Goal: Task Accomplishment & Management: Use online tool/utility

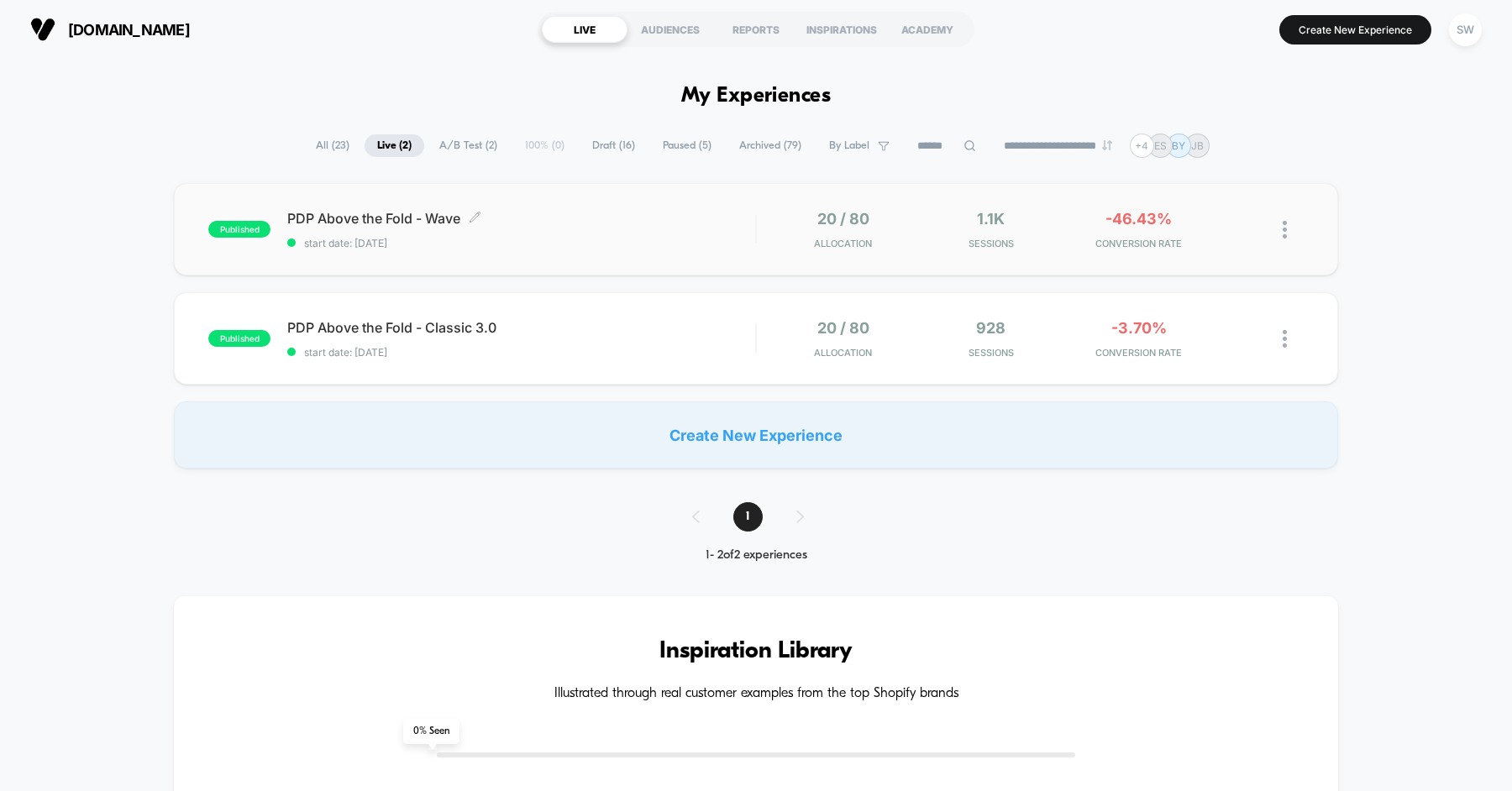
click at [564, 241] on span "start date: [DATE]" at bounding box center [520, 243] width 468 height 12
click at [1479, 26] on div "SW" at bounding box center [1465, 30] width 33 height 33
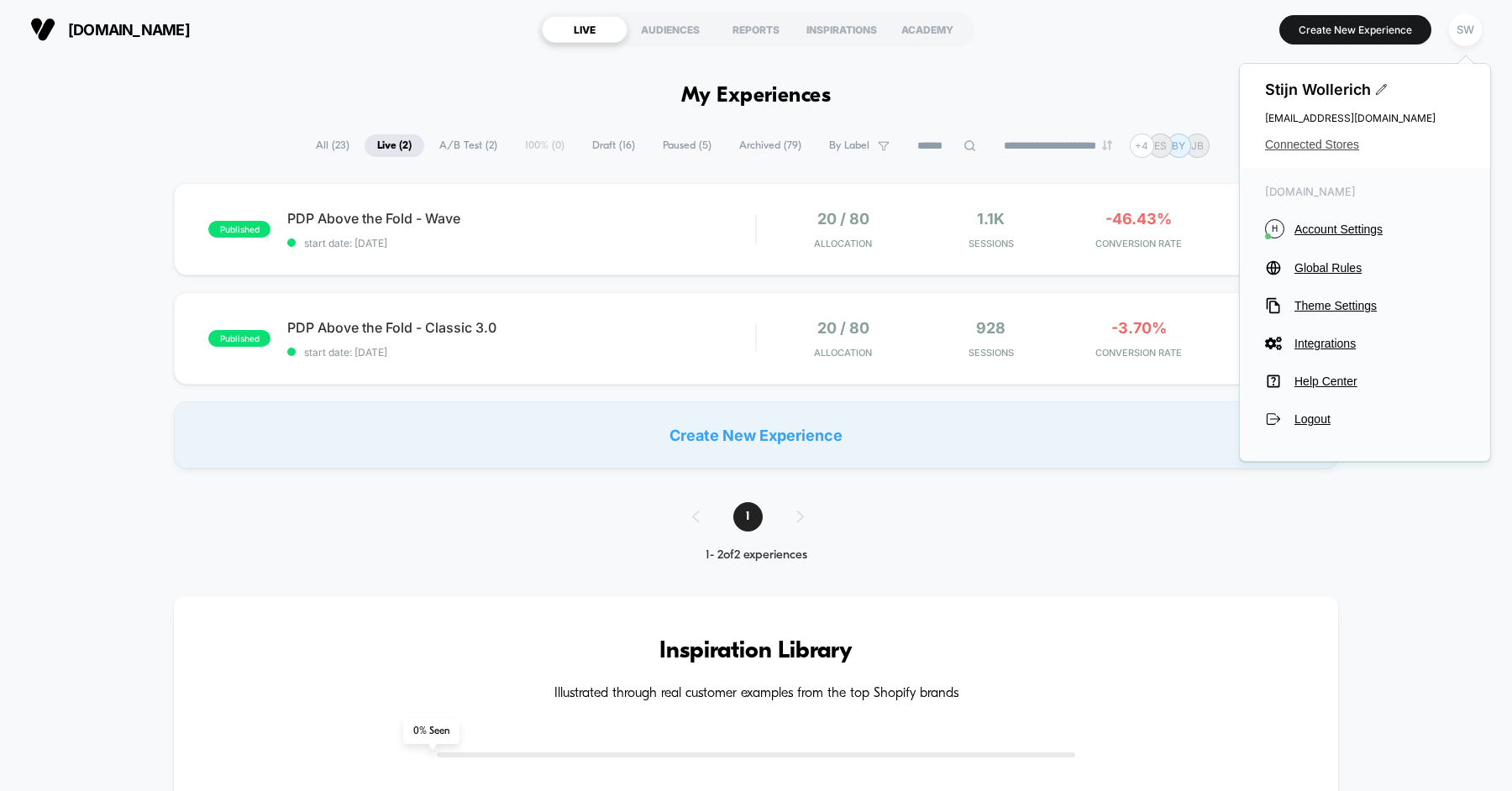
click at [1329, 145] on span "Connected Stores" at bounding box center [1365, 144] width 200 height 13
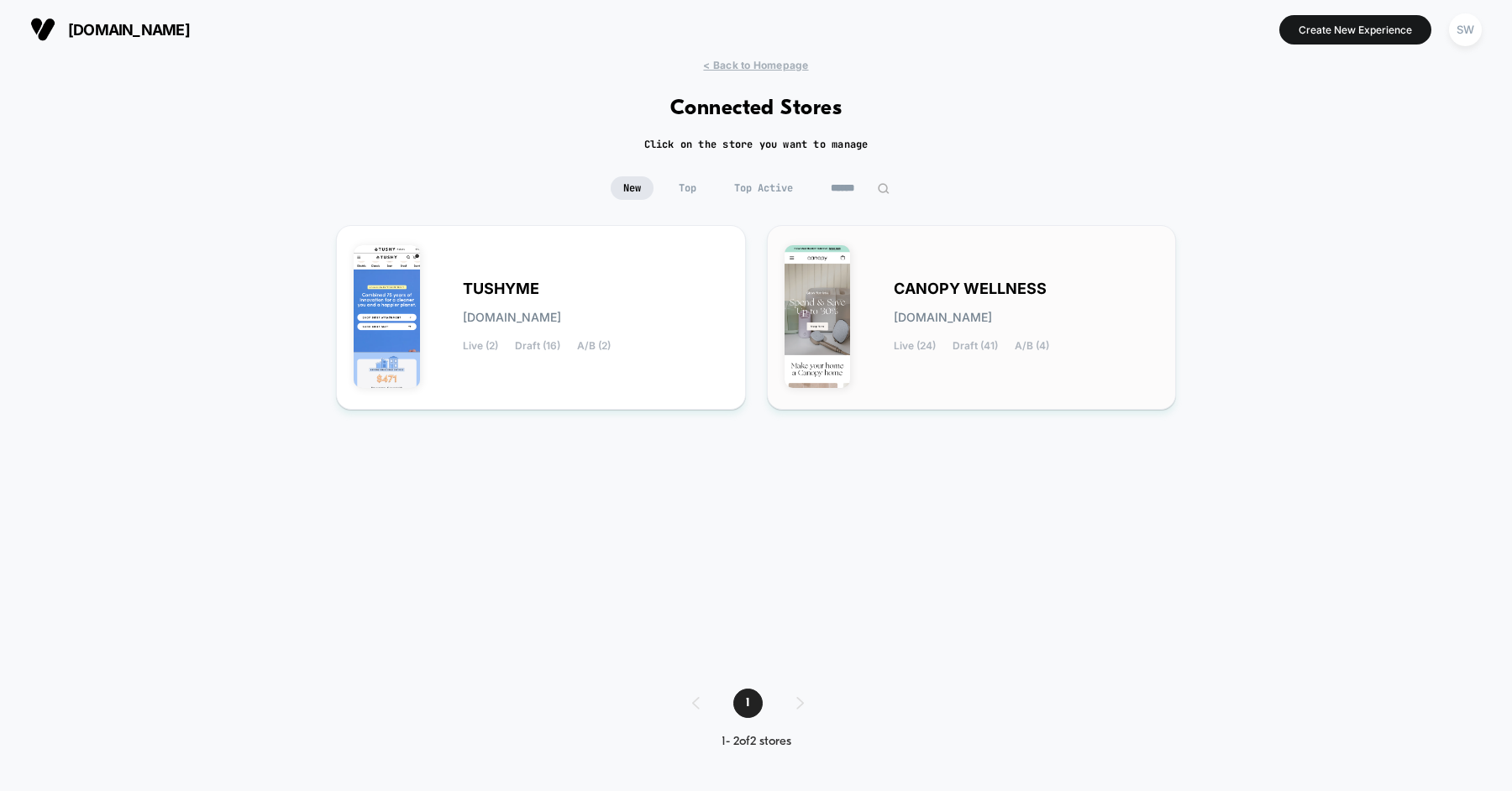
click at [951, 272] on div "CANOPY WELLNESS canopy-wellness.myshopify.com Live (24) Draft (41) A/B (4)" at bounding box center [972, 318] width 374 height 150
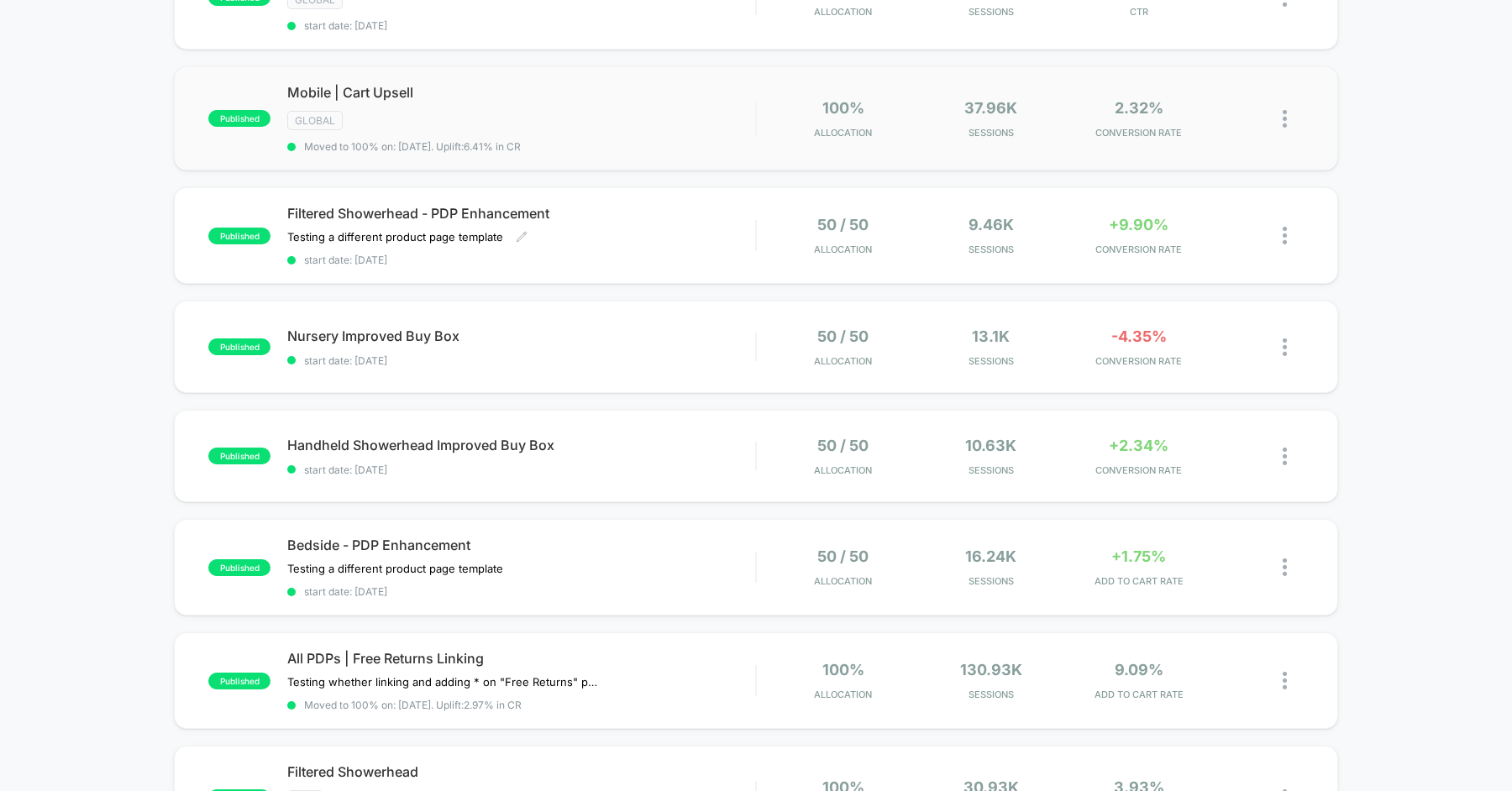
scroll to position [240, 0]
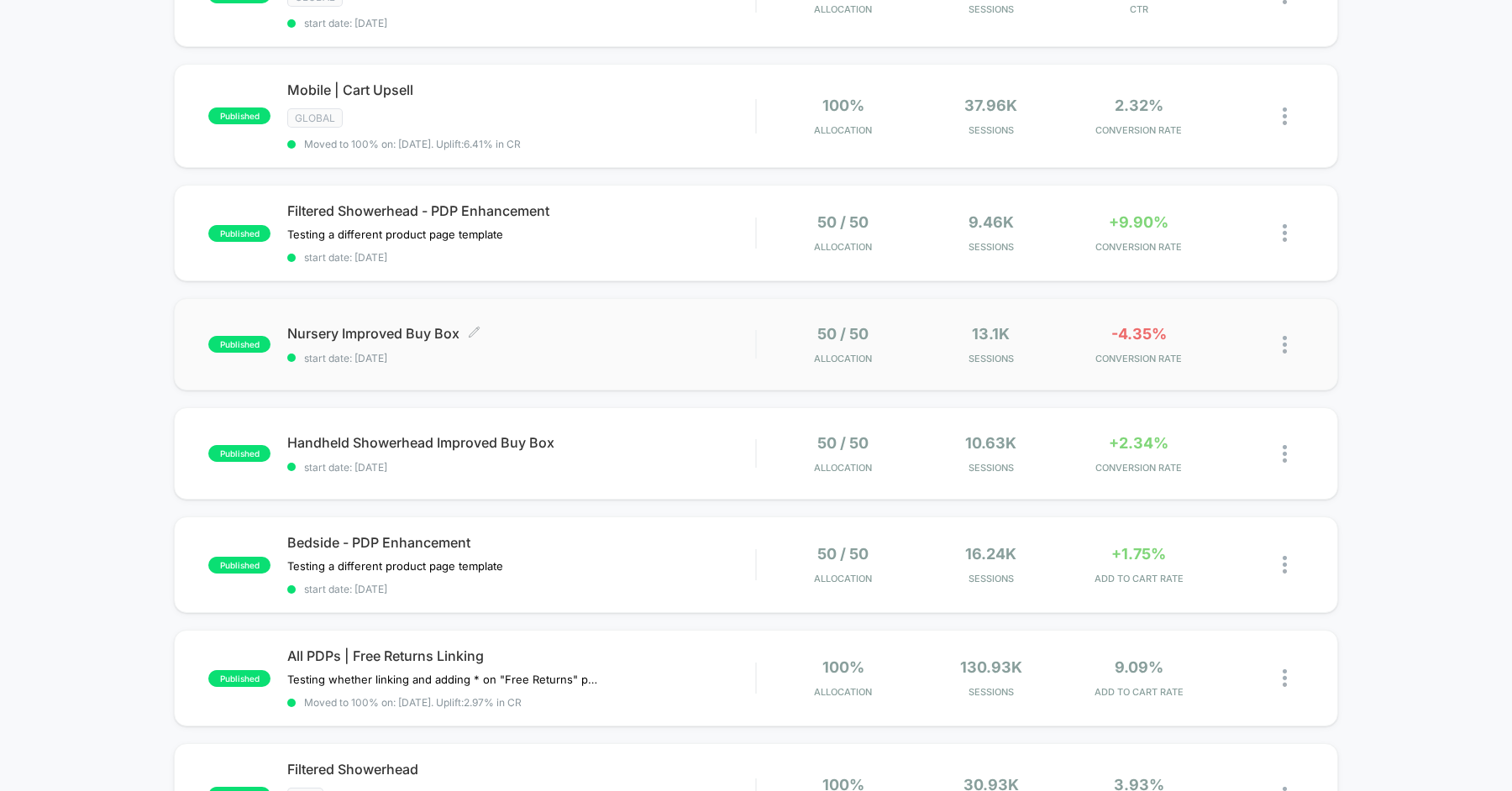
click at [553, 352] on span "start date: [DATE]" at bounding box center [520, 358] width 468 height 12
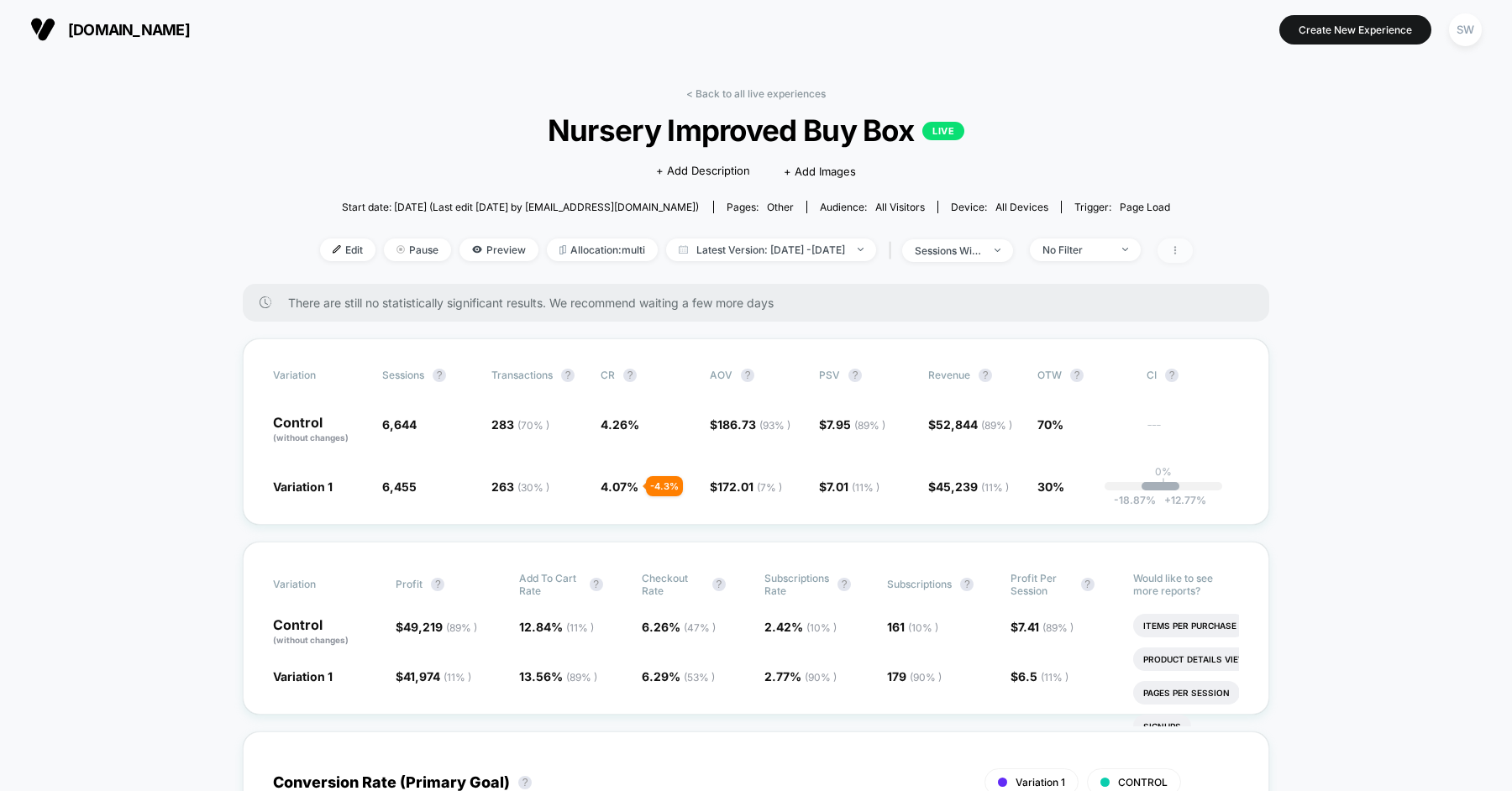
click at [1180, 251] on icon at bounding box center [1175, 250] width 10 height 10
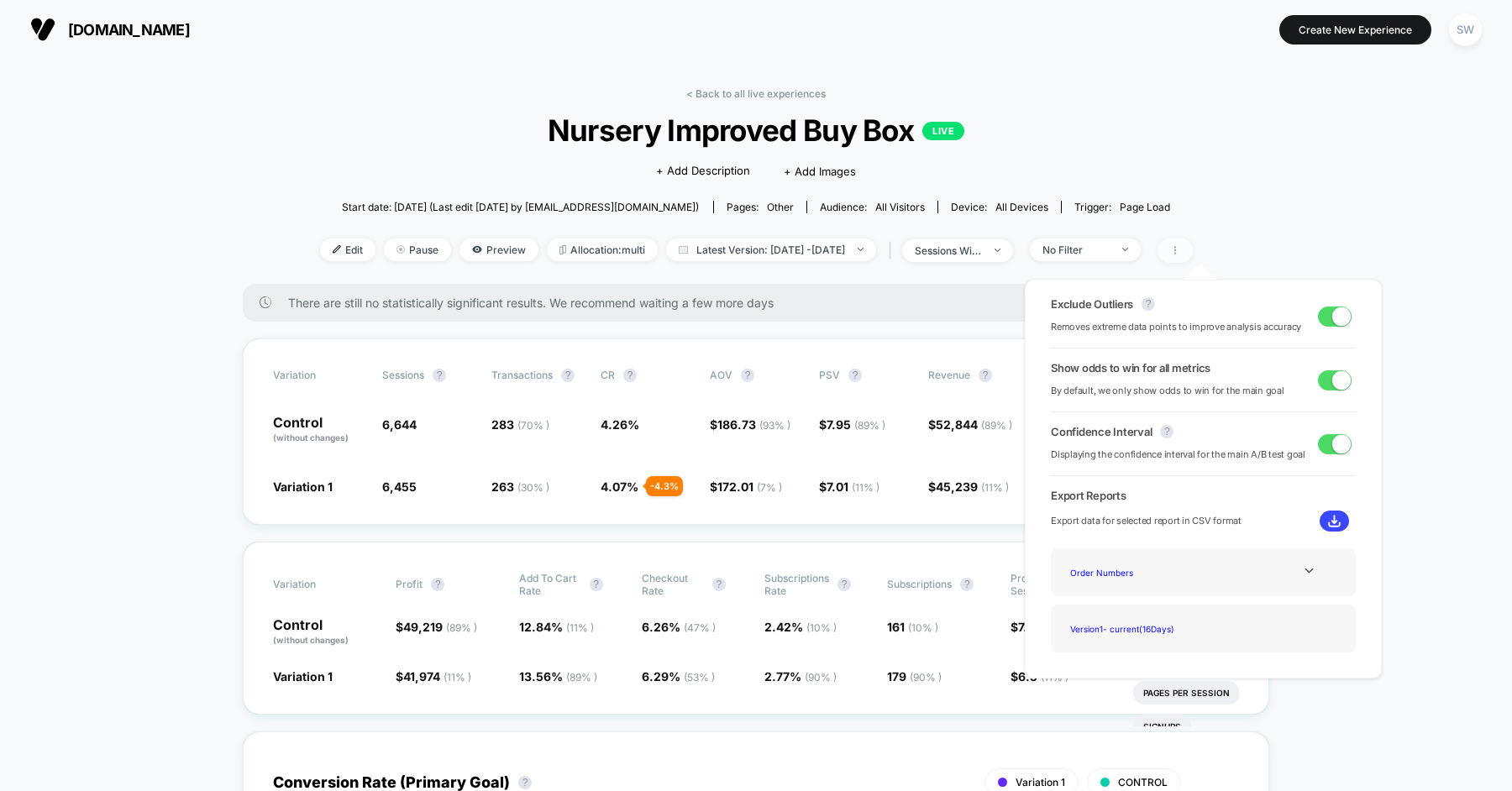
click at [1180, 252] on icon at bounding box center [1175, 250] width 10 height 10
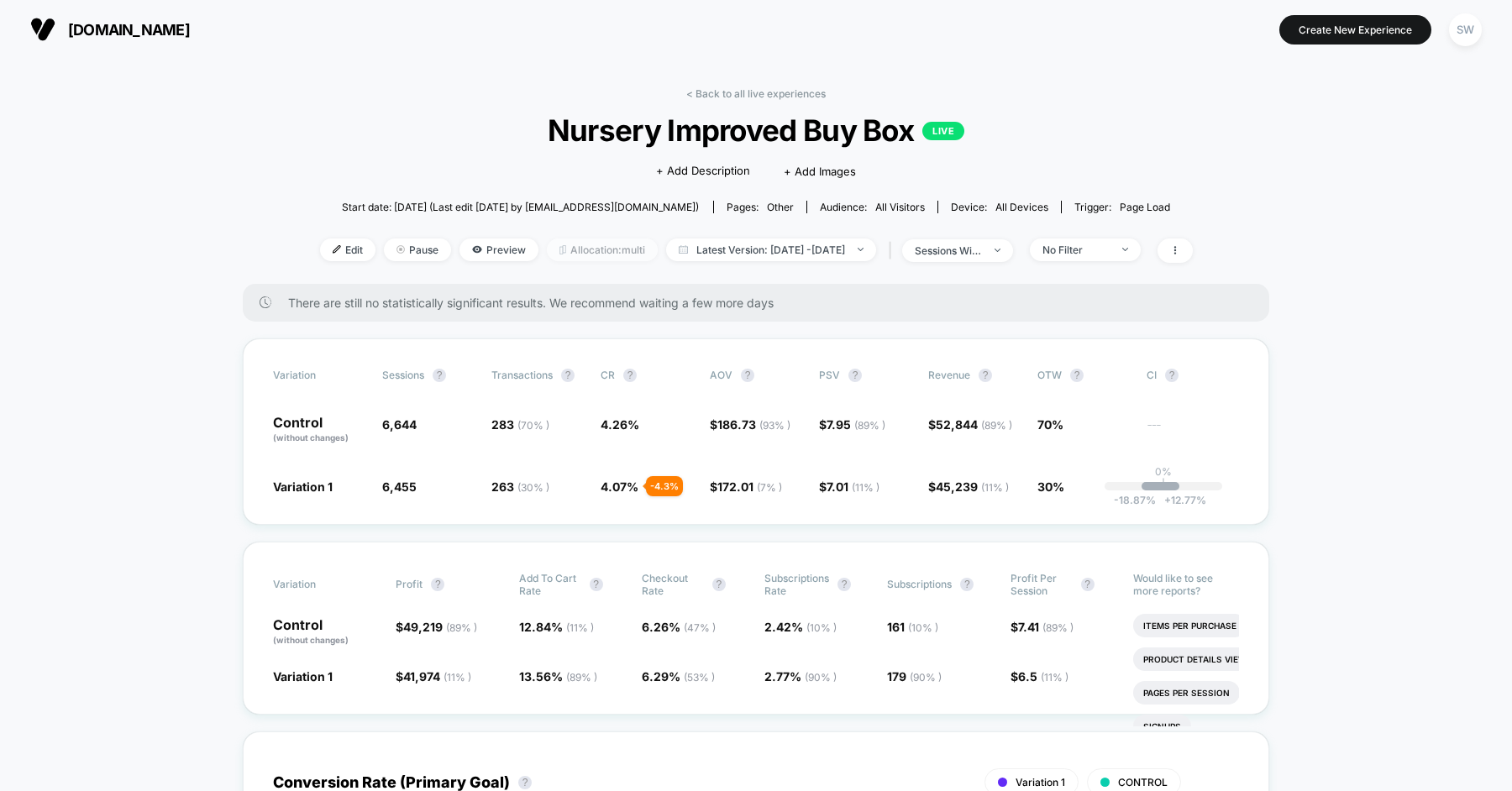
click at [565, 252] on span "Allocation: multi" at bounding box center [602, 250] width 110 height 23
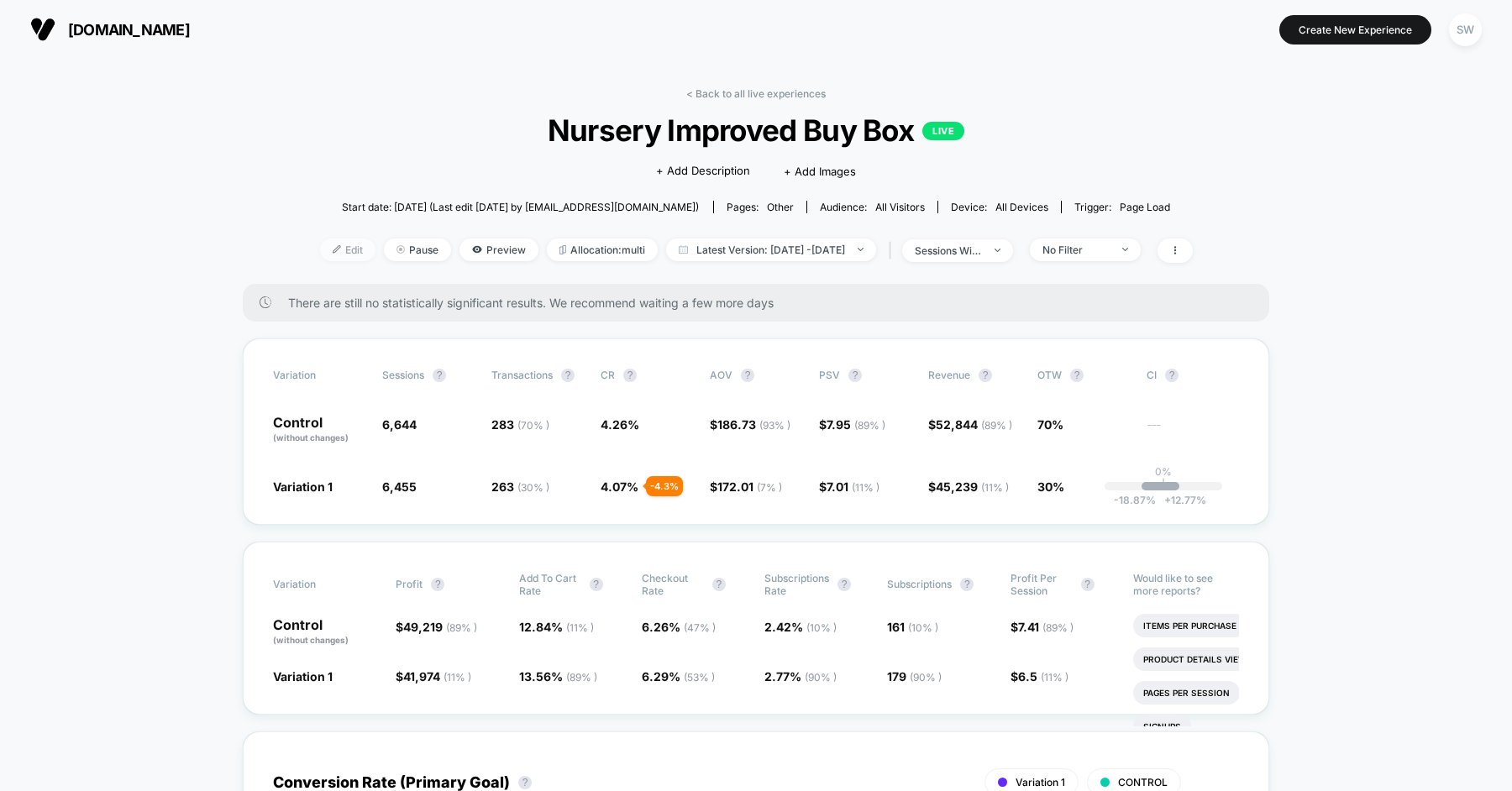
click at [320, 255] on span "Edit" at bounding box center [348, 250] width 56 height 23
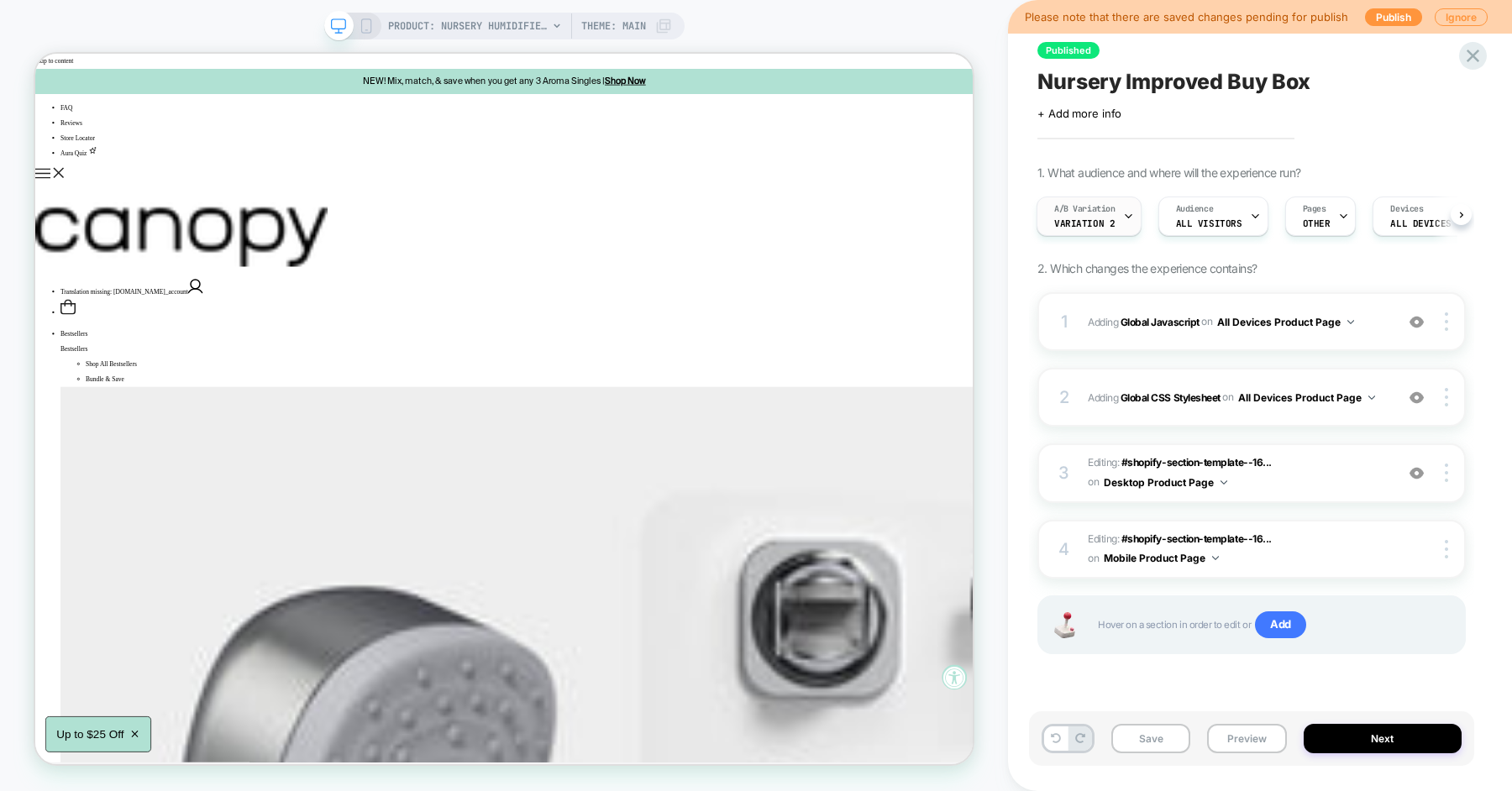
click at [1117, 223] on div "A/B Variation Variation 2" at bounding box center [1085, 216] width 95 height 37
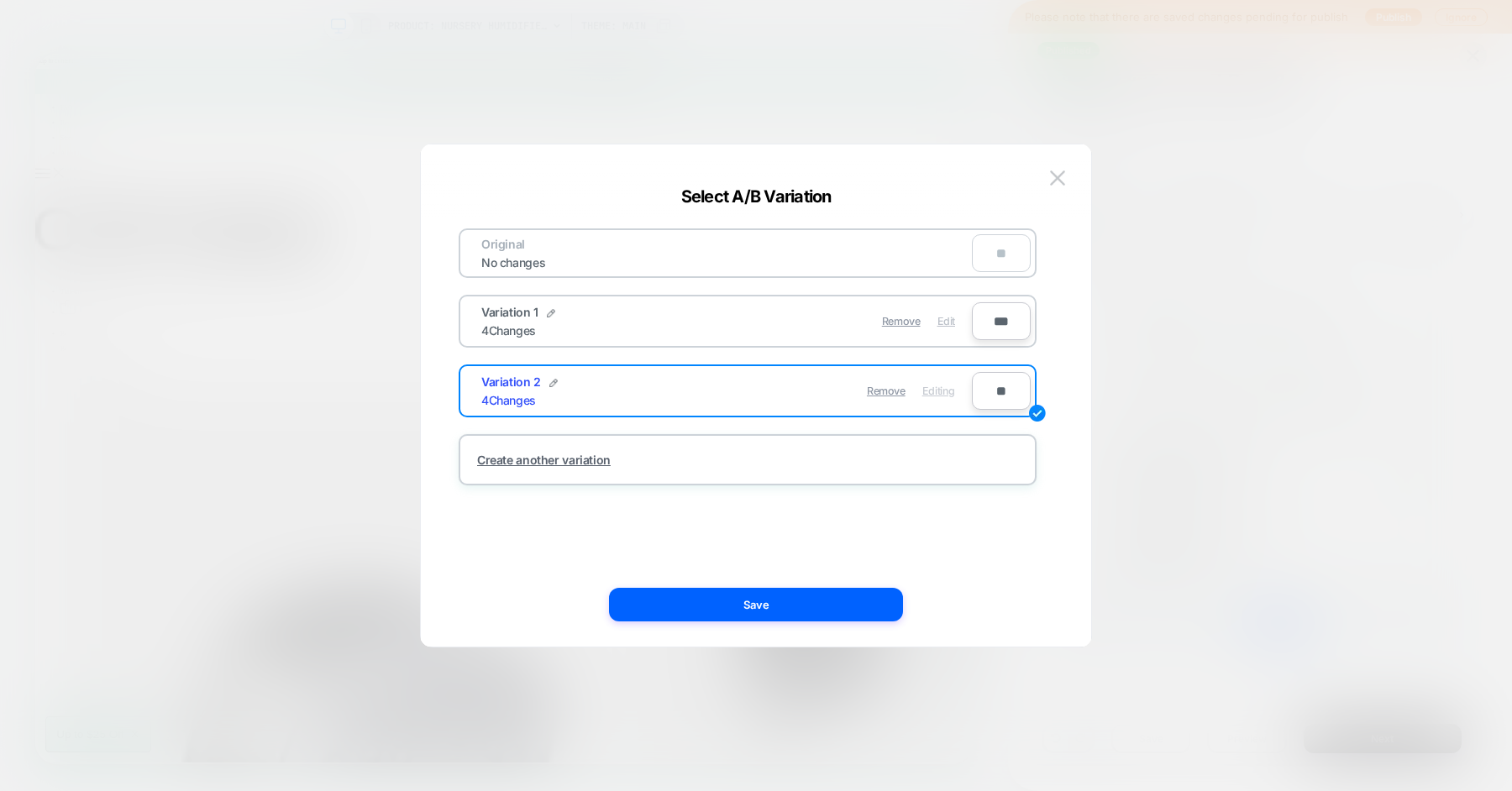
click at [946, 318] on span "Edit" at bounding box center [946, 321] width 17 height 12
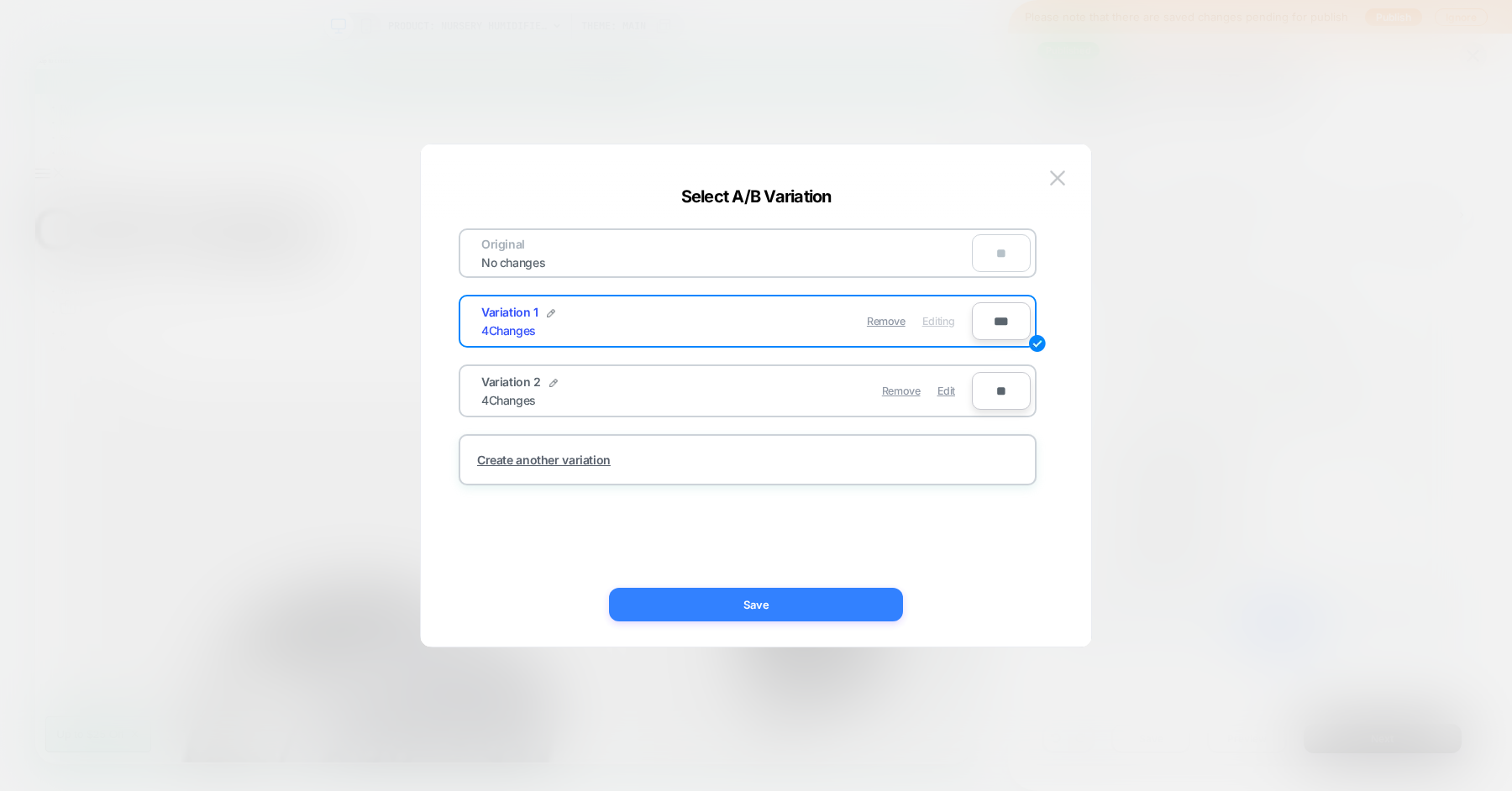
click at [769, 615] on button "Save" at bounding box center [756, 604] width 294 height 34
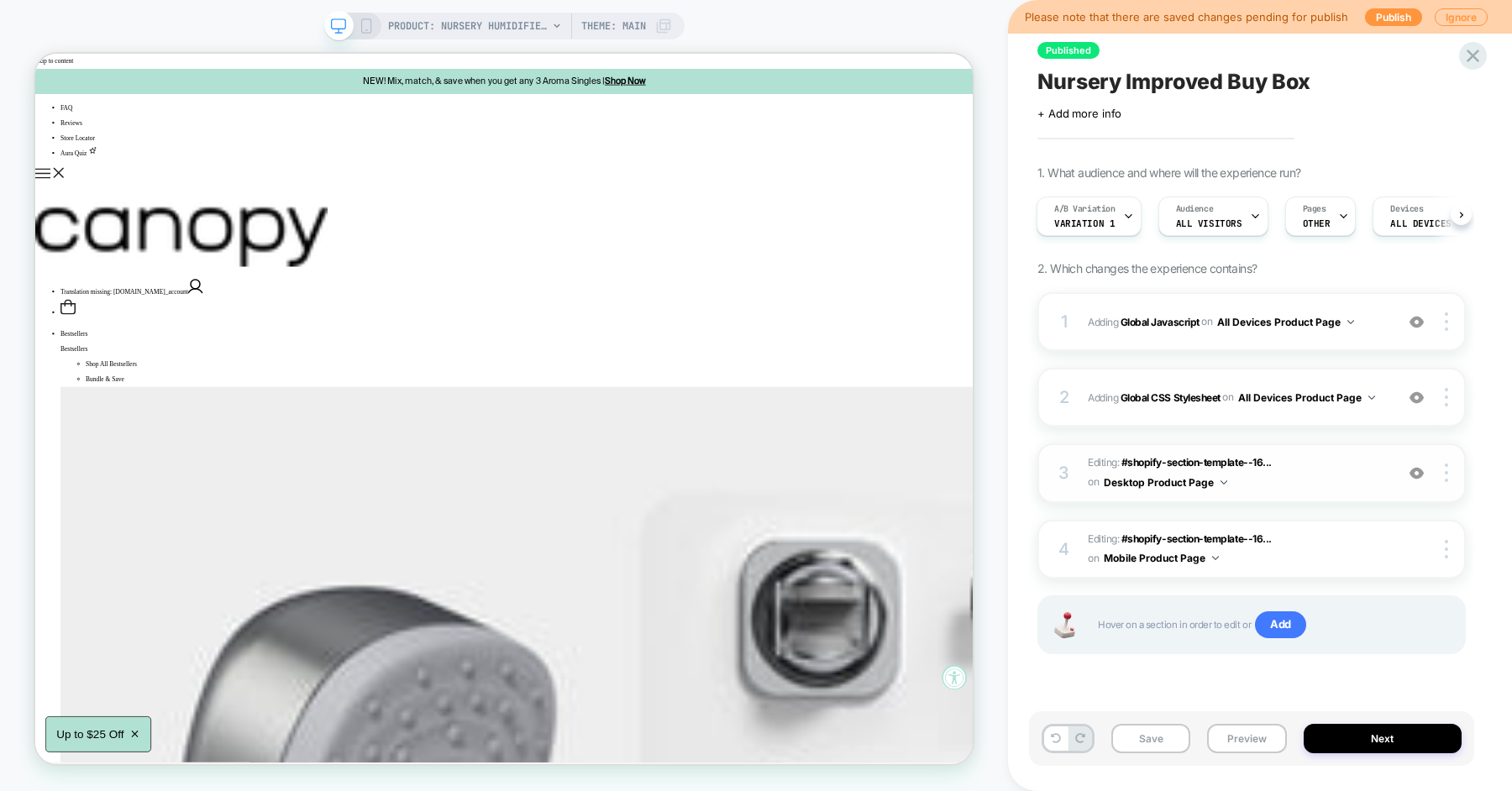
click at [1415, 471] on img at bounding box center [1416, 473] width 14 height 14
click at [1116, 218] on div "A/B Variation Variation 1" at bounding box center [1085, 216] width 95 height 37
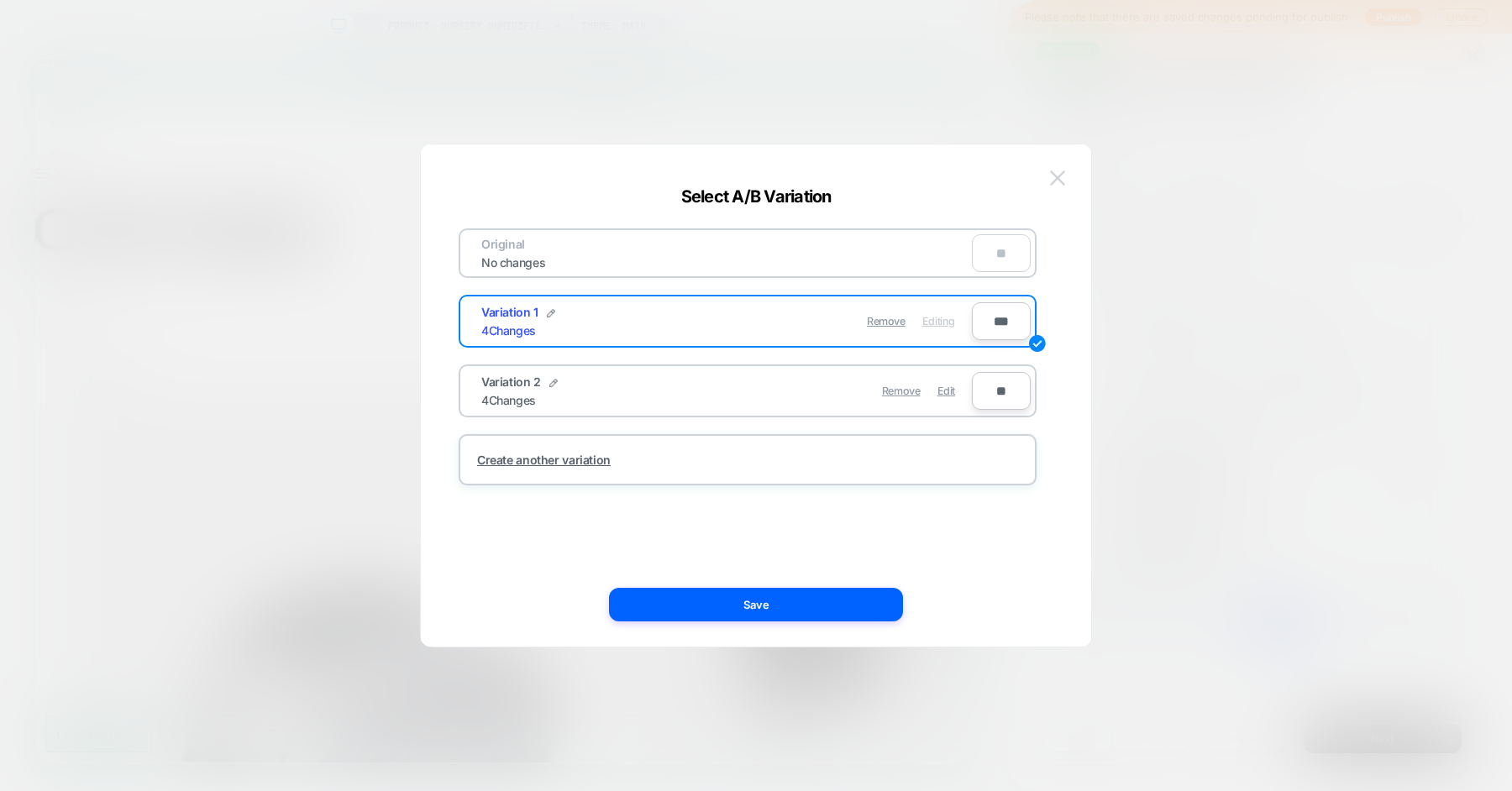
click at [1065, 174] on button at bounding box center [1057, 178] width 25 height 25
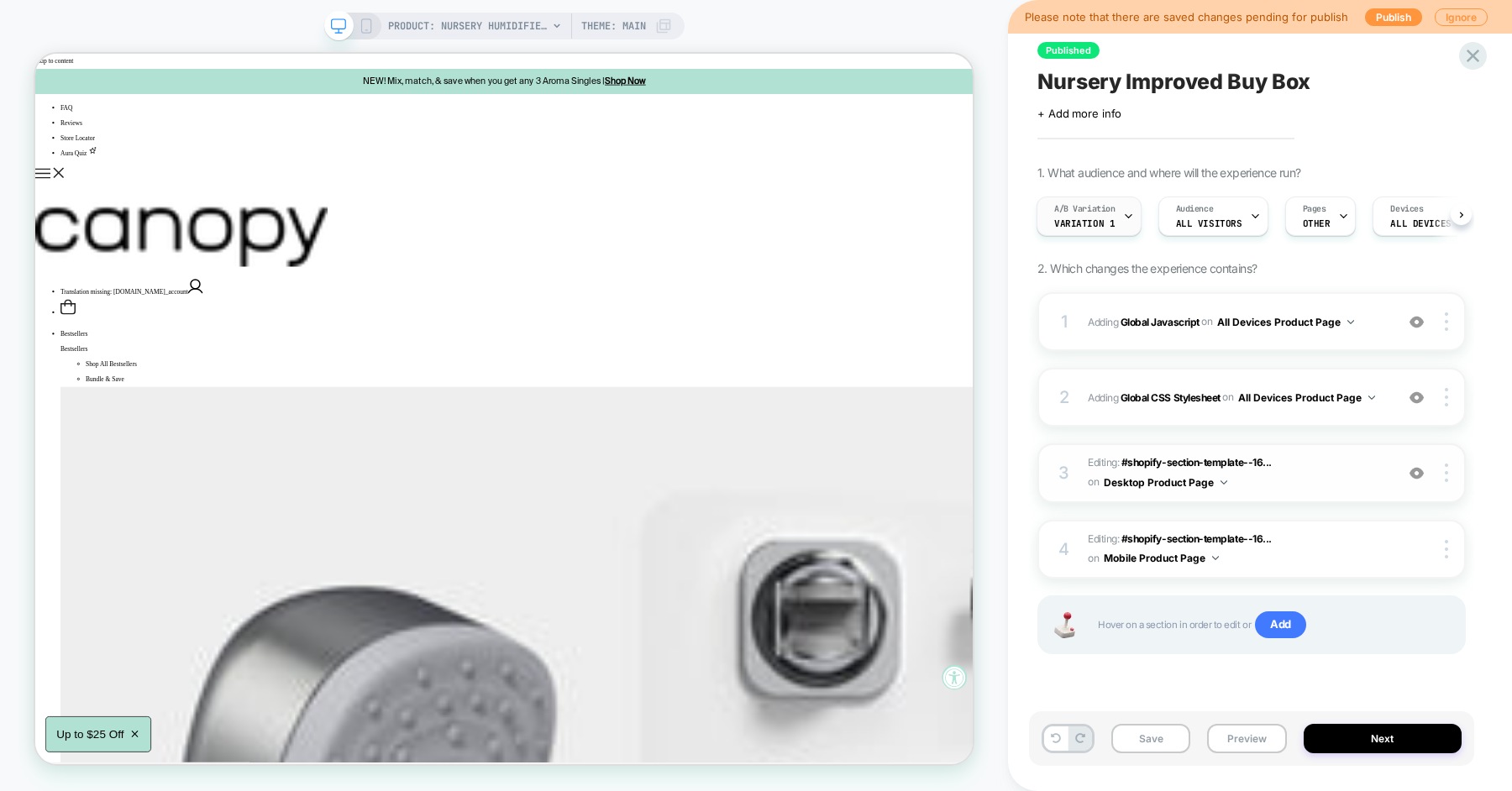
click at [1116, 214] on div "A/B Variation Variation 1" at bounding box center [1085, 216] width 95 height 37
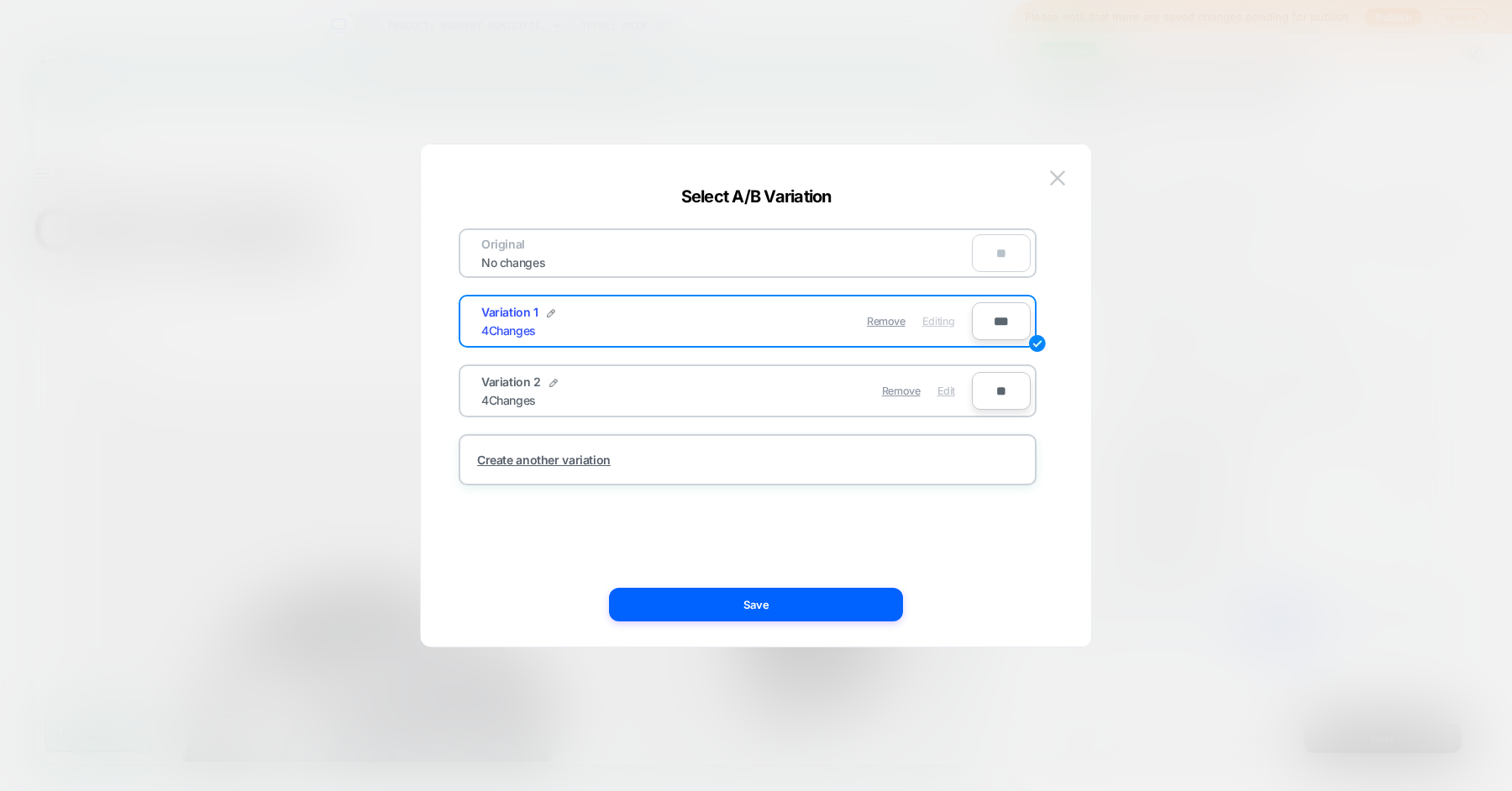
click at [944, 392] on span "Edit" at bounding box center [946, 391] width 17 height 12
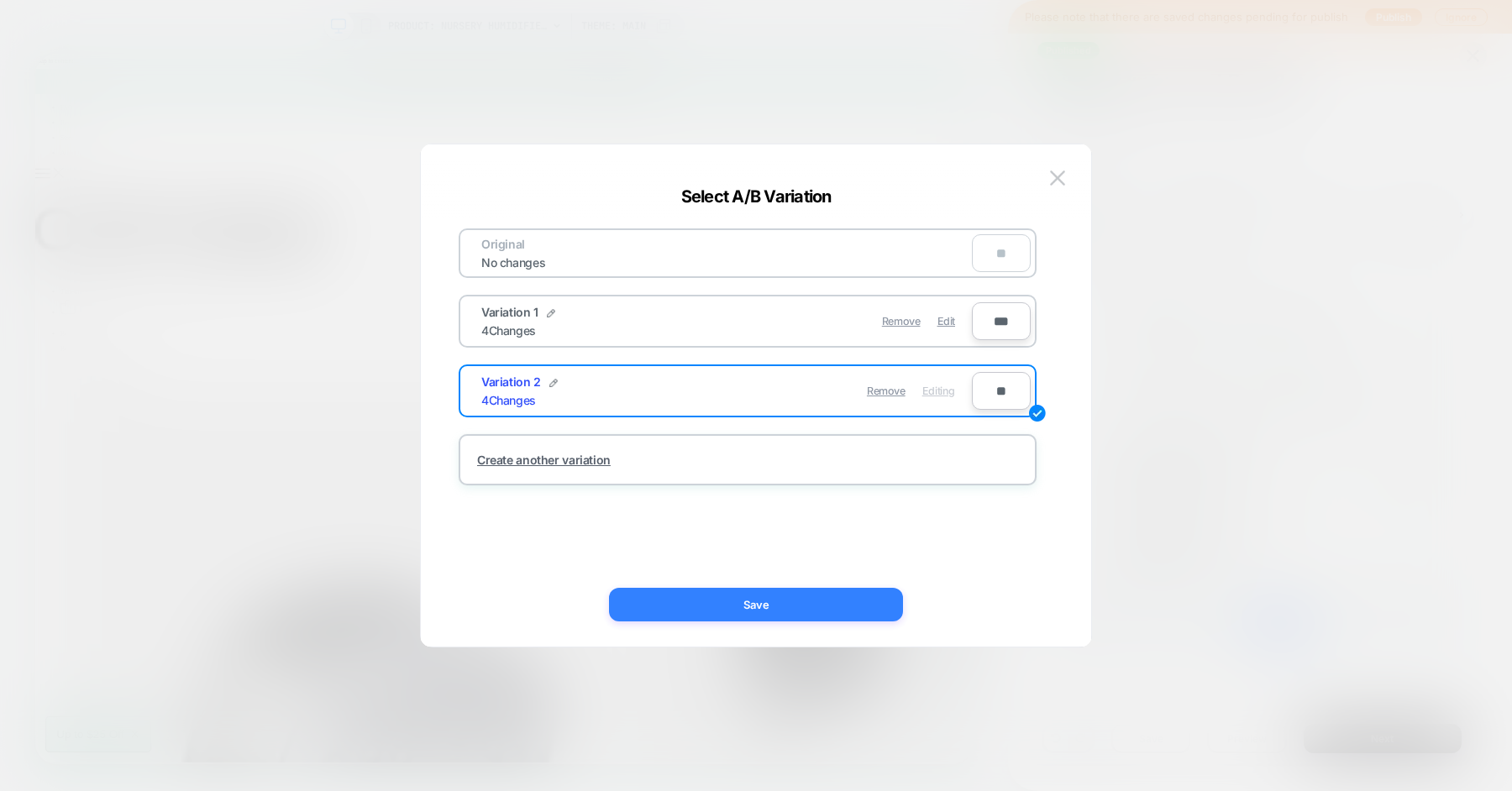
click at [816, 606] on button "Save" at bounding box center [756, 604] width 294 height 34
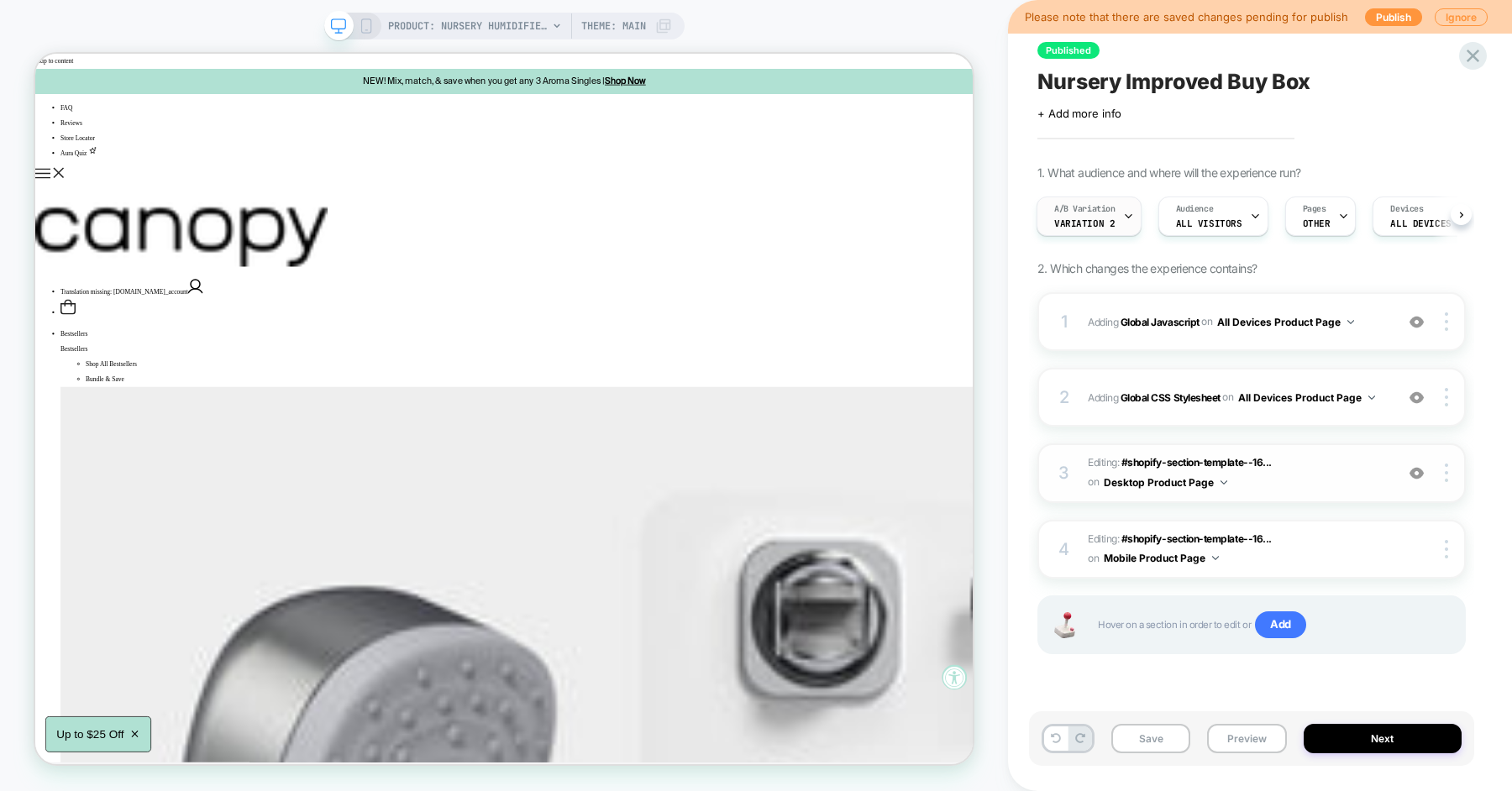
click at [1110, 210] on span "A/B Variation" at bounding box center [1085, 209] width 61 height 12
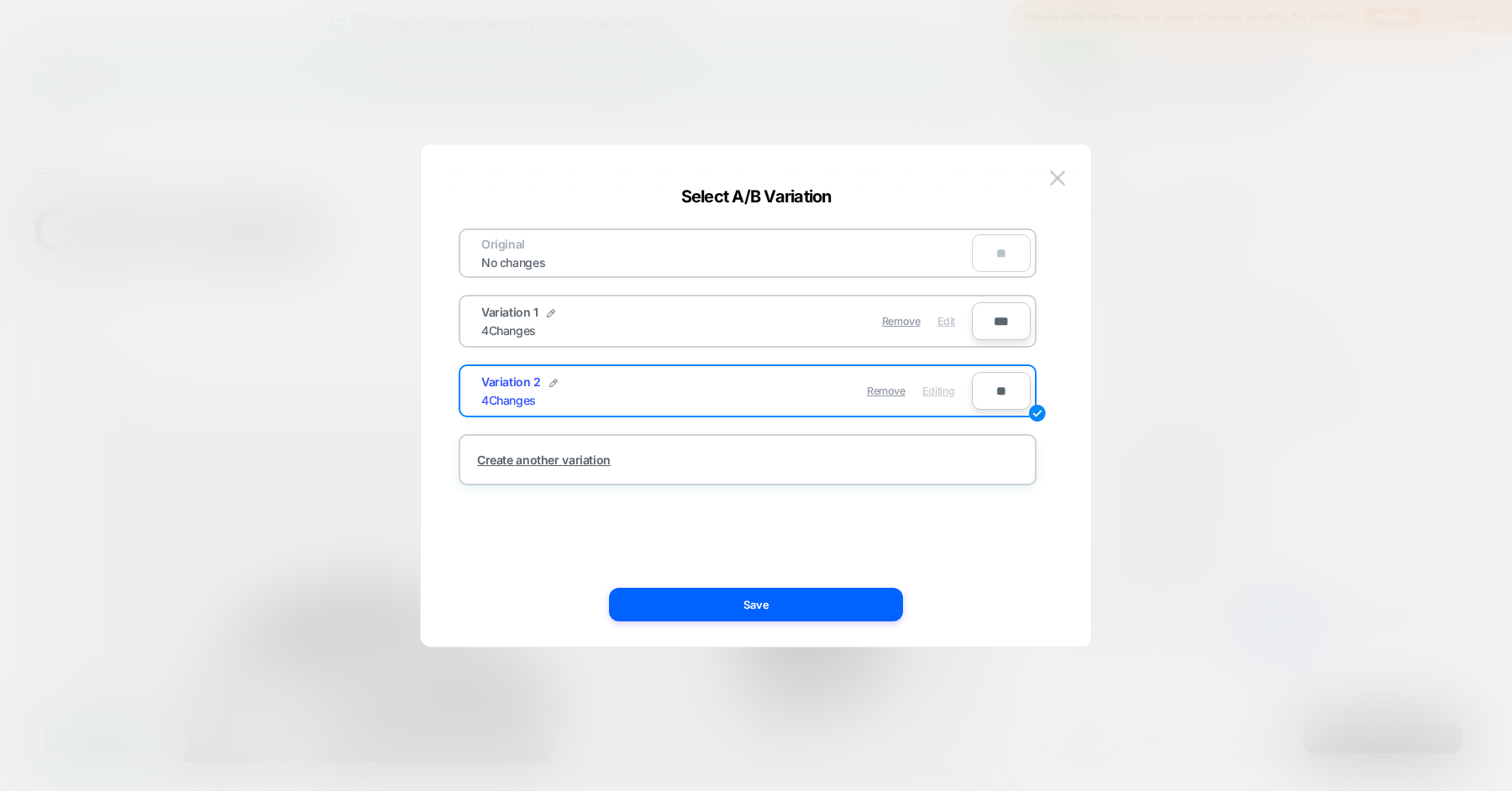
click at [944, 322] on span "Edit" at bounding box center [946, 321] width 17 height 12
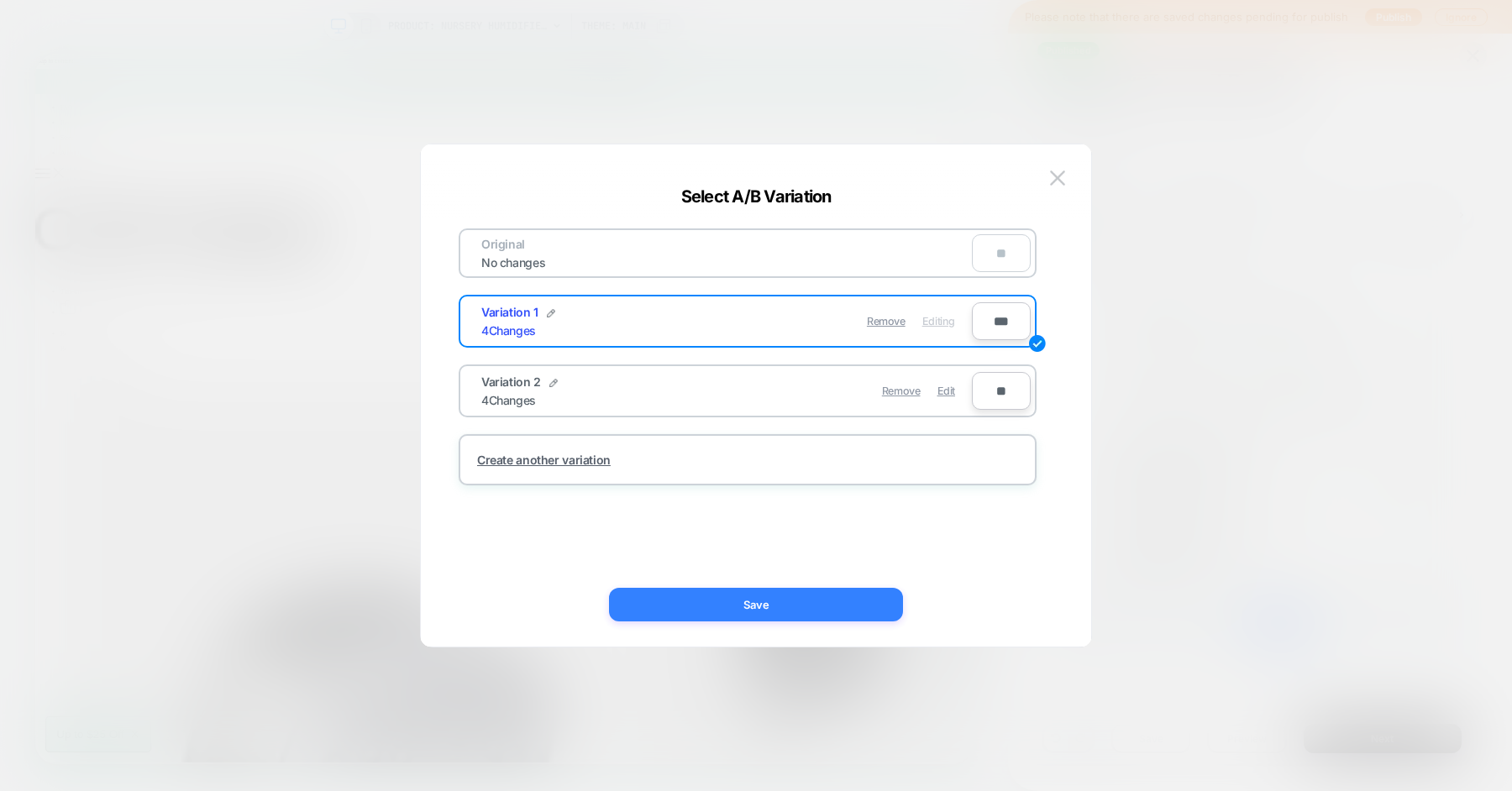
click at [737, 601] on button "Save" at bounding box center [756, 604] width 294 height 34
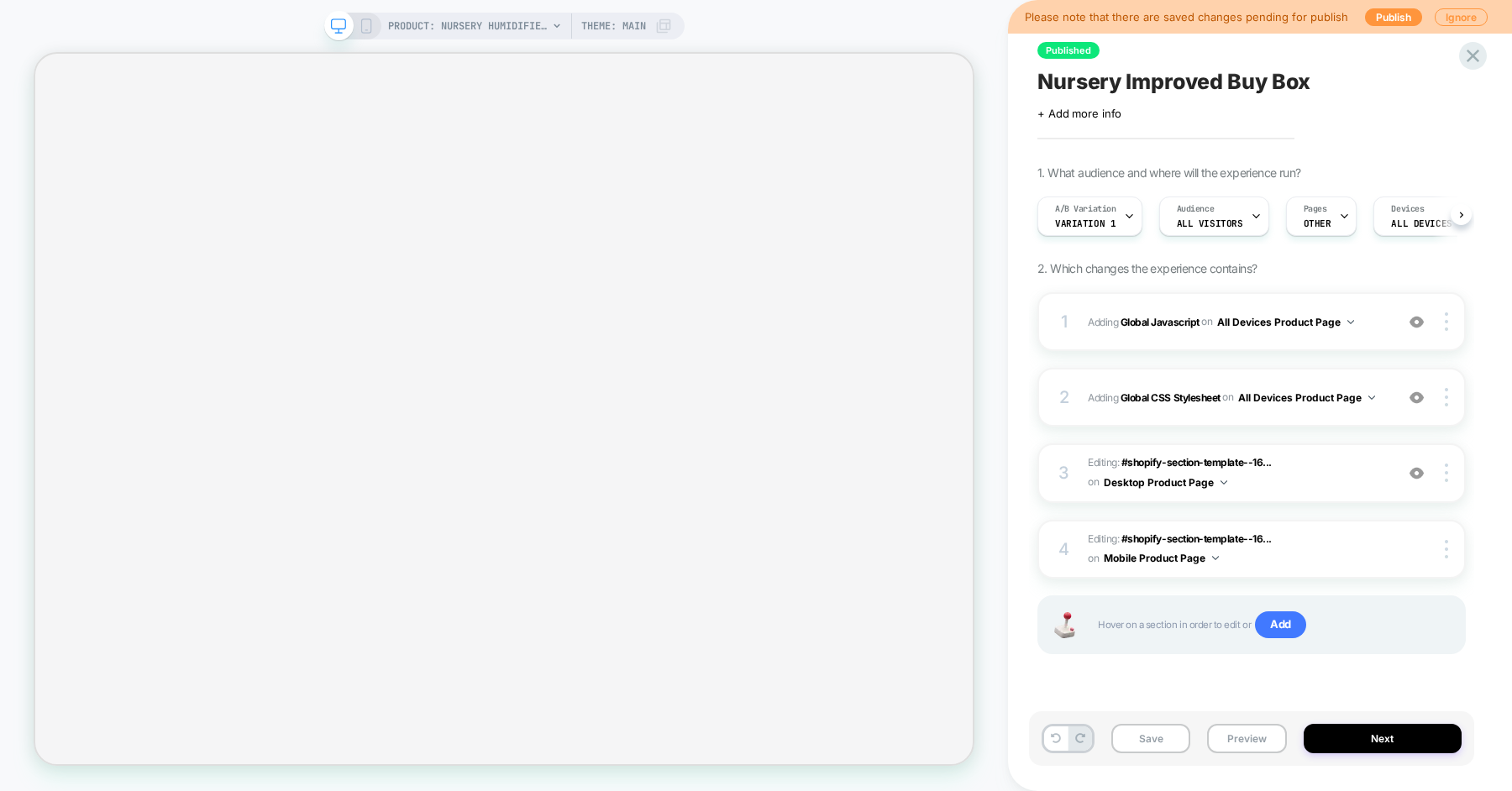
scroll to position [0, 1]
click at [1117, 225] on div "A/B Variation Variation 1" at bounding box center [1085, 216] width 95 height 37
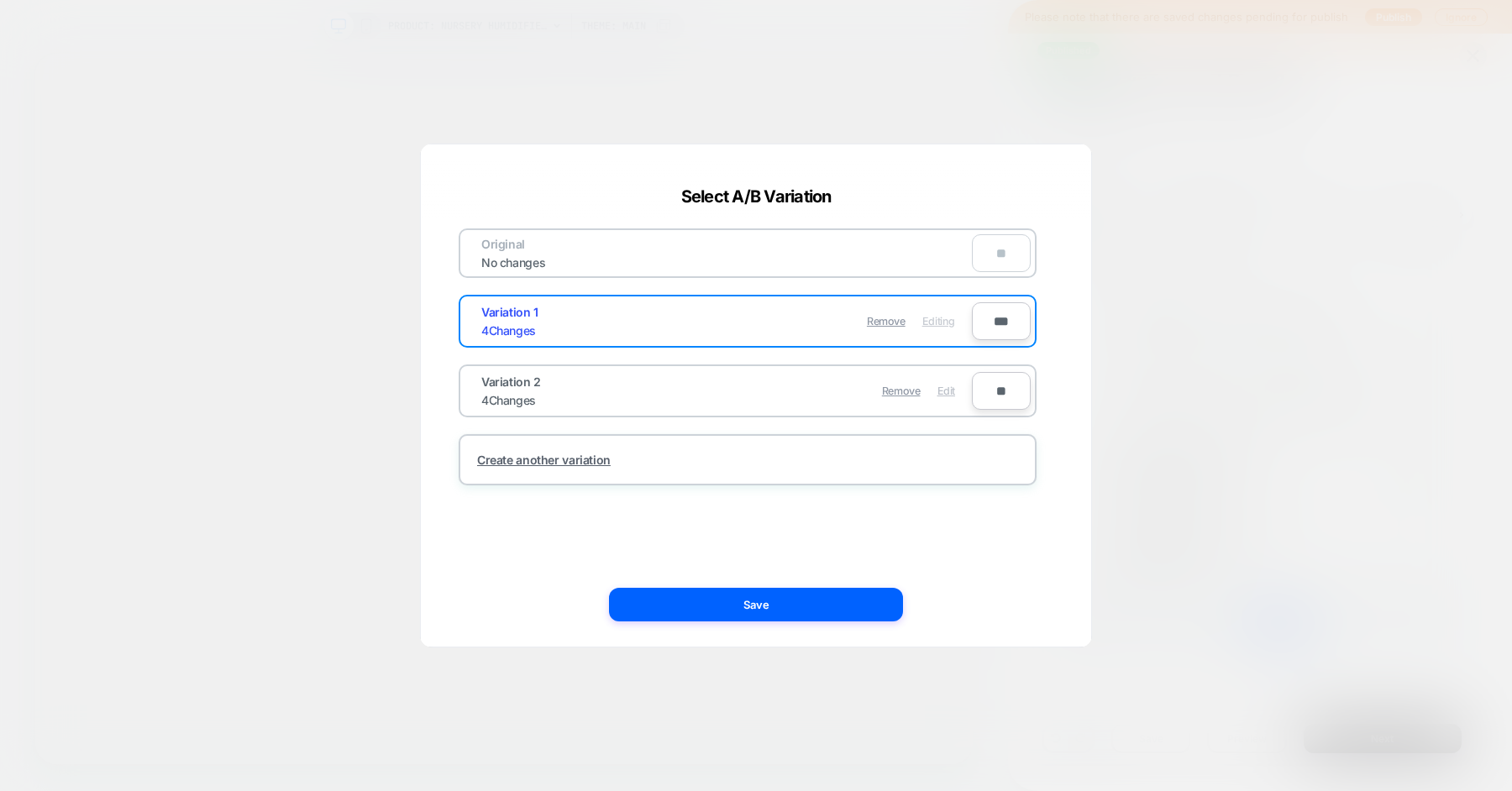
click at [949, 393] on span "Edit" at bounding box center [946, 391] width 17 height 12
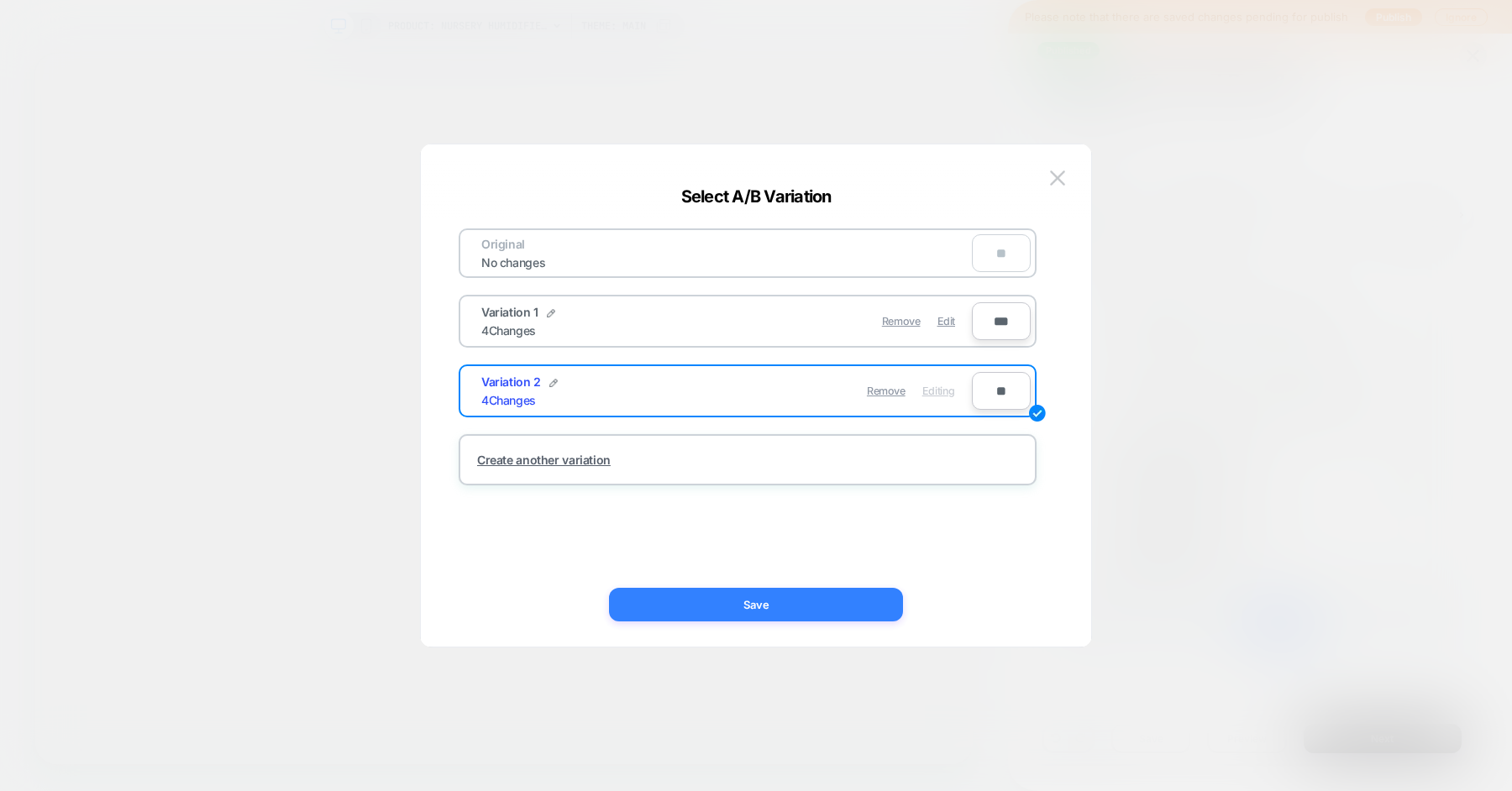
click at [798, 595] on button "Save" at bounding box center [756, 604] width 294 height 34
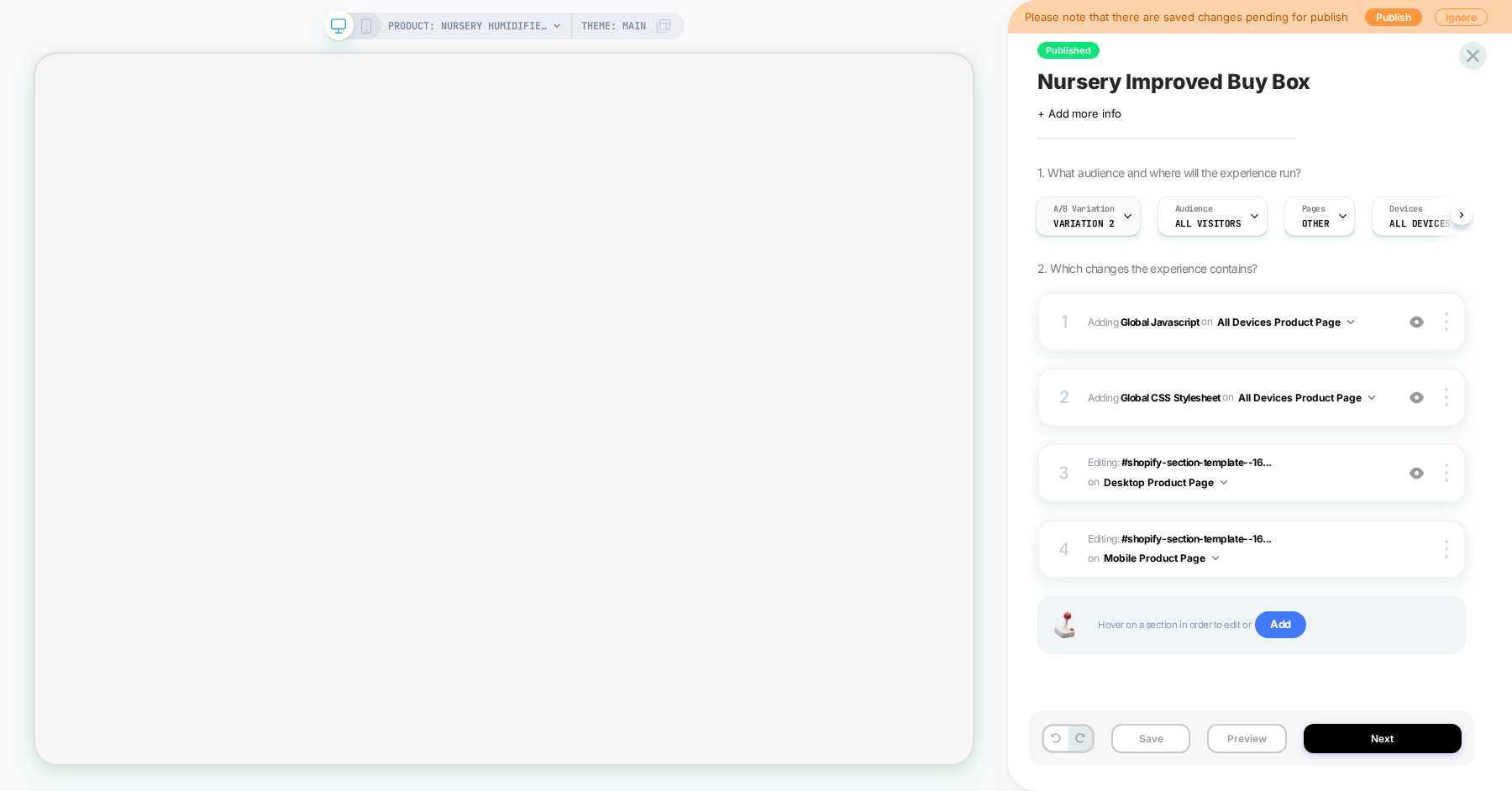
click at [1094, 220] on span "Variation 2" at bounding box center [1083, 224] width 60 height 12
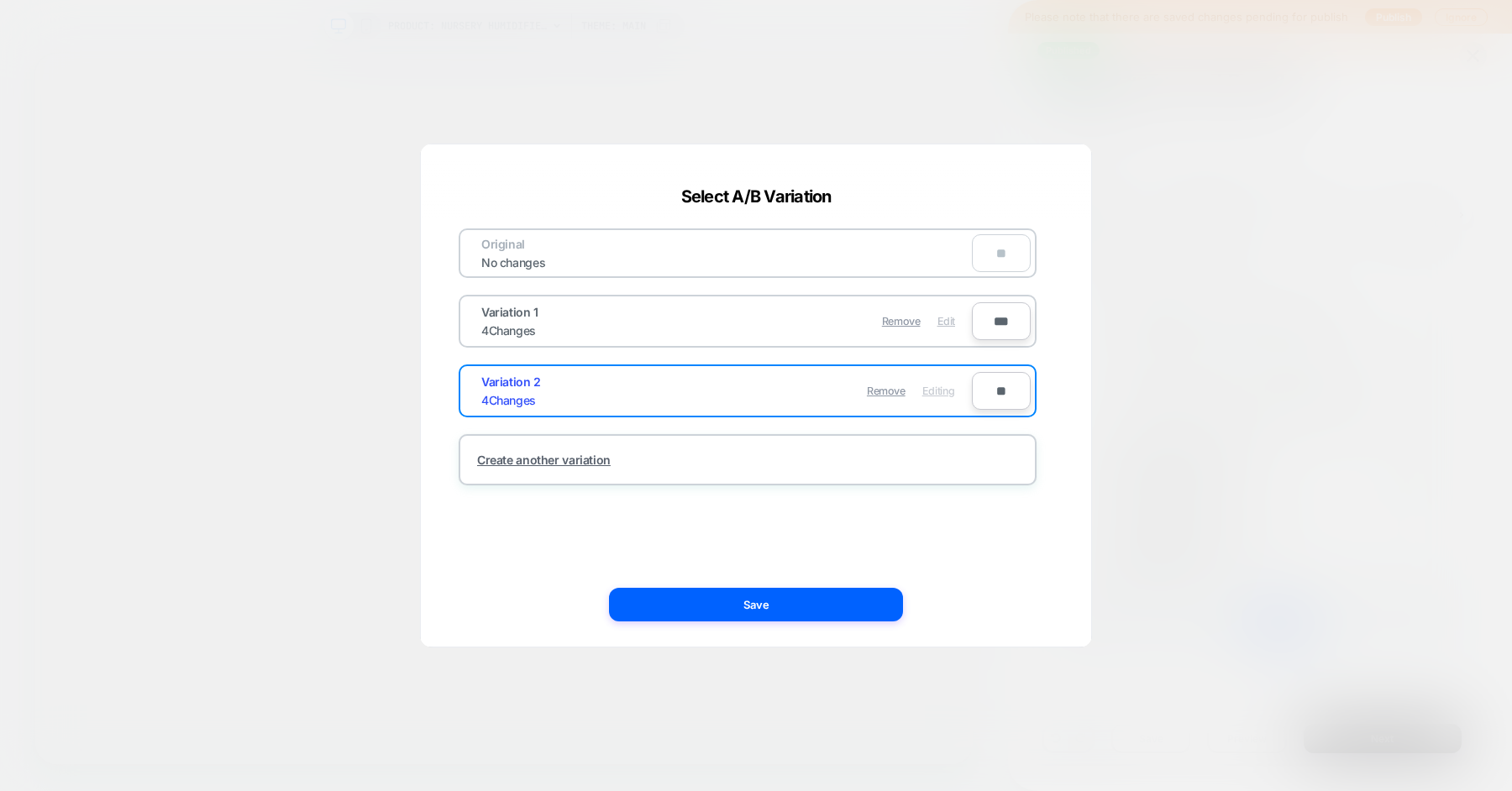
click at [948, 324] on span "Edit" at bounding box center [946, 321] width 17 height 12
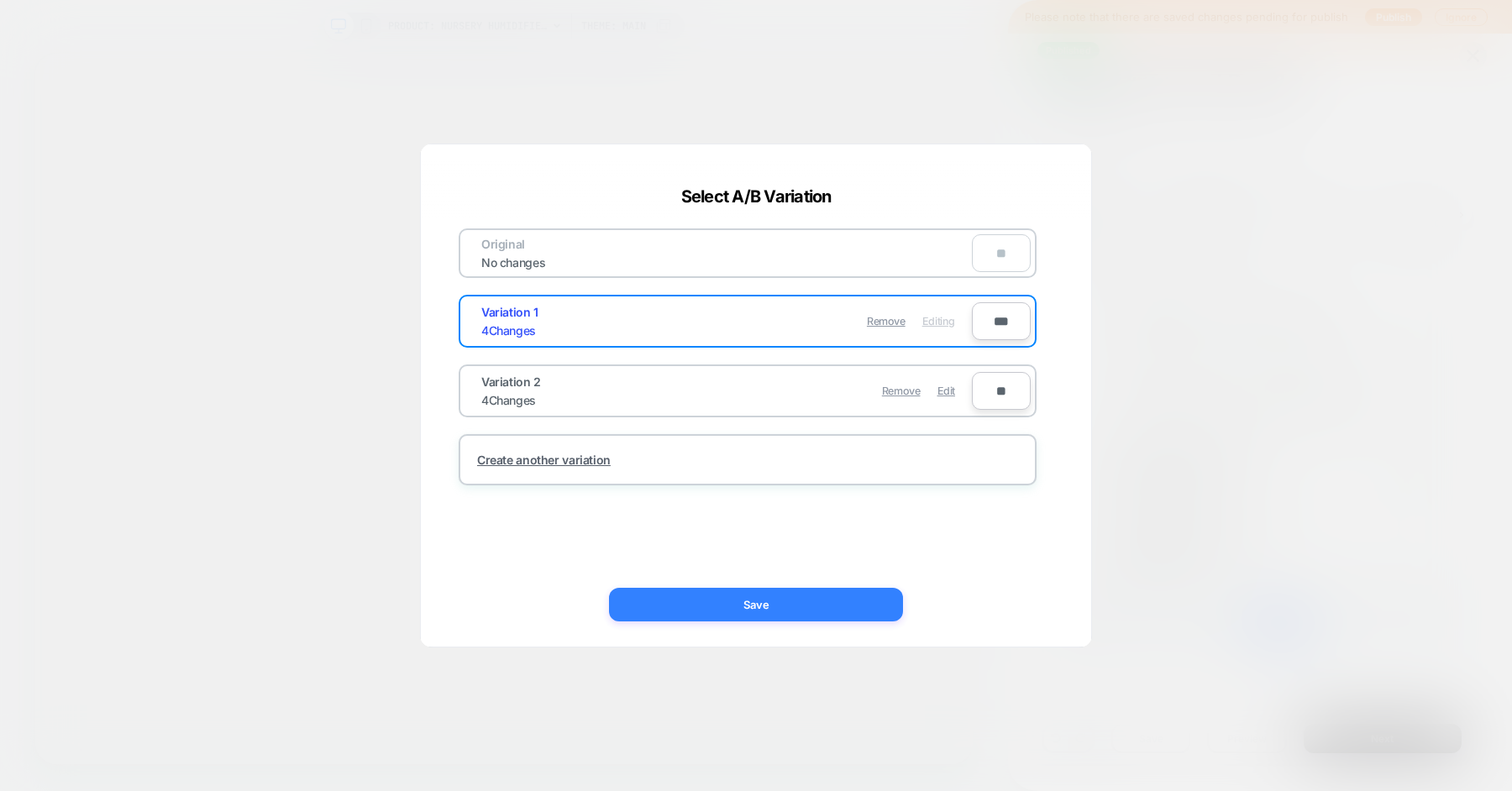
click at [758, 606] on button "Save" at bounding box center [756, 604] width 294 height 34
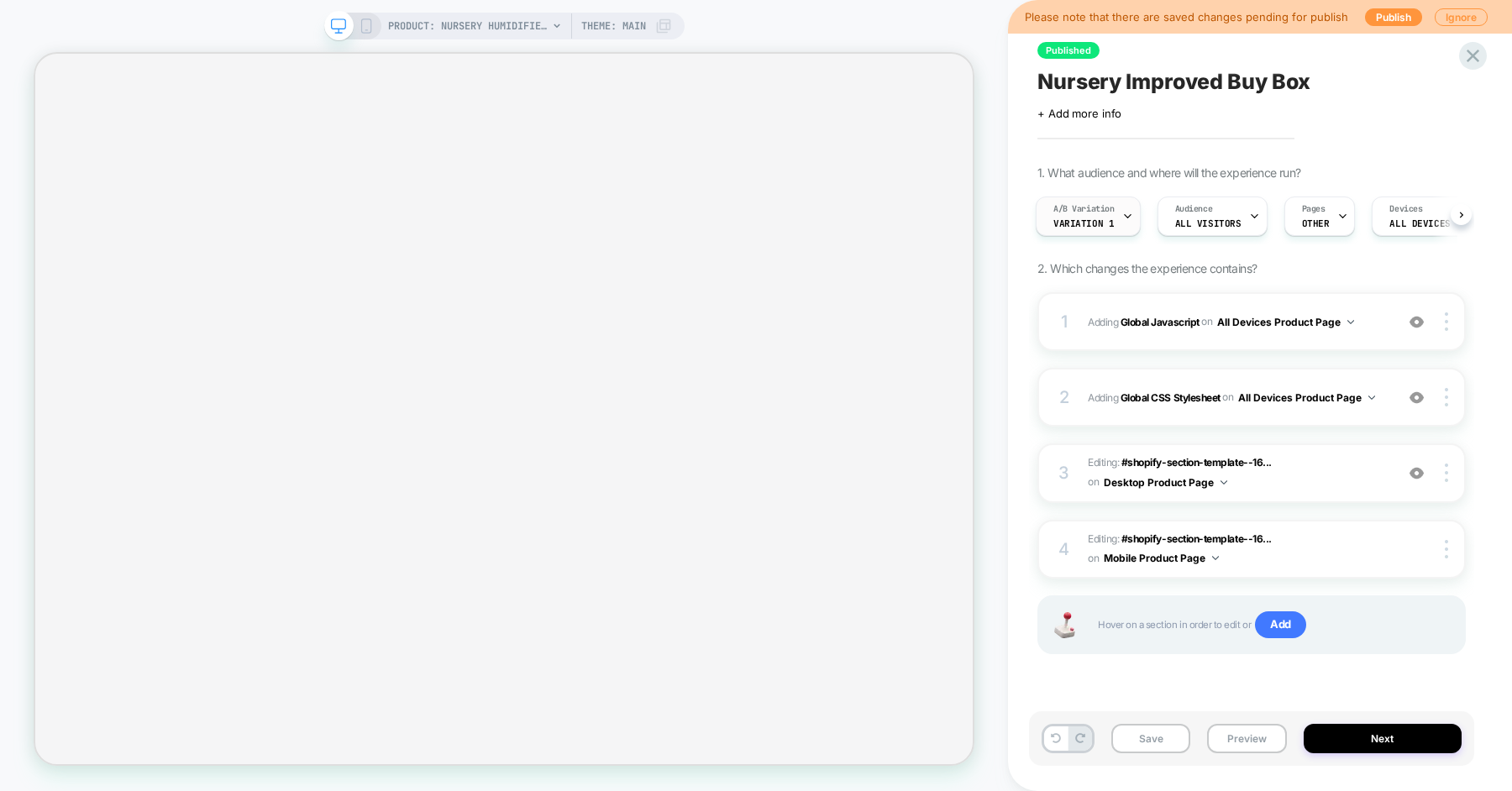
click at [1103, 221] on span "Variation 1" at bounding box center [1083, 224] width 60 height 12
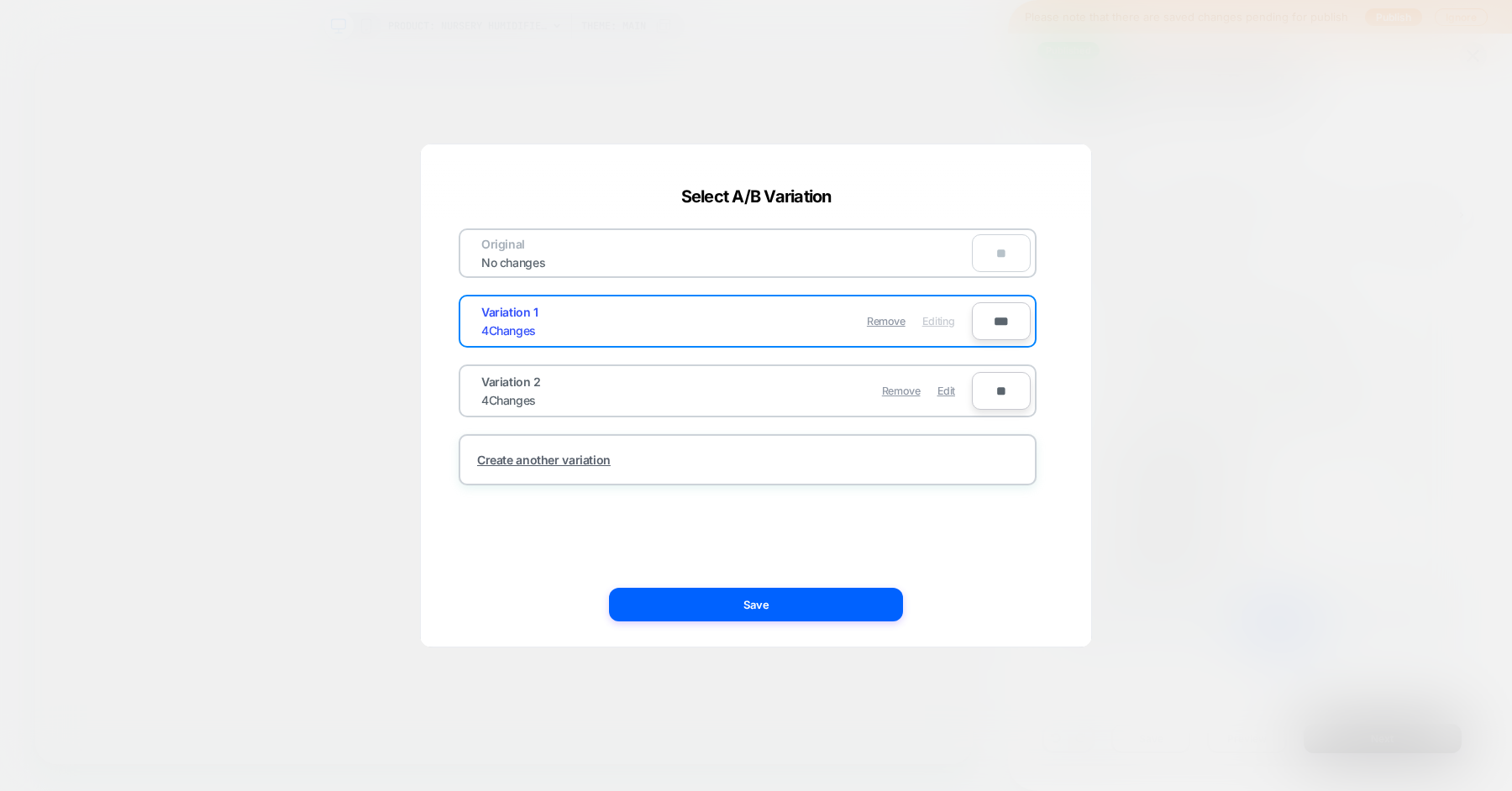
click at [339, 325] on div at bounding box center [756, 396] width 1512 height 791
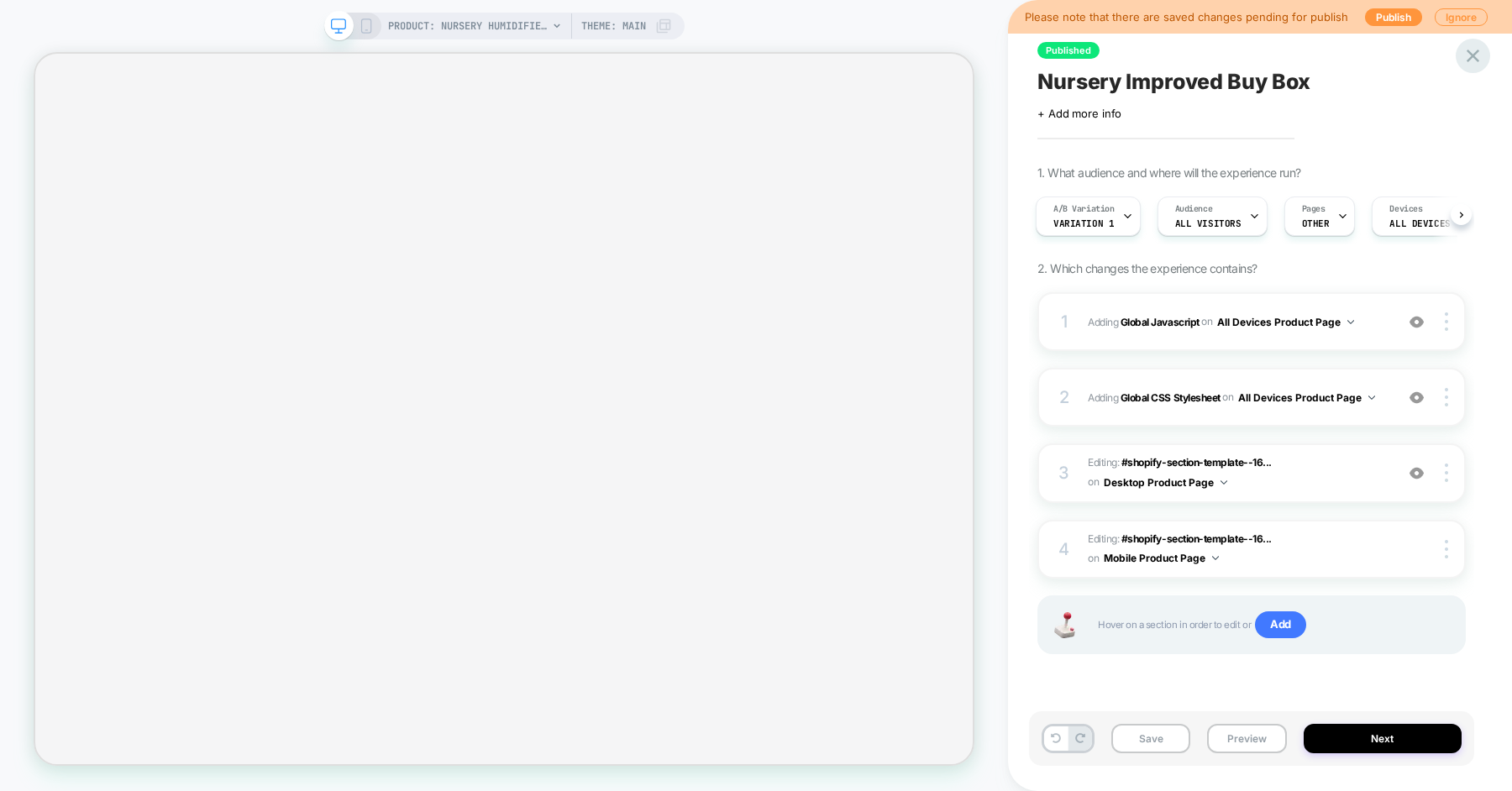
click at [1474, 50] on icon at bounding box center [1473, 56] width 23 height 23
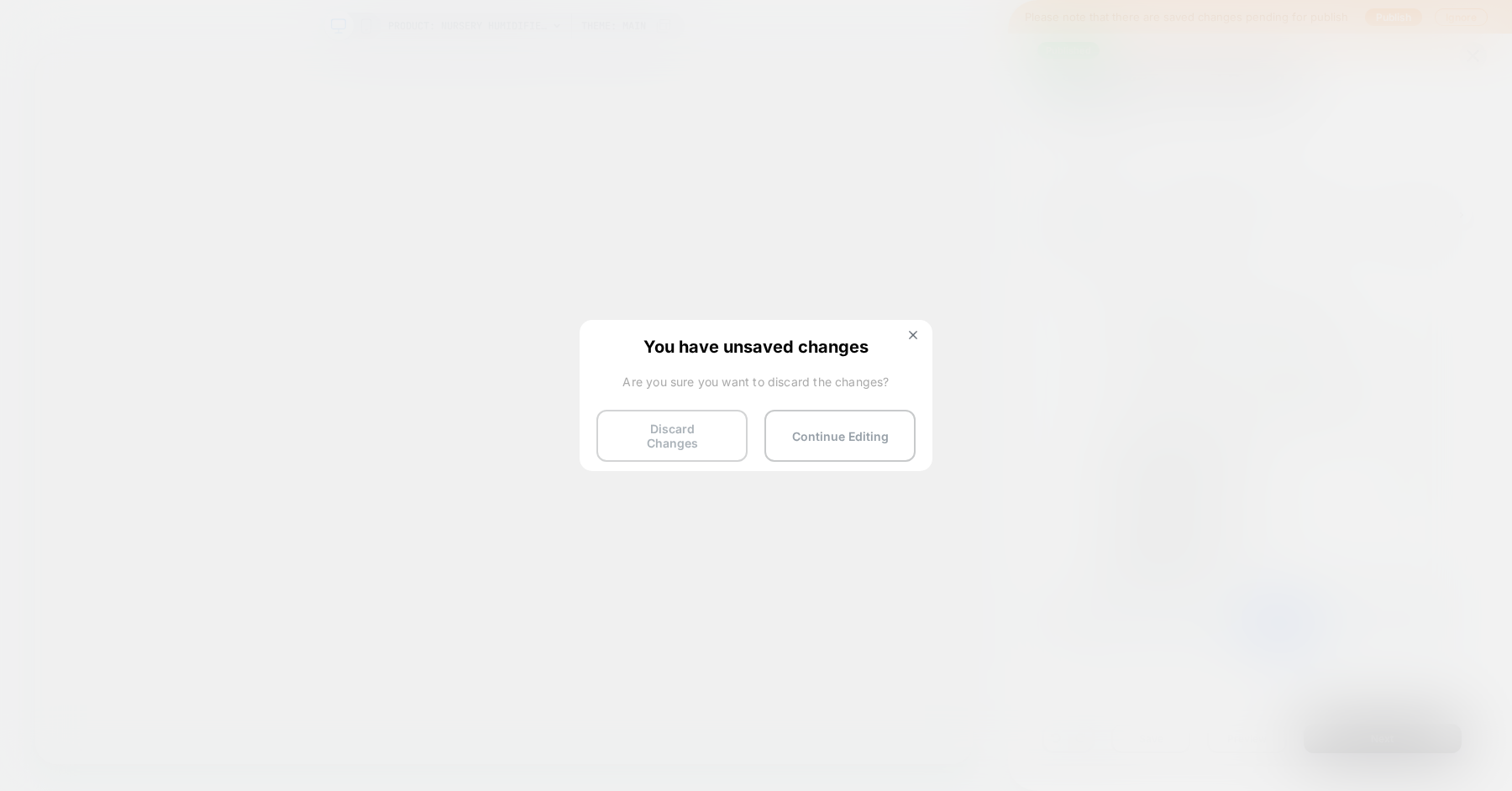
click at [682, 425] on button "Discard Changes" at bounding box center [671, 436] width 151 height 52
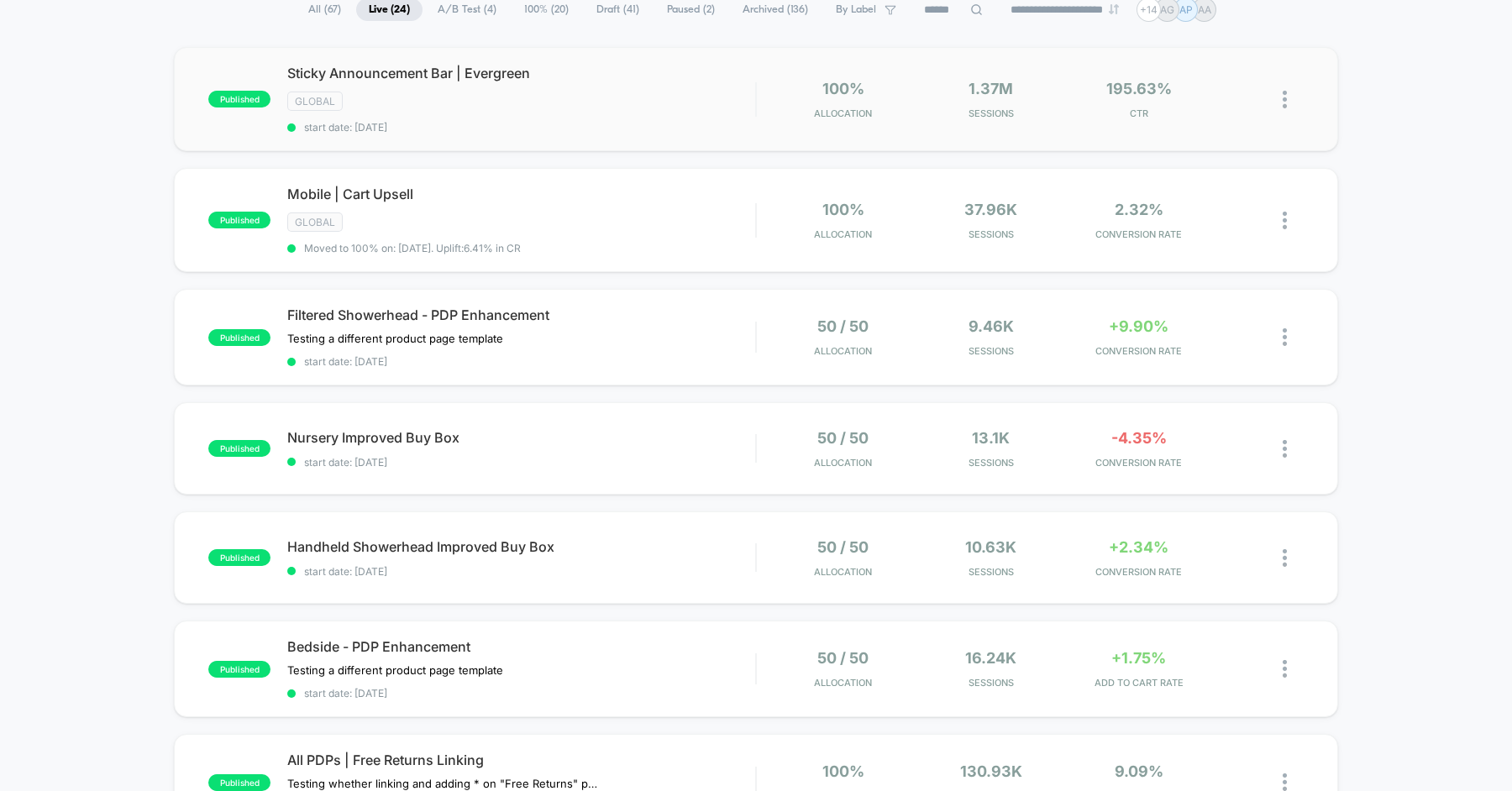
scroll to position [160, 0]
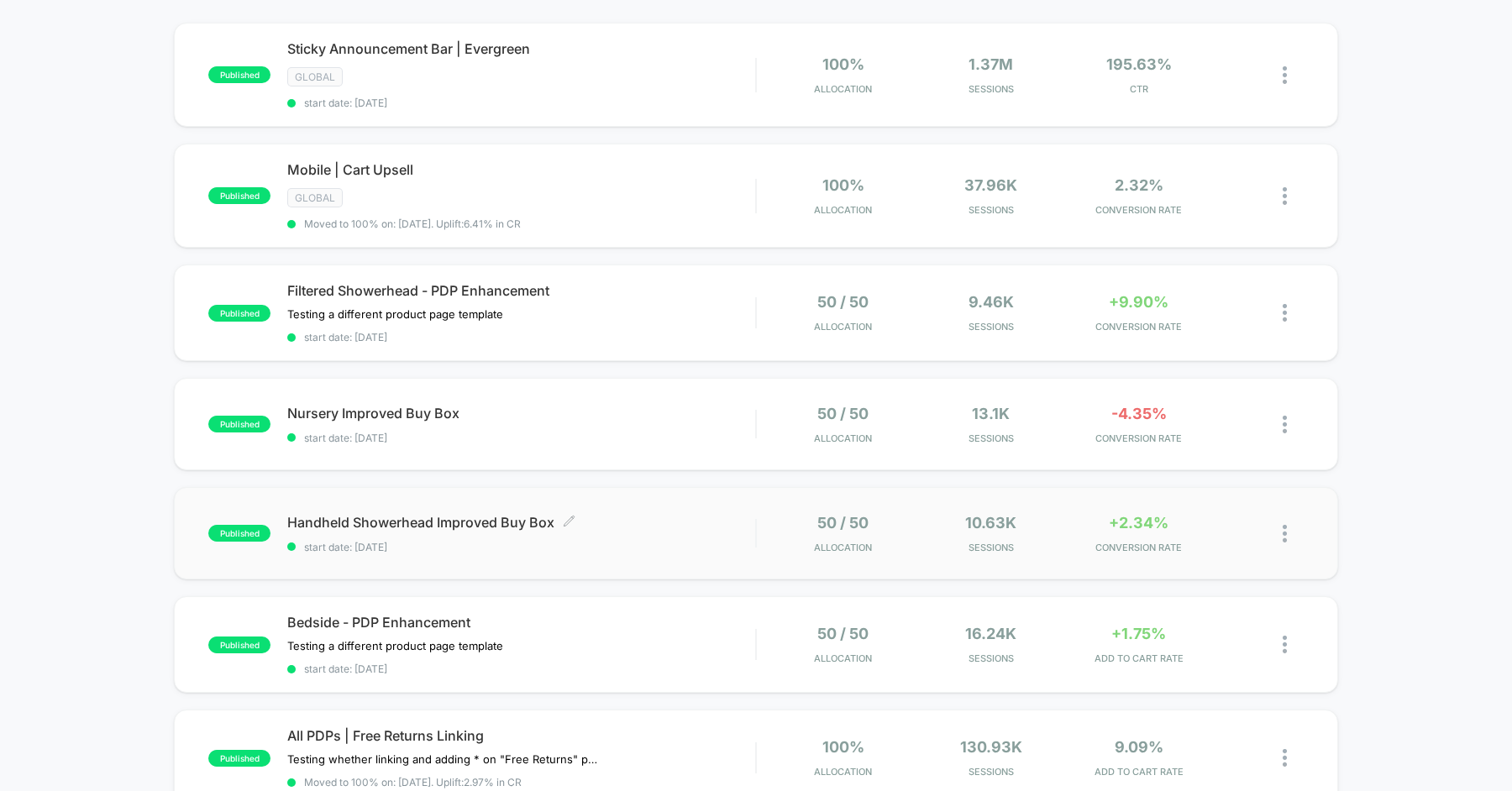
click at [648, 540] on span "start date: [DATE]" at bounding box center [520, 546] width 468 height 12
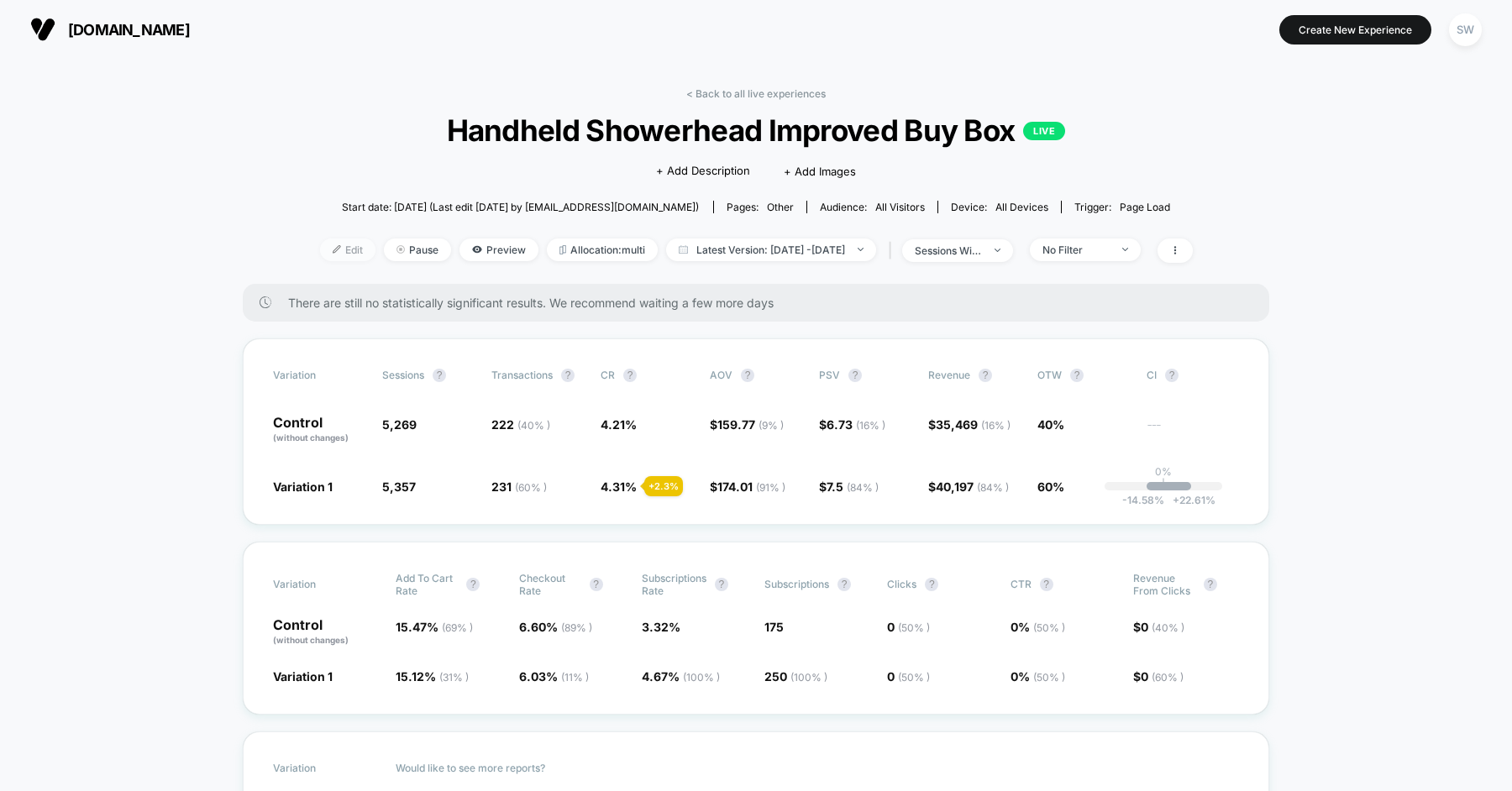
click at [320, 252] on span "Edit" at bounding box center [348, 250] width 56 height 23
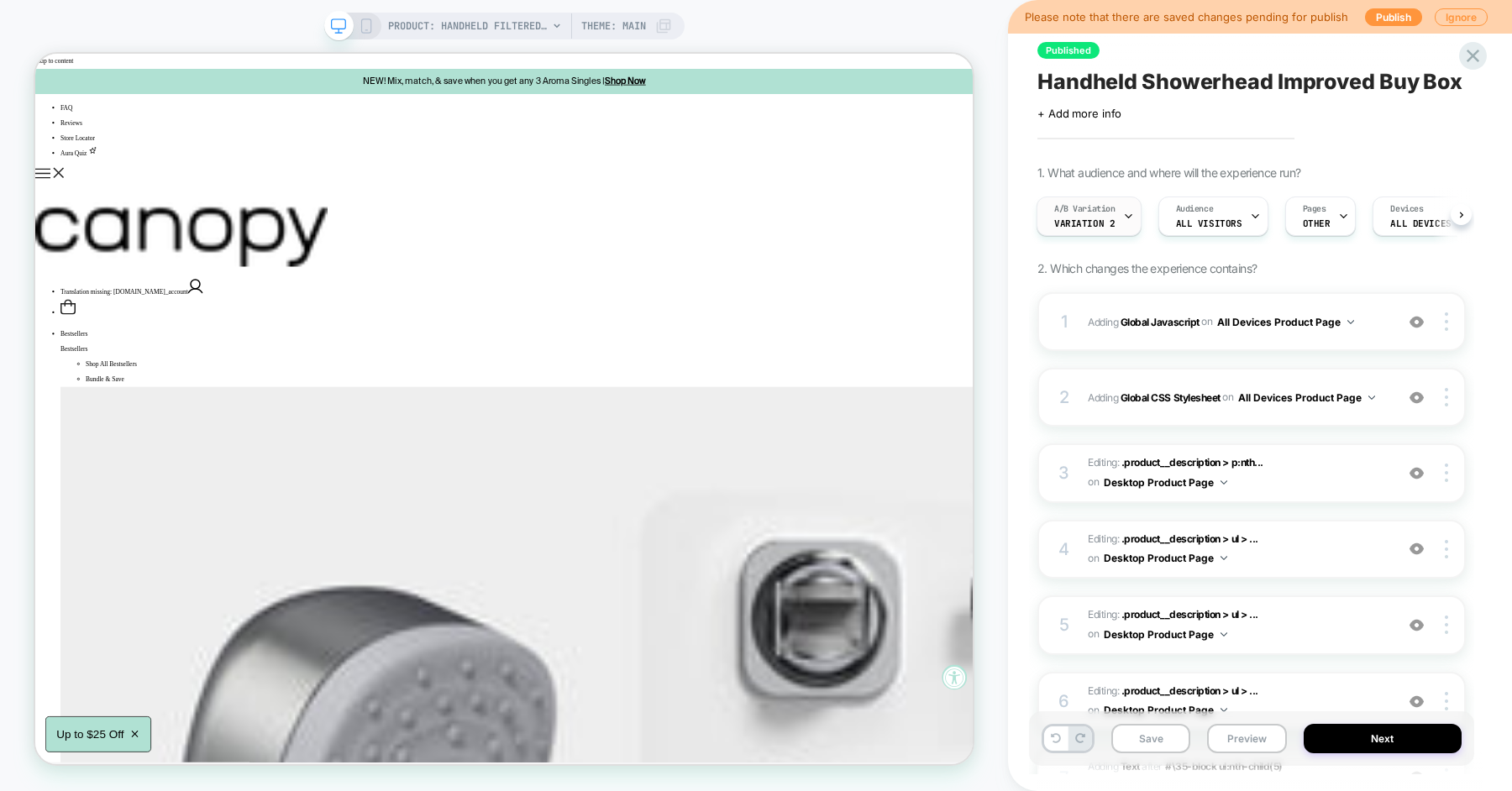
click at [1128, 225] on div at bounding box center [1128, 216] width 11 height 37
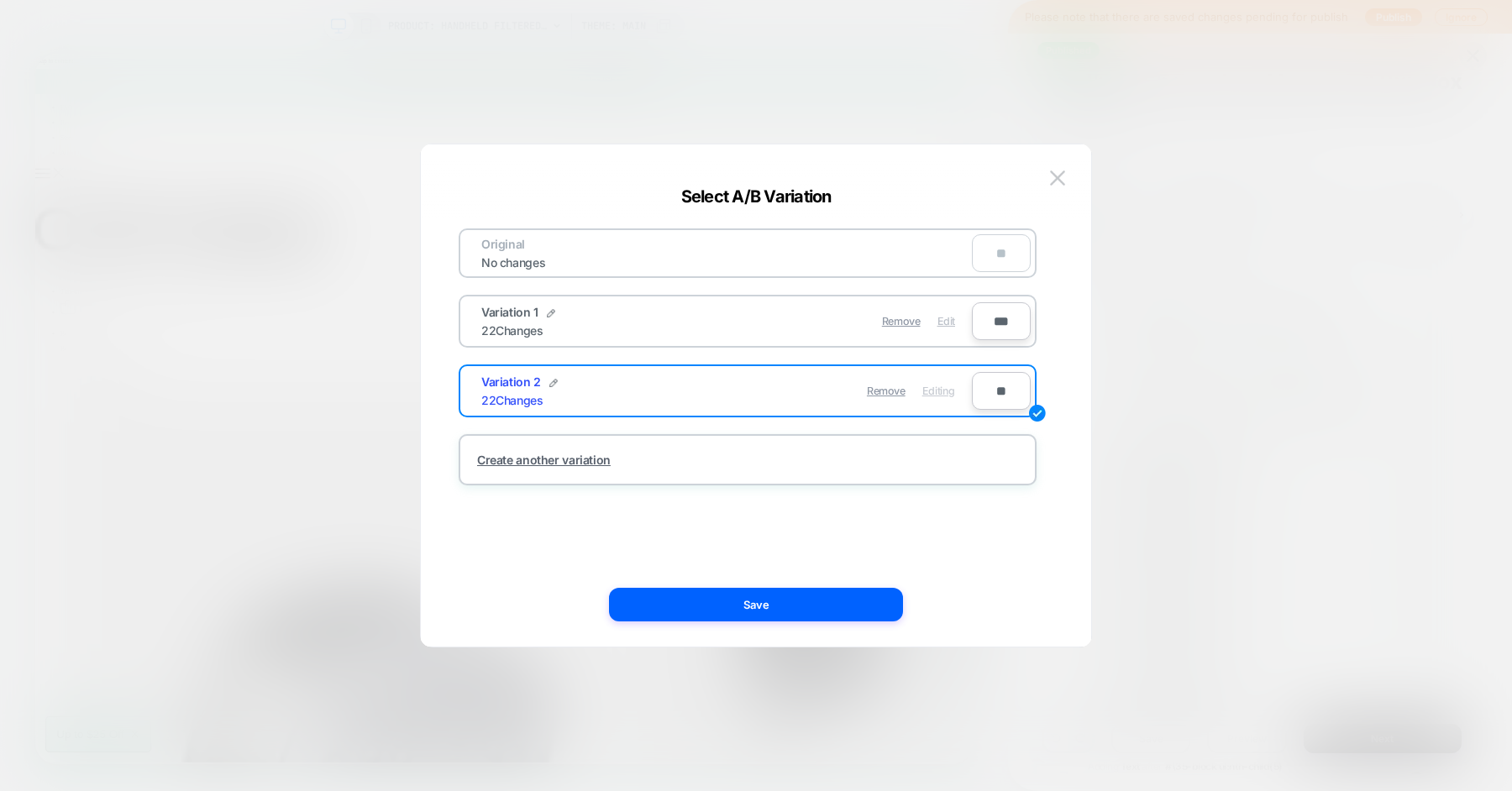
click at [948, 323] on span "Edit" at bounding box center [946, 321] width 17 height 12
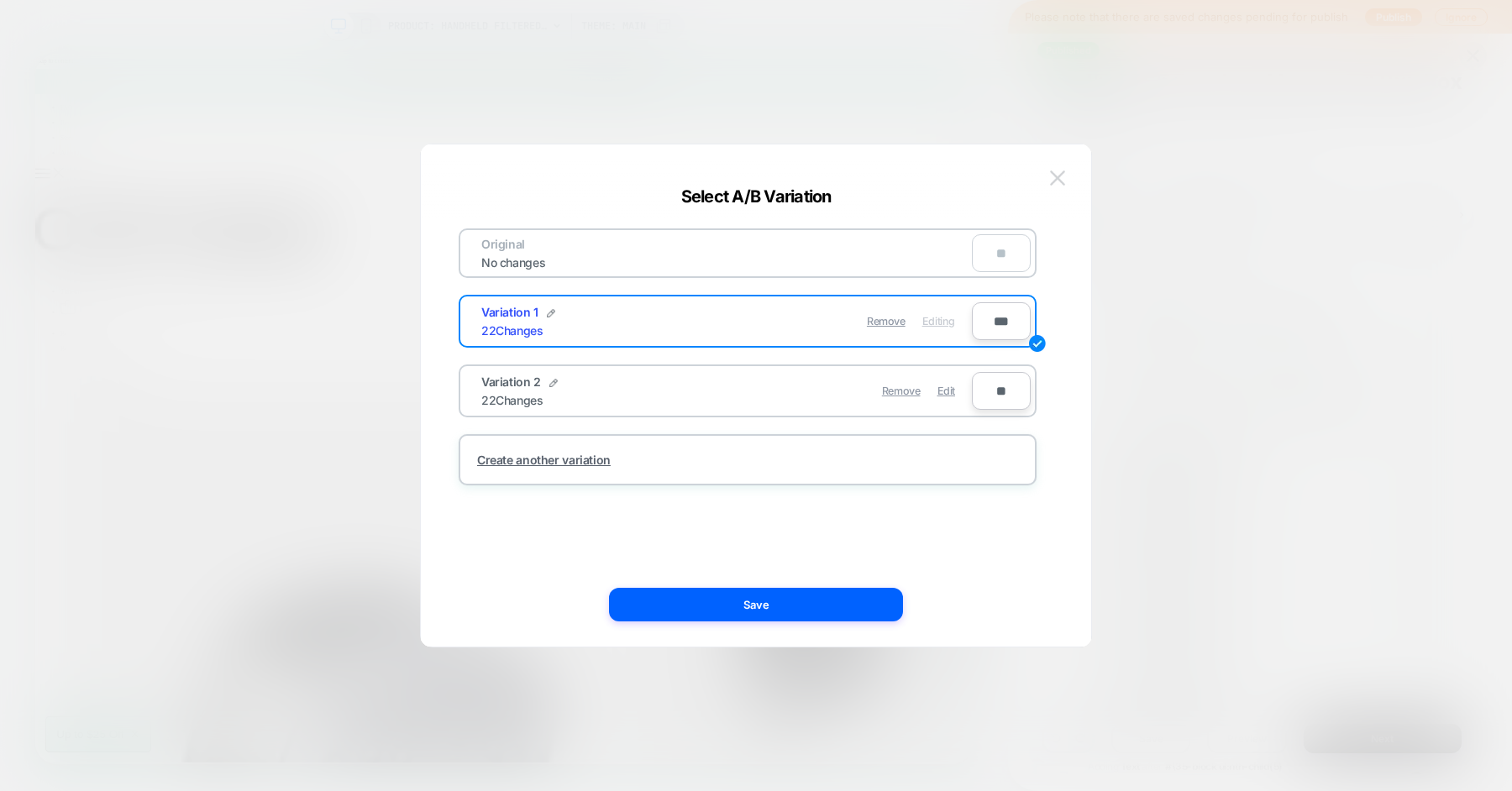
click at [1051, 181] on img at bounding box center [1058, 178] width 15 height 14
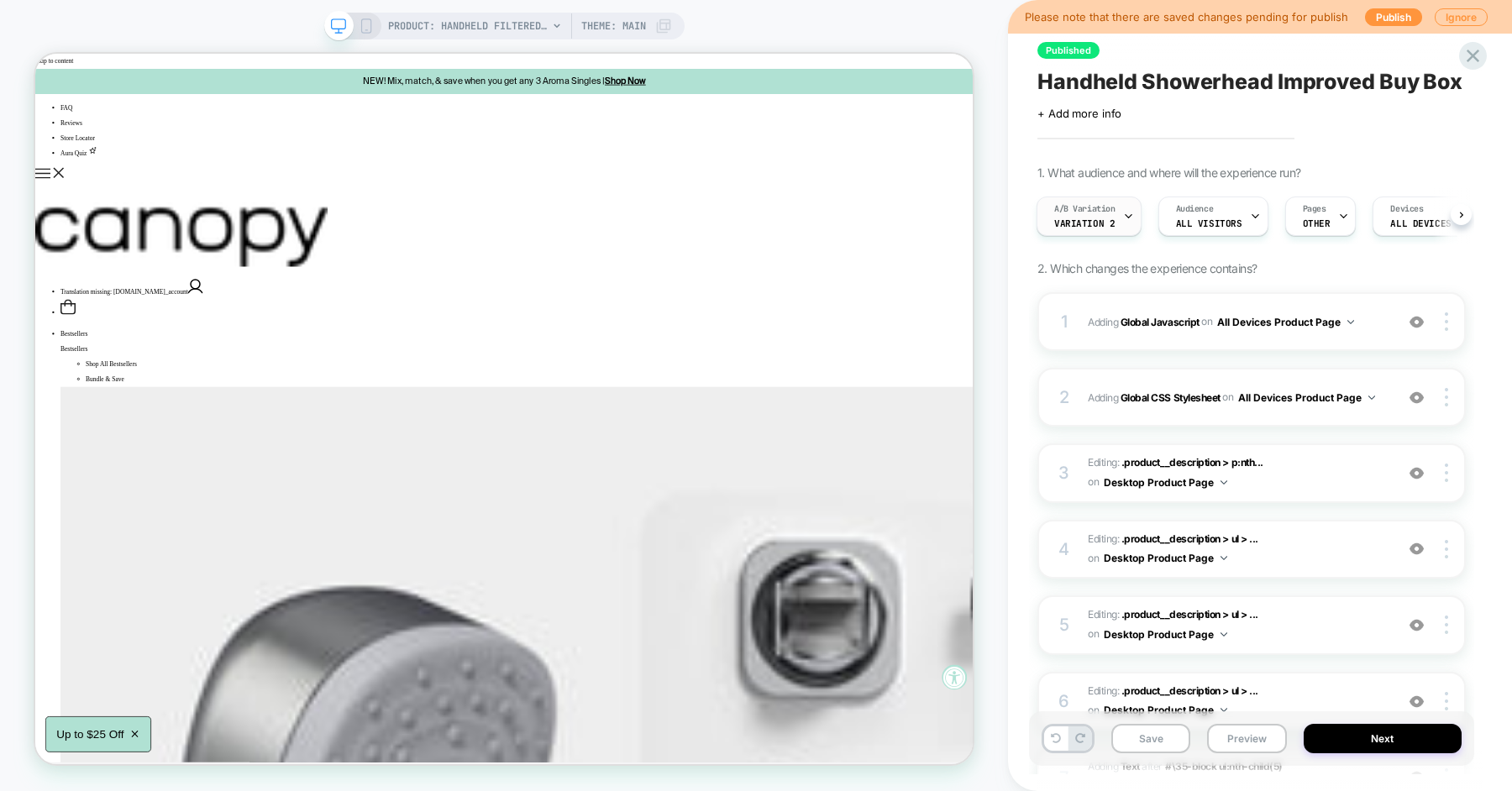
click at [1107, 223] on span "Variation 2" at bounding box center [1084, 224] width 60 height 12
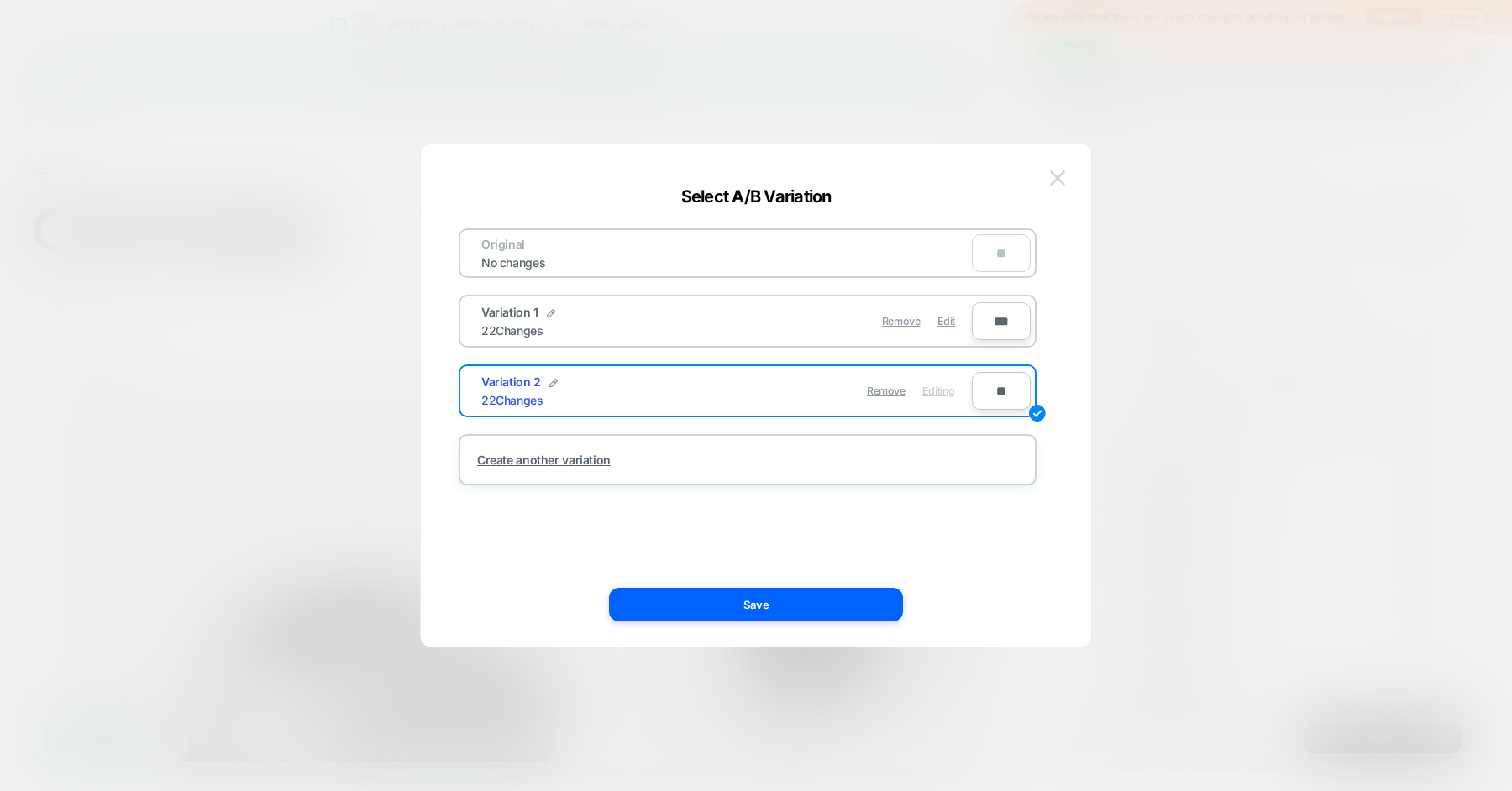
click at [1059, 178] on img at bounding box center [1058, 178] width 15 height 14
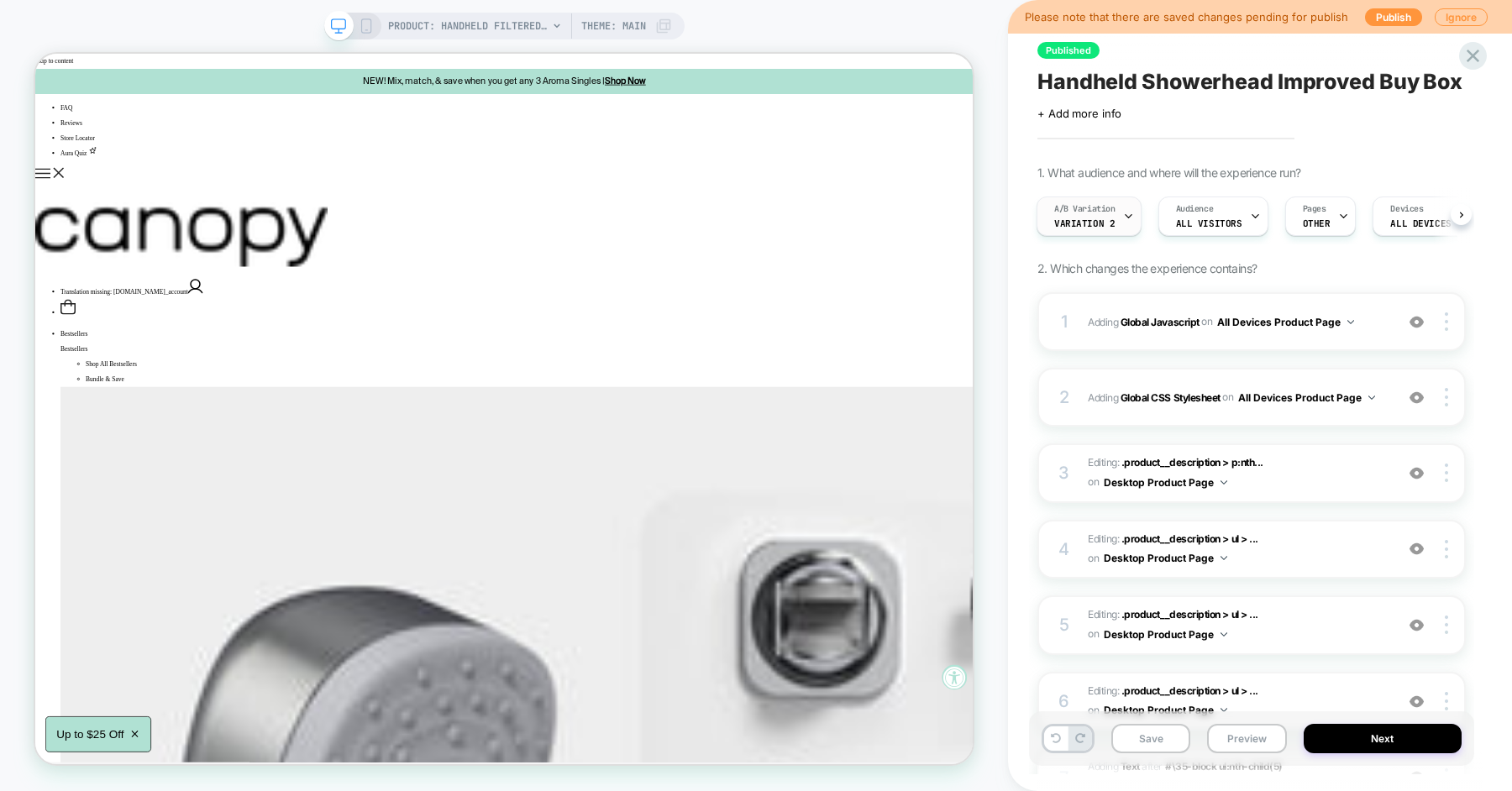
click at [1101, 205] on span "A/B Variation" at bounding box center [1085, 209] width 61 height 12
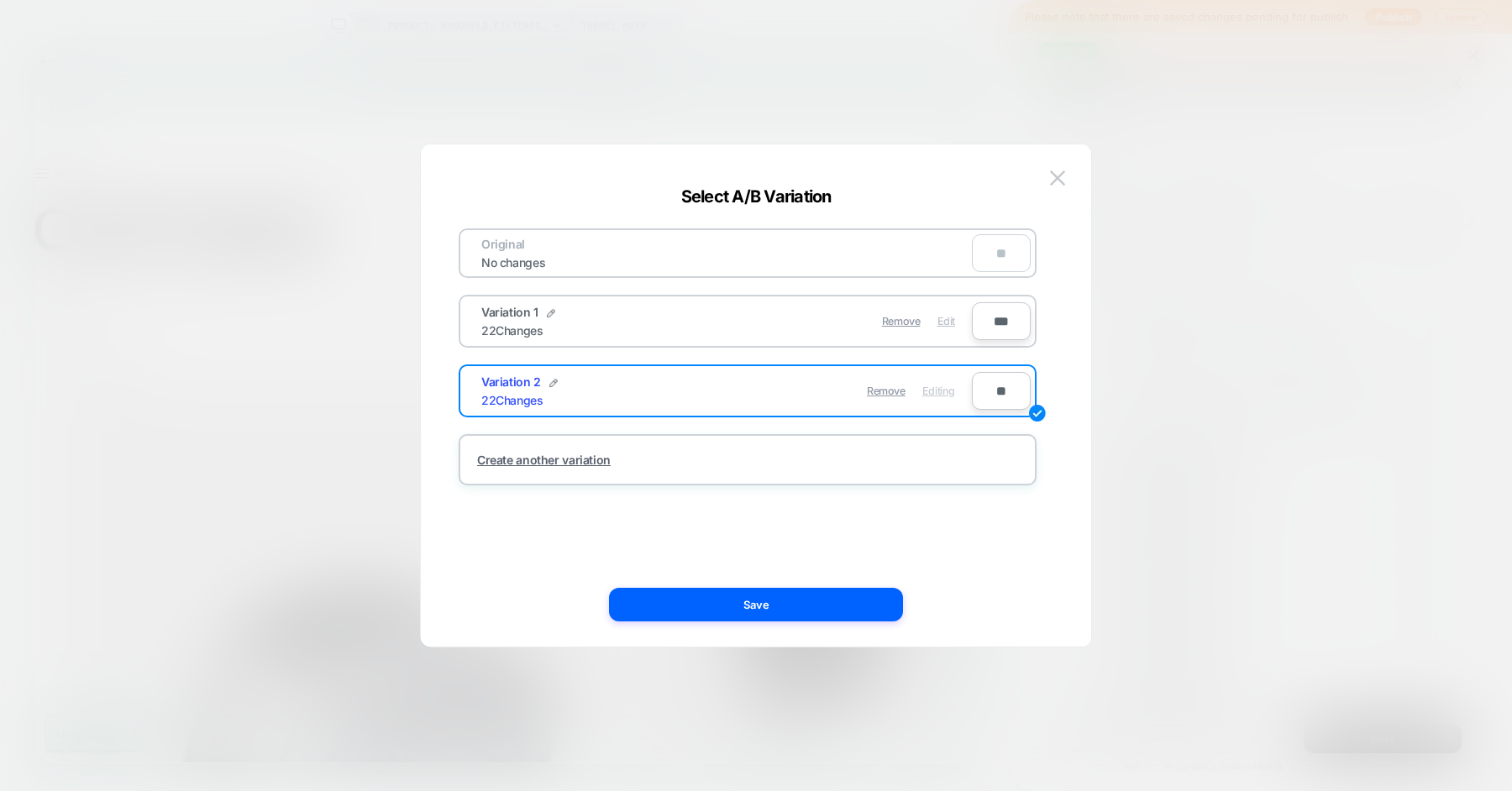
click at [950, 318] on span "Edit" at bounding box center [946, 321] width 17 height 12
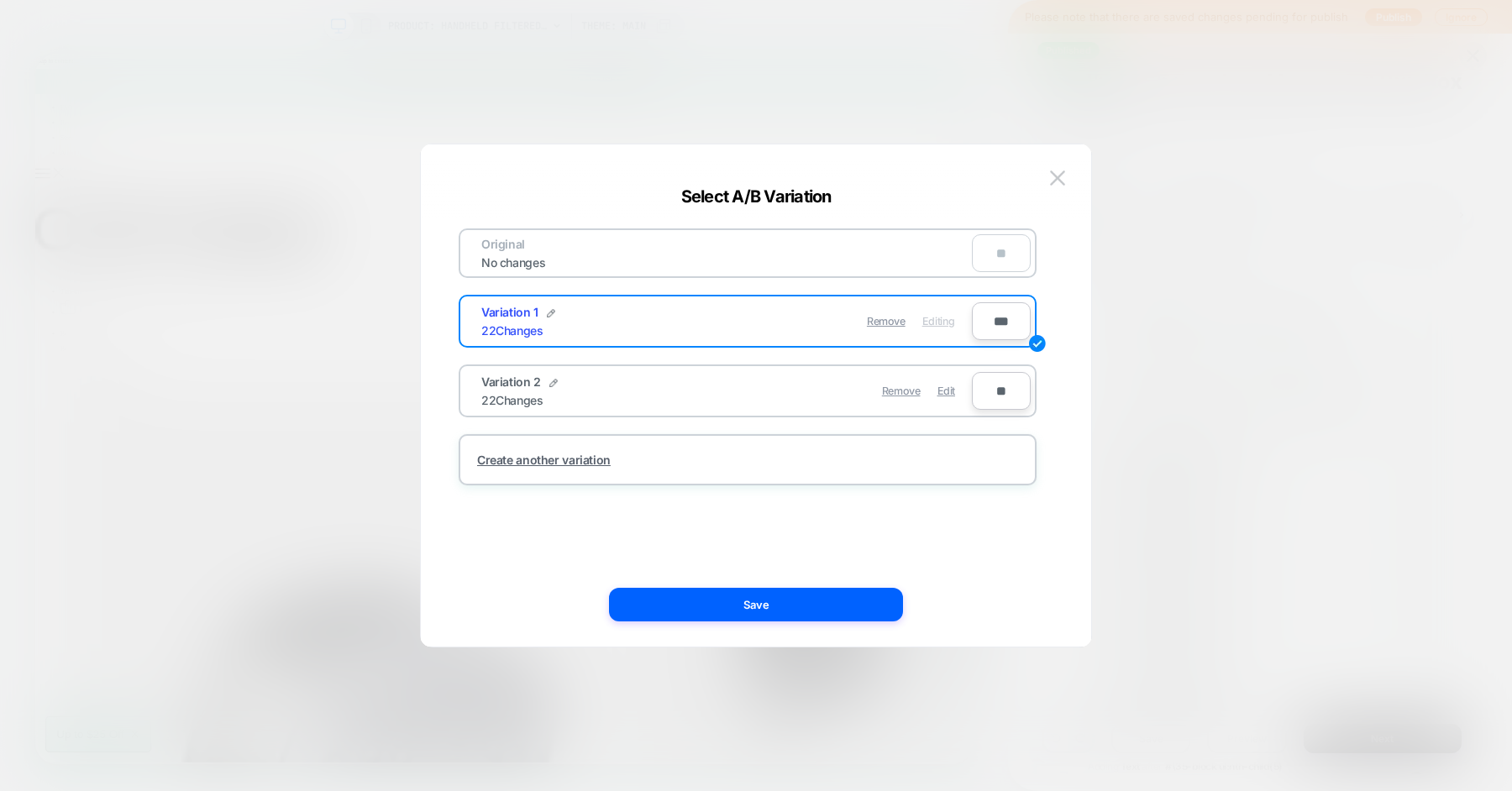
click at [998, 257] on div "**" at bounding box center [1000, 252] width 59 height 37
click at [1058, 174] on img at bounding box center [1058, 178] width 15 height 14
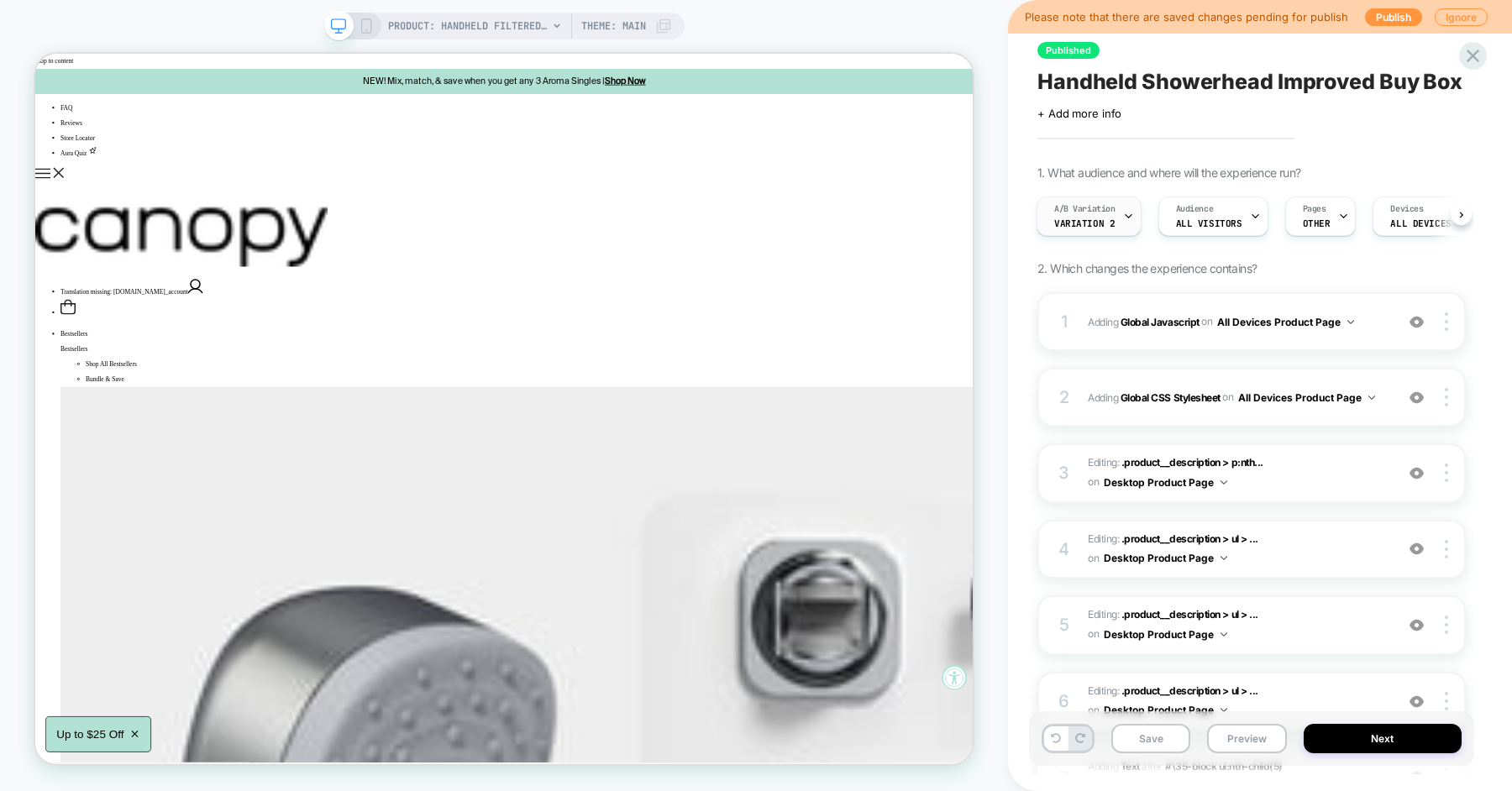
click at [1106, 210] on span "A/B Variation" at bounding box center [1085, 209] width 61 height 12
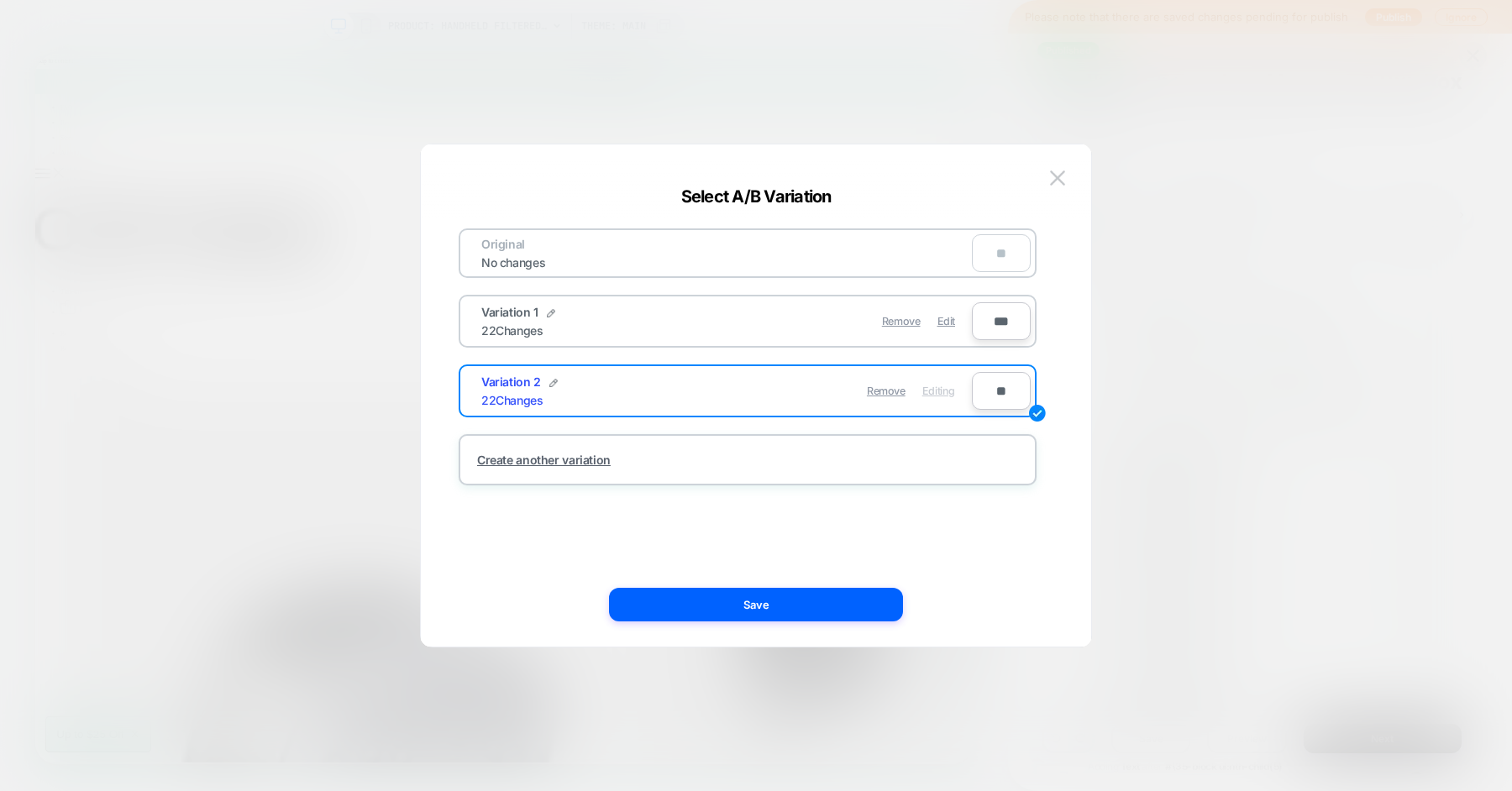
click at [1001, 263] on div "**" at bounding box center [1000, 252] width 59 height 37
click at [945, 320] on span "Edit" at bounding box center [946, 321] width 17 height 12
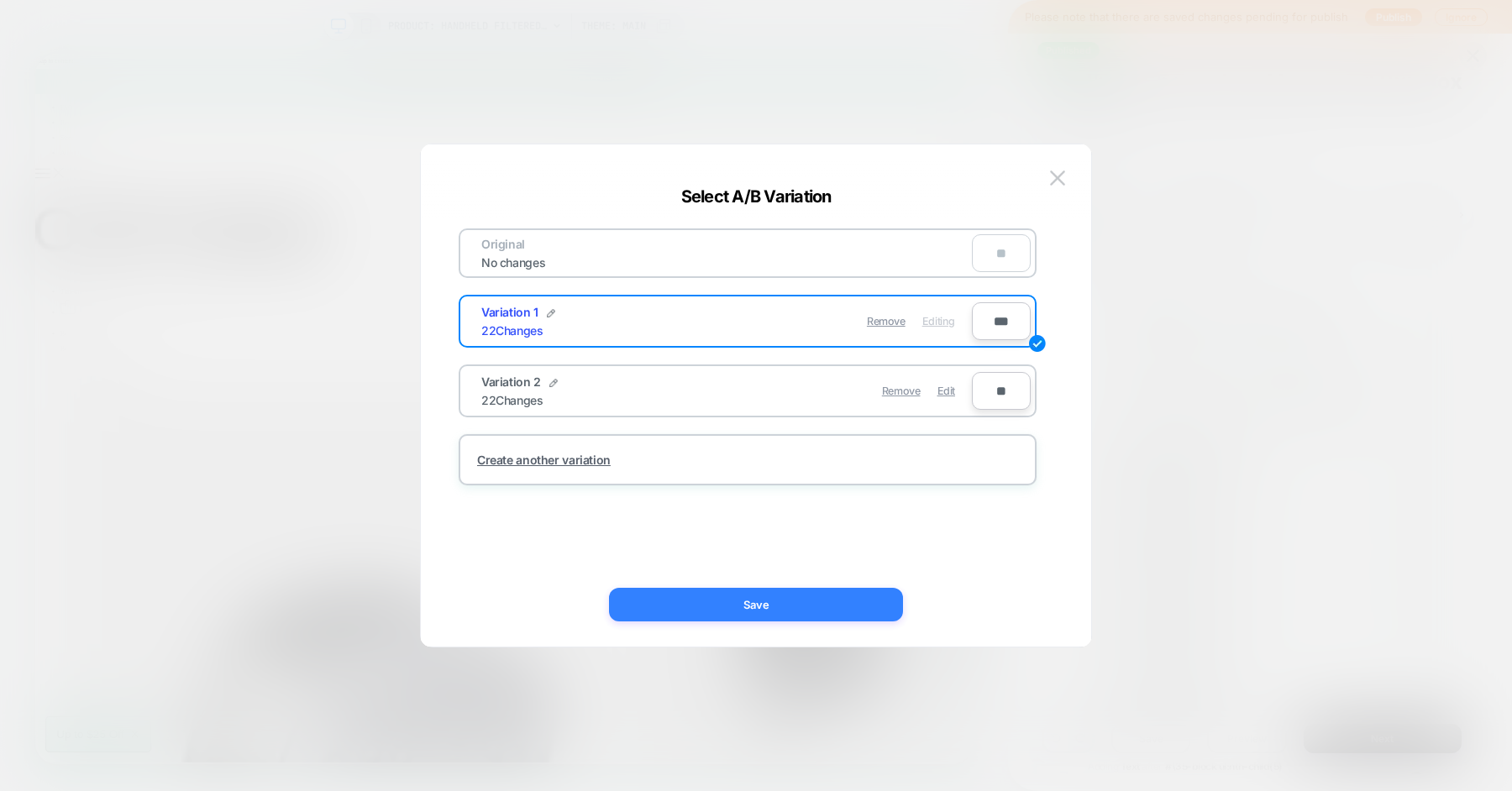
click at [825, 616] on button "Save" at bounding box center [756, 604] width 294 height 34
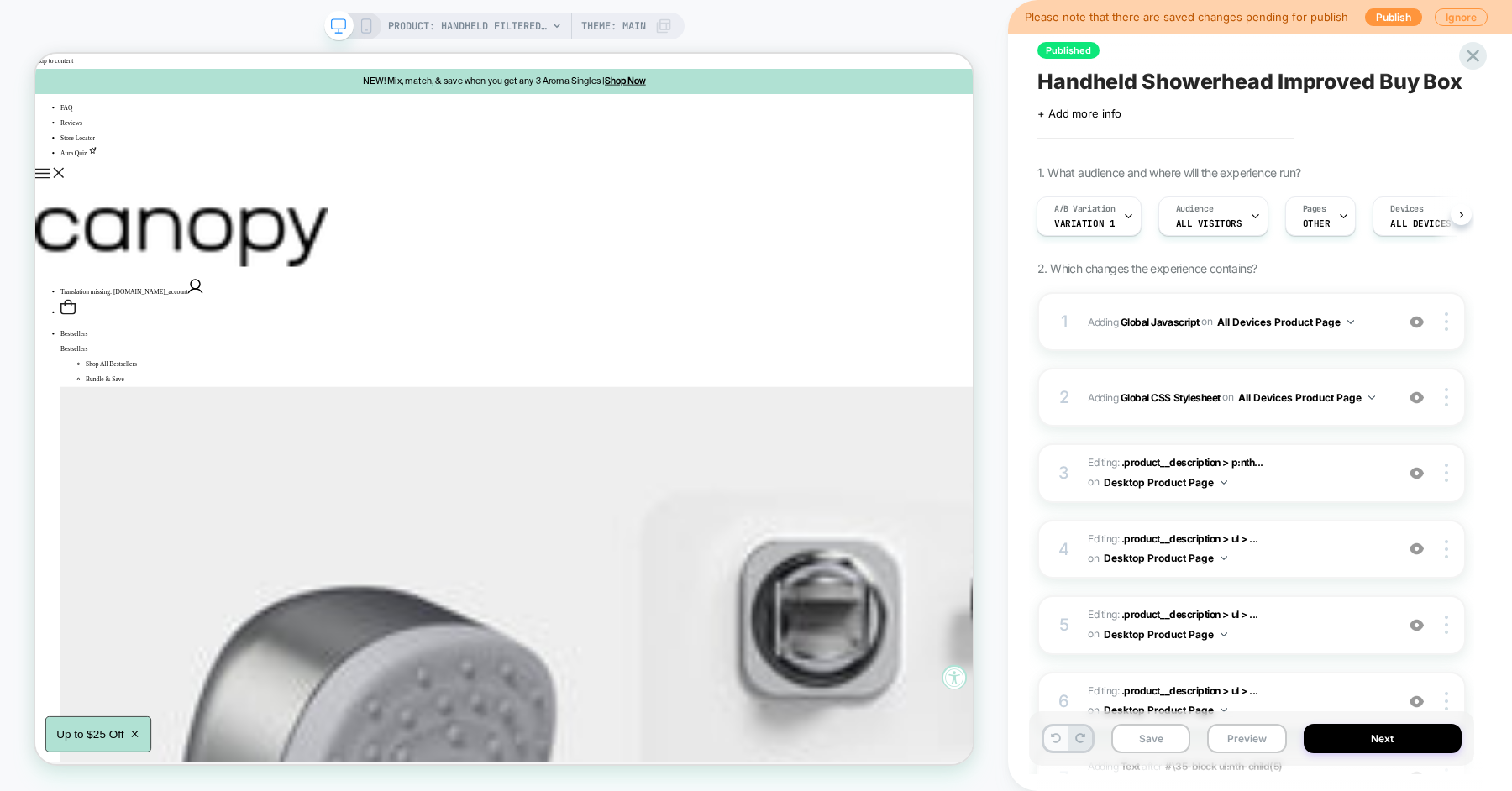
click at [1059, 747] on button at bounding box center [1056, 738] width 23 height 24
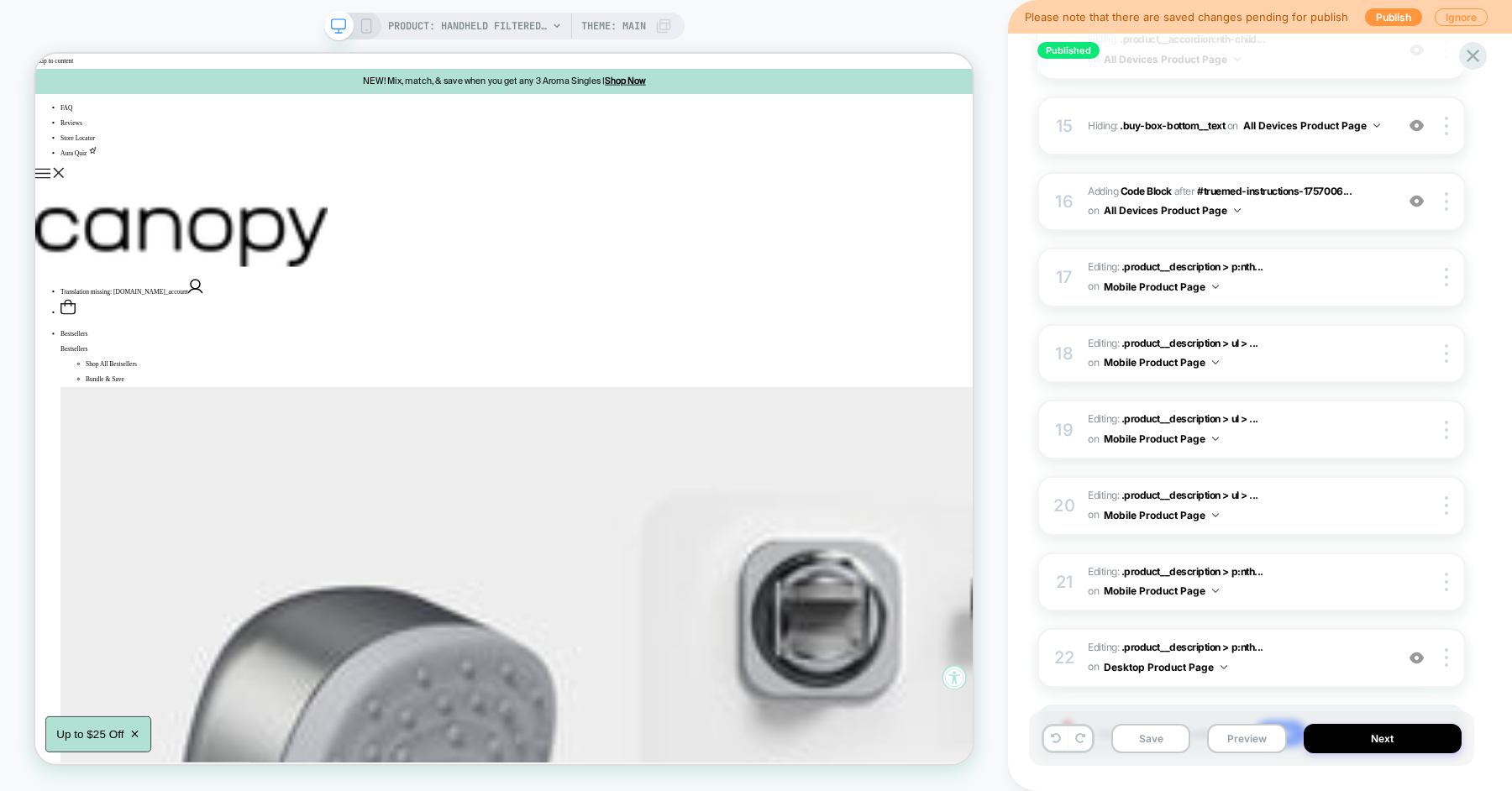
scroll to position [1354, 0]
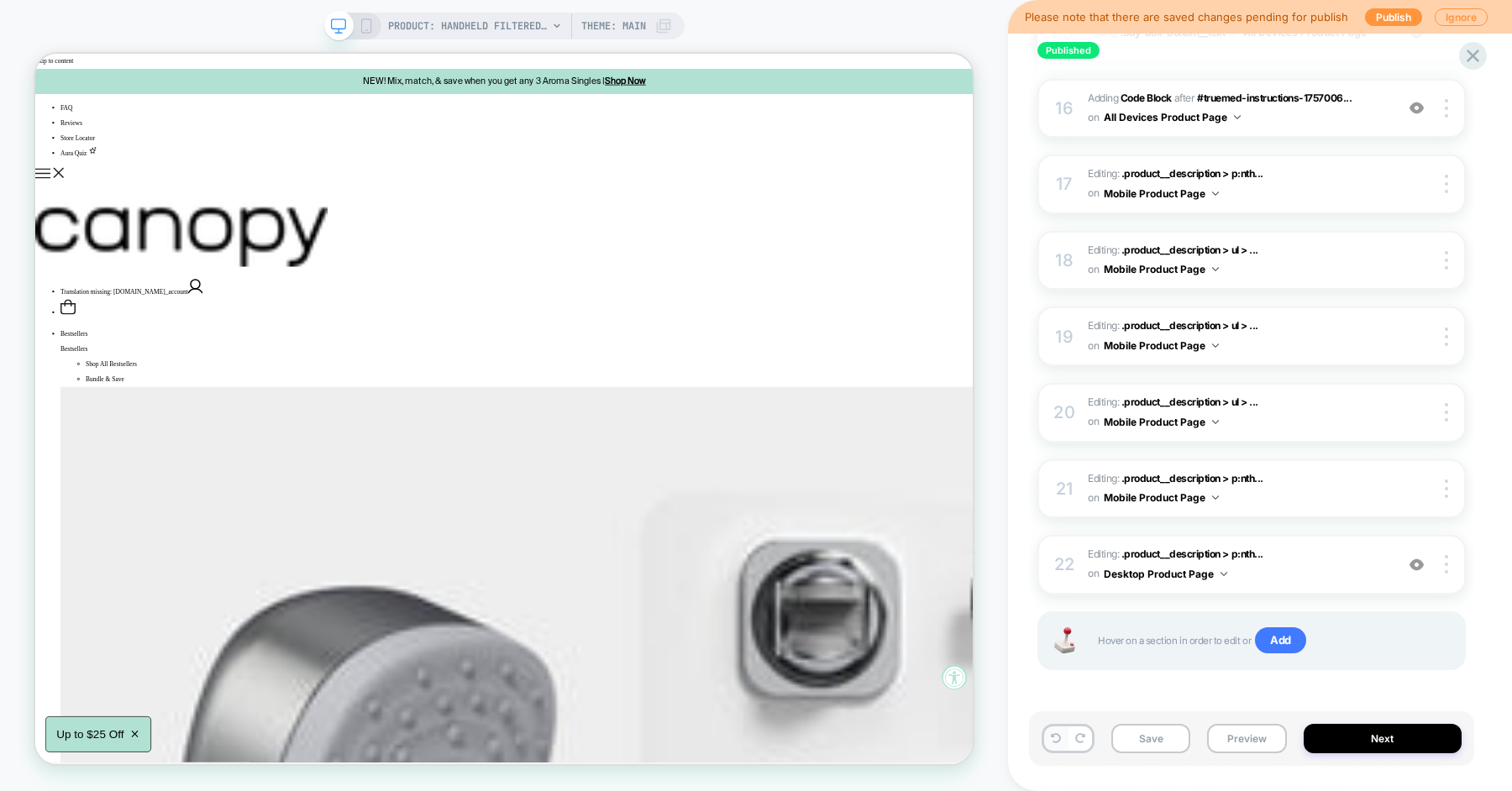
click at [1056, 747] on button at bounding box center [1056, 738] width 23 height 24
click at [1052, 736] on icon at bounding box center [1056, 738] width 10 height 10
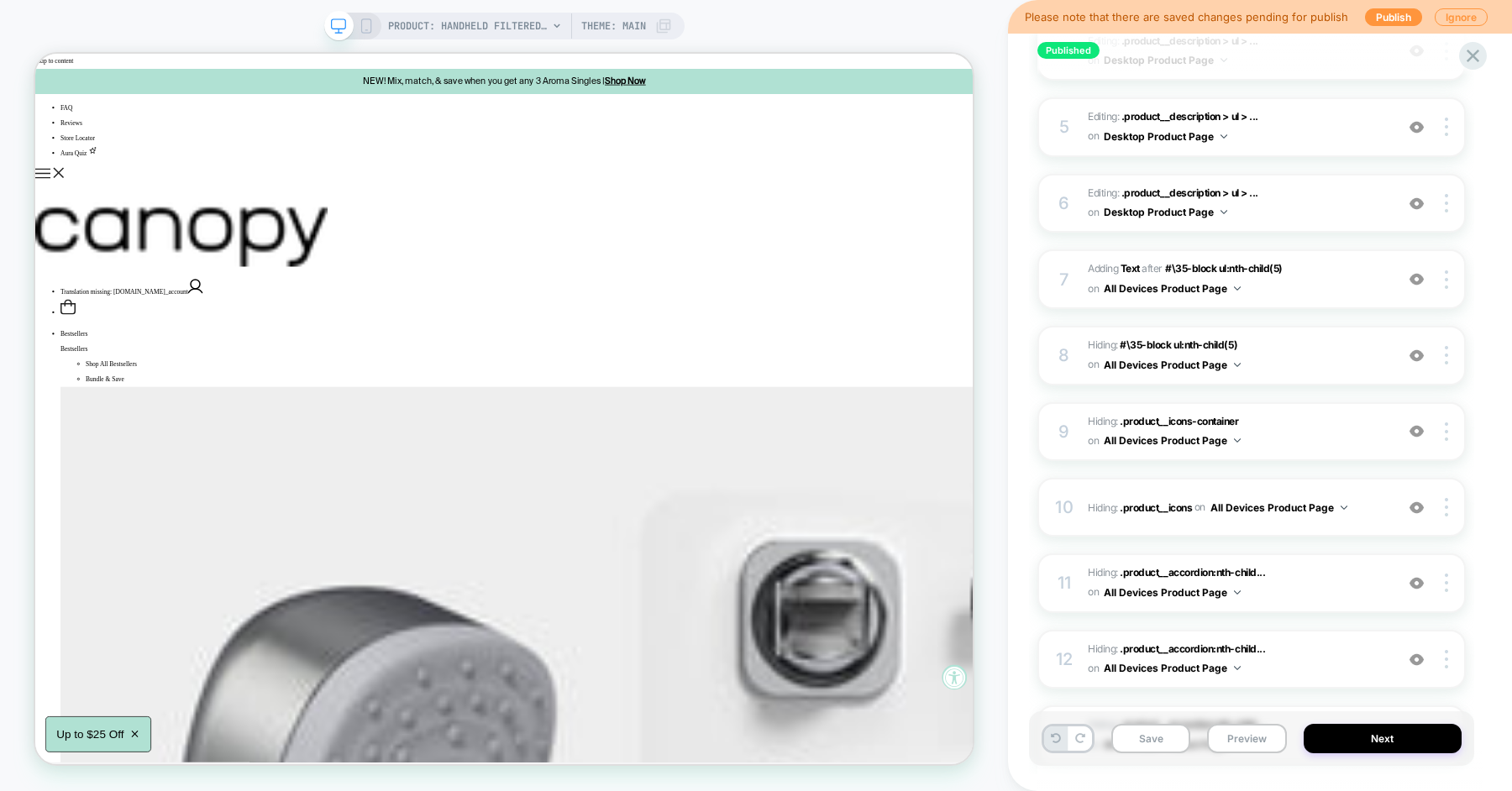
scroll to position [0, 0]
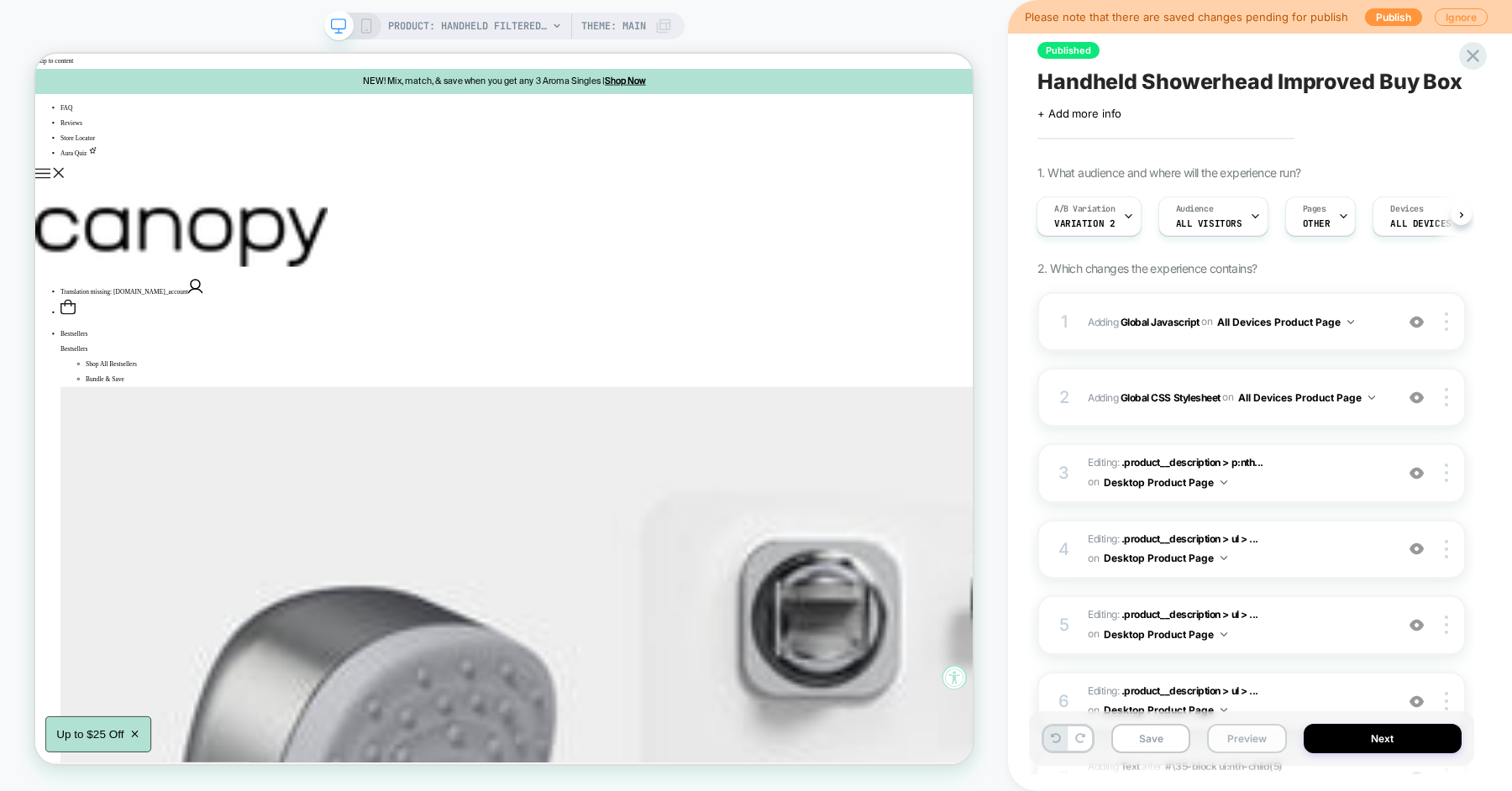
click at [1253, 740] on button "Preview" at bounding box center [1246, 738] width 79 height 30
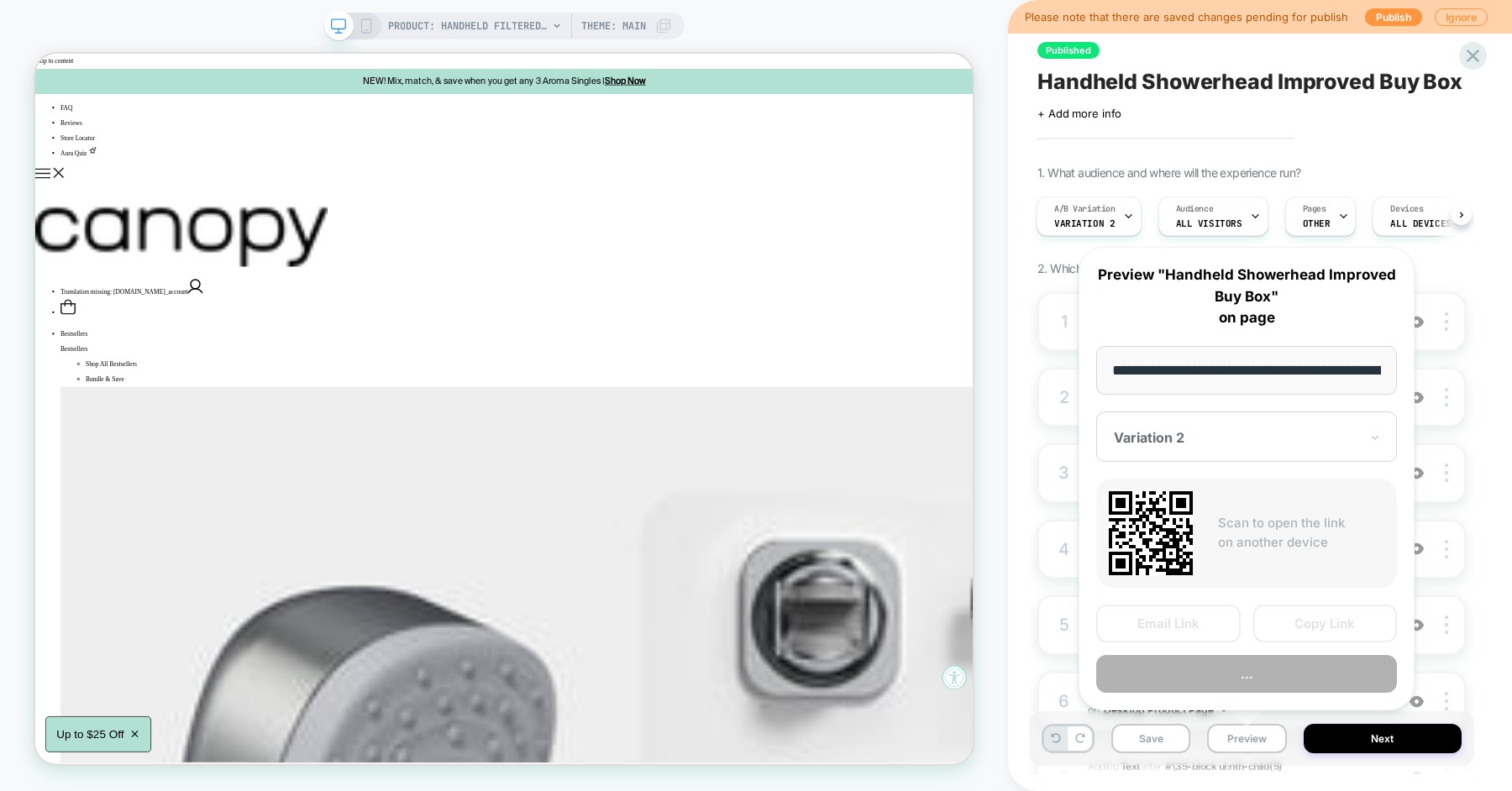
scroll to position [0, 271]
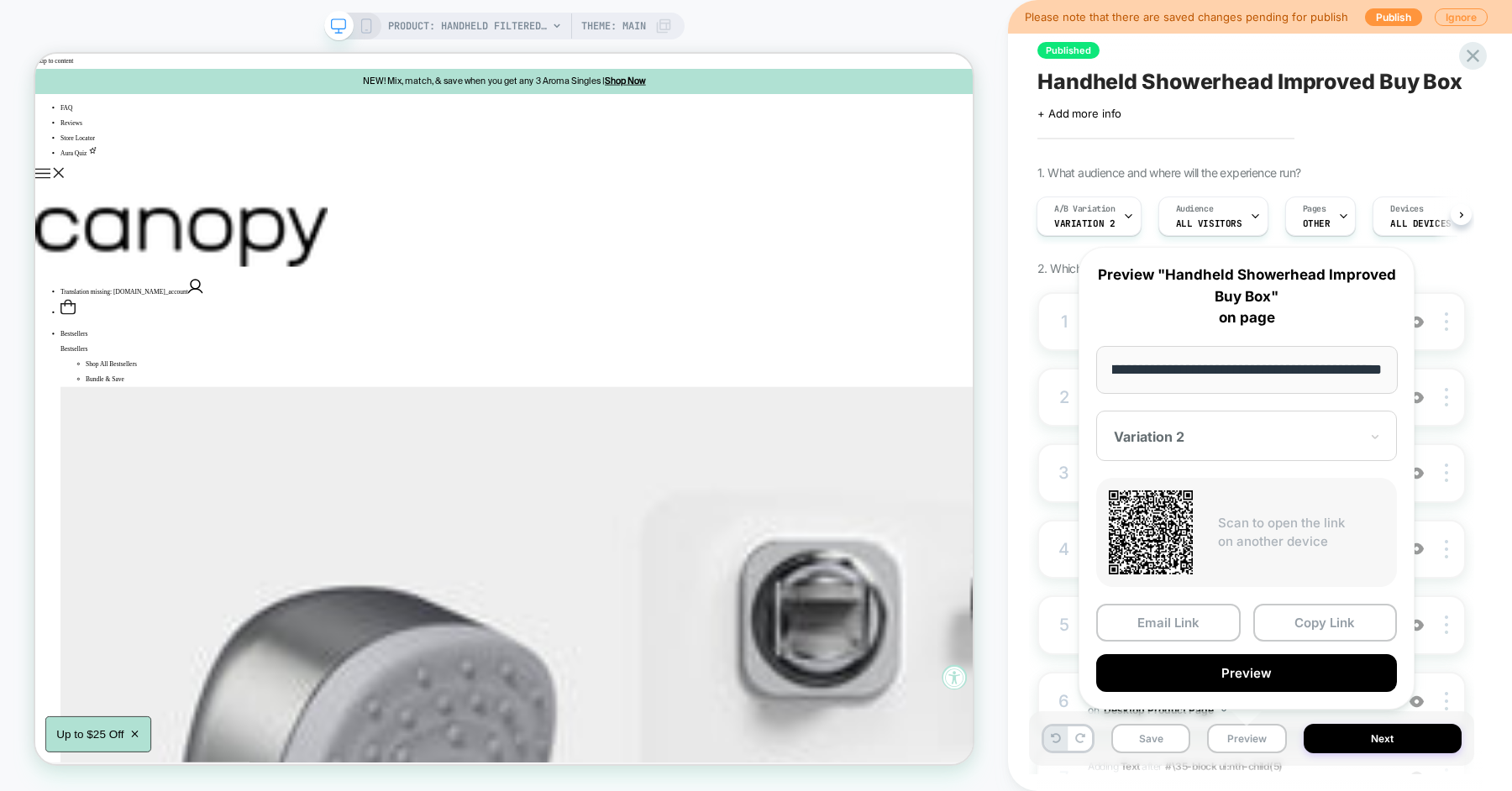
click at [1216, 439] on div at bounding box center [1236, 436] width 245 height 16
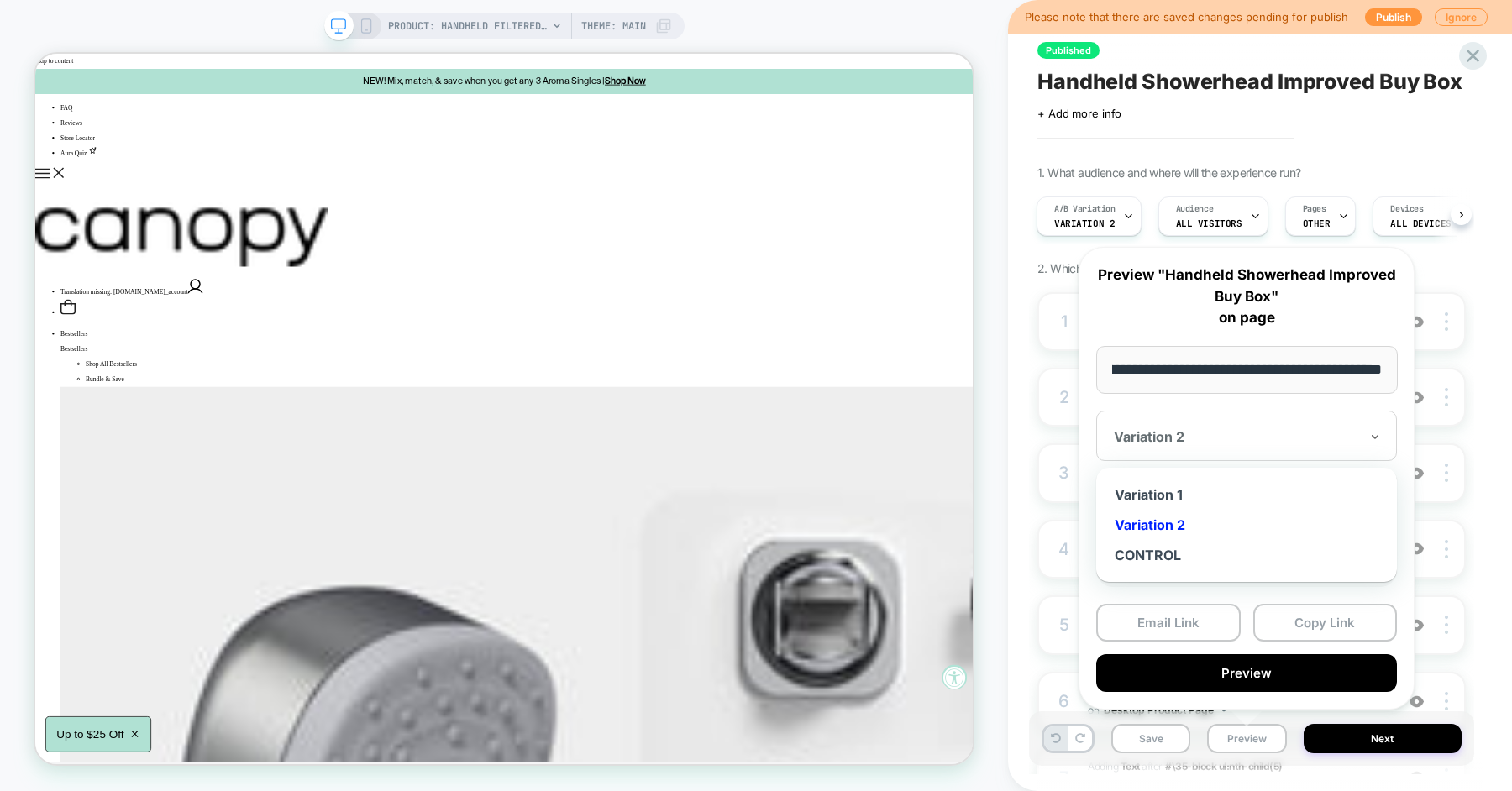
scroll to position [0, 0]
click at [1209, 495] on div "Variation 1" at bounding box center [1247, 494] width 284 height 30
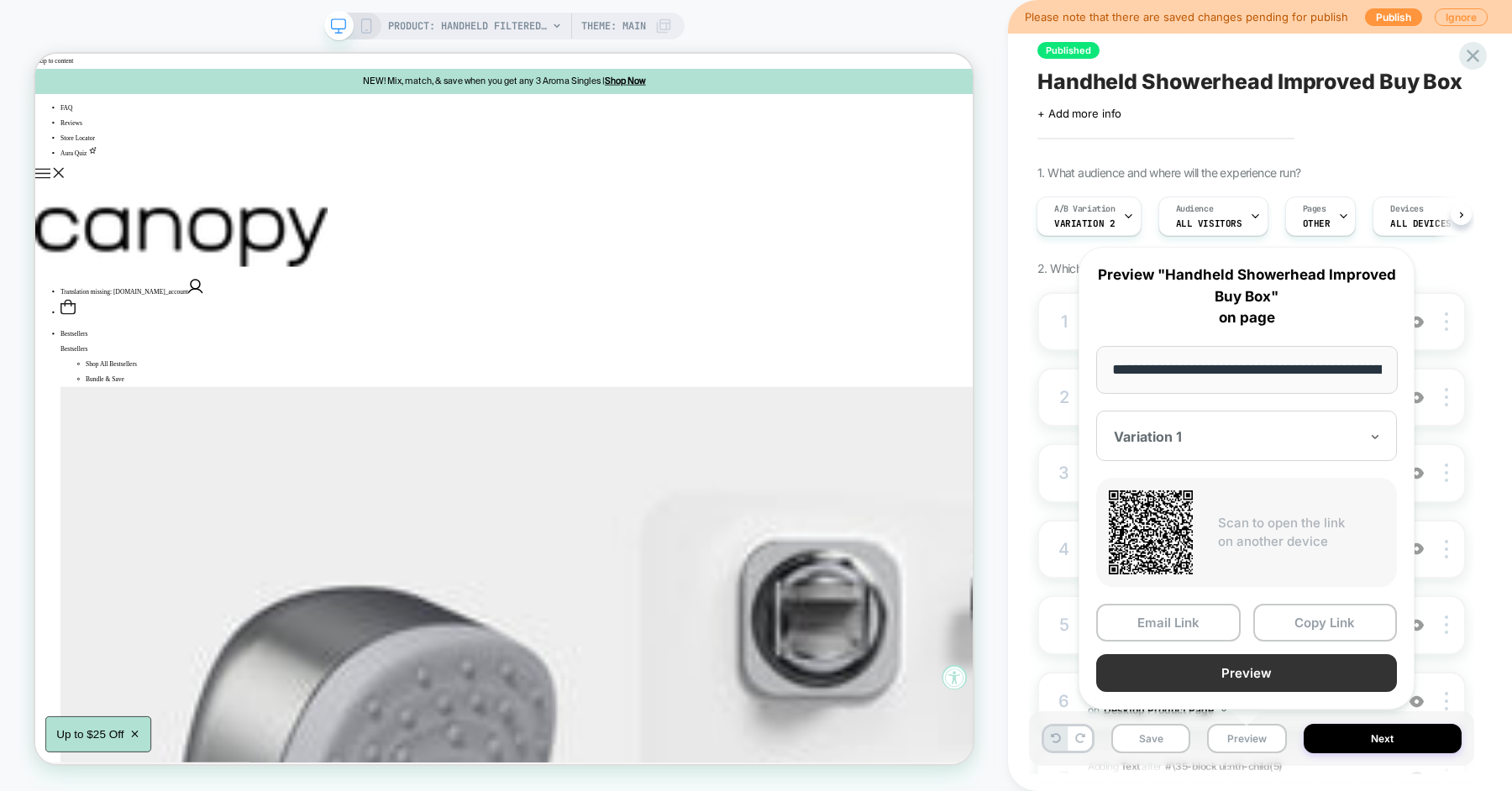
click at [1268, 678] on button "Preview" at bounding box center [1246, 673] width 300 height 37
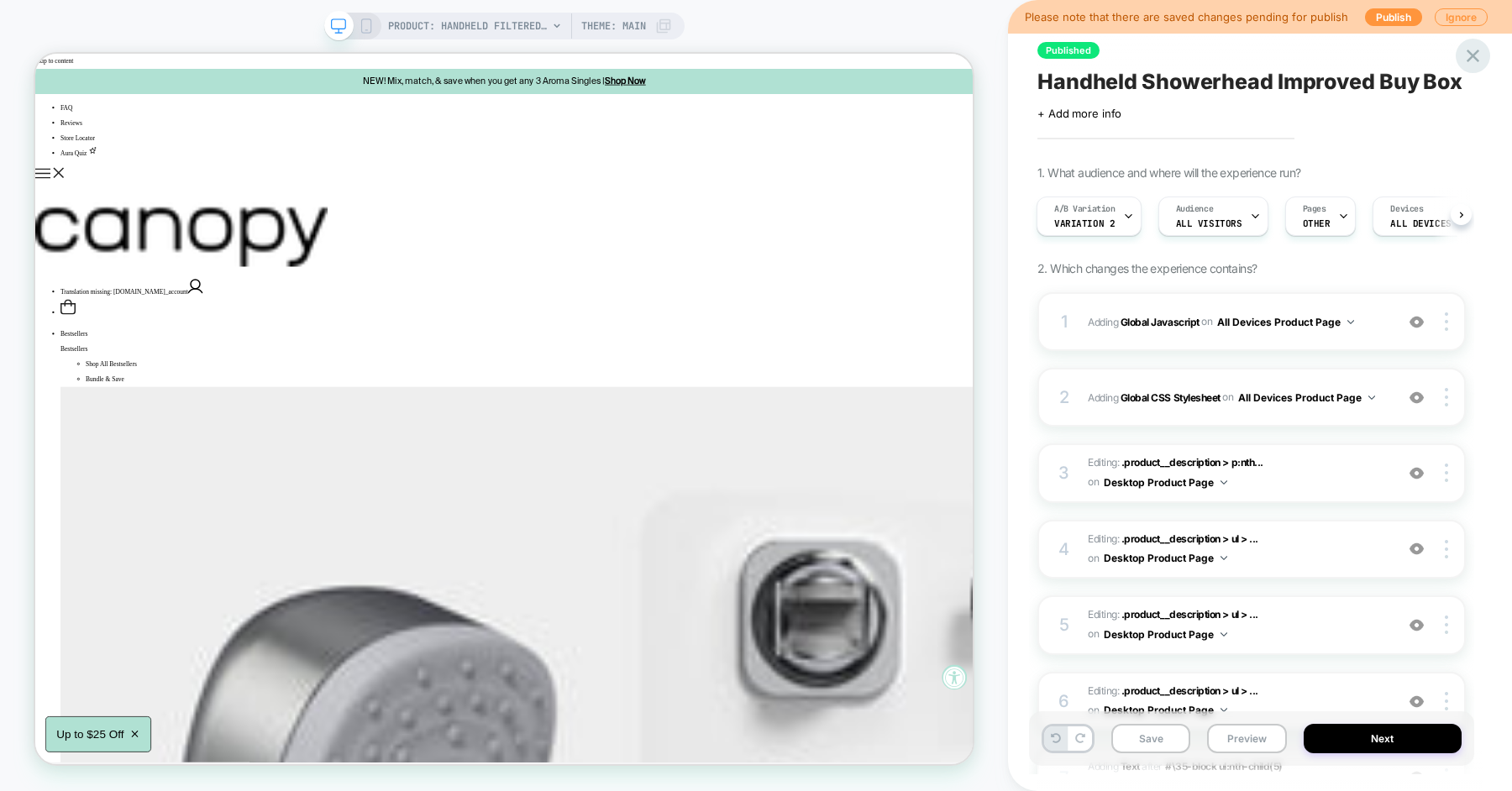
click at [1474, 56] on icon at bounding box center [1473, 56] width 12 height 12
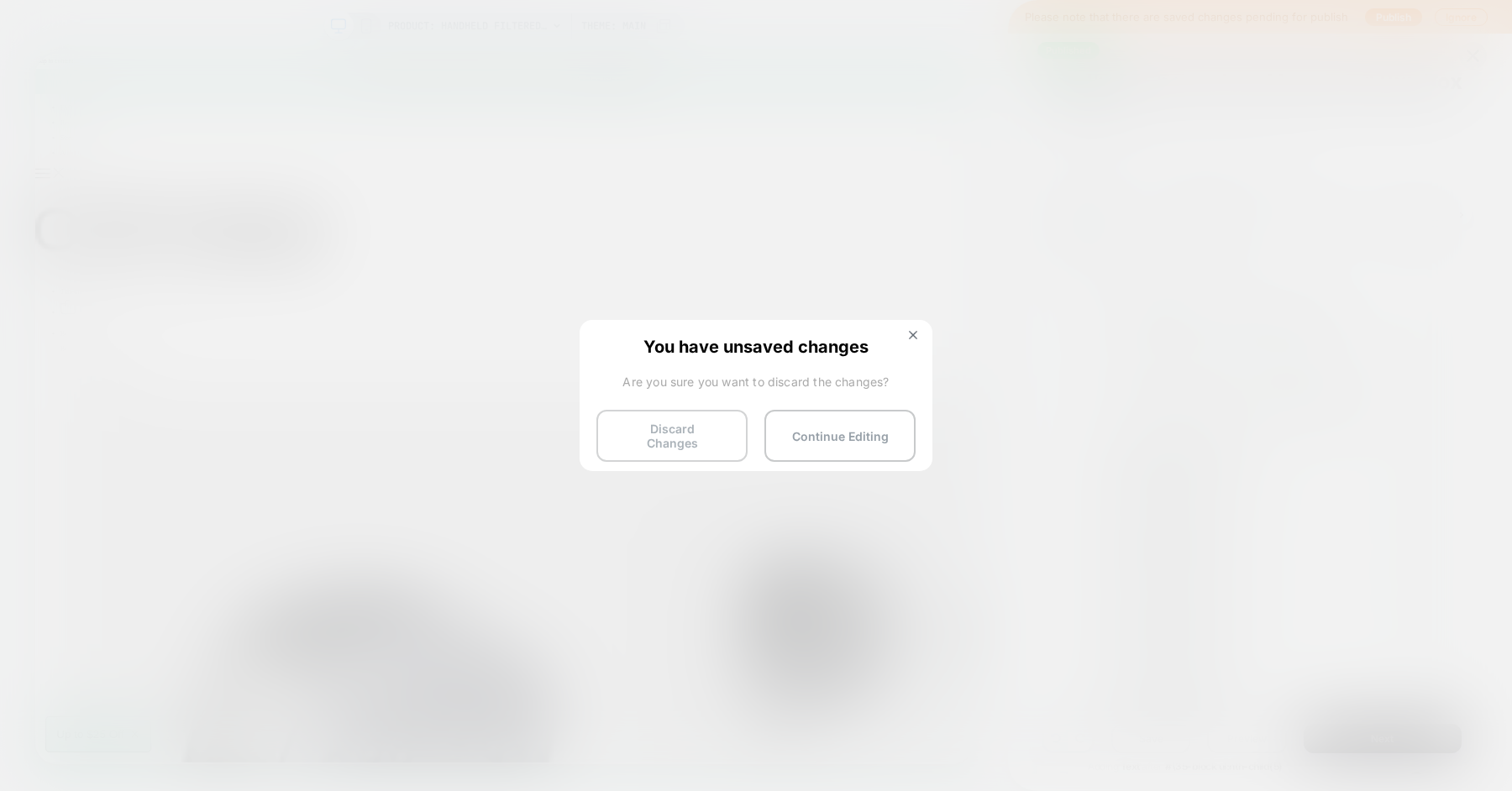
click at [674, 440] on button "Discard Changes" at bounding box center [671, 436] width 151 height 52
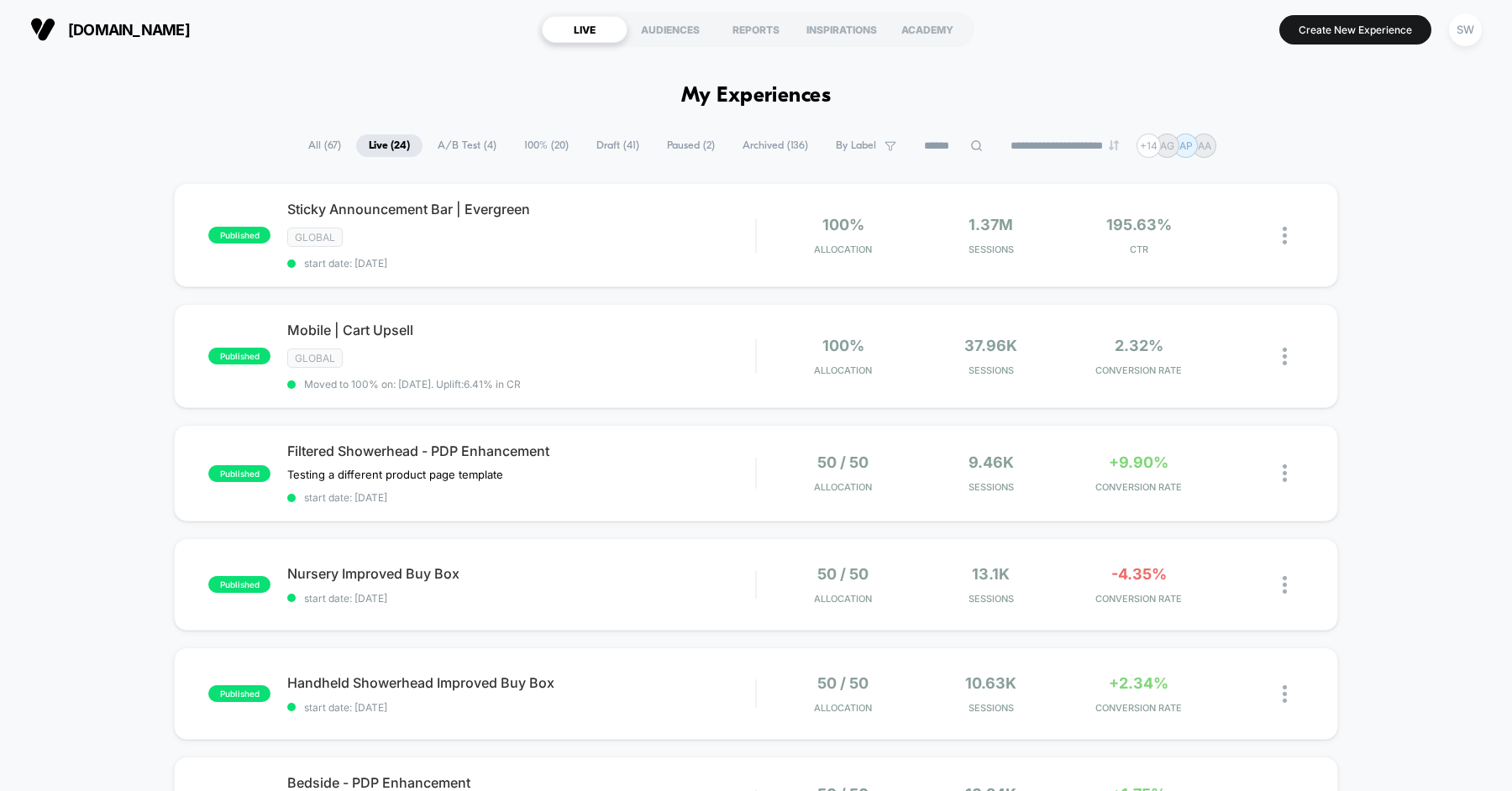
click at [602, 142] on span "Draft ( 41 )" at bounding box center [617, 146] width 68 height 23
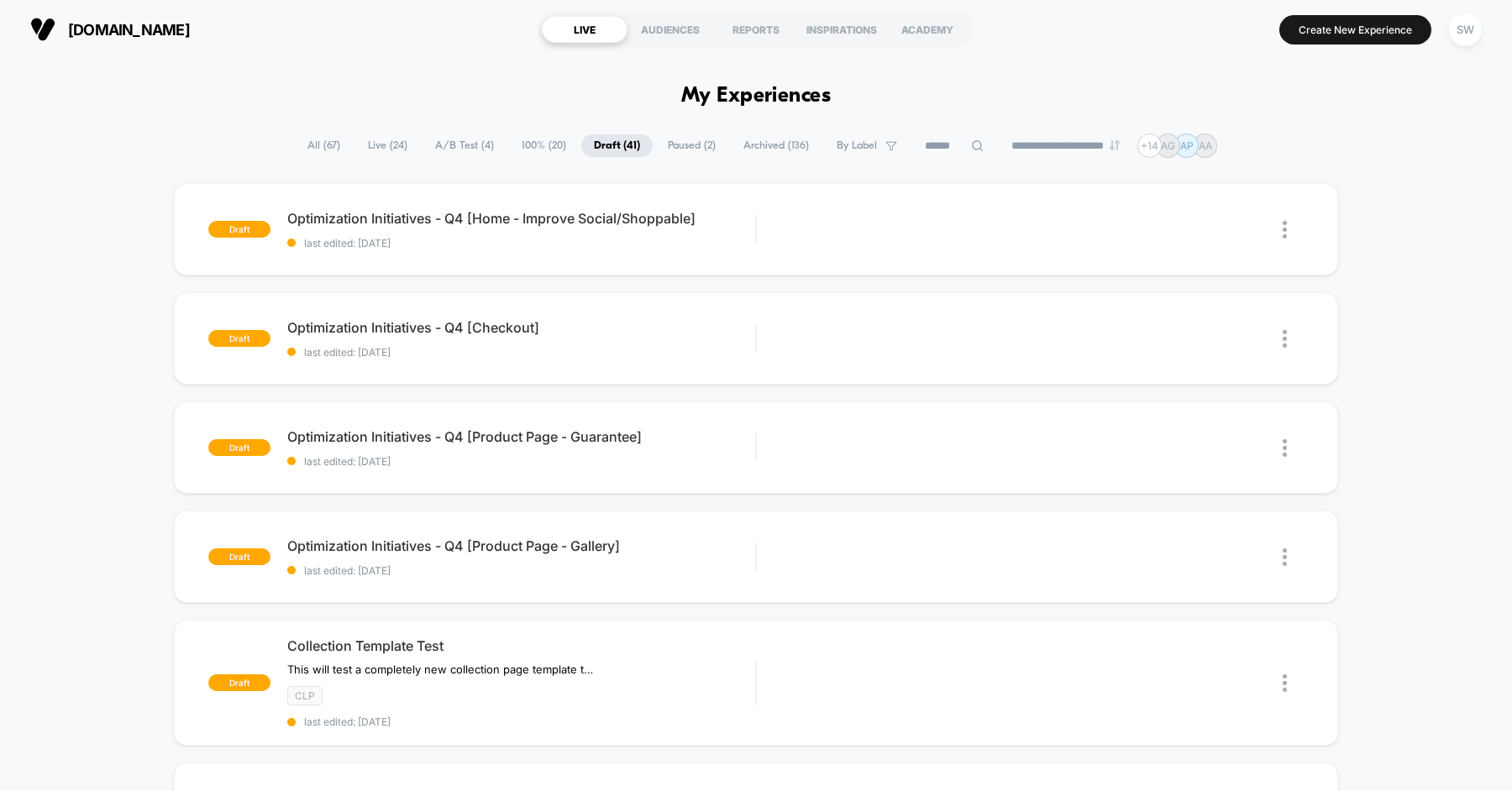
click at [378, 147] on span "Live ( 24 )" at bounding box center [387, 146] width 64 height 23
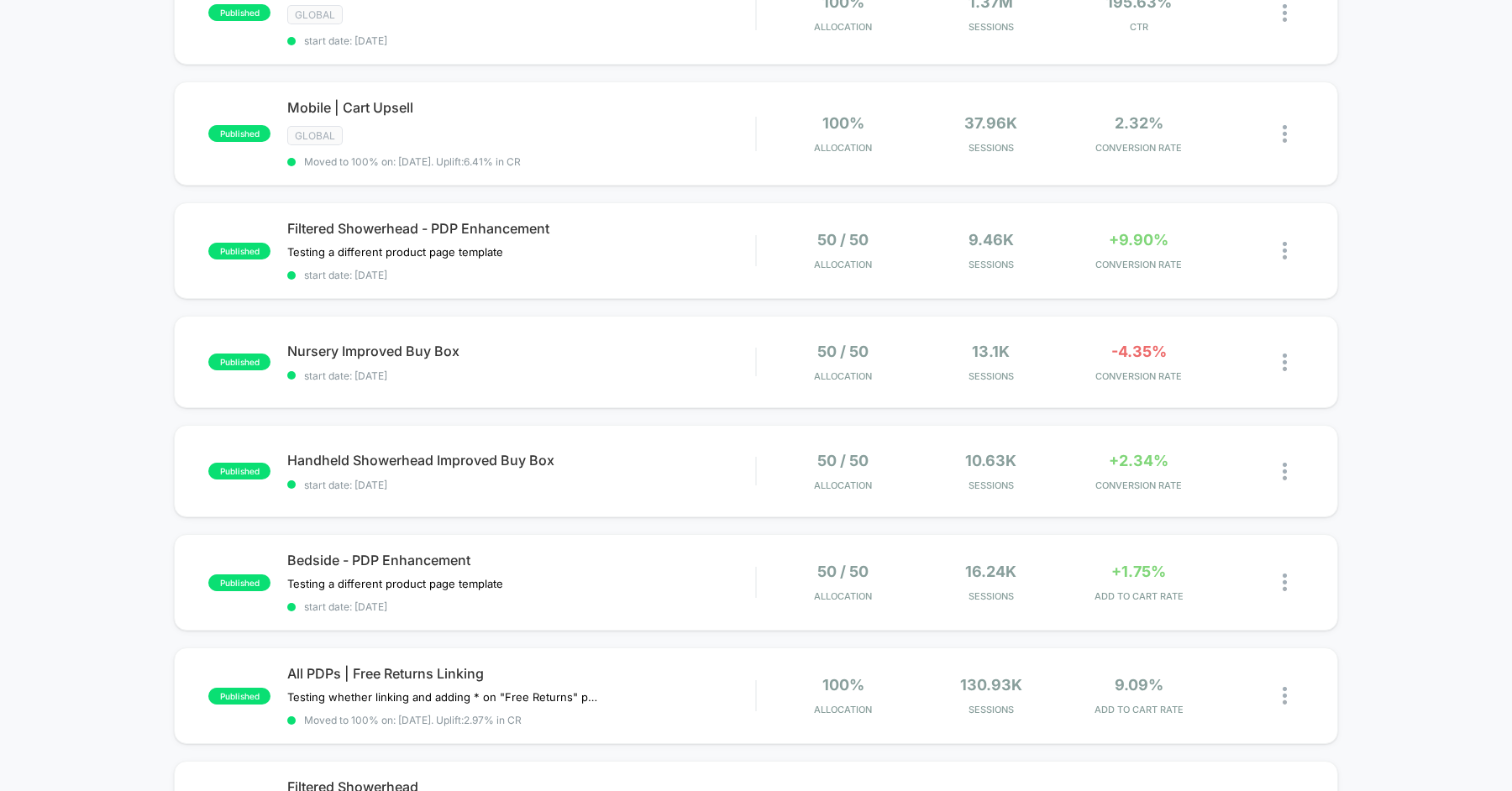
scroll to position [236, 0]
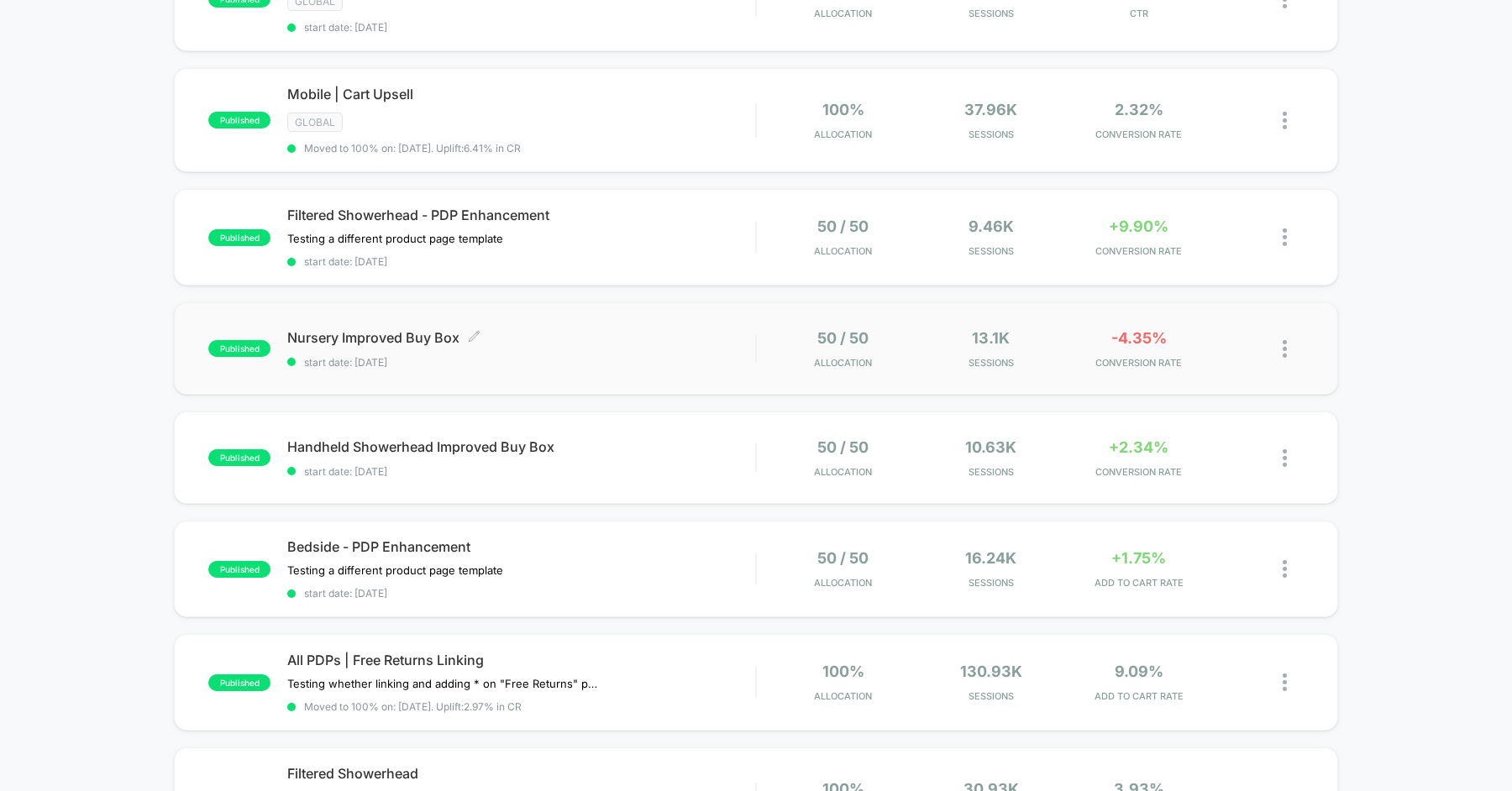
click at [613, 334] on span "Nursery Improved Buy Box Click to edit experience details" at bounding box center [520, 337] width 468 height 16
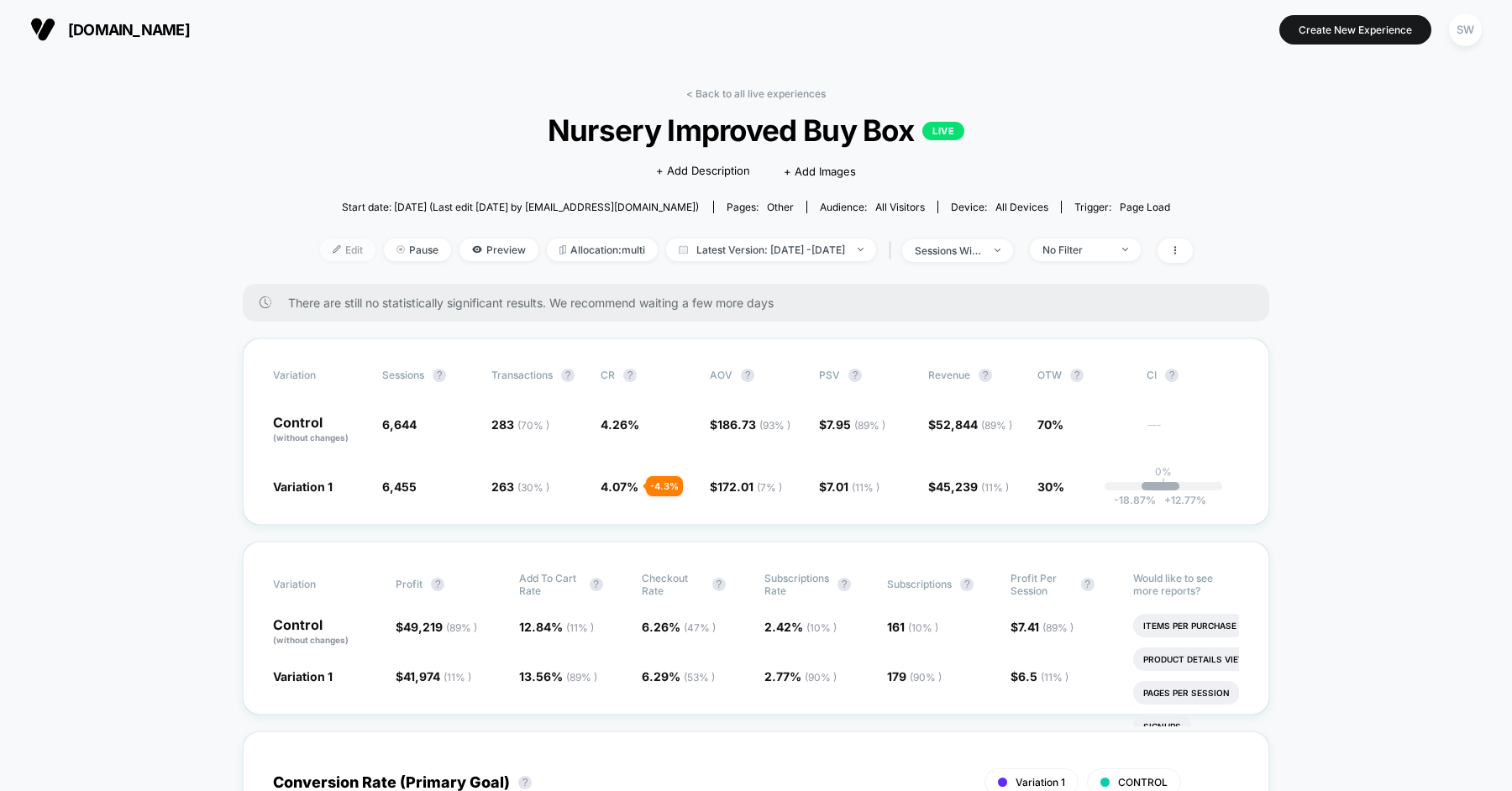
click at [320, 256] on span "Edit" at bounding box center [348, 250] width 56 height 23
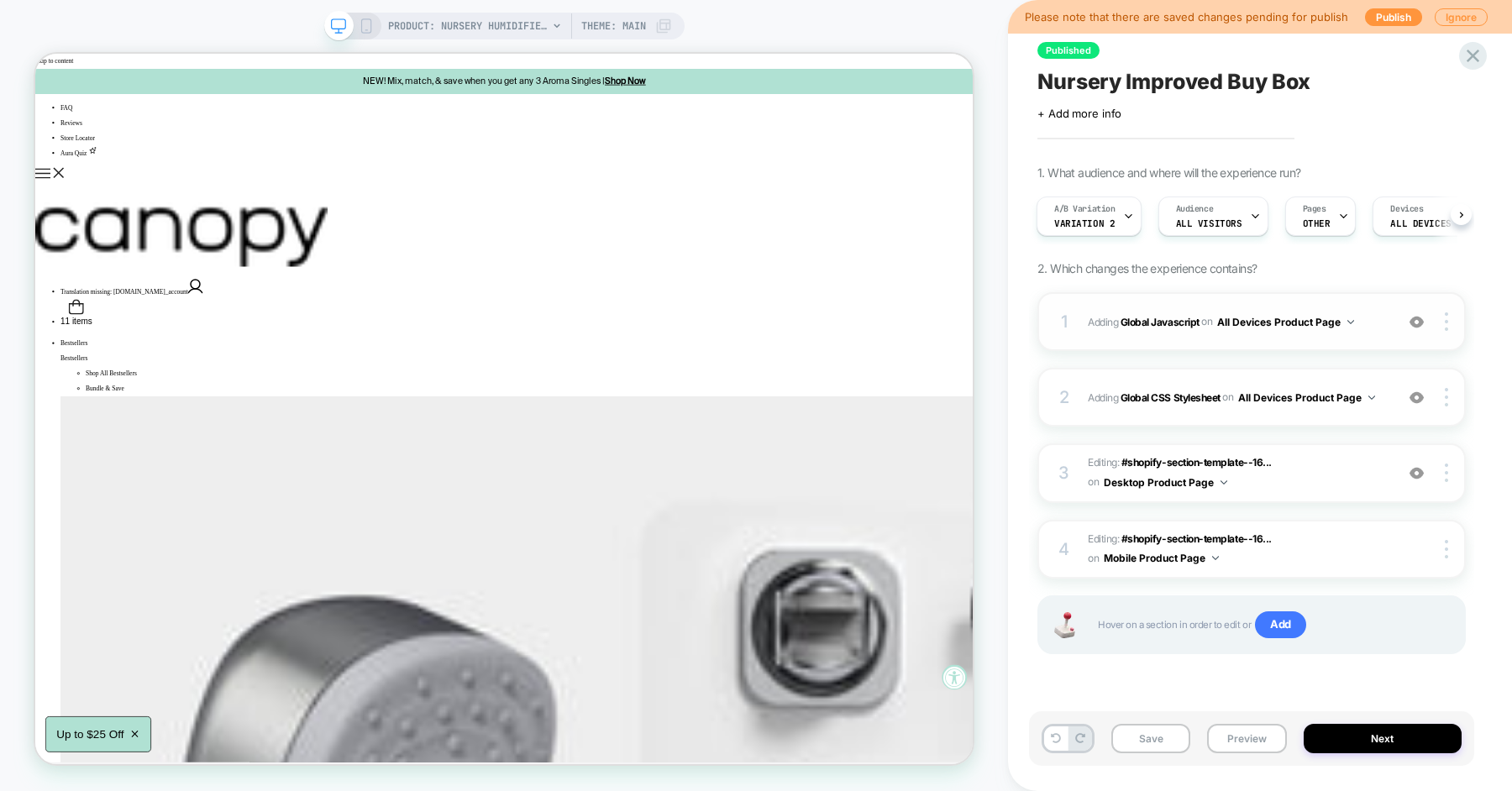
click at [1089, 339] on div "1 Adding Global Javascript on All Devices Product Page Add Before Add After Tar…" at bounding box center [1252, 321] width 428 height 59
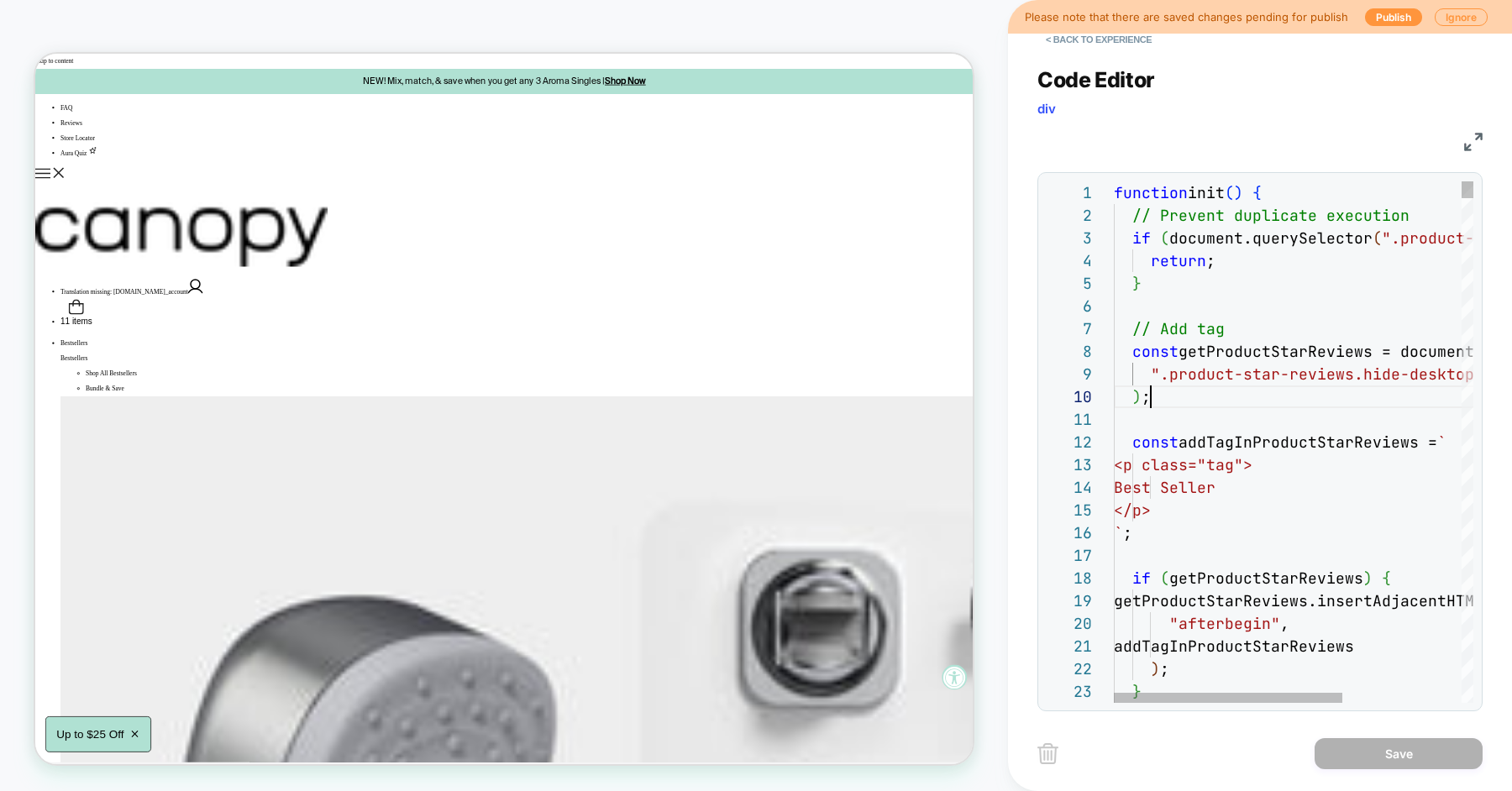
scroll to position [204, 36]
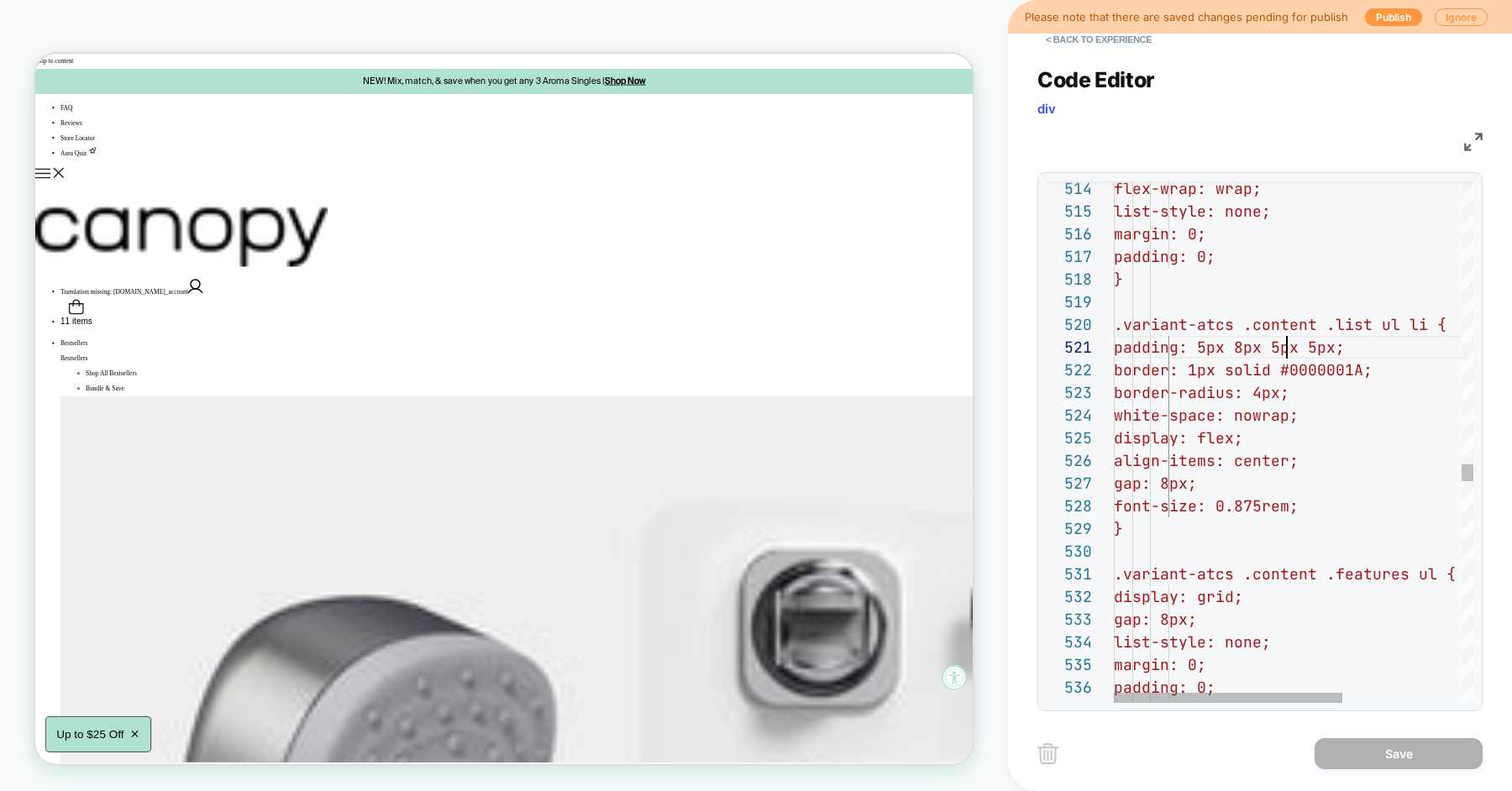
type textarea "**********"
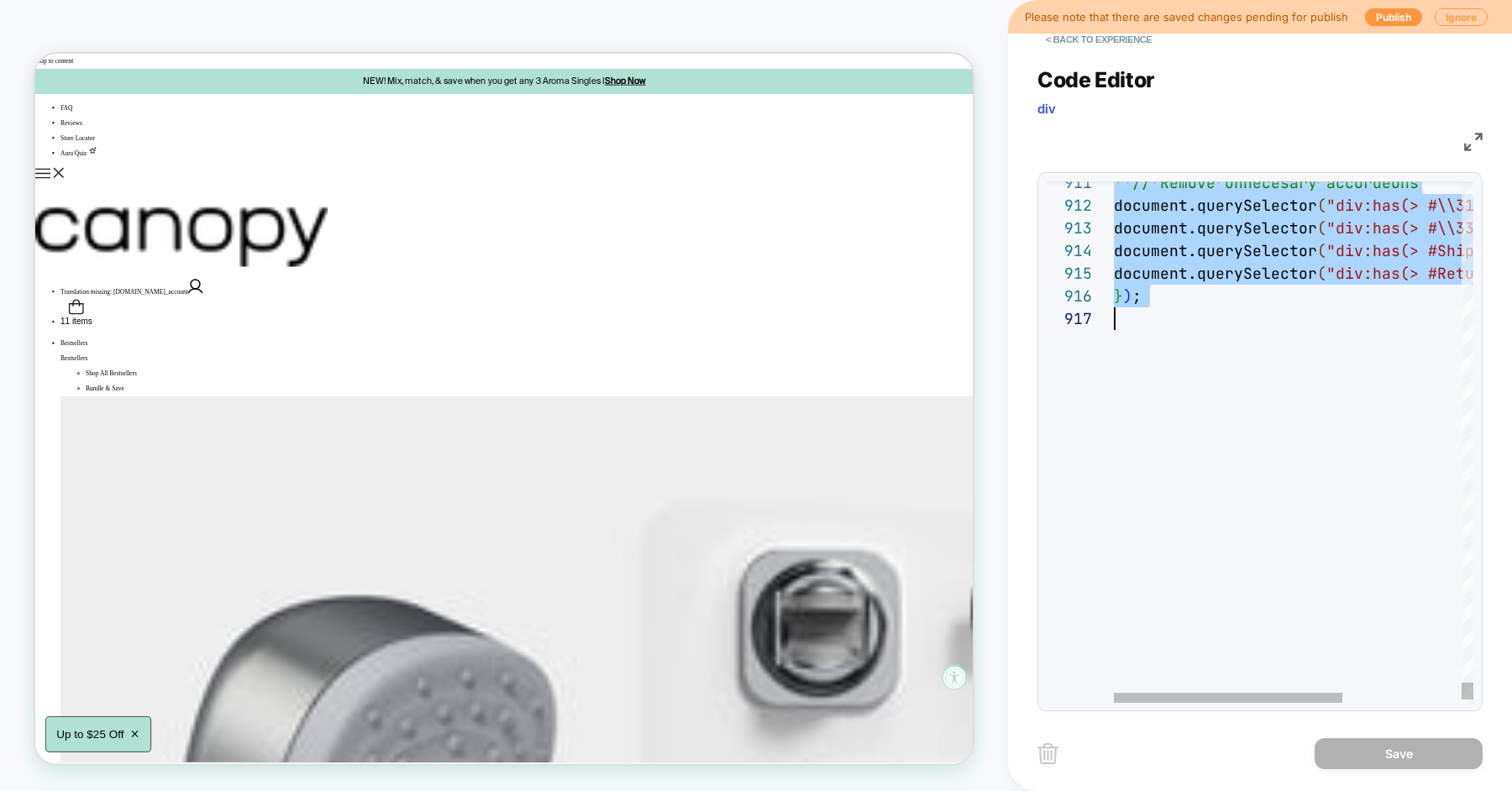
scroll to position [0, 0]
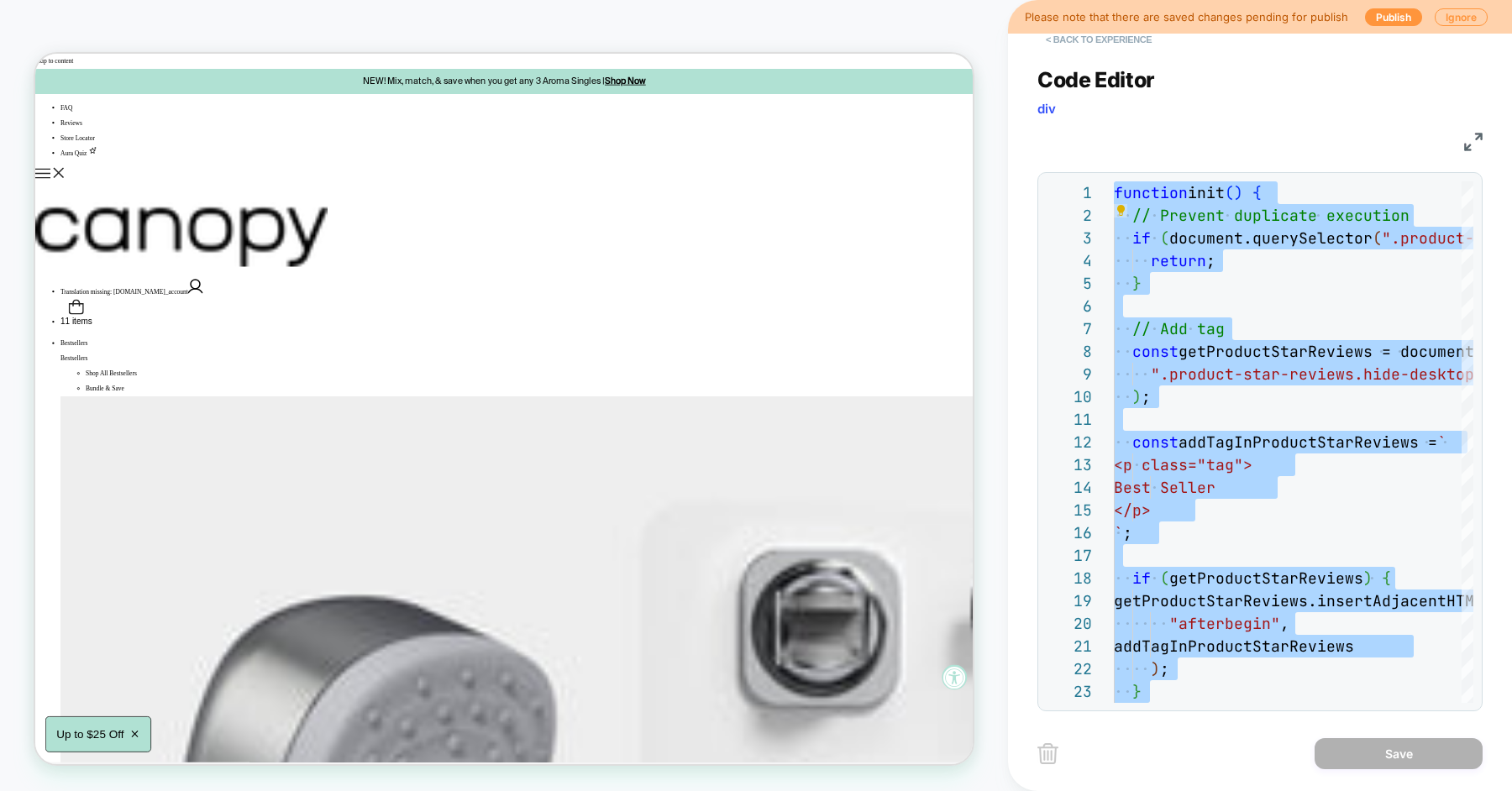
click at [1078, 42] on button "< Back to experience" at bounding box center [1099, 39] width 123 height 27
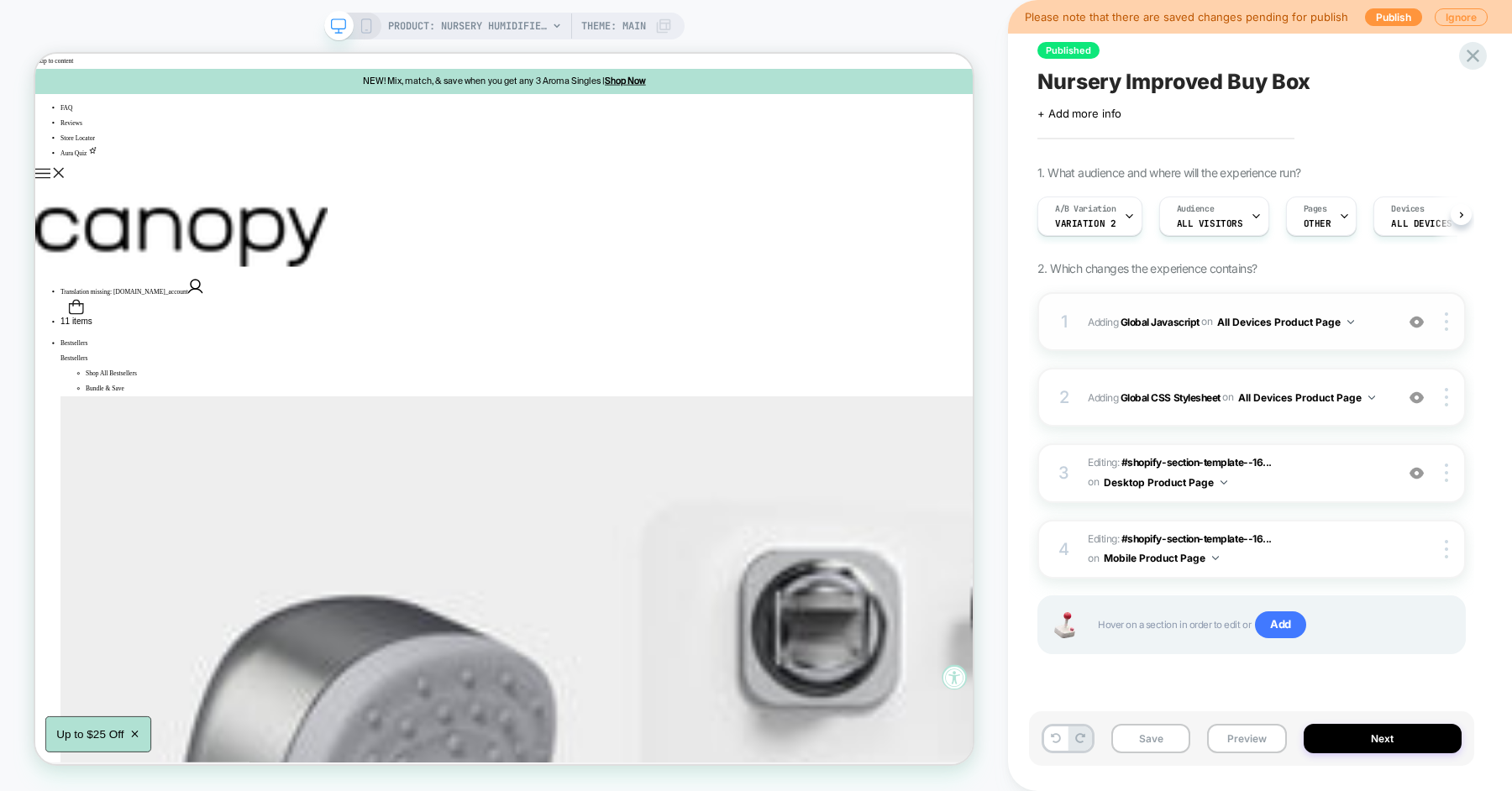
scroll to position [0, 1]
click at [1075, 385] on div "2 Adding Global CSS Stylesheet on All Devices Product Page Add Before Add After…" at bounding box center [1252, 396] width 428 height 59
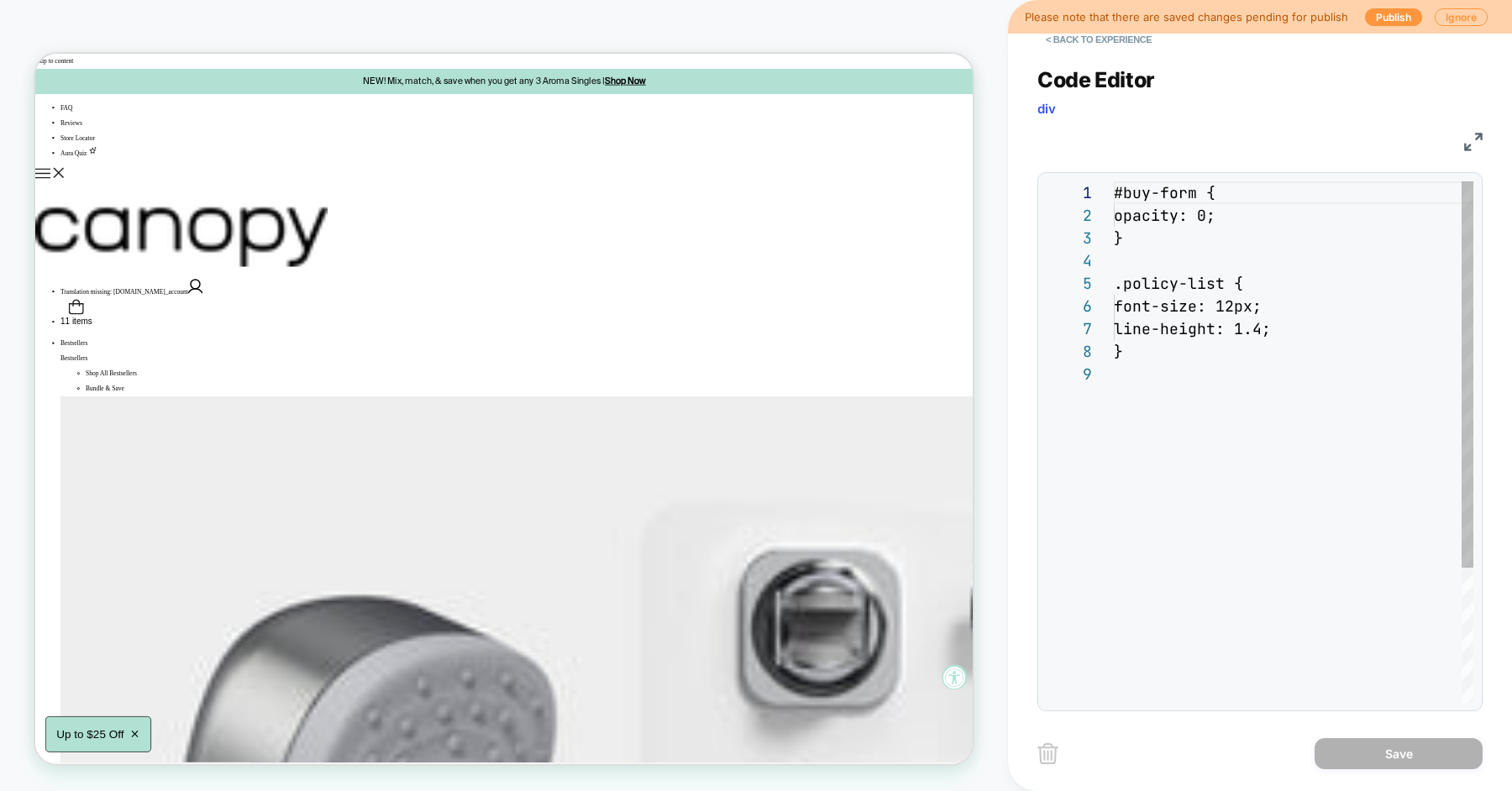
scroll to position [181, 0]
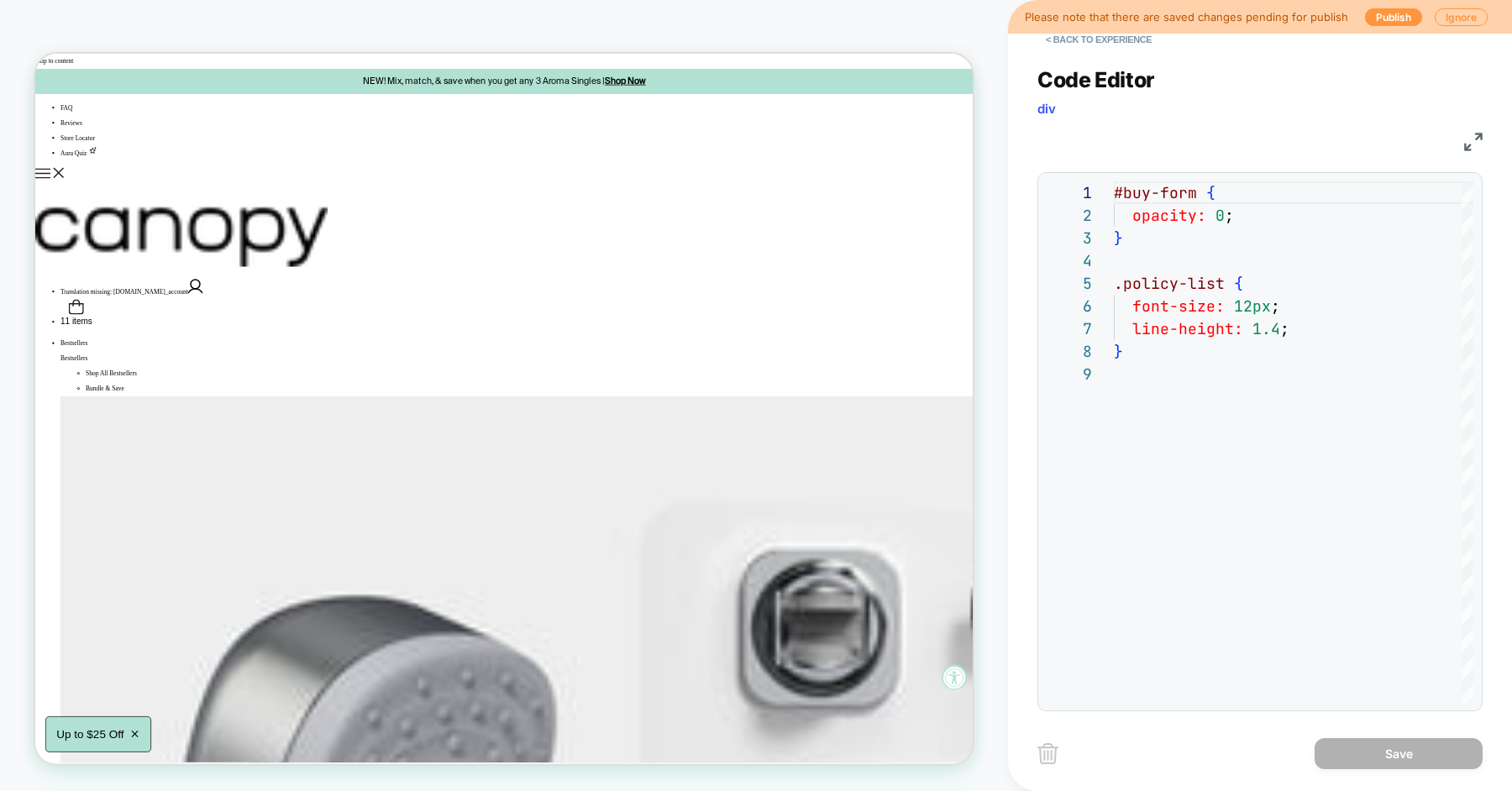
click at [1230, 369] on div "#buy-form { opacity: 0 ; } .policy-list { font-size: 12px ; line-height: 1.4 ; }" at bounding box center [1293, 533] width 359 height 703
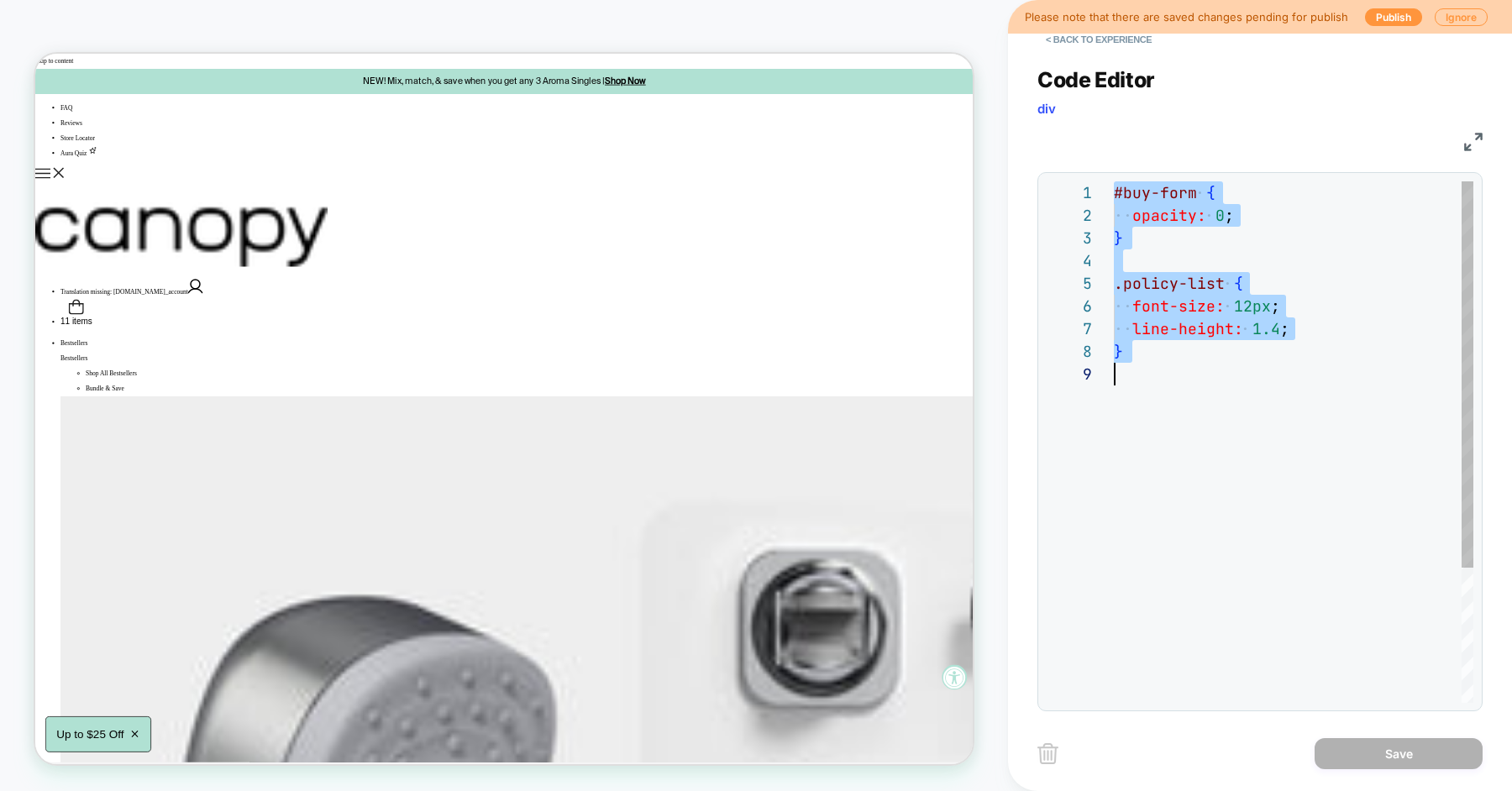
click at [1172, 243] on div "#buy-form { opacity: 0 ; } .policy-list { font-size: 12px ; line-height: 1.4 ; }" at bounding box center [1293, 533] width 359 height 703
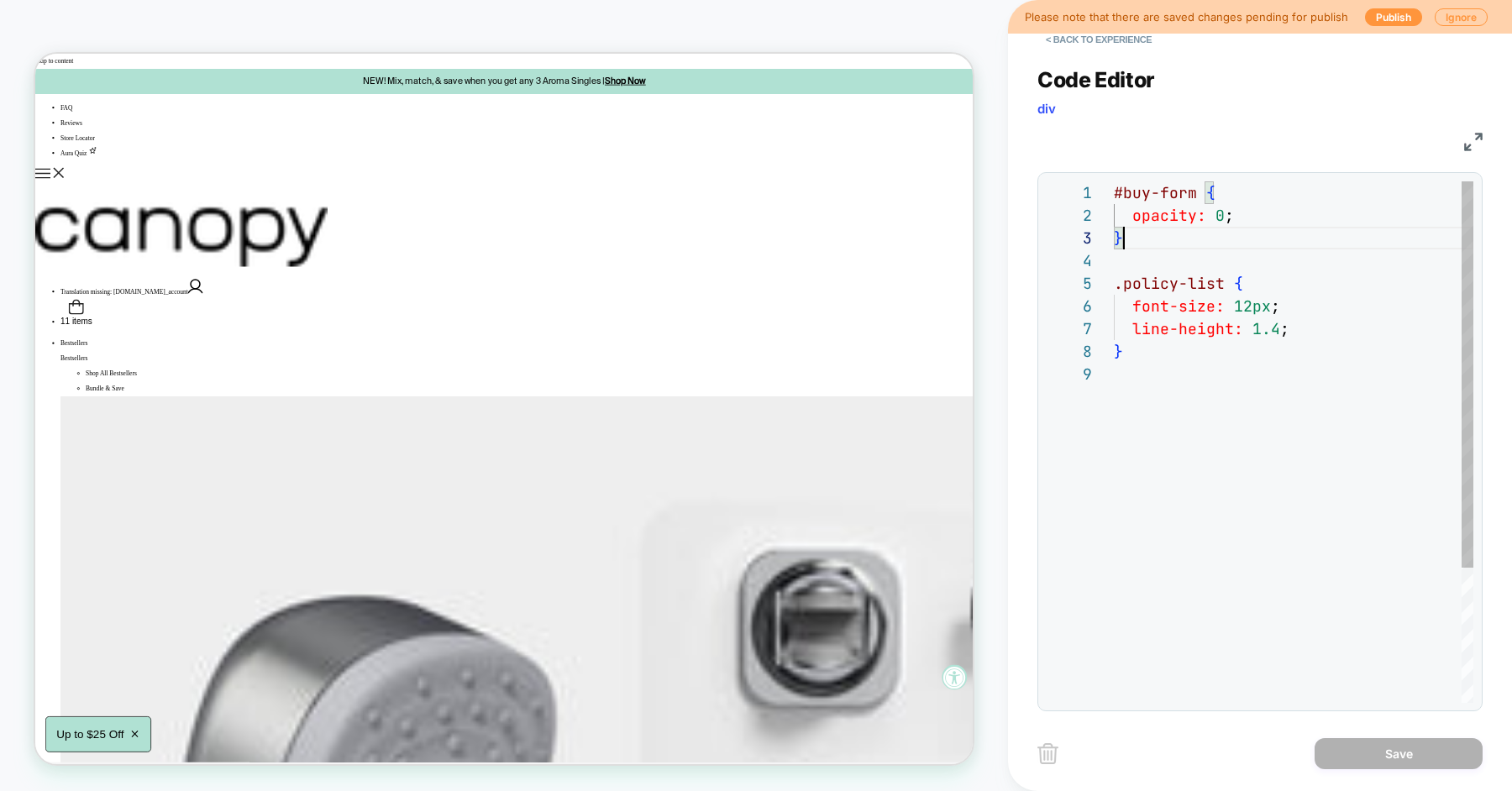
scroll to position [44, 10]
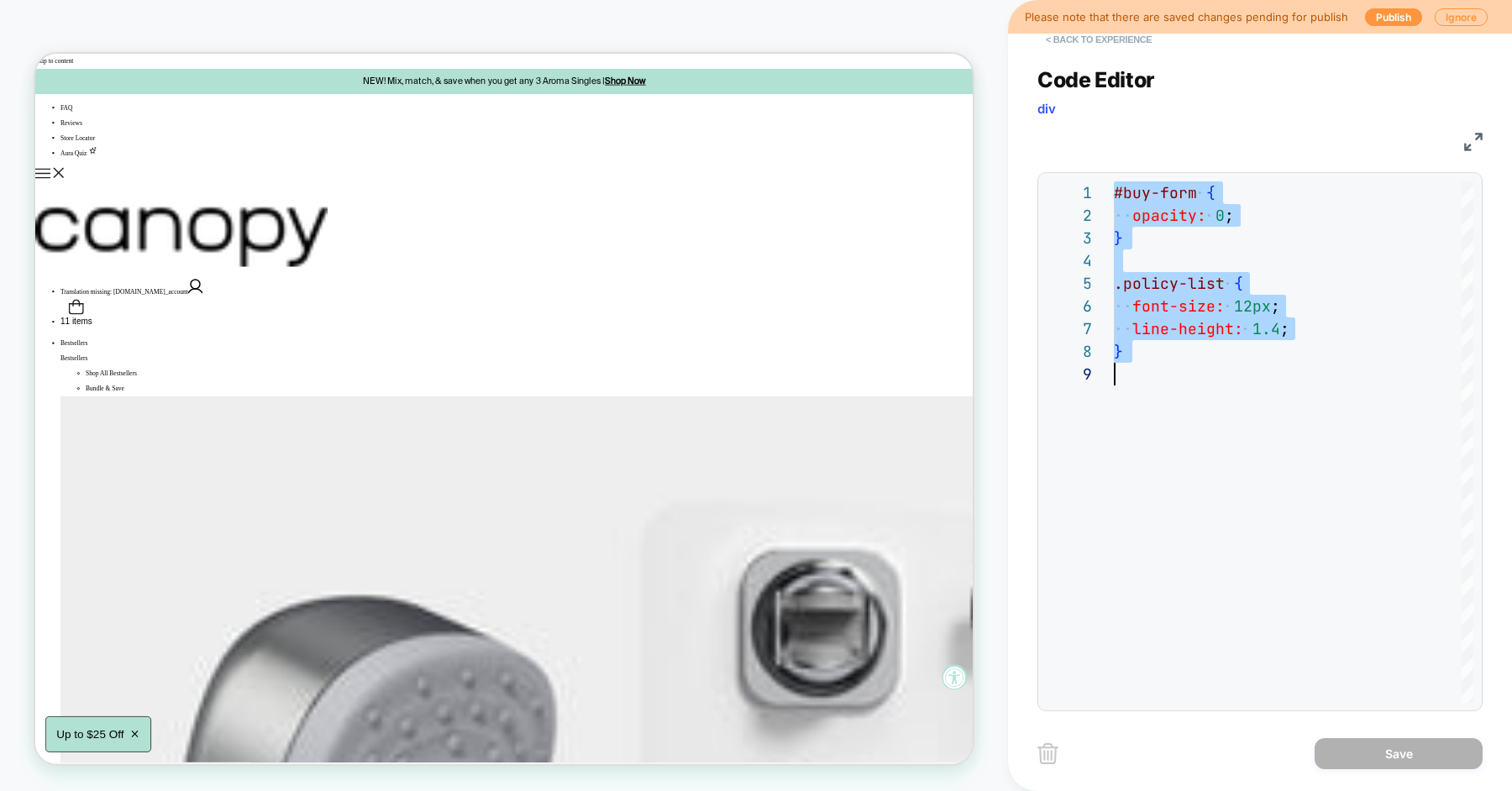
click at [1101, 44] on button "< Back to experience" at bounding box center [1099, 39] width 123 height 27
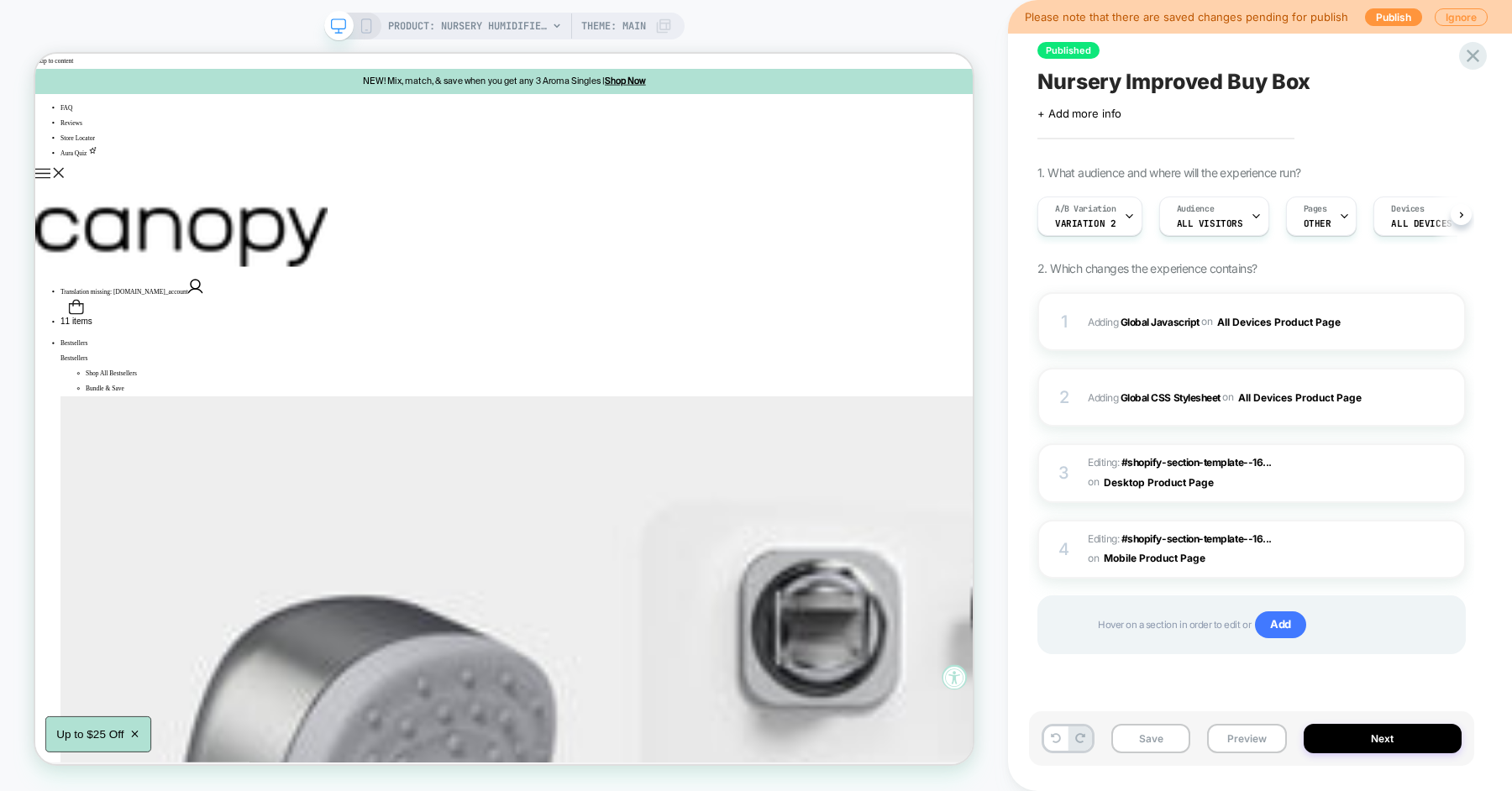
scroll to position [0, 1]
click at [1320, 467] on span "Editing : #shopify-section-template--16... #shopify-section-template--166920335…" at bounding box center [1236, 472] width 299 height 39
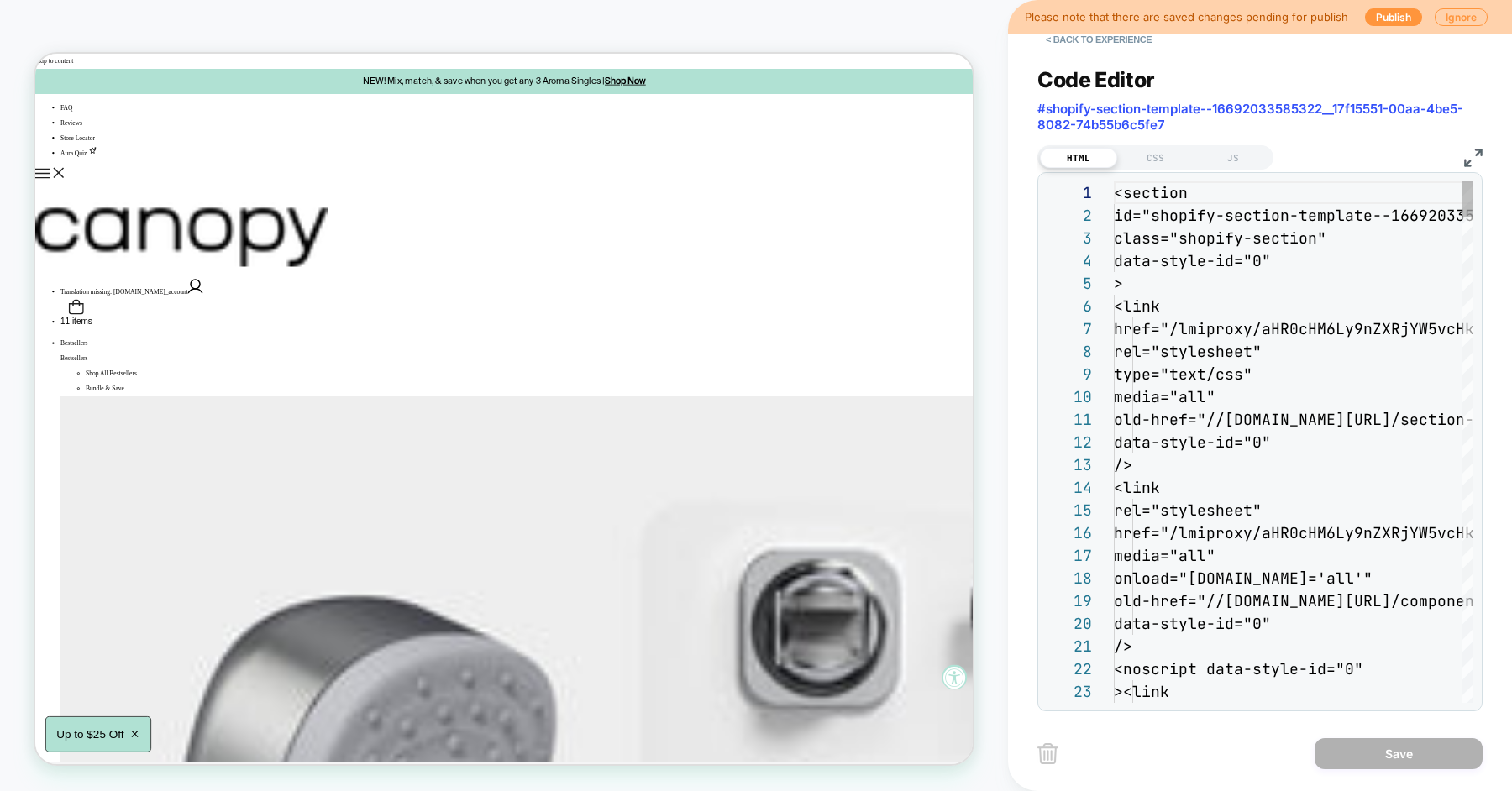
scroll to position [157, 0]
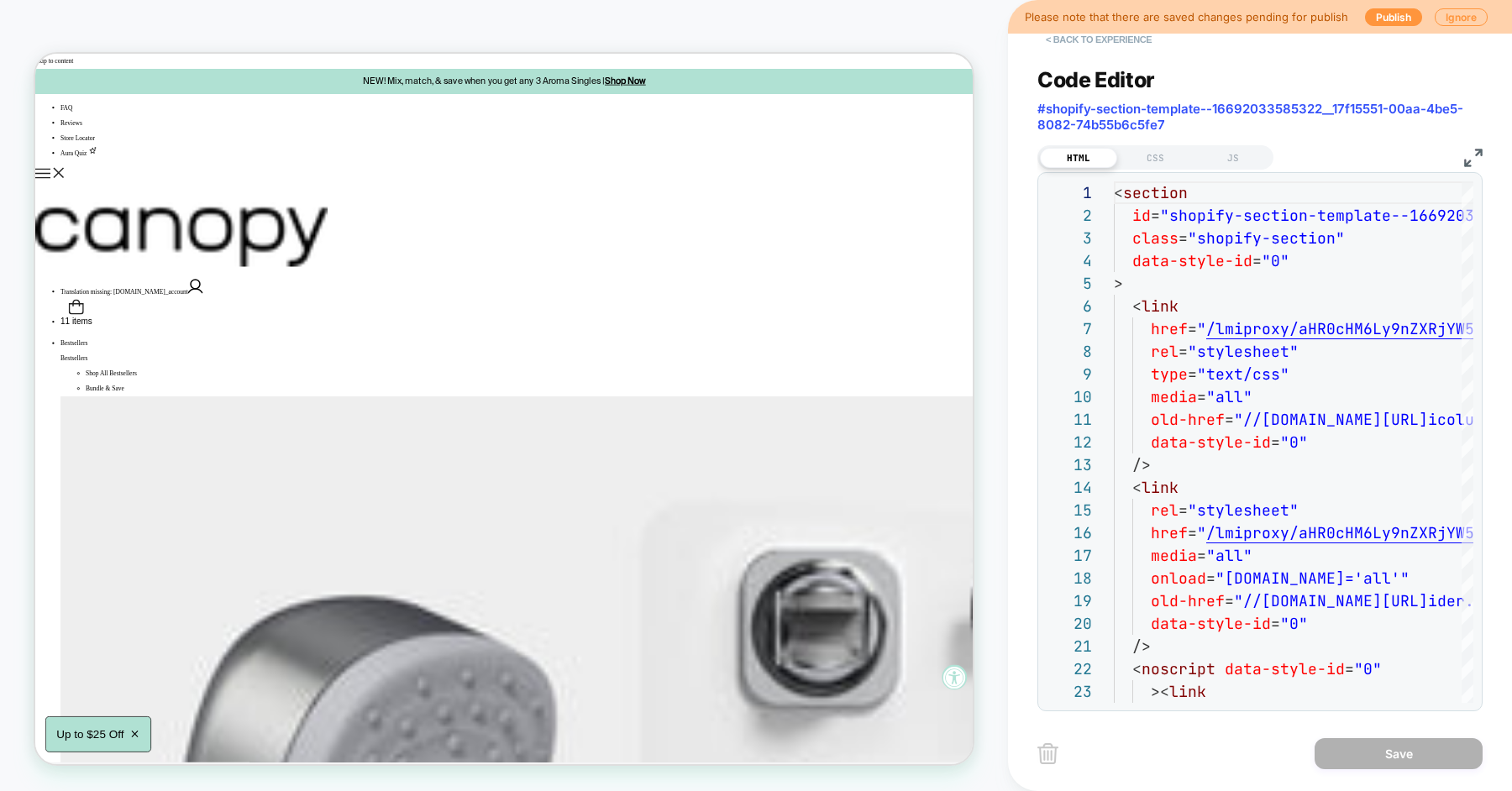
click at [1104, 43] on button "< Back to experience" at bounding box center [1099, 39] width 123 height 27
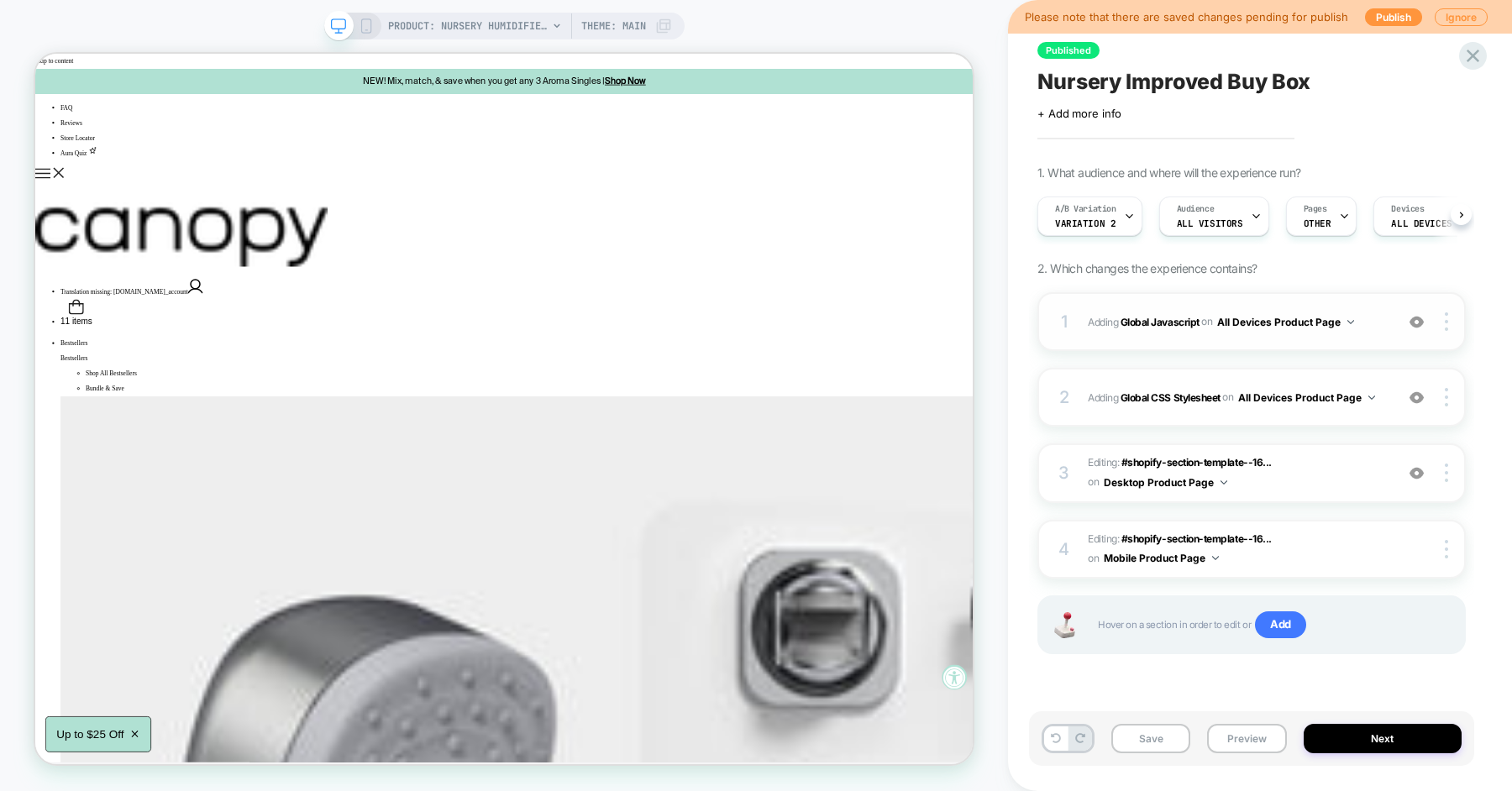
scroll to position [0, 1]
click at [1297, 544] on span "Editing : #shopify-section-template--16... #shopify-section-template--166920335…" at bounding box center [1236, 549] width 299 height 39
click at [1290, 469] on span "Editing : #shopify-section-template--16... #shopify-section-template--166920335…" at bounding box center [1236, 472] width 299 height 39
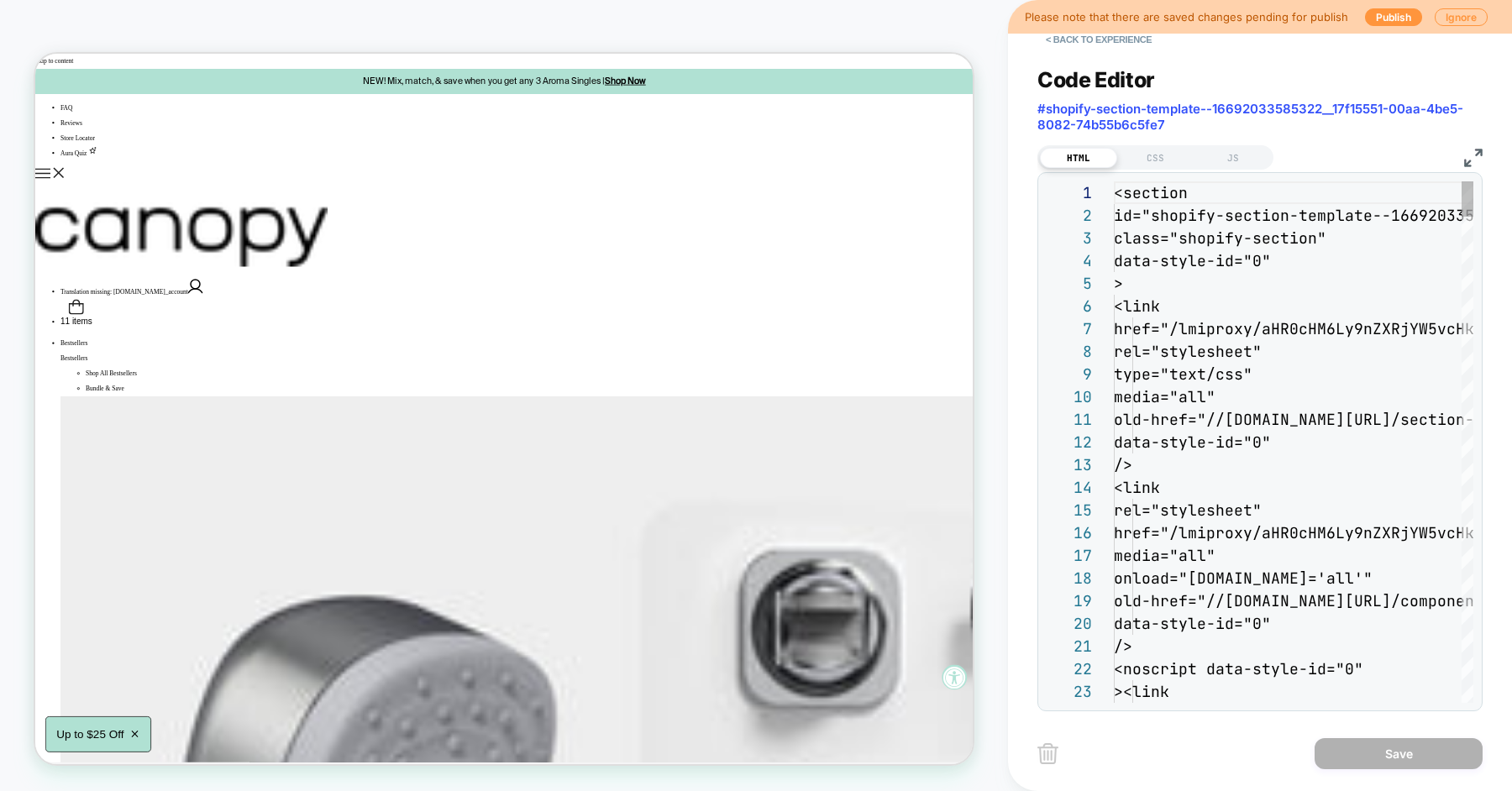
scroll to position [157, 0]
type textarea "**********"
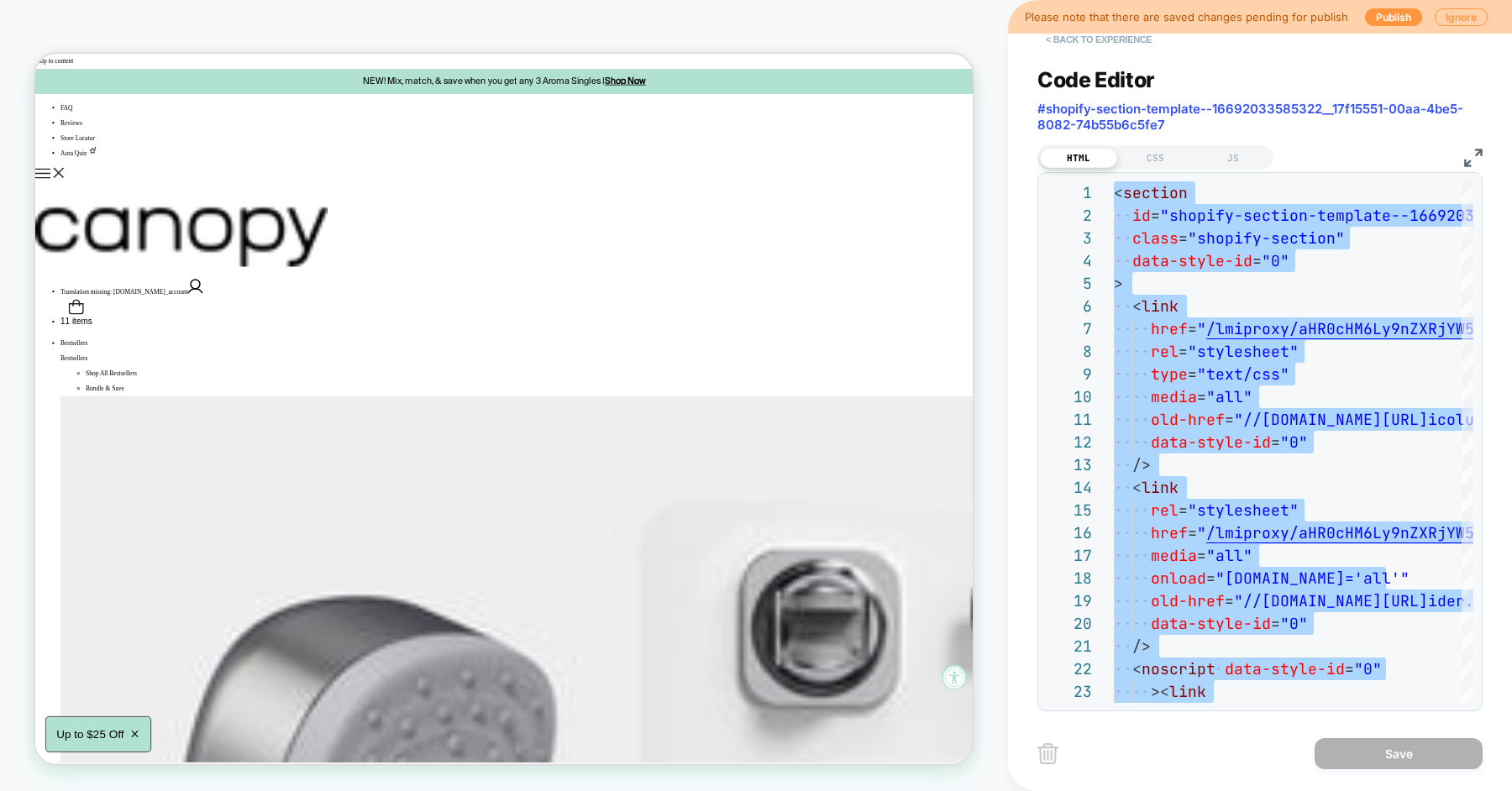
click at [1096, 46] on button "< Back to experience" at bounding box center [1099, 39] width 123 height 27
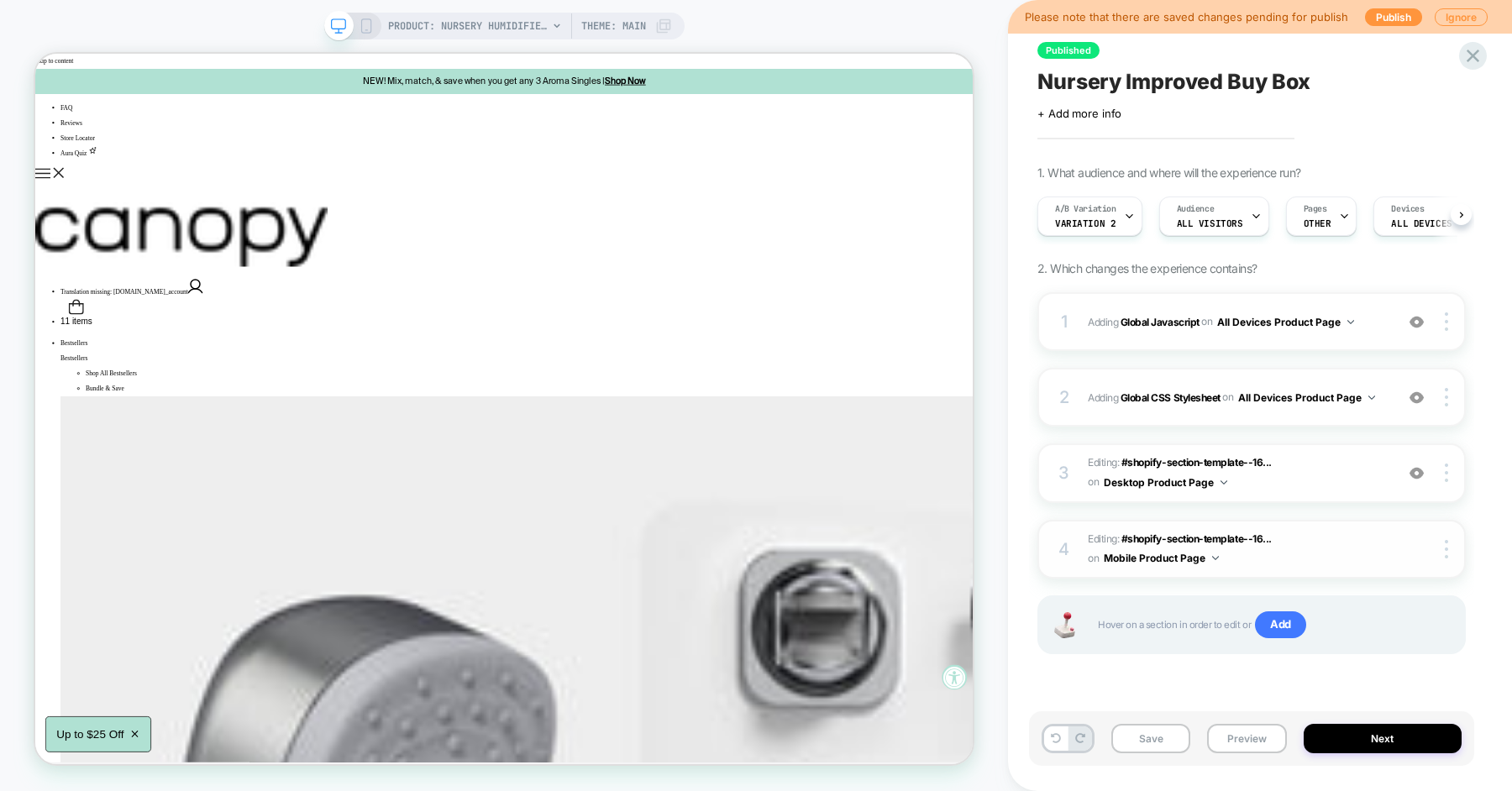
scroll to position [0, 1]
click at [1313, 556] on span "Editing : #shopify-section-template--16... #shopify-section-template--166920335…" at bounding box center [1236, 549] width 299 height 39
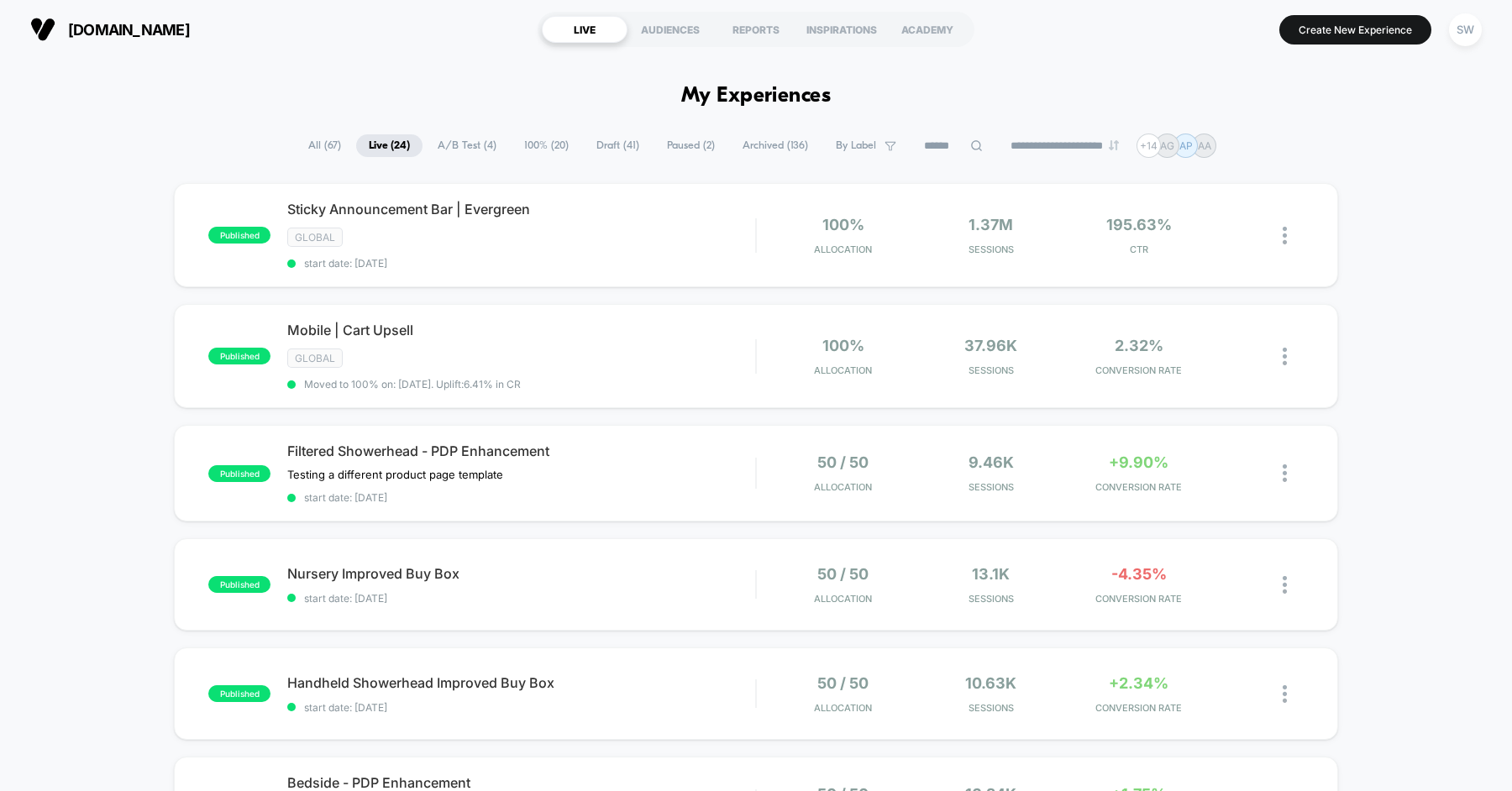
click at [611, 152] on span "Draft ( 41 )" at bounding box center [617, 146] width 68 height 23
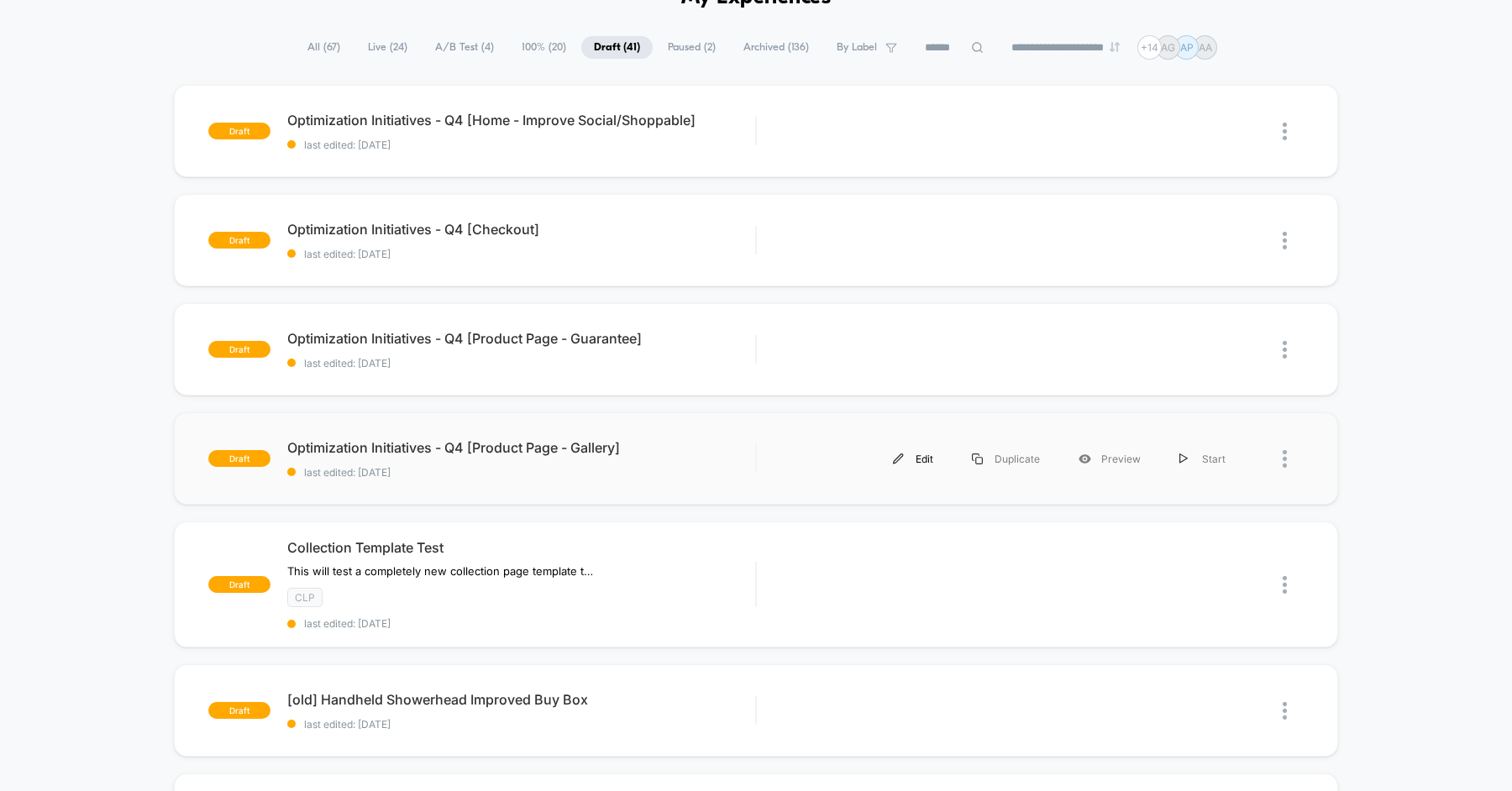
scroll to position [99, 0]
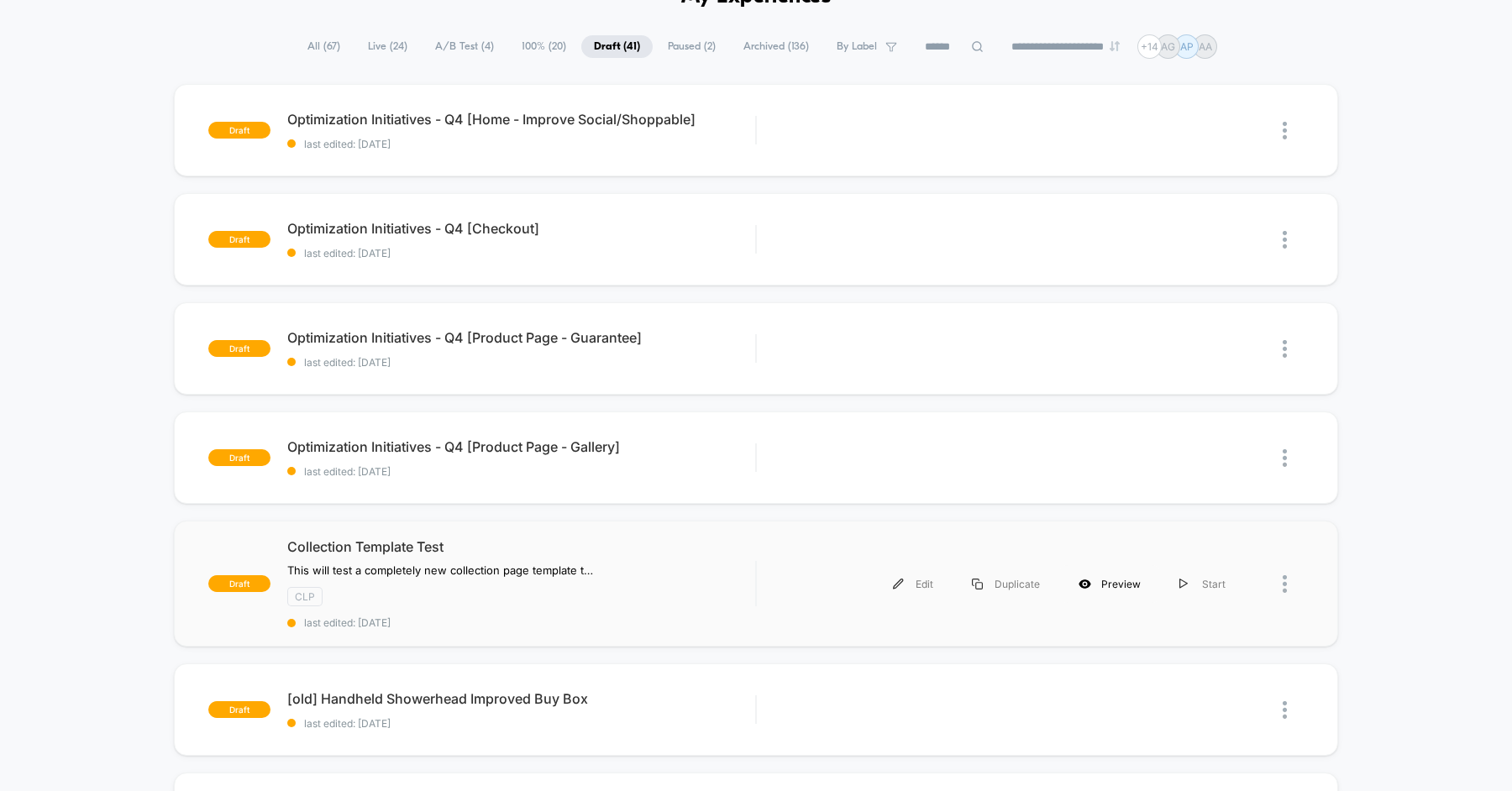
click at [1126, 584] on div "Preview" at bounding box center [1109, 584] width 101 height 37
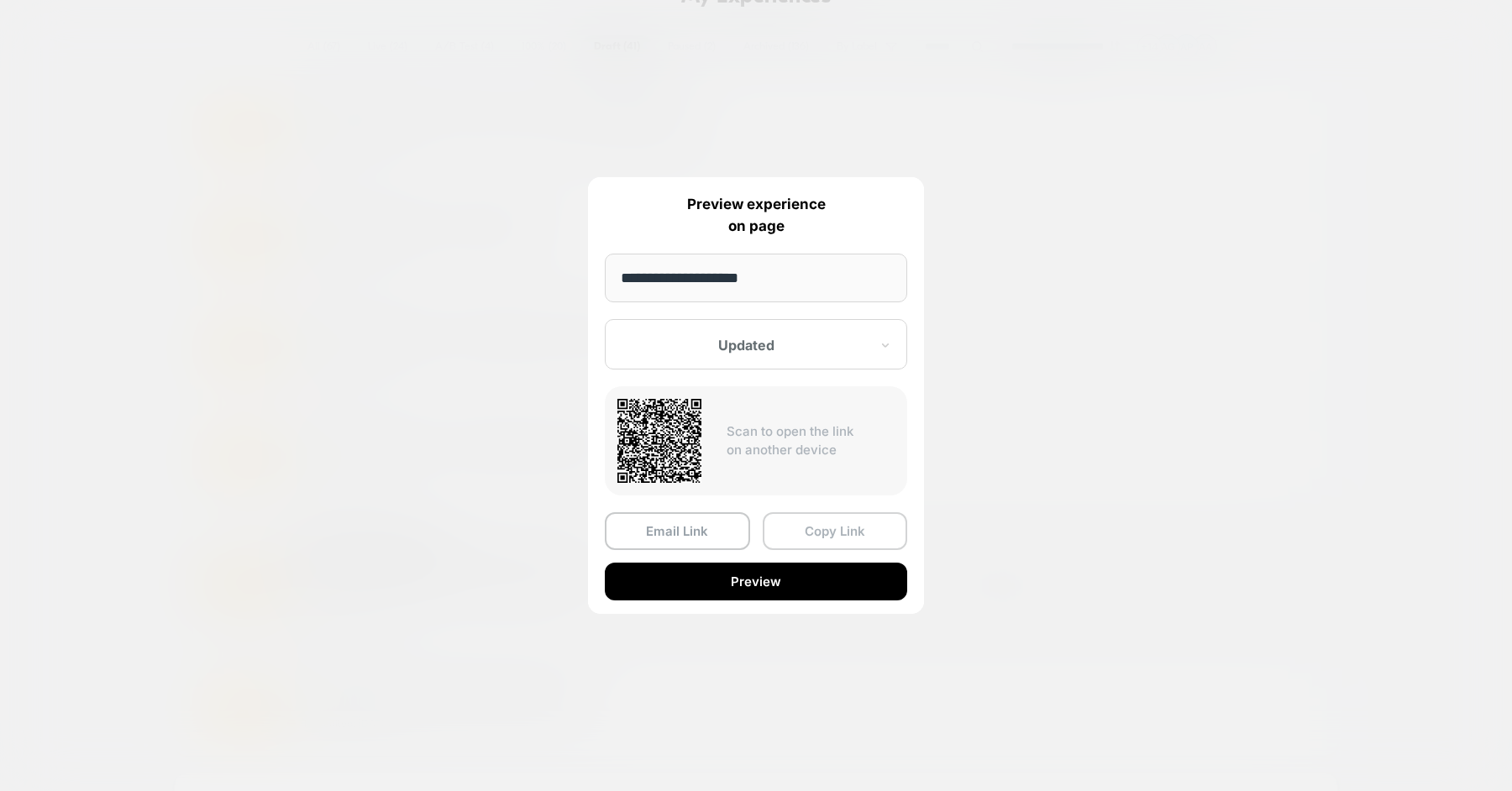
click at [829, 533] on button "Copy Link" at bounding box center [834, 531] width 145 height 37
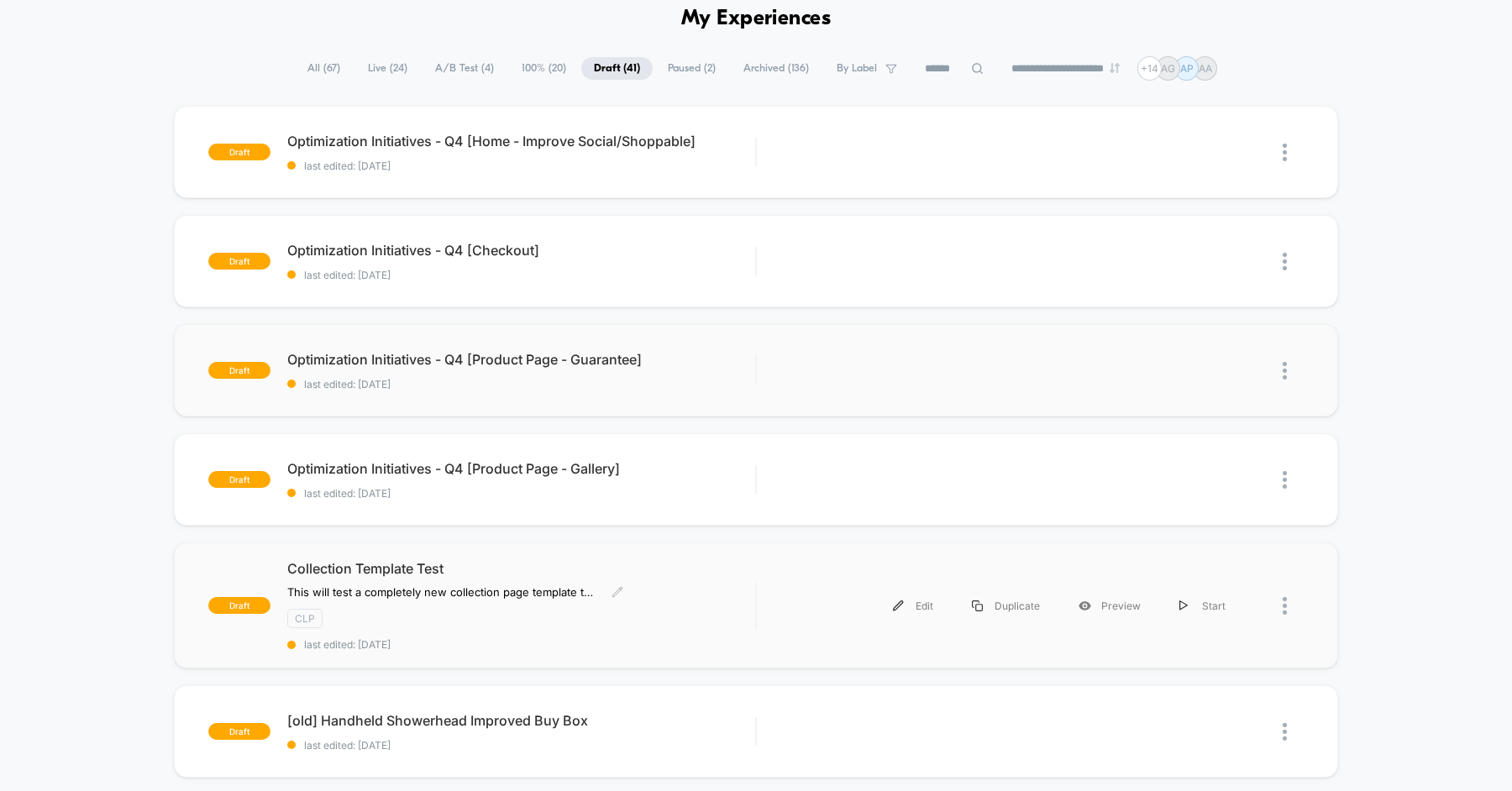
scroll to position [31, 0]
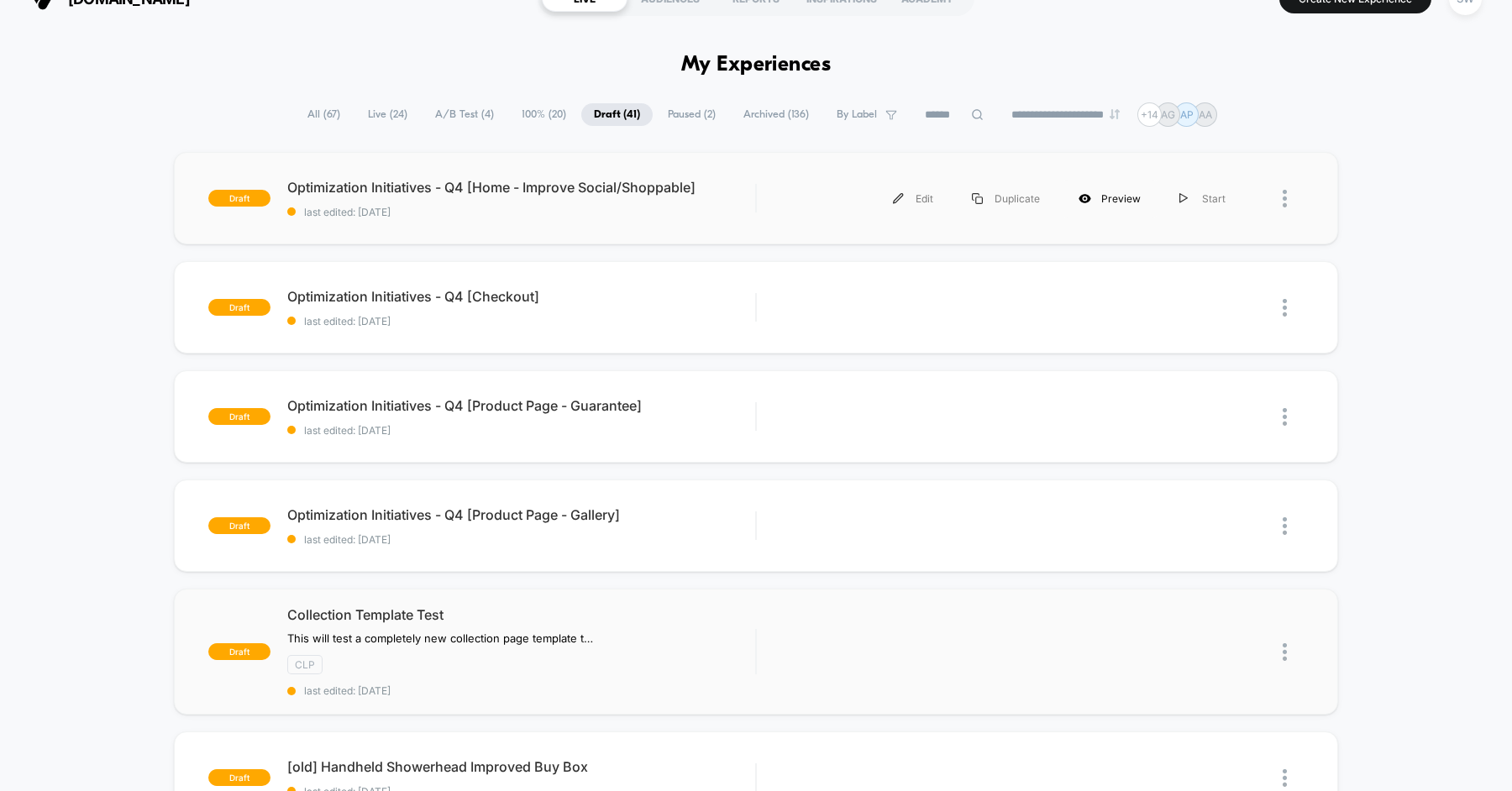
click at [1118, 201] on div "Preview" at bounding box center [1109, 198] width 101 height 37
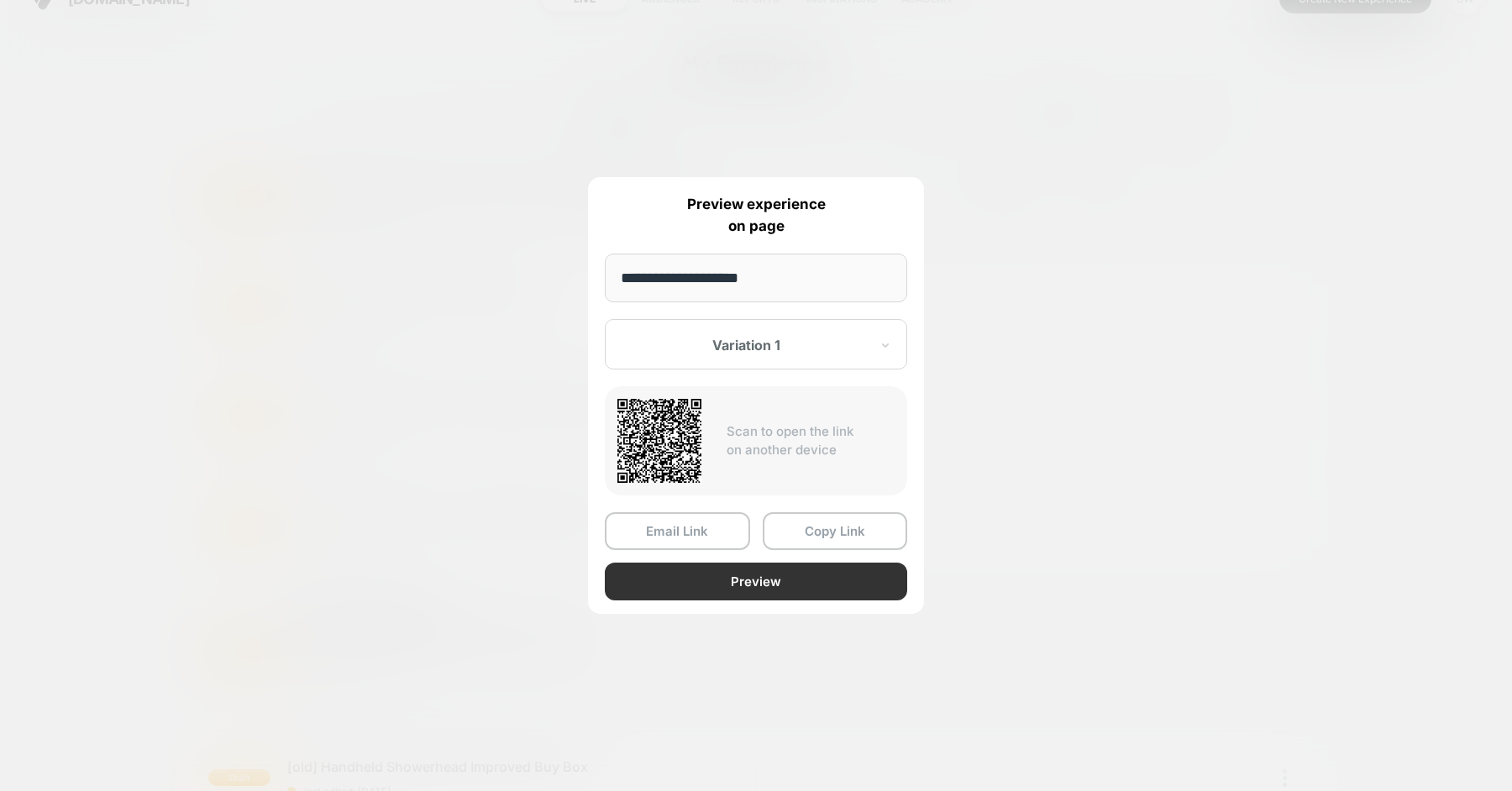
click at [786, 587] on button "Preview" at bounding box center [756, 581] width 302 height 37
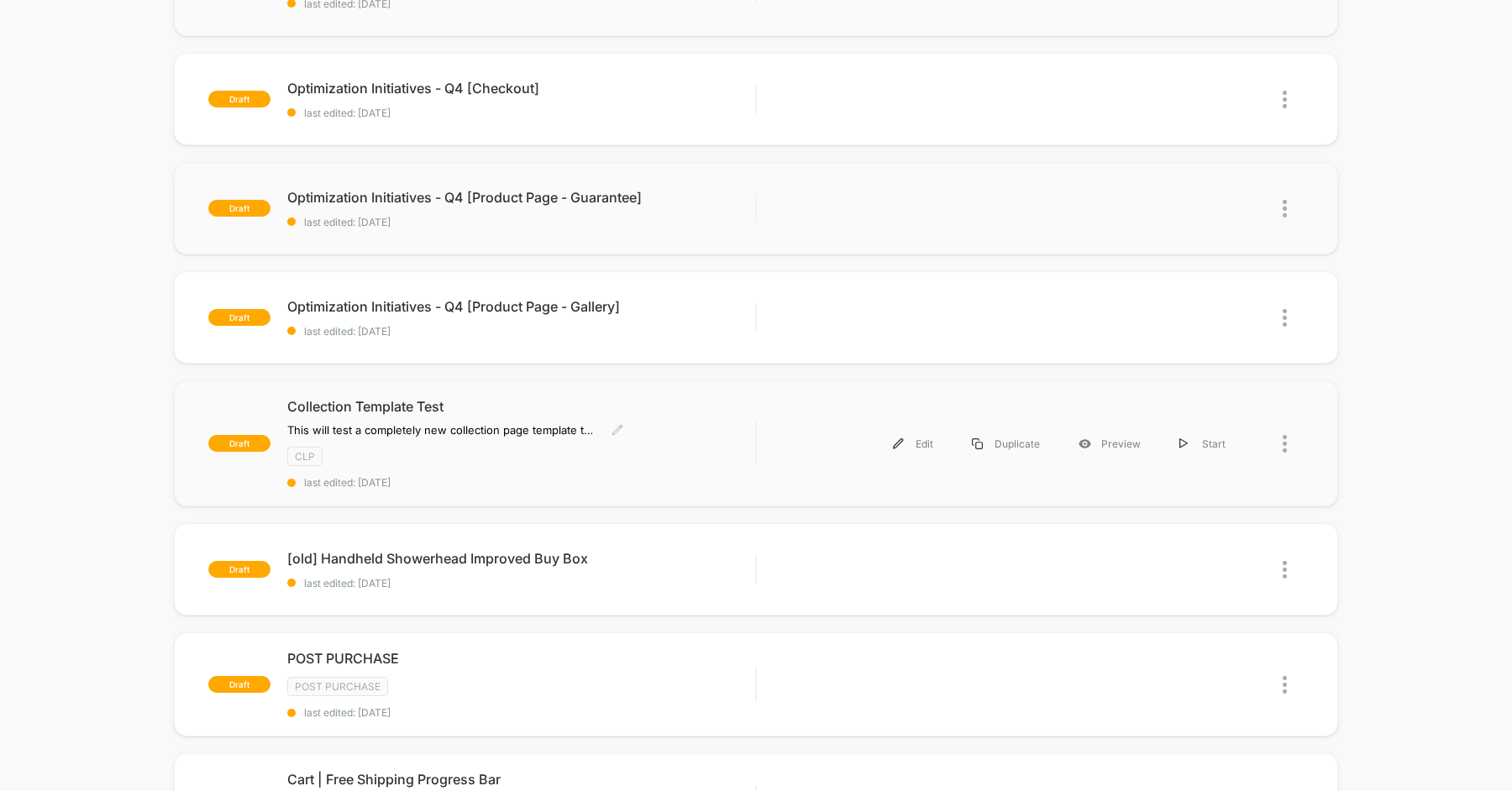
scroll to position [227, 0]
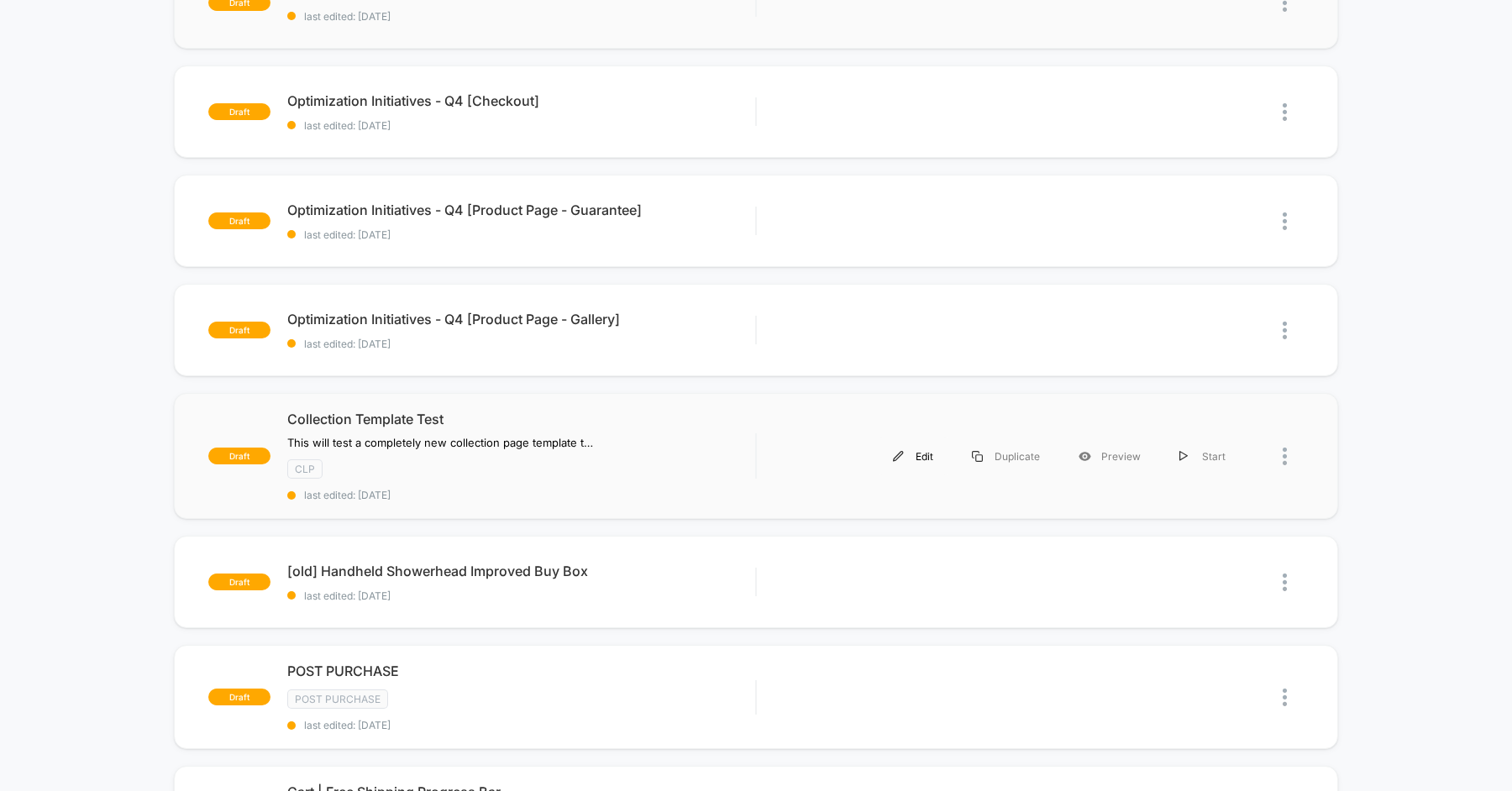
click at [920, 451] on div "Edit" at bounding box center [913, 456] width 79 height 37
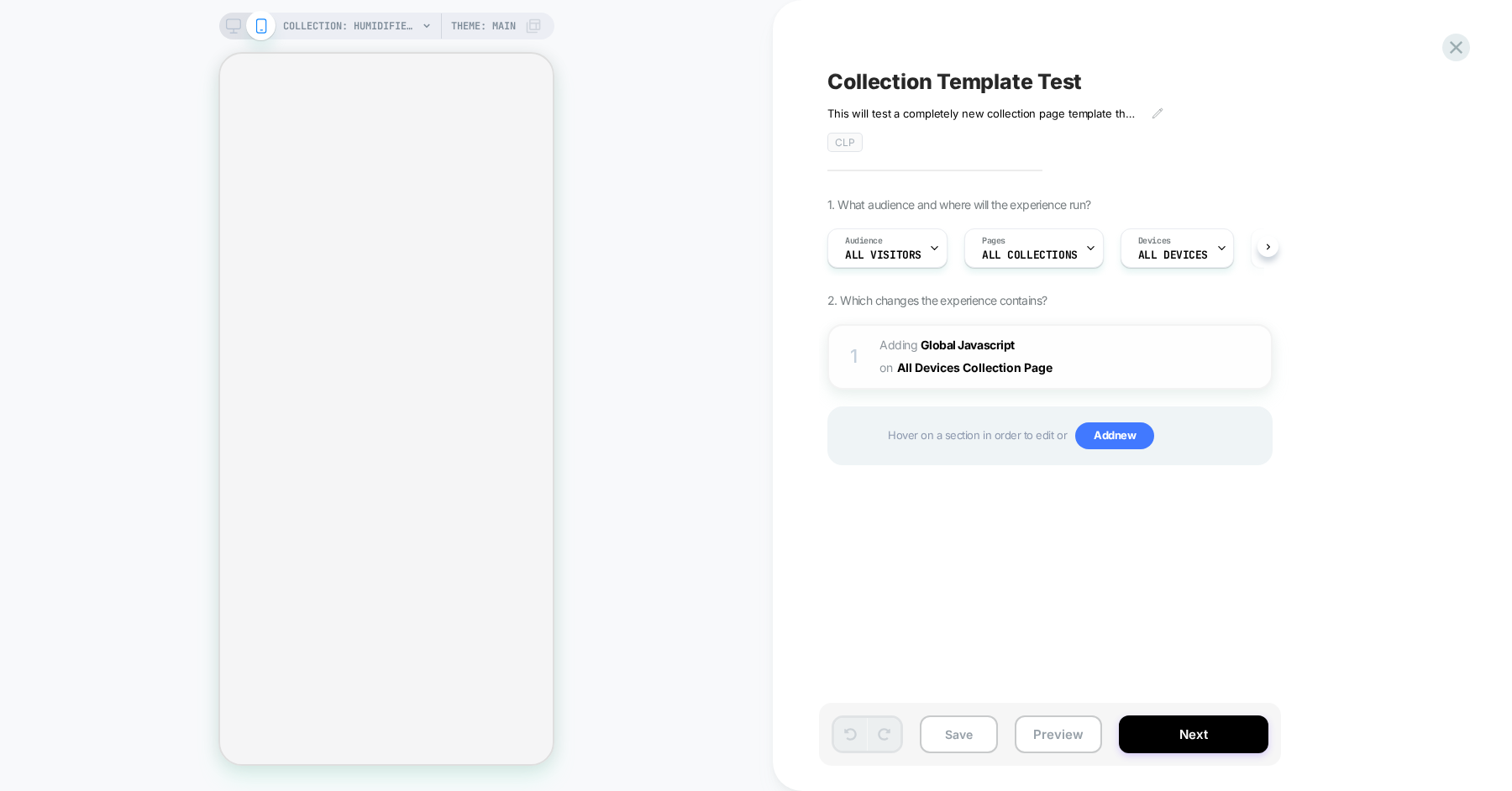
click at [1088, 349] on span "Adding Global Javascript on All Devices Collection Page" at bounding box center [1039, 356] width 320 height 45
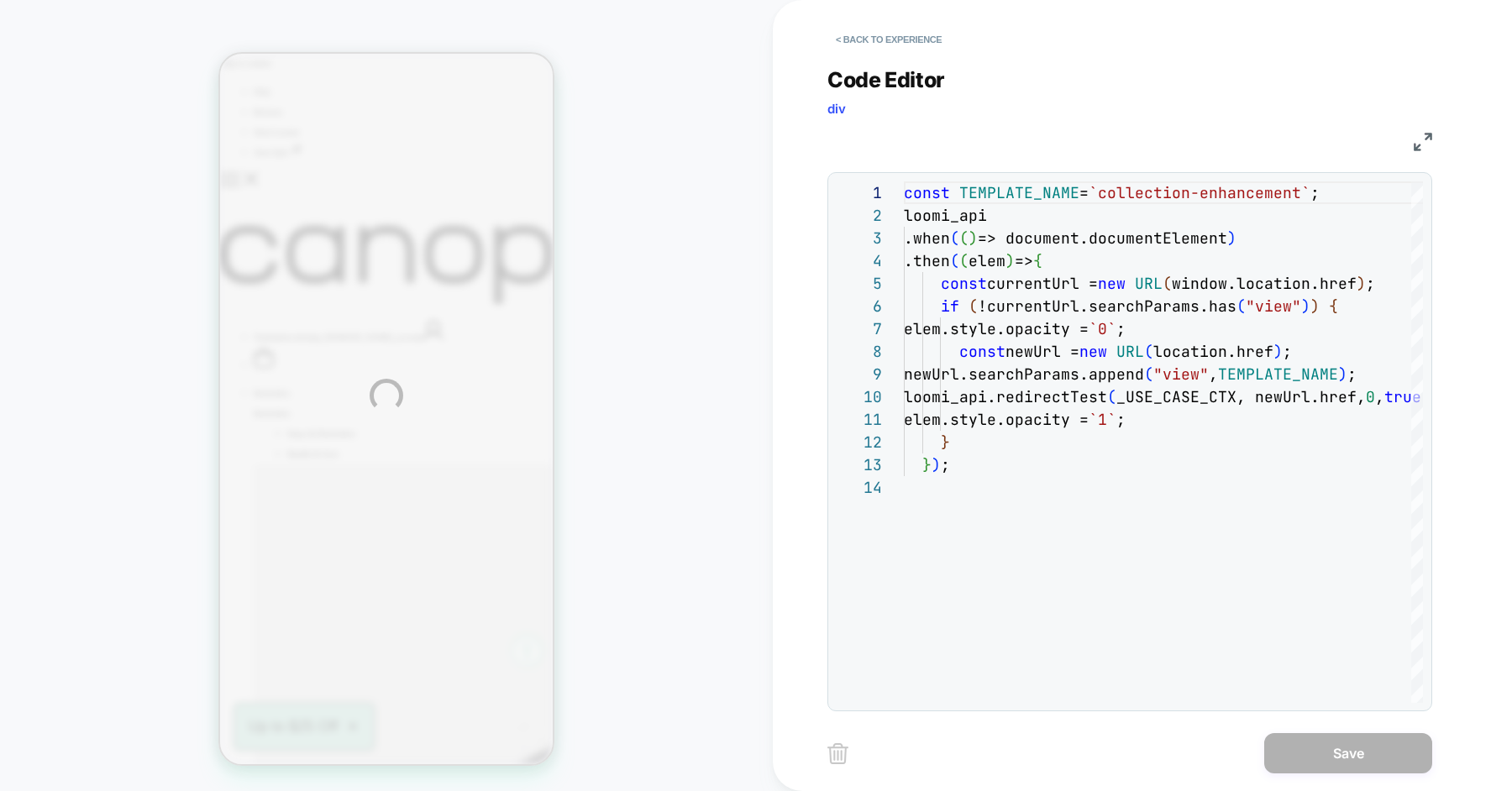
click at [976, 189] on div "COLLECTION: Humidifiers (Category) COLLECTION: Humidifiers (Category) Theme: MA…" at bounding box center [756, 396] width 1512 height 791
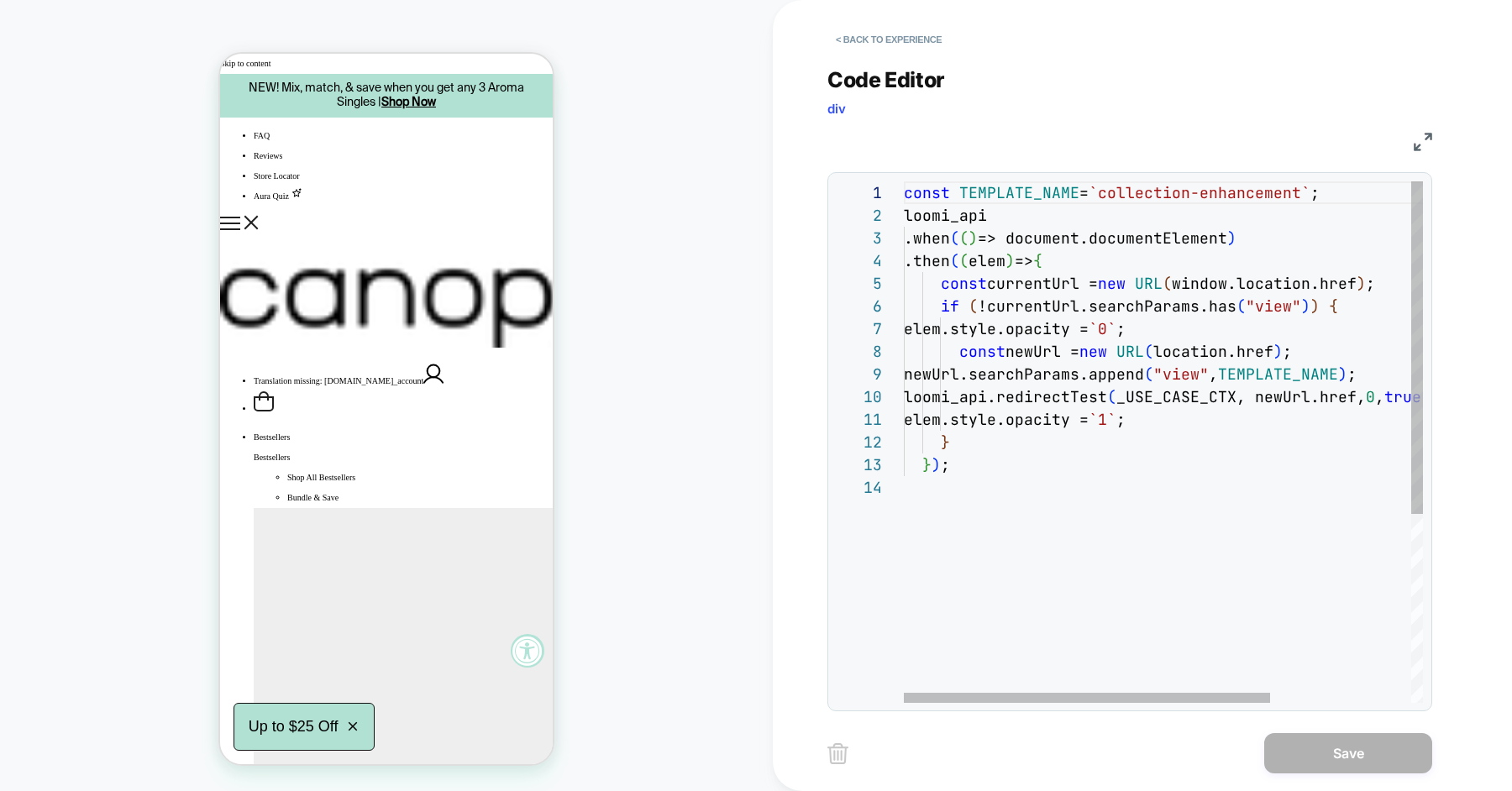
click at [976, 189] on div "const TEMPLATE_NAME = `collection-enhancement` ; loomi_api .when ( ( ) => docum…" at bounding box center [1262, 589] width 719 height 816
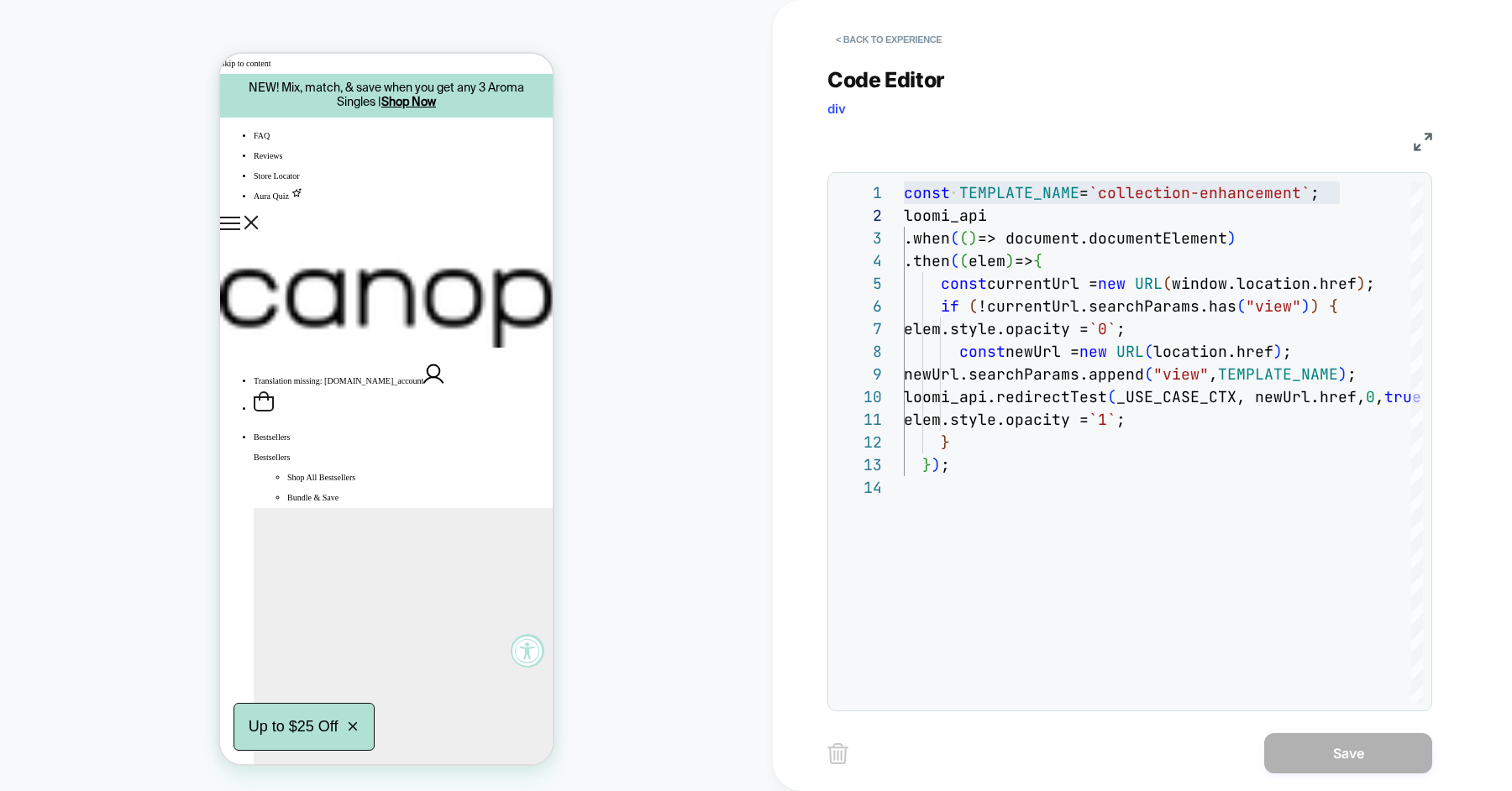
click at [1129, 399] on div "const TEMPLATE_NAME = `collection-enhancement` ; loomi_api .when ( ( ) => docum…" at bounding box center [1262, 589] width 719 height 816
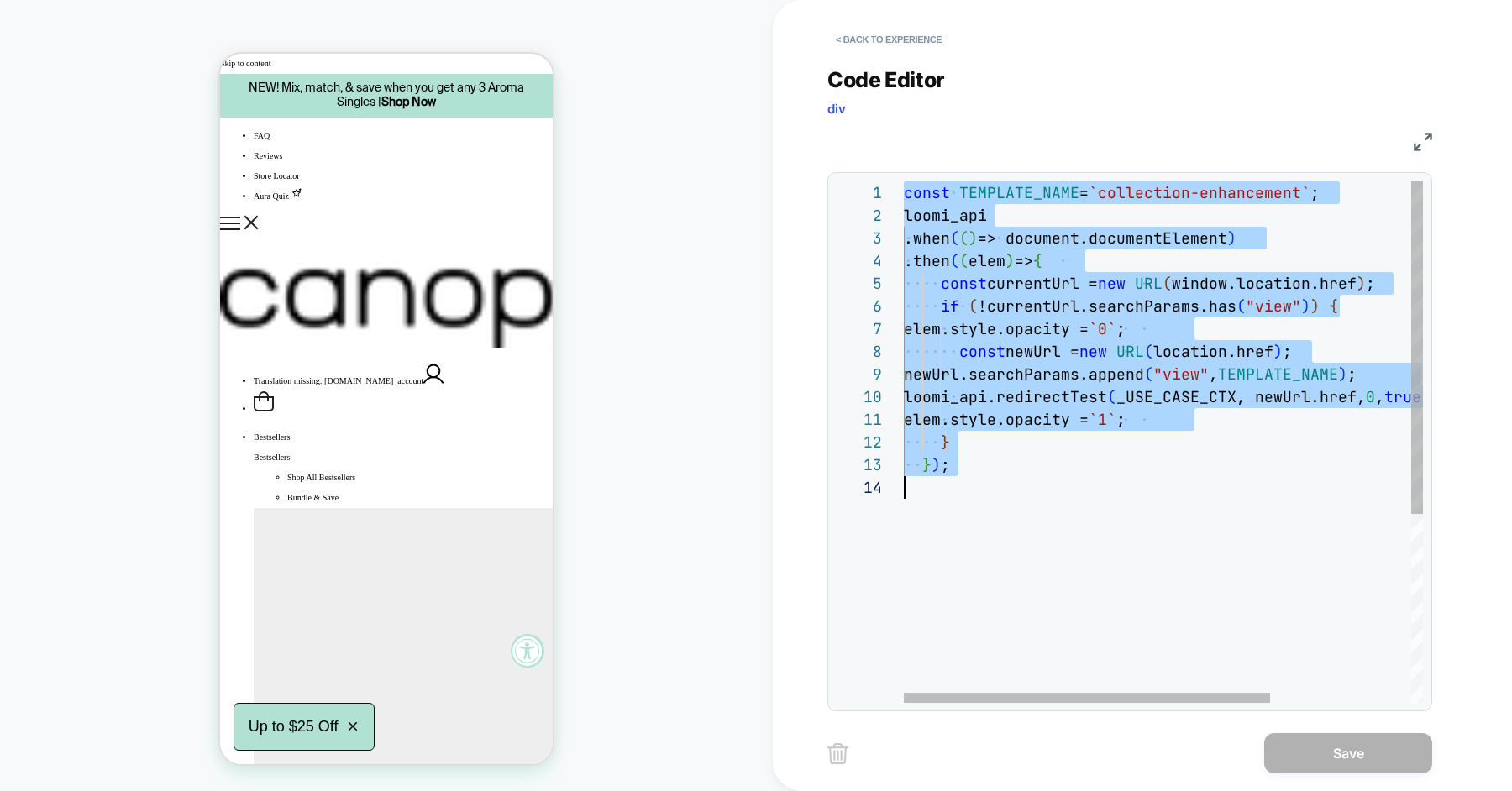
type textarea "**********"
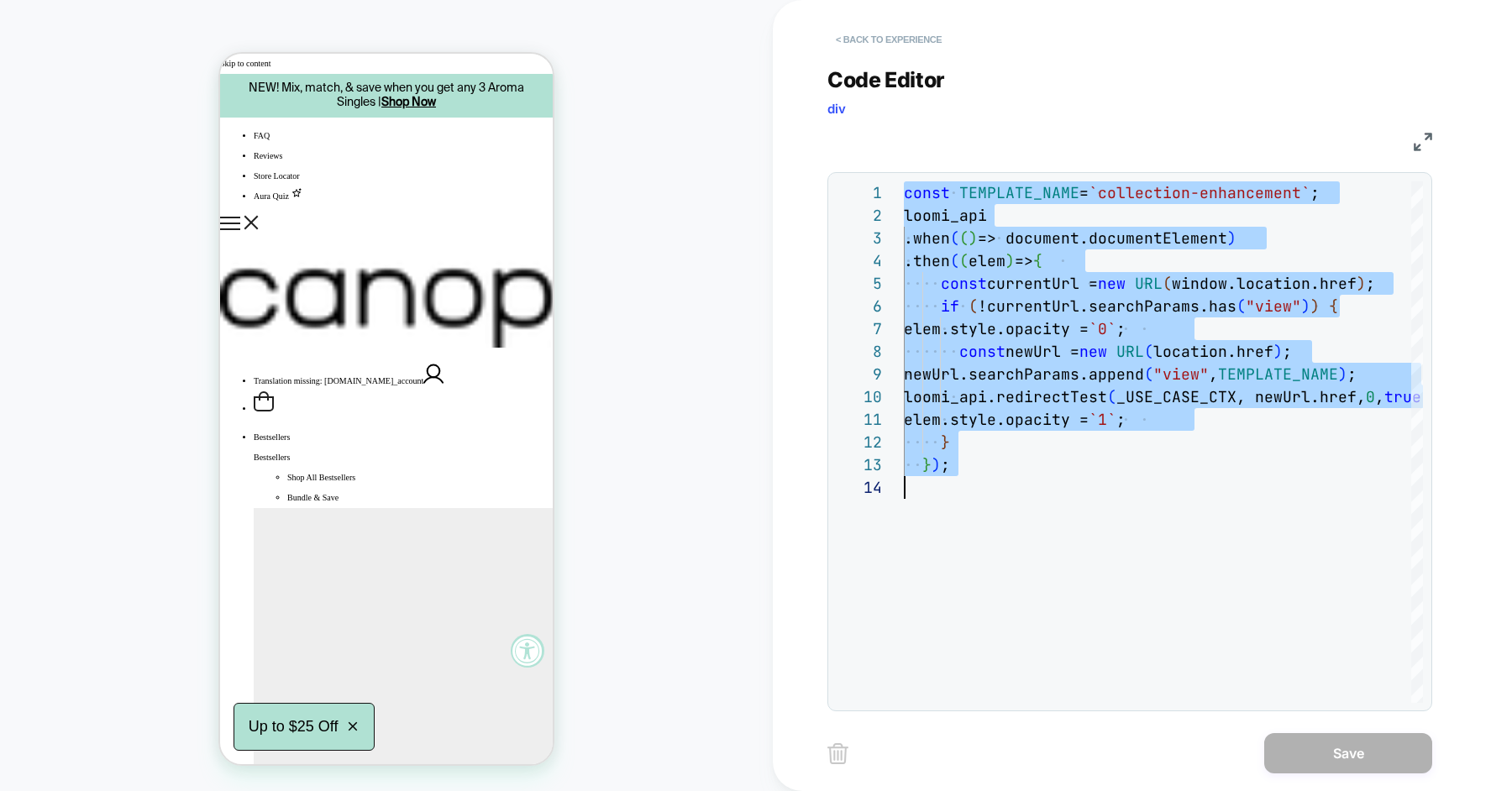
click at [911, 37] on button "< Back to experience" at bounding box center [889, 39] width 123 height 27
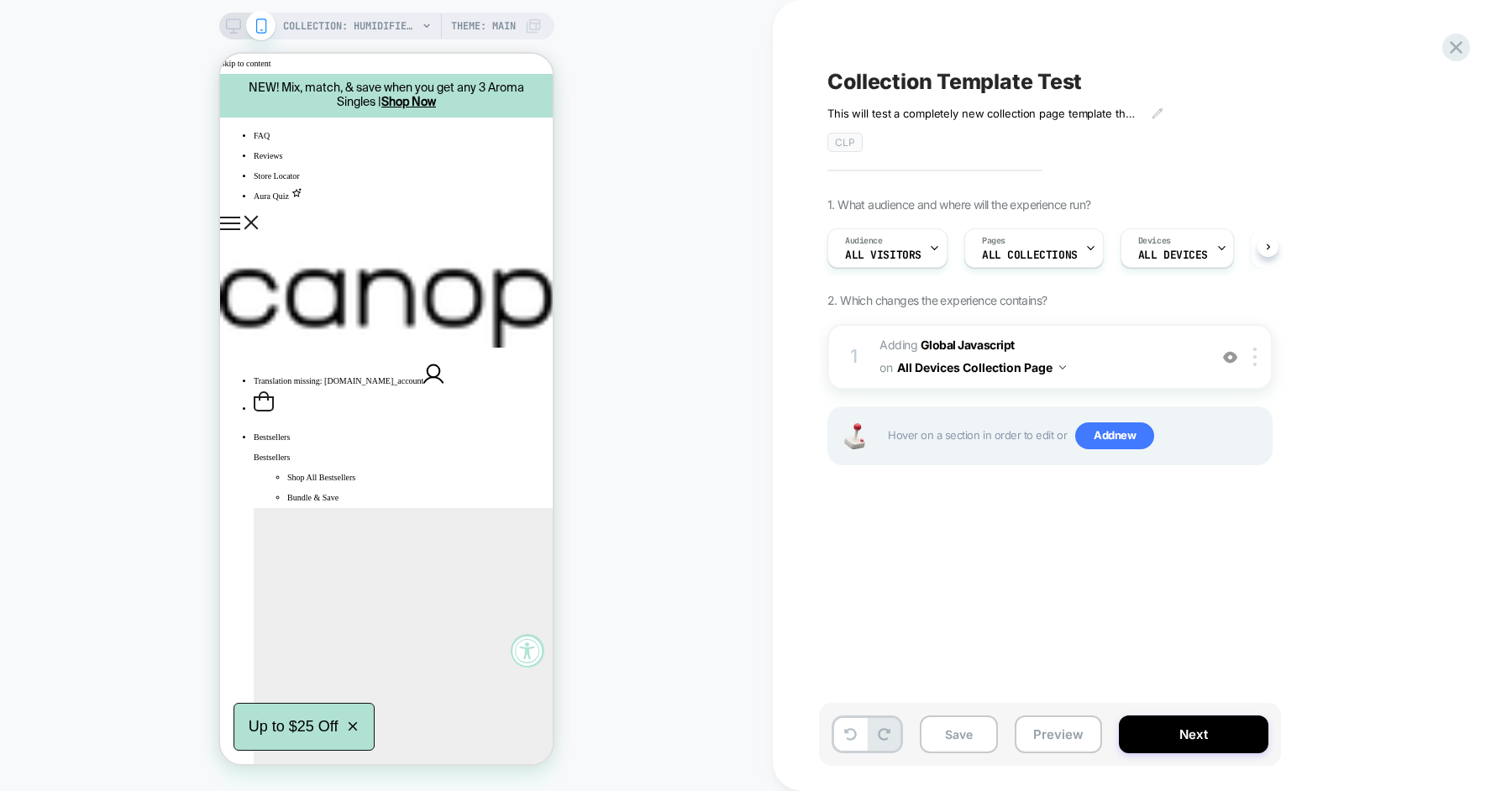
scroll to position [0, 1]
click at [1452, 49] on icon at bounding box center [1456, 48] width 23 height 23
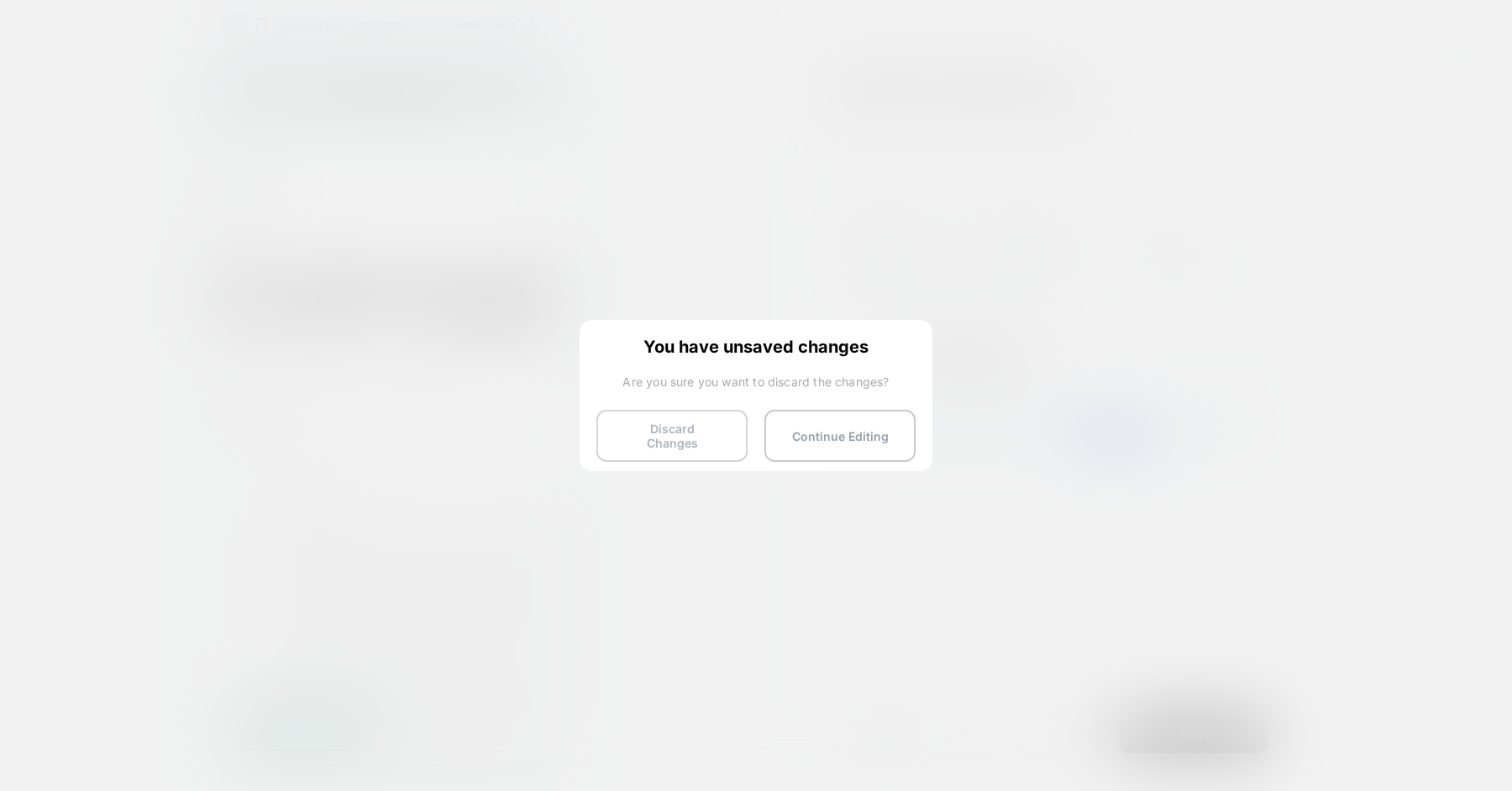
click at [669, 443] on button "Discard Changes" at bounding box center [671, 436] width 151 height 52
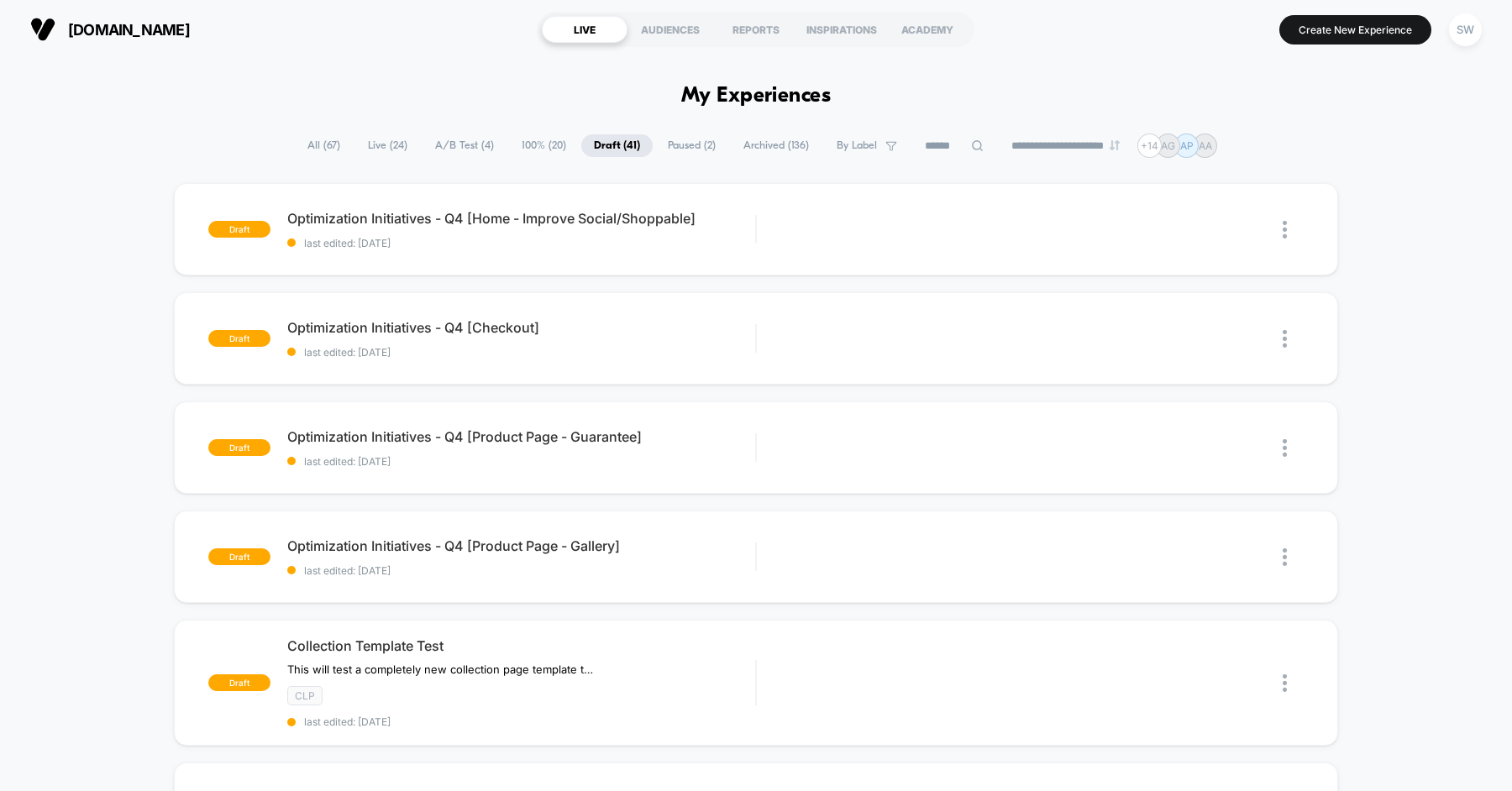
click at [367, 139] on span "Live ( 24 )" at bounding box center [387, 146] width 64 height 23
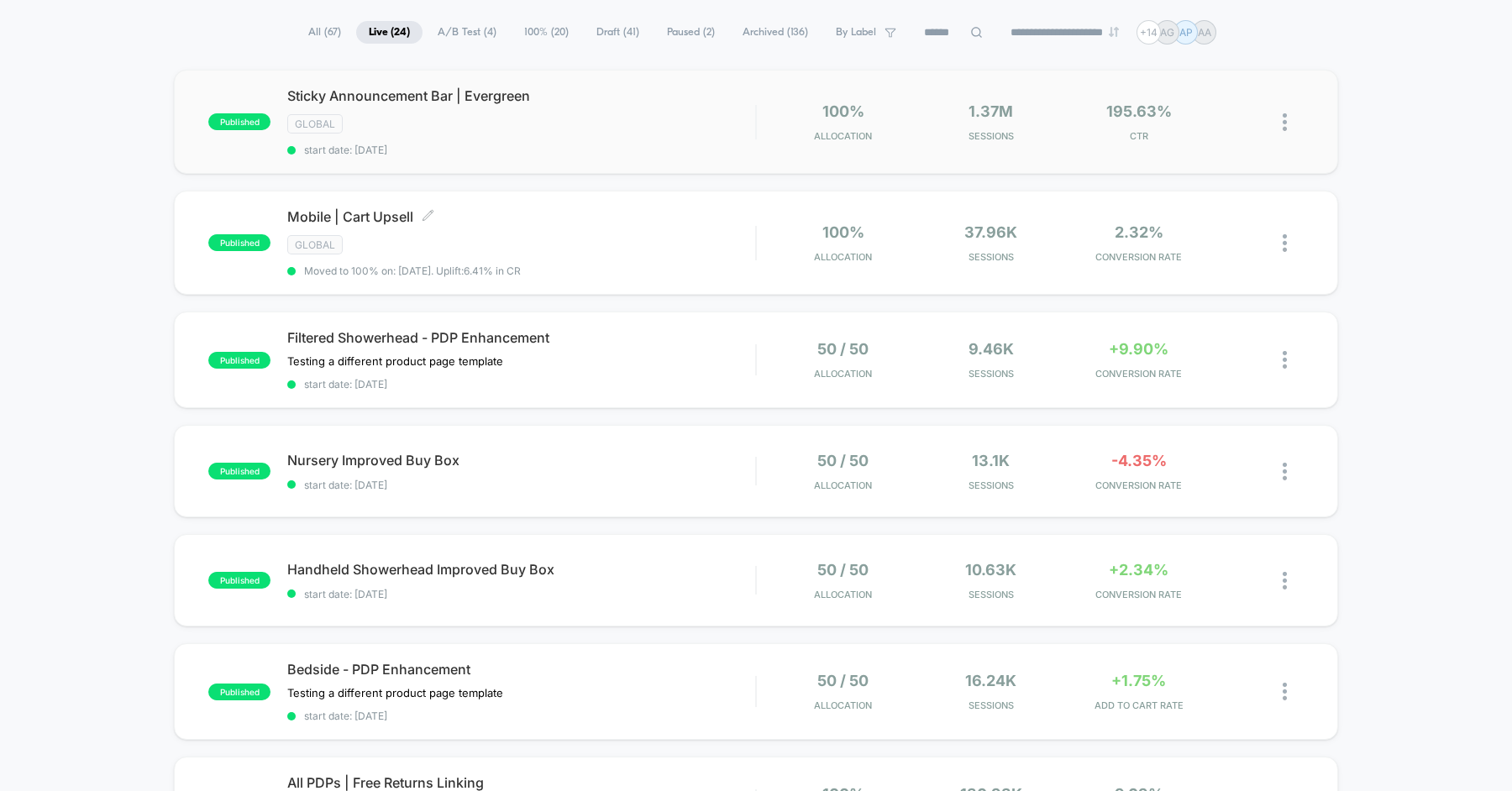
scroll to position [272, 0]
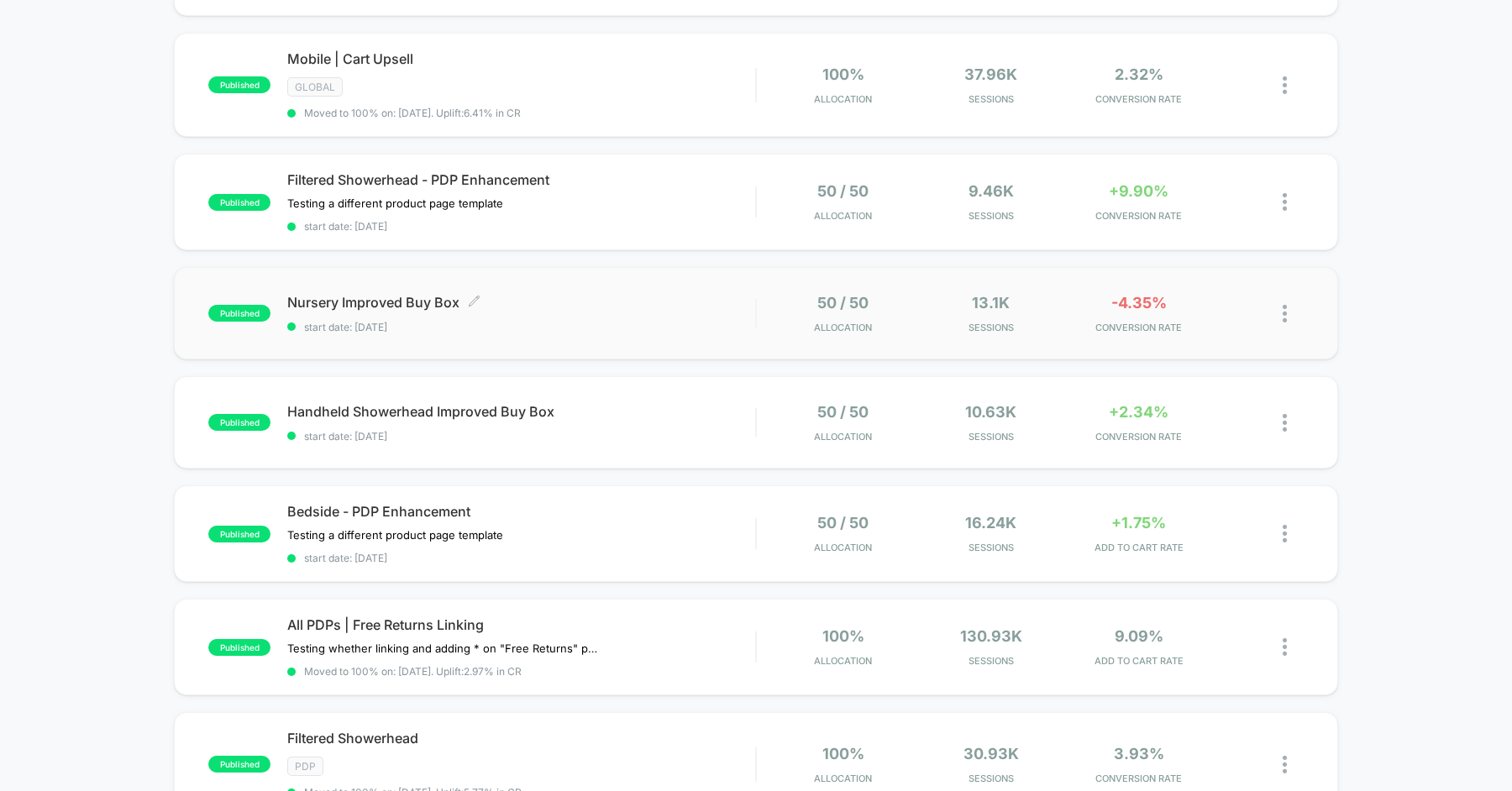
click at [552, 310] on div "Nursery Improved Buy Box Click to edit experience details Click to edit experie…" at bounding box center [520, 313] width 468 height 39
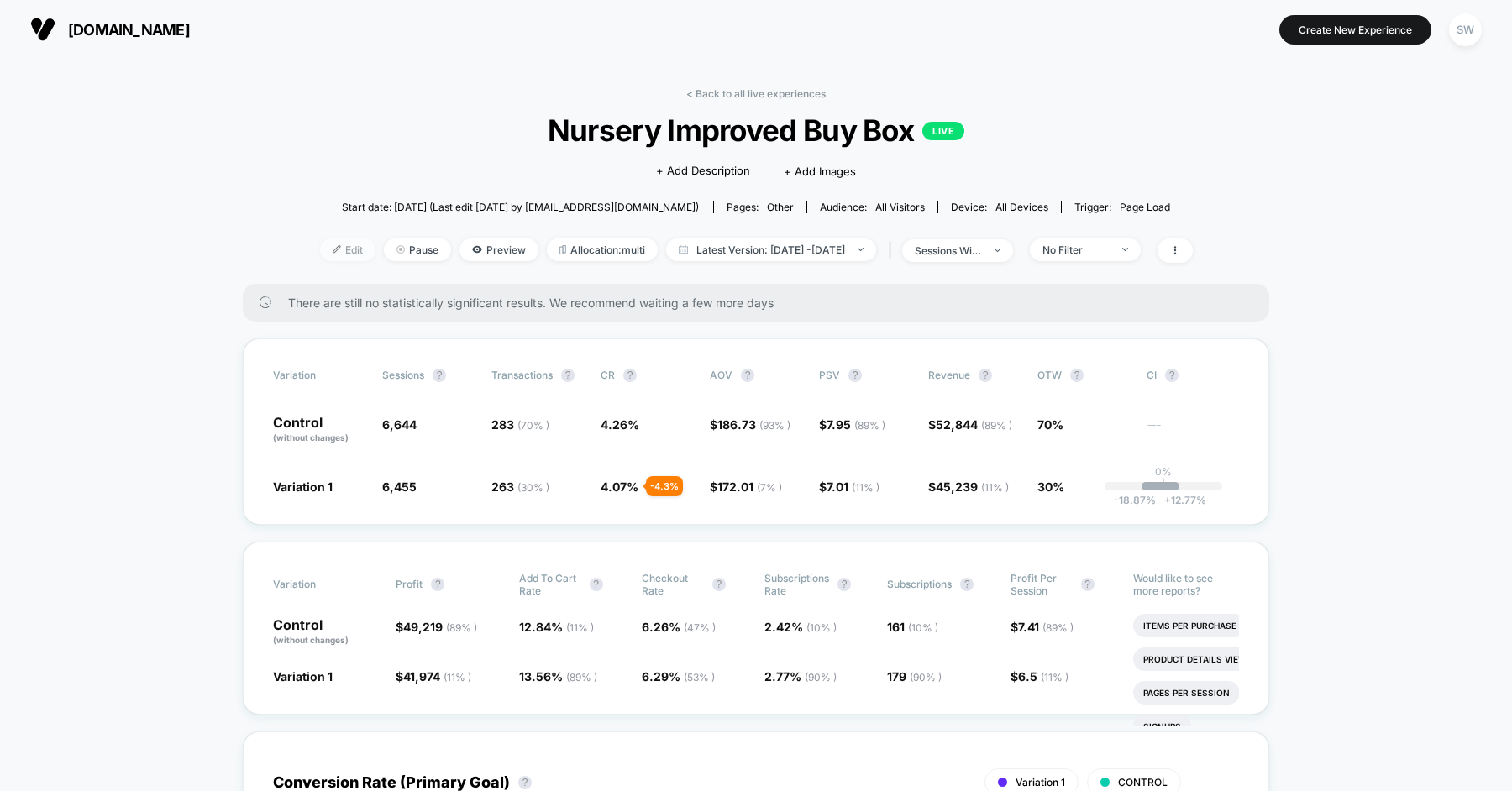
click at [332, 249] on img at bounding box center [336, 249] width 9 height 9
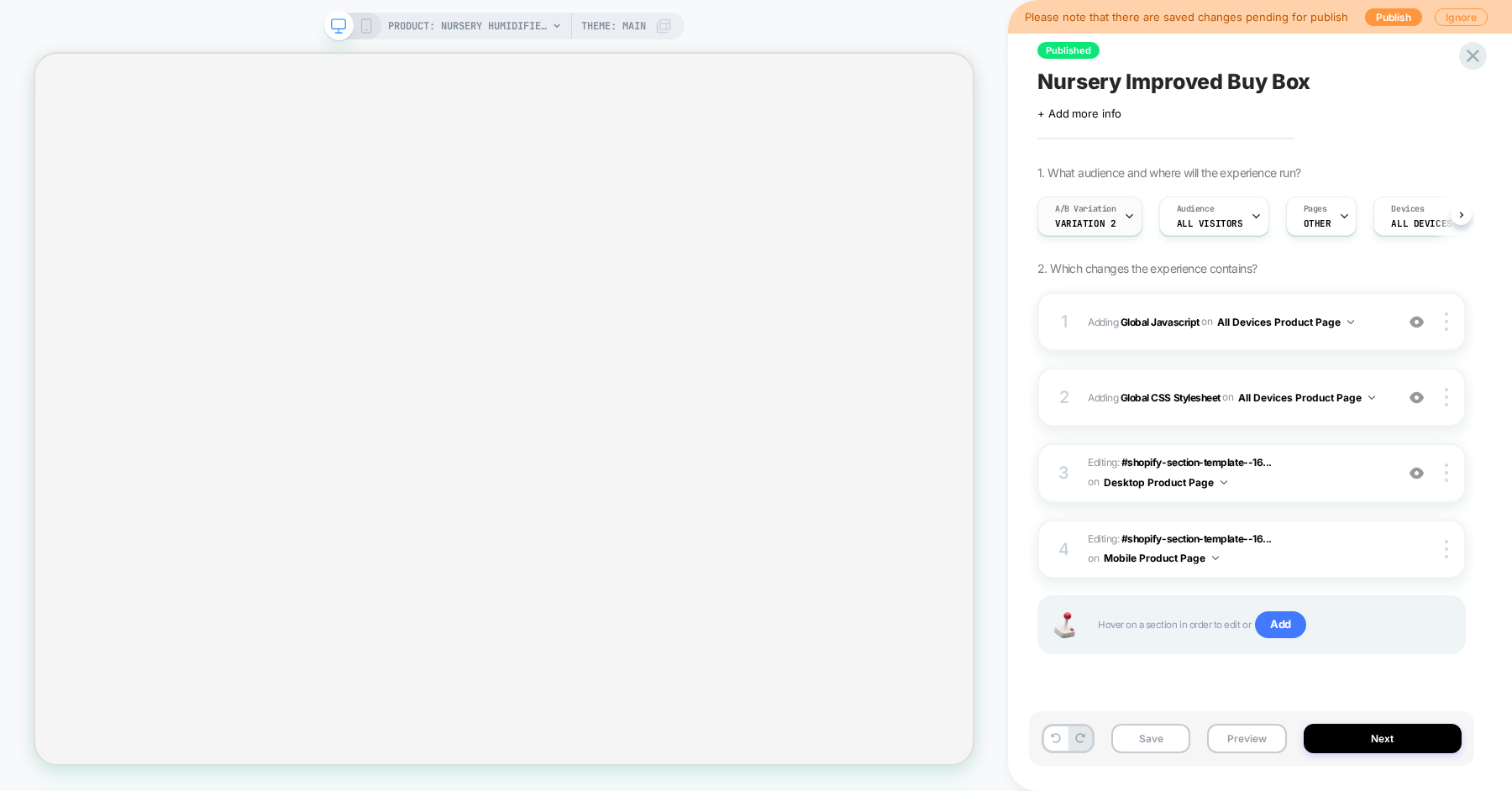
scroll to position [0, 2]
click at [1092, 218] on span "Variation 2" at bounding box center [1083, 224] width 60 height 12
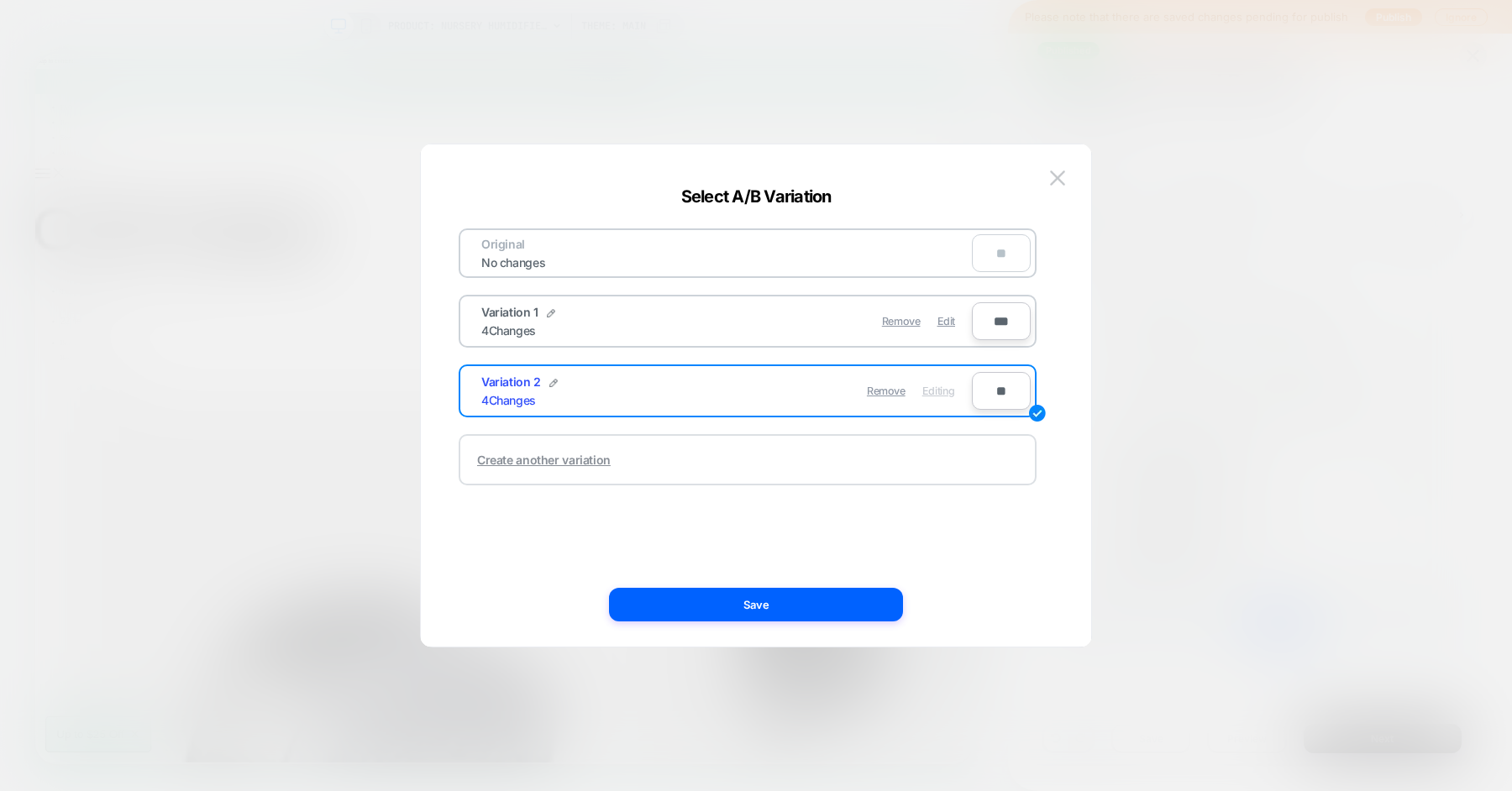
click at [566, 458] on div "Create another variation" at bounding box center [543, 460] width 133 height 14
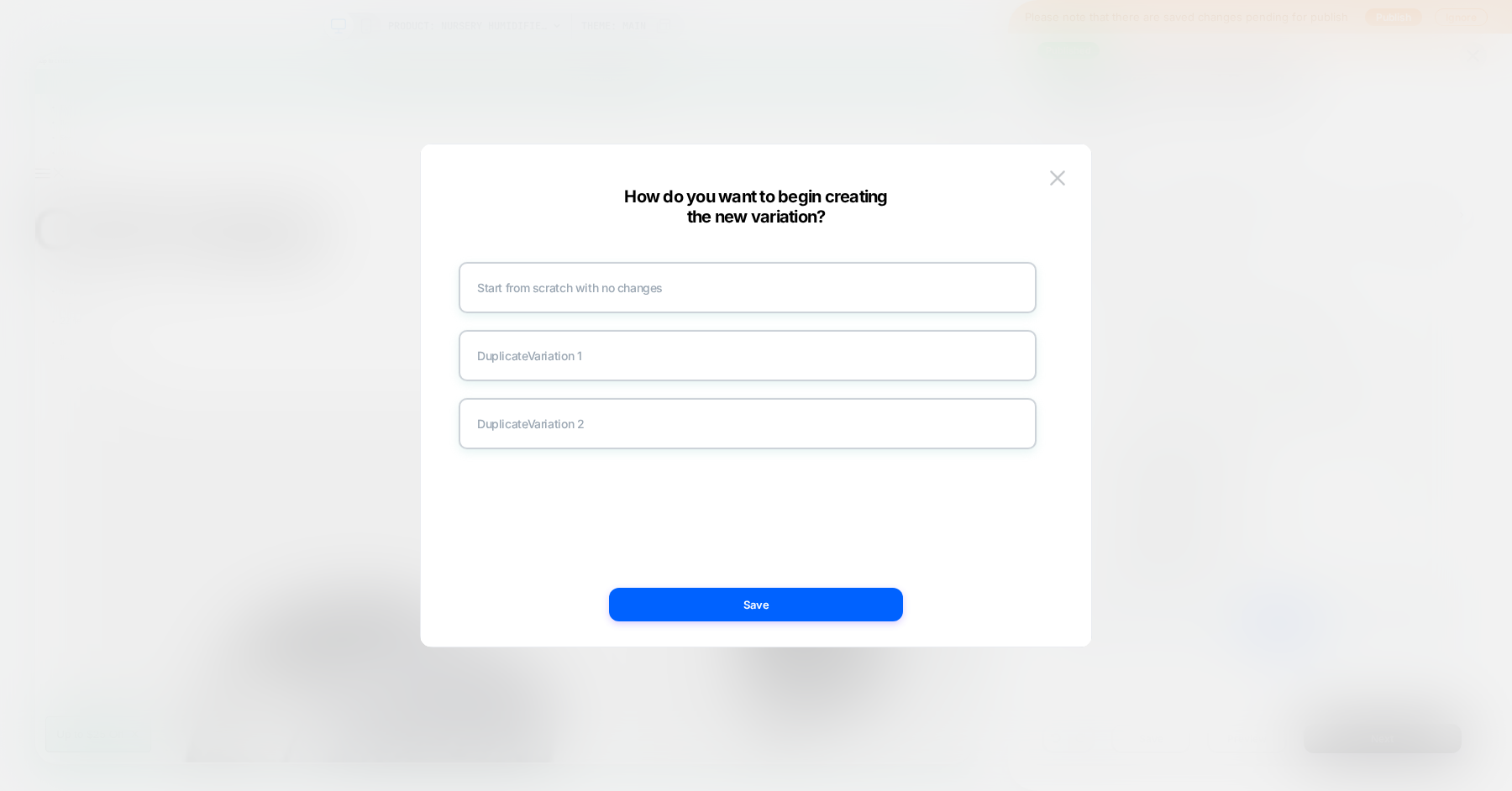
scroll to position [0, 0]
click at [1050, 179] on img at bounding box center [1058, 178] width 15 height 14
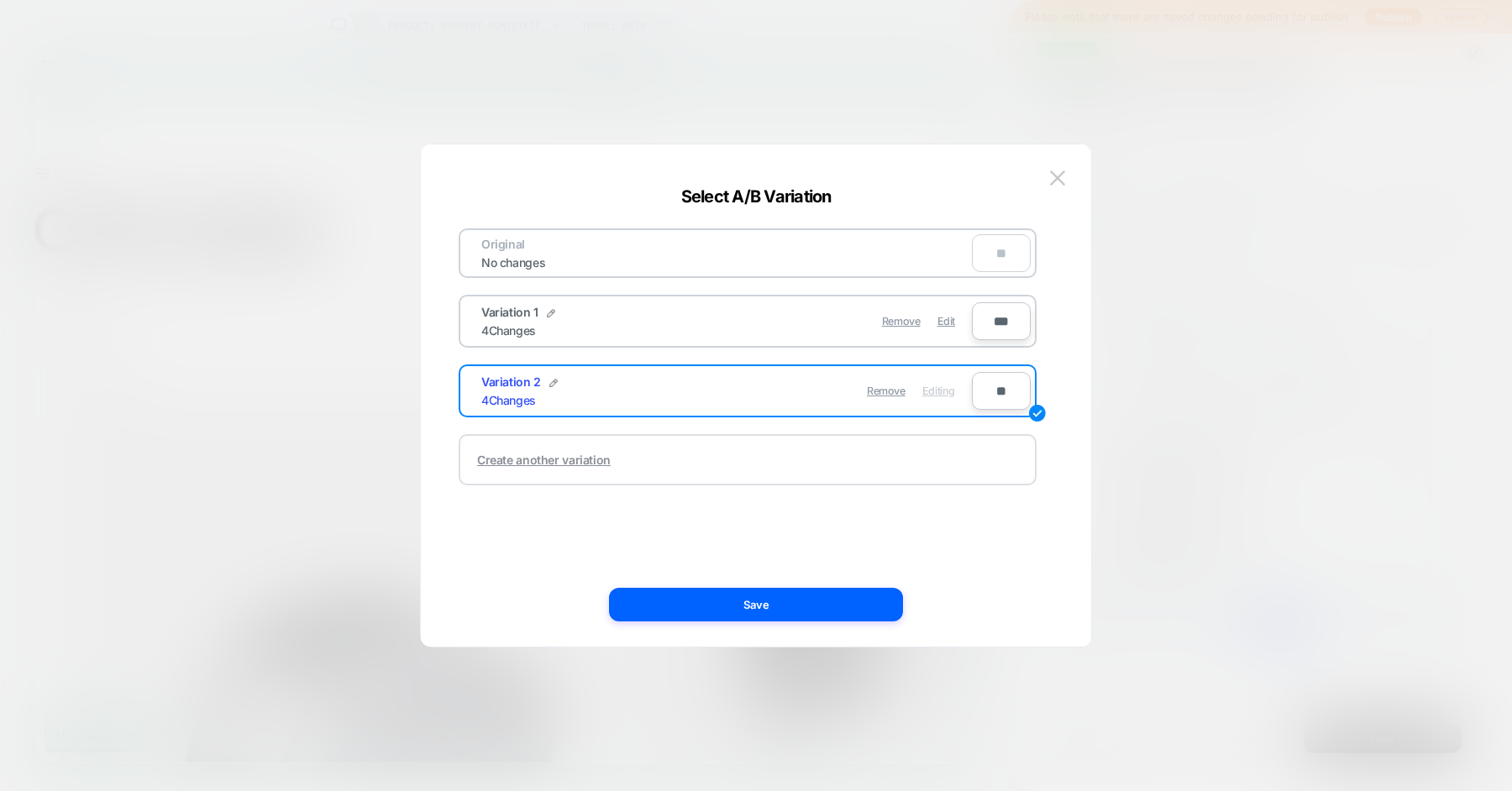
click at [571, 465] on div "Create another variation" at bounding box center [543, 460] width 133 height 14
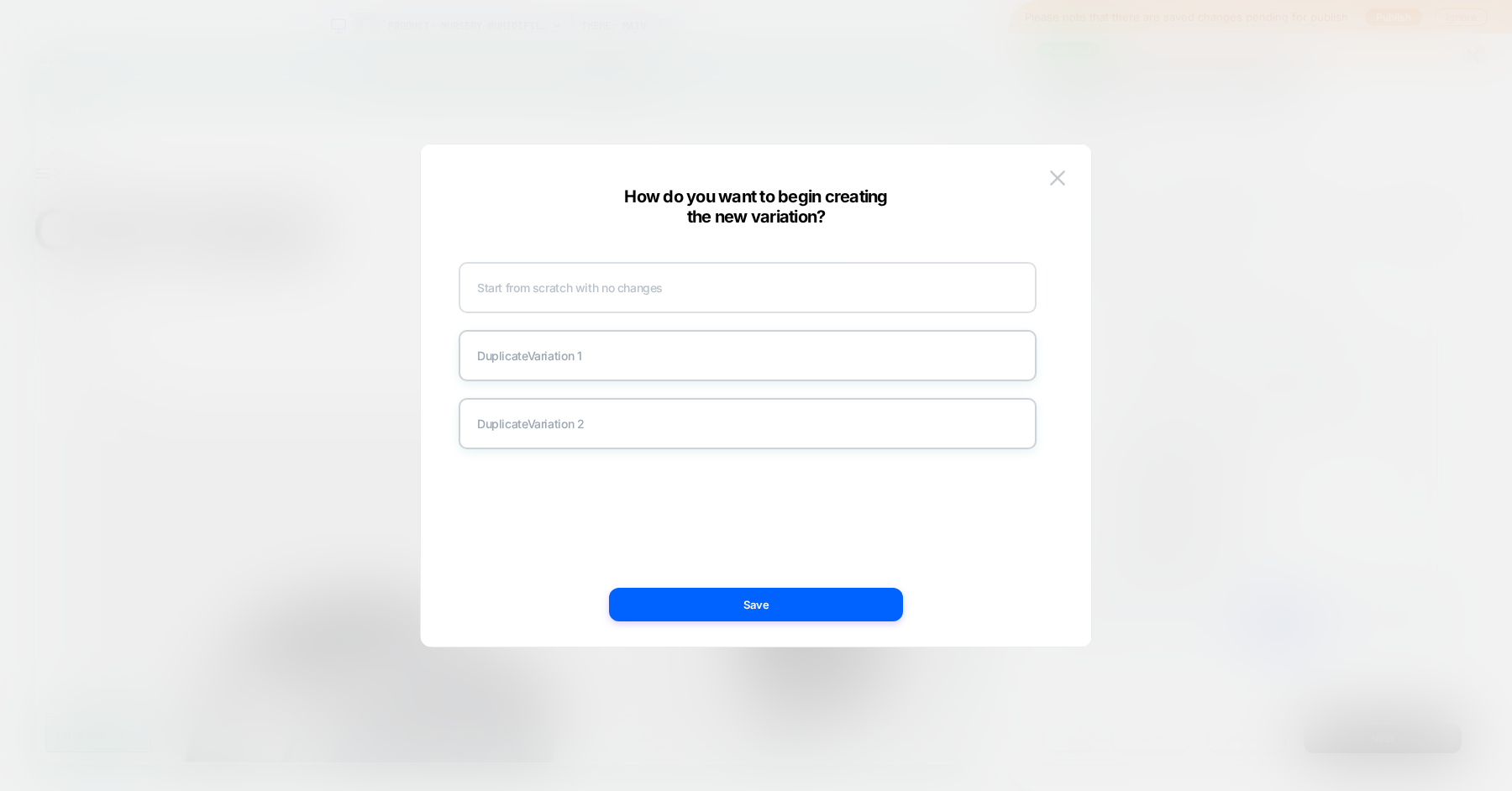
click at [621, 288] on div "Start from scratch with no changes" at bounding box center [748, 287] width 578 height 51
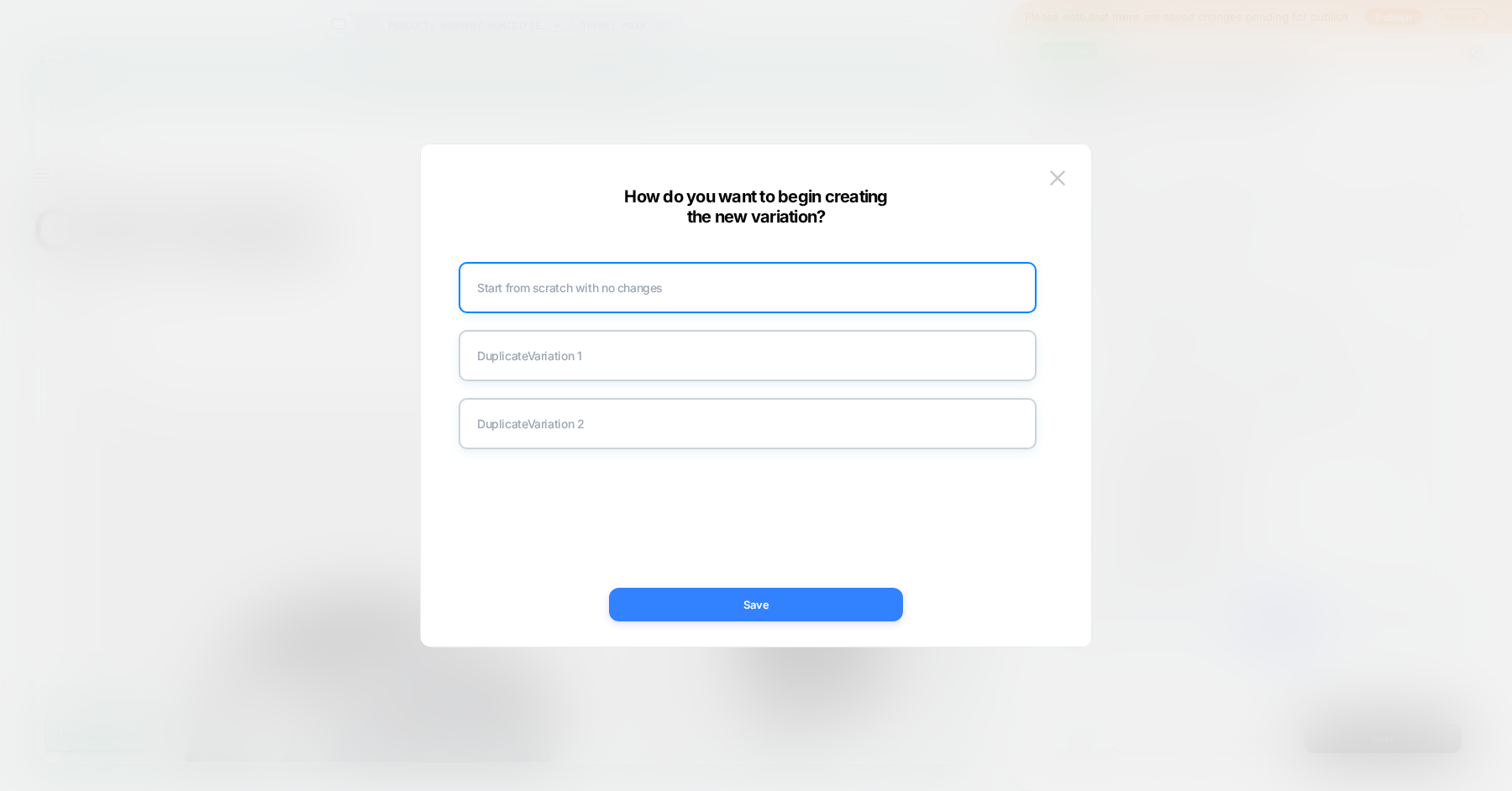
click at [680, 617] on button "Save" at bounding box center [756, 604] width 294 height 34
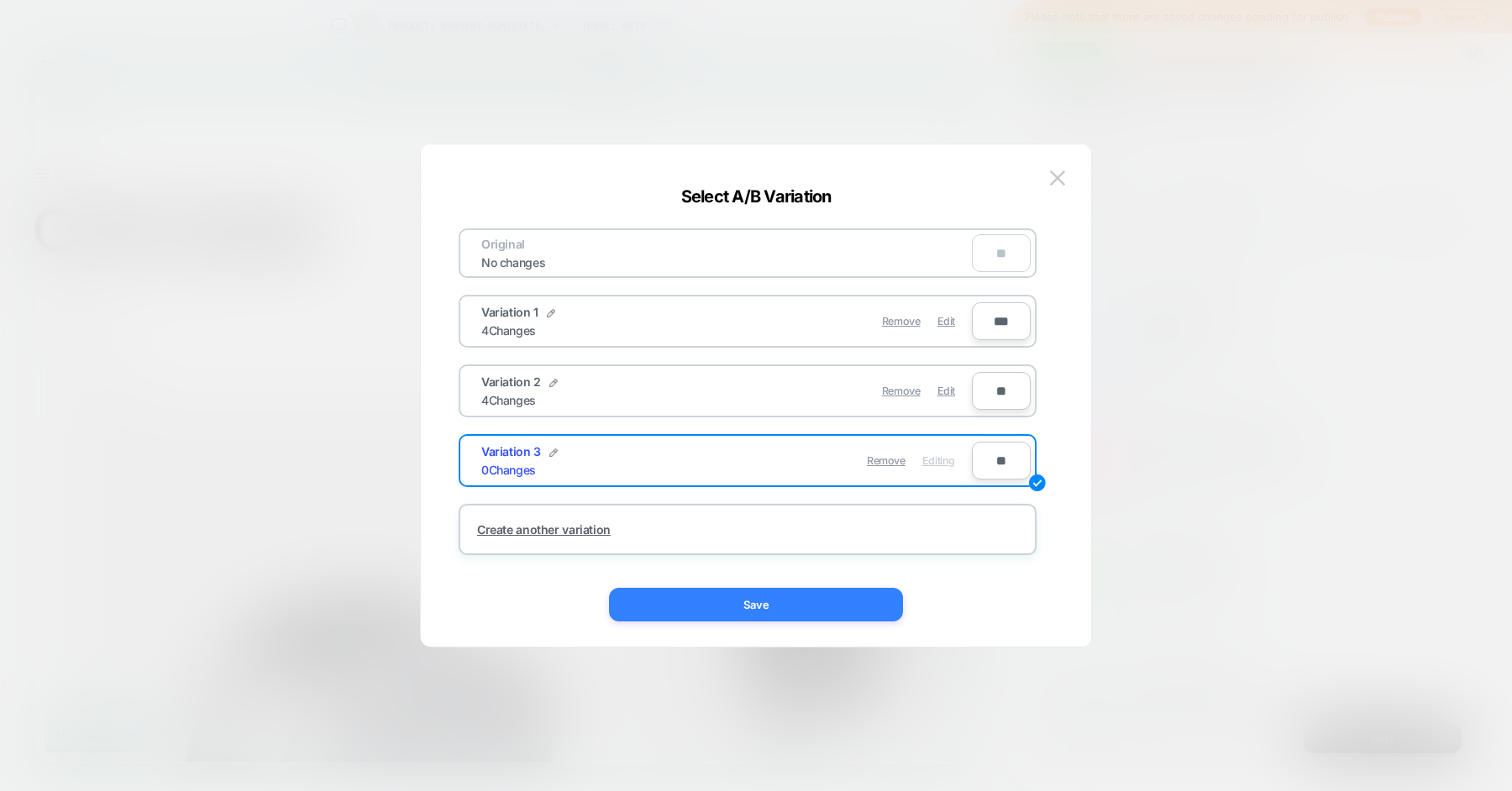
click at [715, 605] on button "Save" at bounding box center [756, 604] width 294 height 34
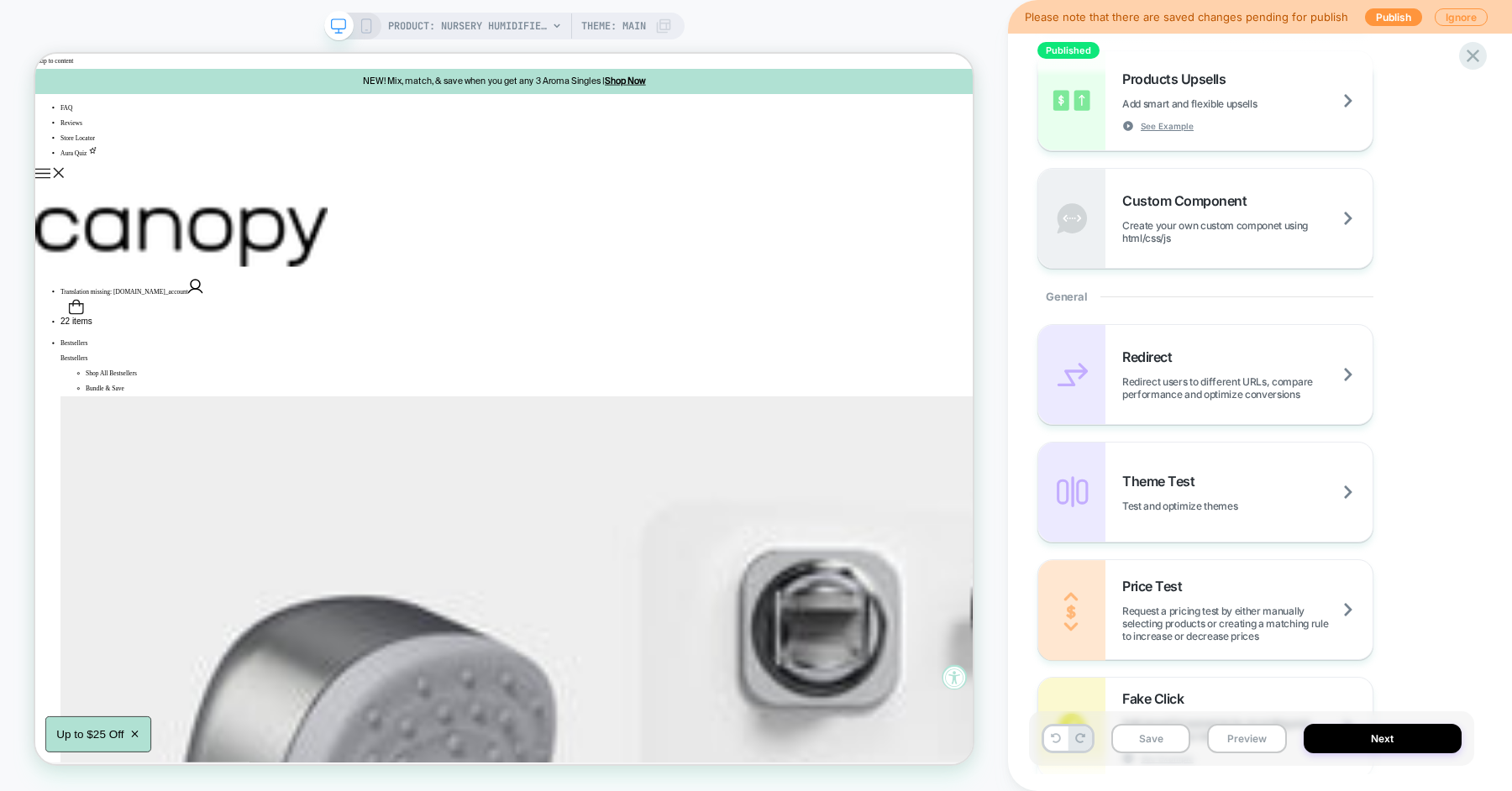
scroll to position [476, 0]
click at [1246, 224] on span "Create your own custom componet using html/css/js" at bounding box center [1247, 232] width 251 height 25
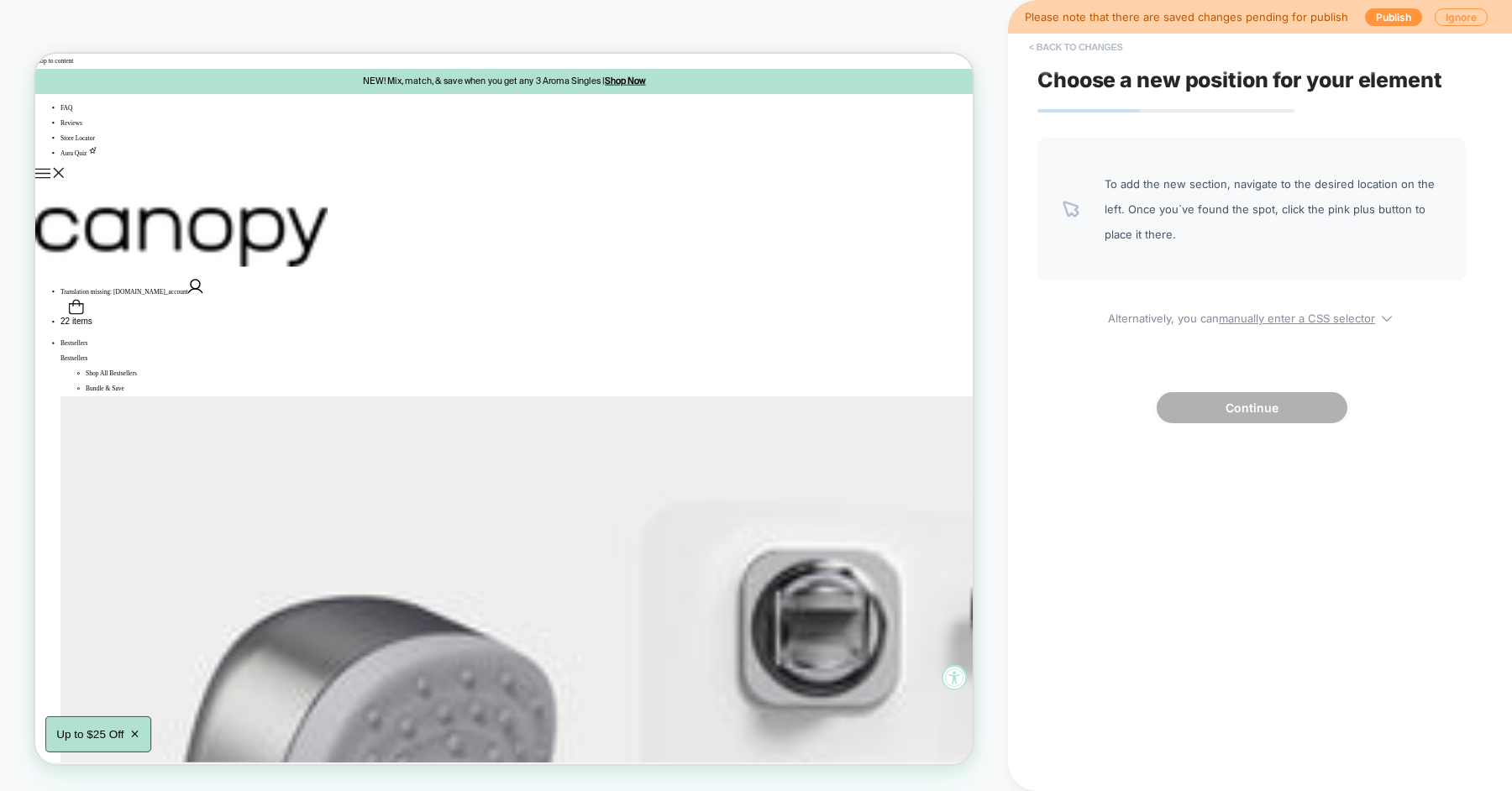
click at [1068, 36] on button "< Back to changes" at bounding box center [1075, 47] width 110 height 27
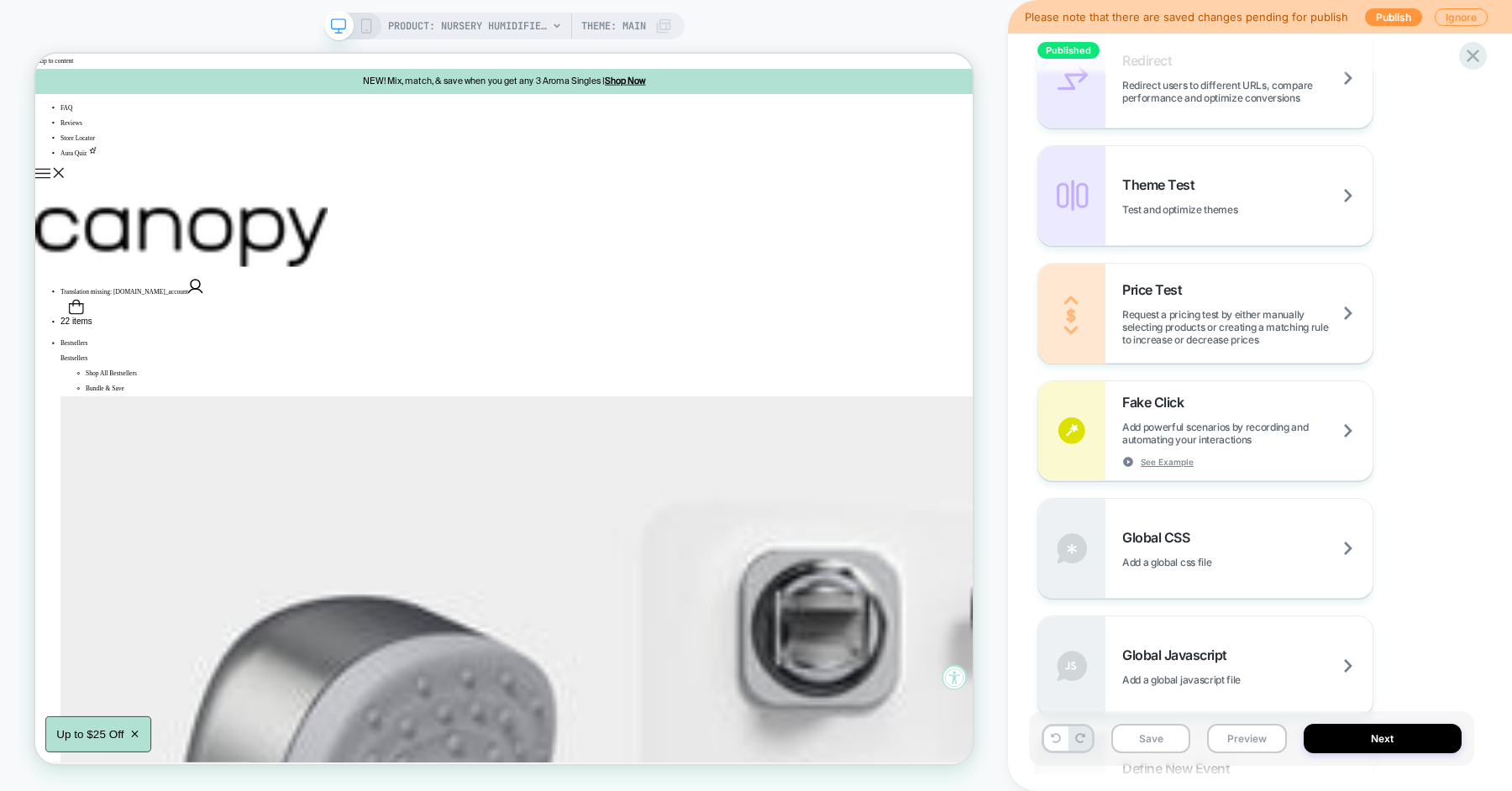
scroll to position [938, 0]
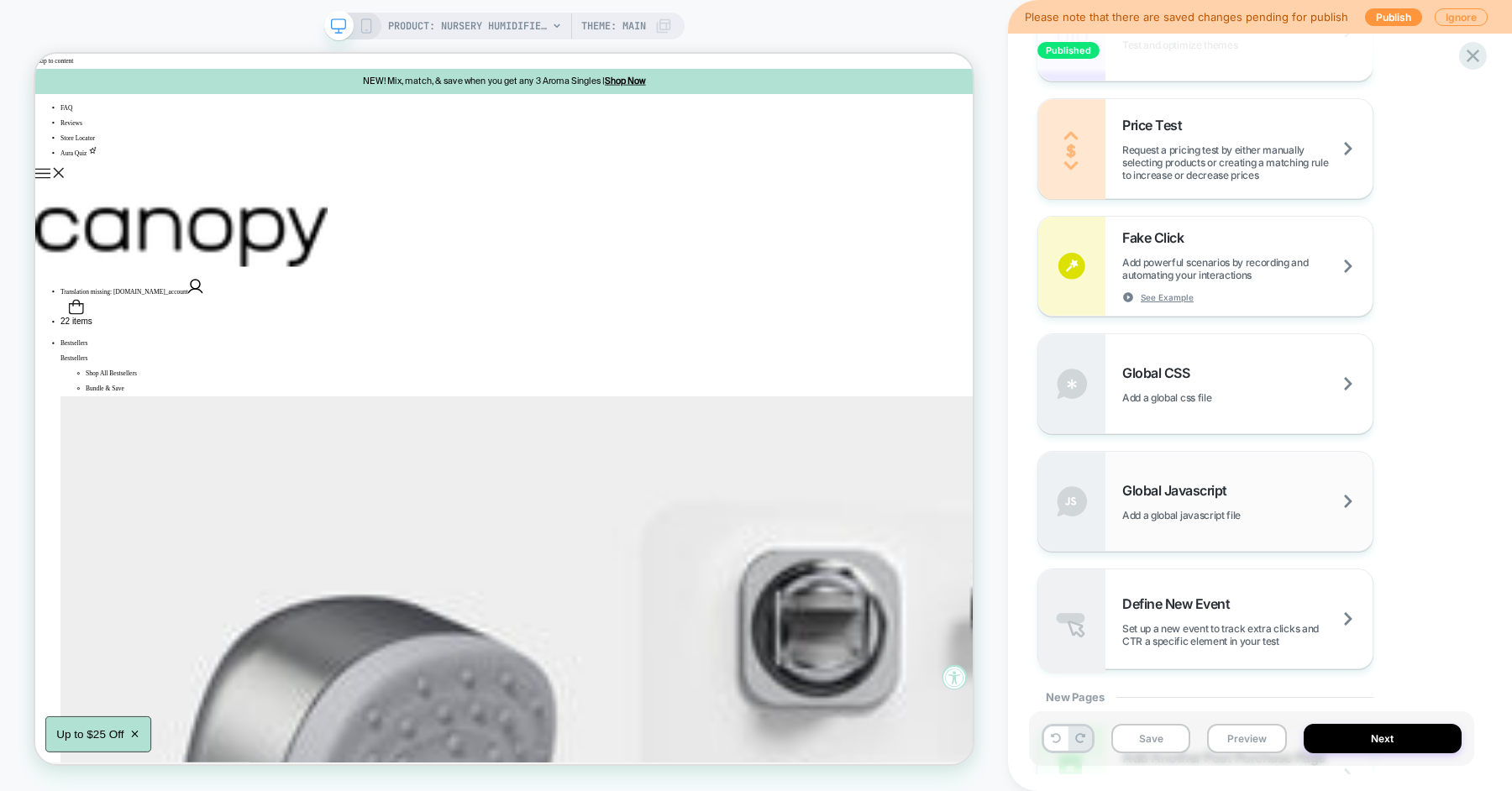
click at [1174, 524] on div "Global Javascript Add a global javascript file" at bounding box center [1205, 501] width 334 height 99
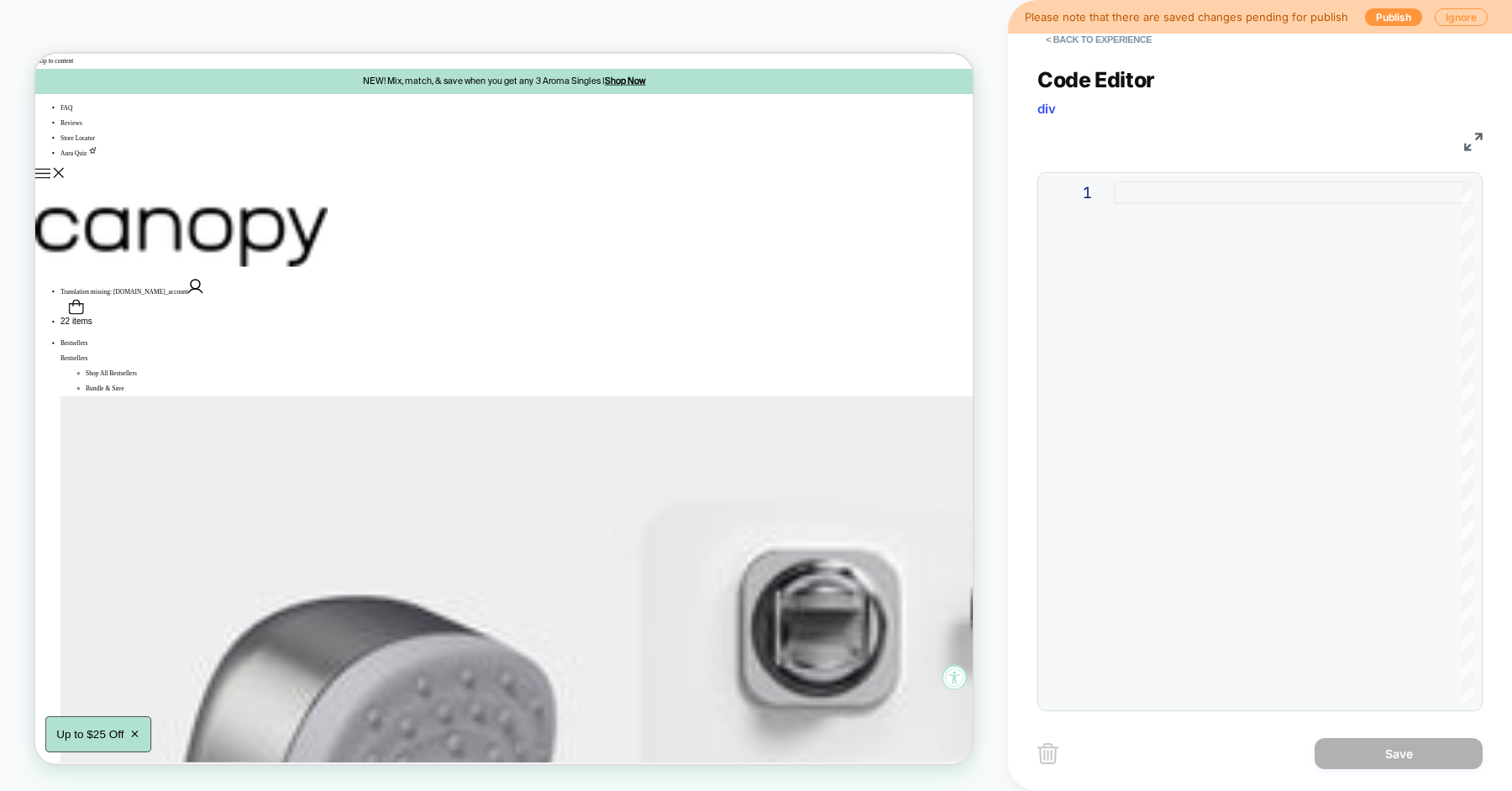
click at [1201, 292] on div at bounding box center [1293, 442] width 359 height 521
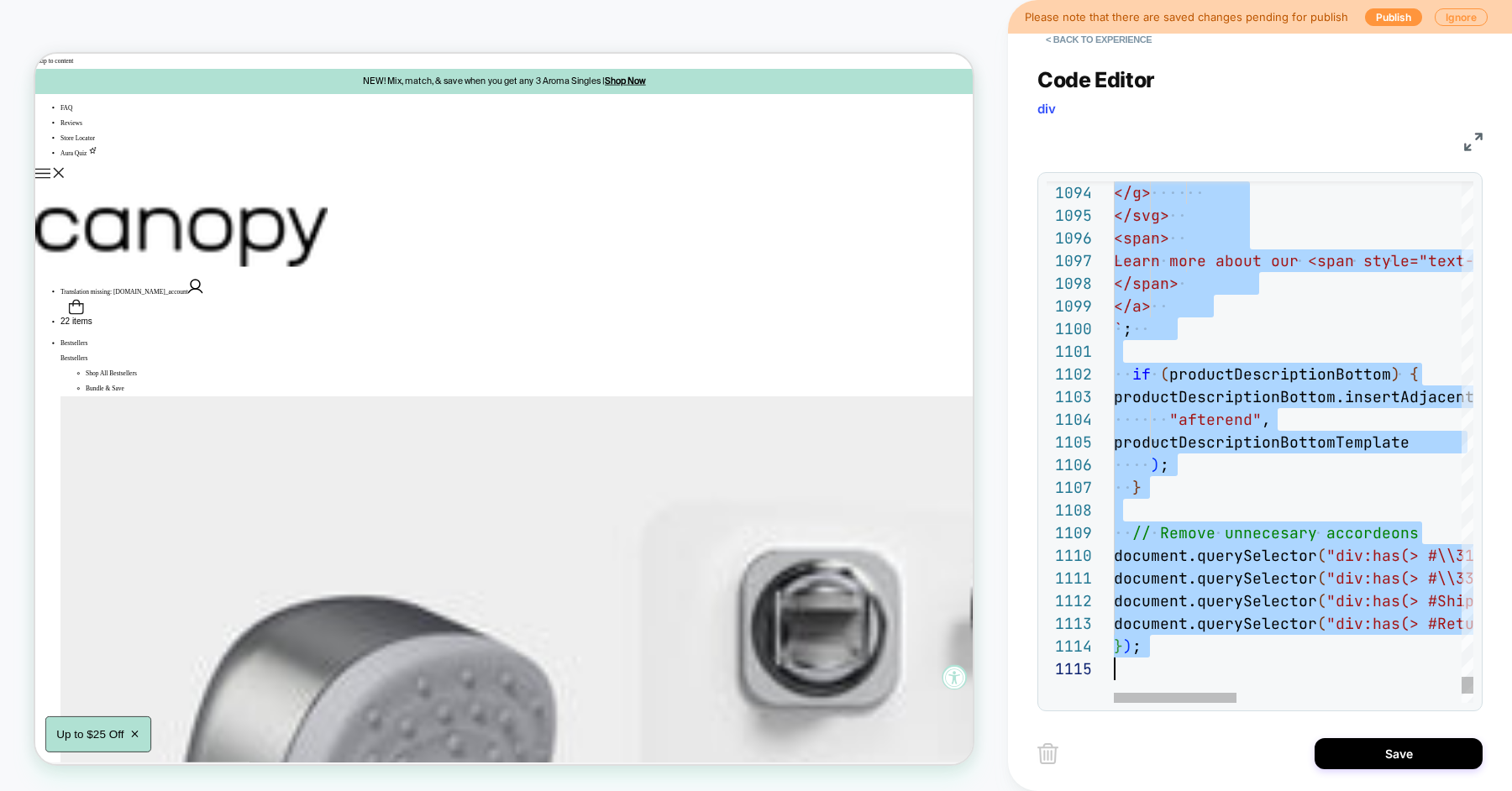
type textarea "**********"
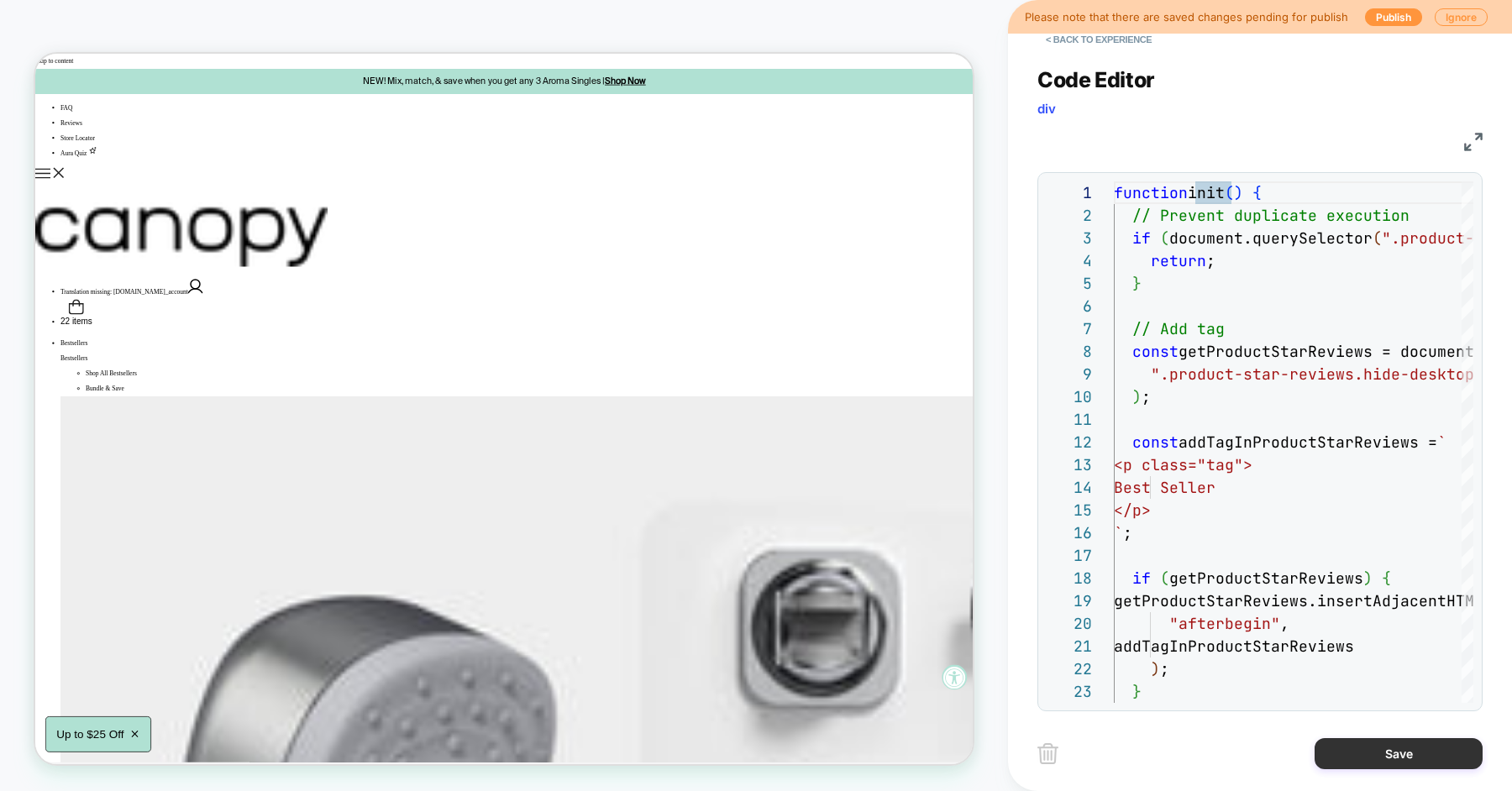
click at [1369, 742] on button "Save" at bounding box center [1398, 754] width 168 height 31
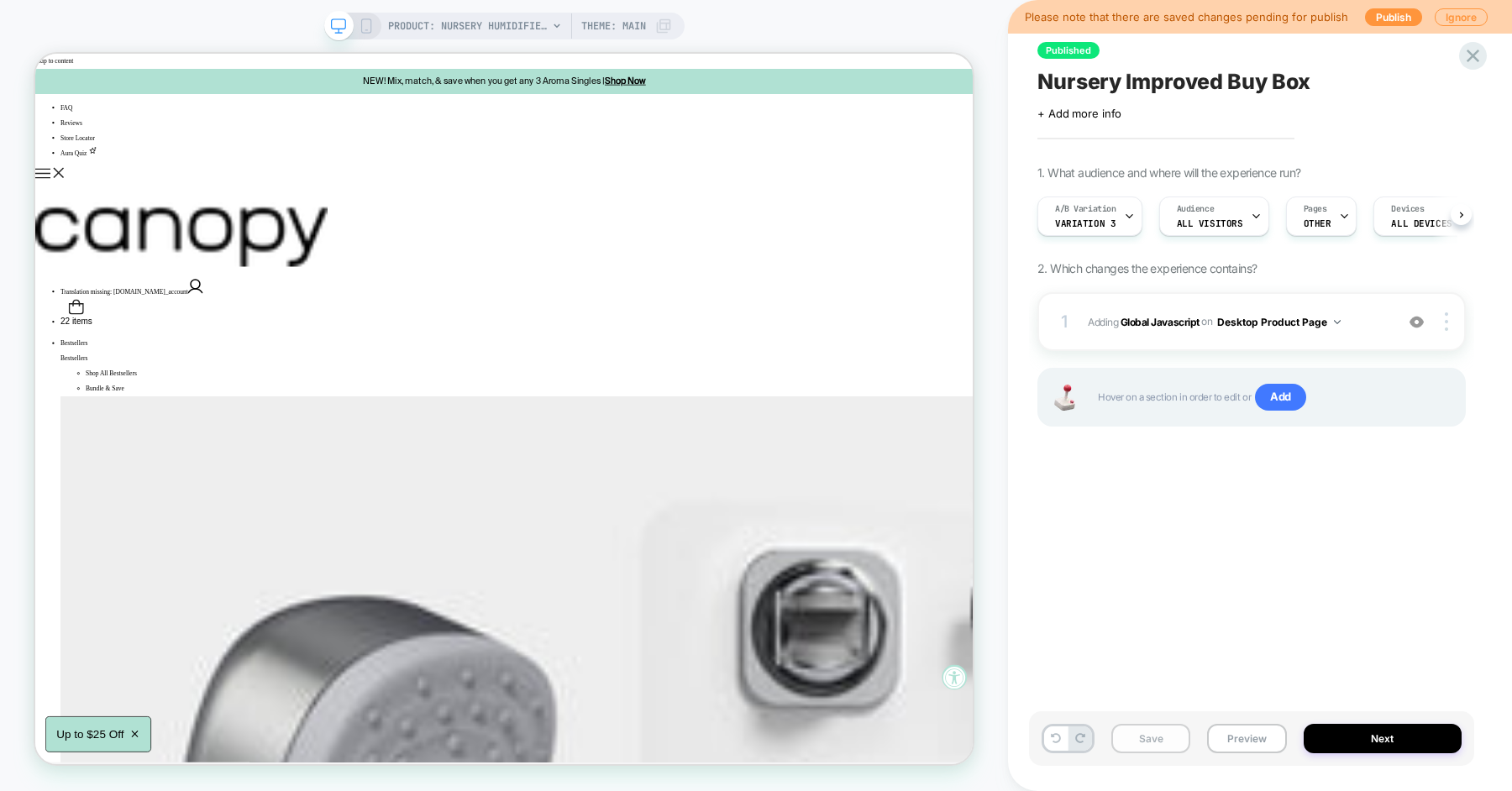
scroll to position [0, 1]
click at [1226, 734] on button "Preview" at bounding box center [1246, 738] width 79 height 30
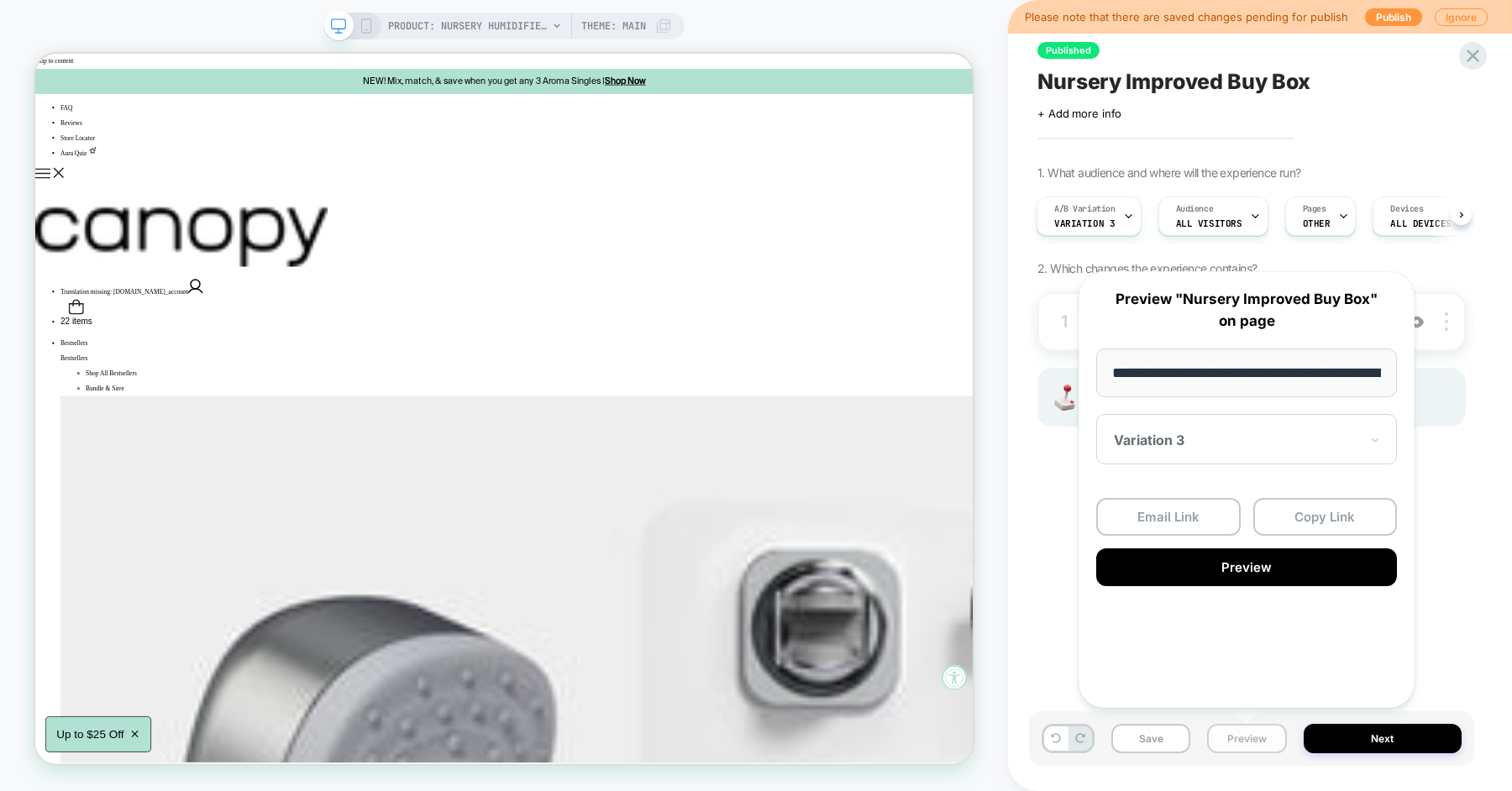
scroll to position [0, 228]
click at [1273, 570] on button "Preview" at bounding box center [1246, 566] width 300 height 37
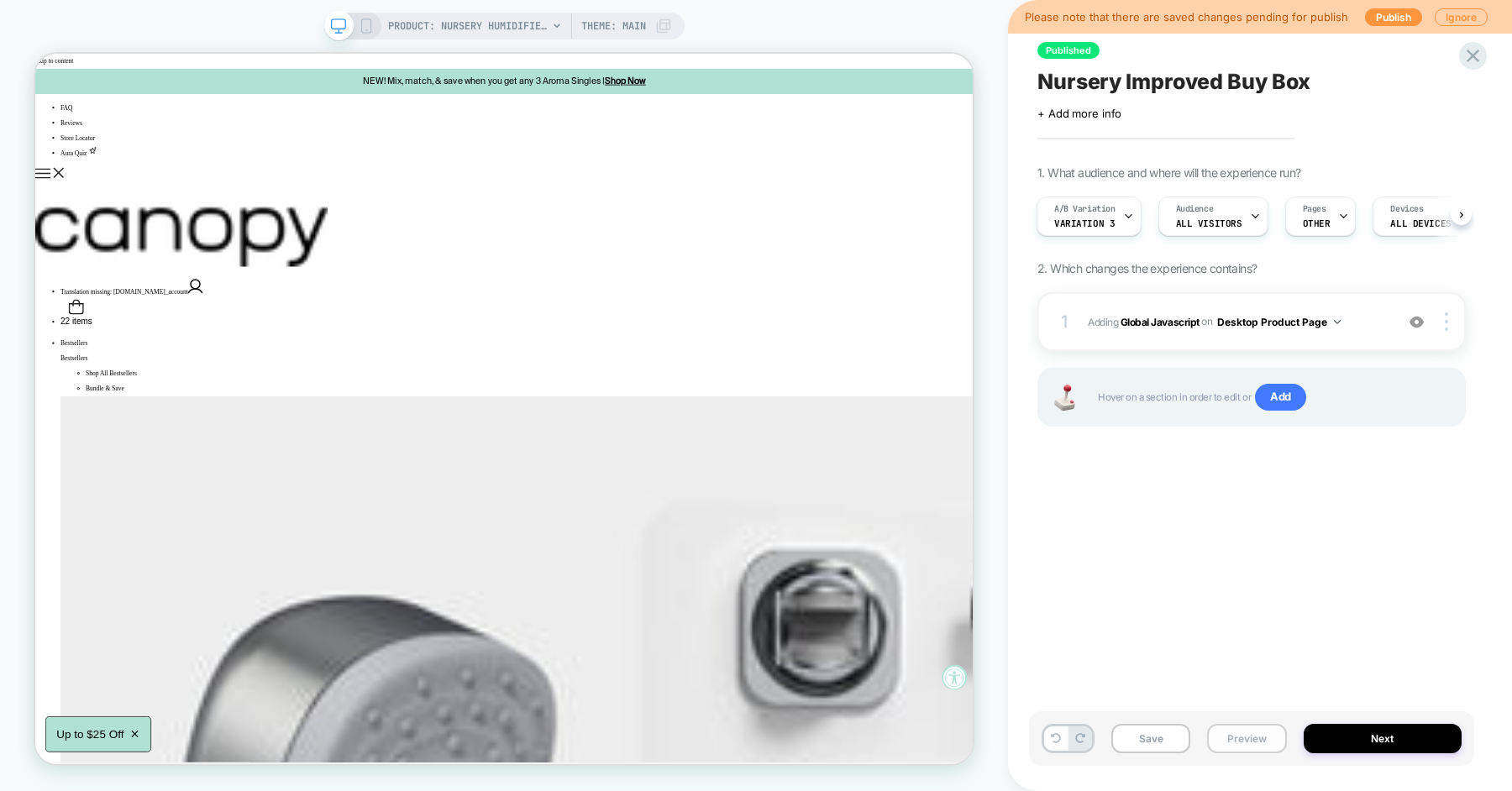
click at [1237, 735] on button "Preview" at bounding box center [1246, 738] width 79 height 30
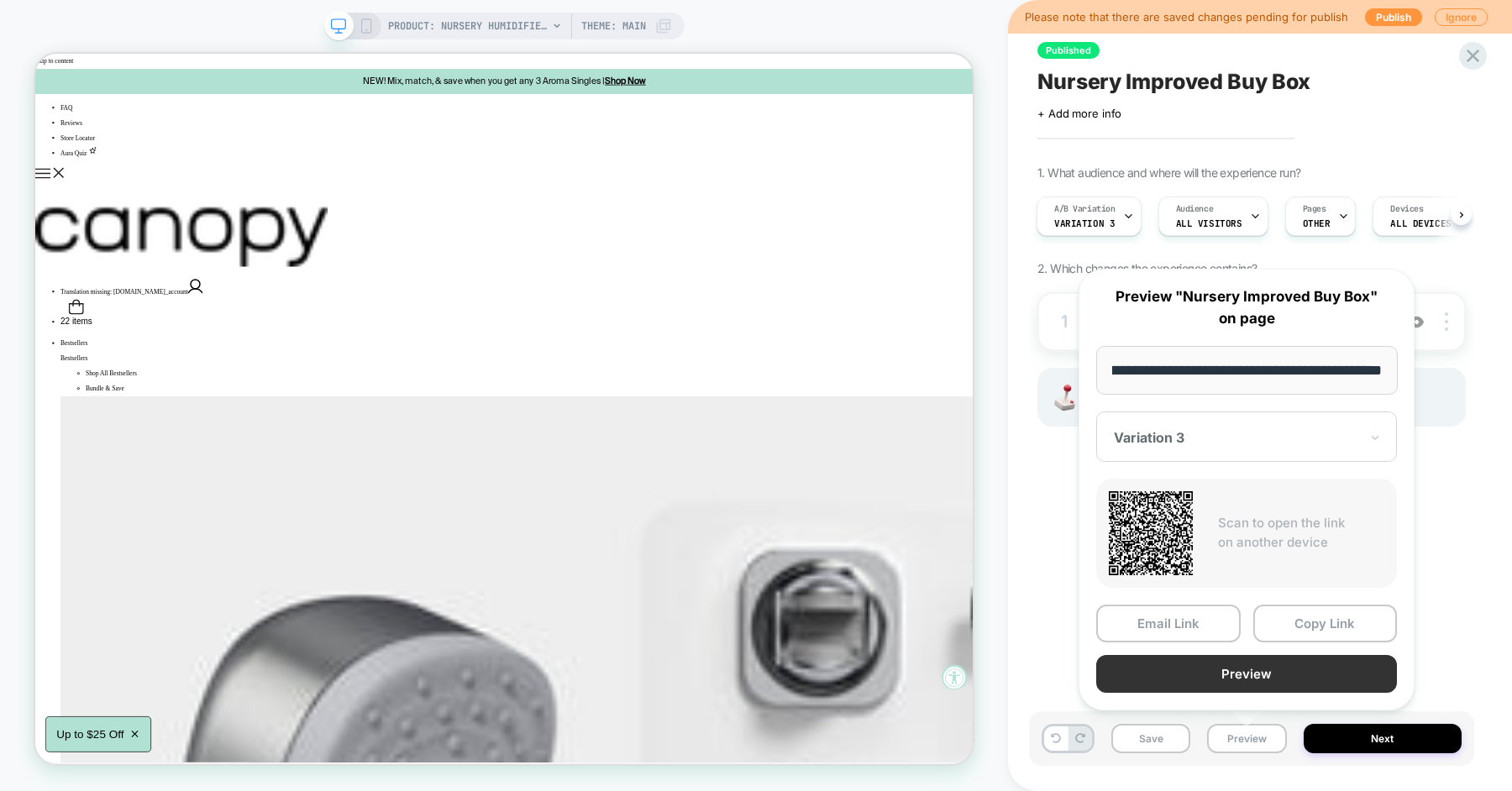
click at [1236, 669] on button "Preview" at bounding box center [1246, 673] width 300 height 37
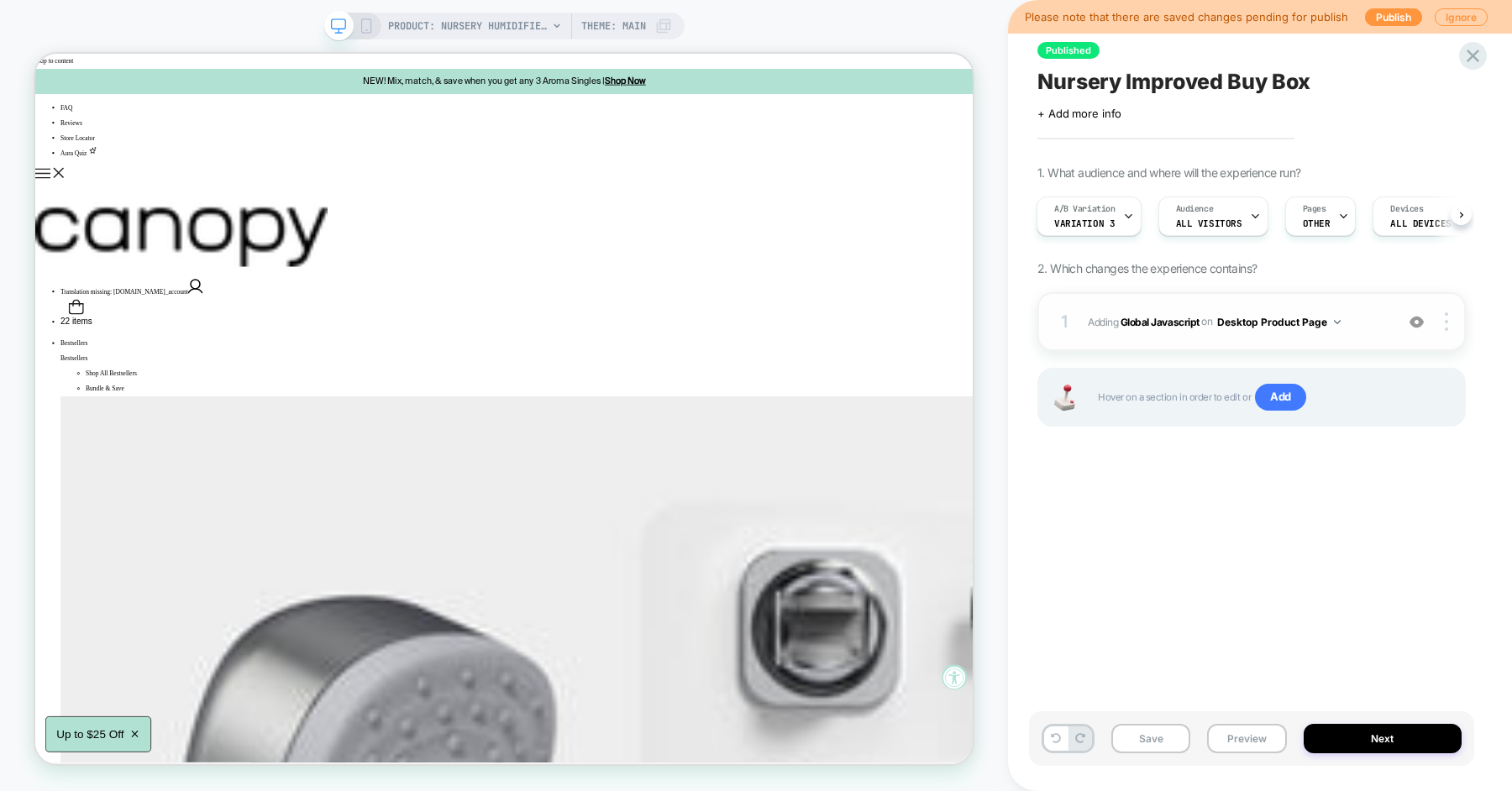
click at [1369, 322] on span "Adding Global Javascript on Desktop Product Page" at bounding box center [1236, 323] width 299 height 21
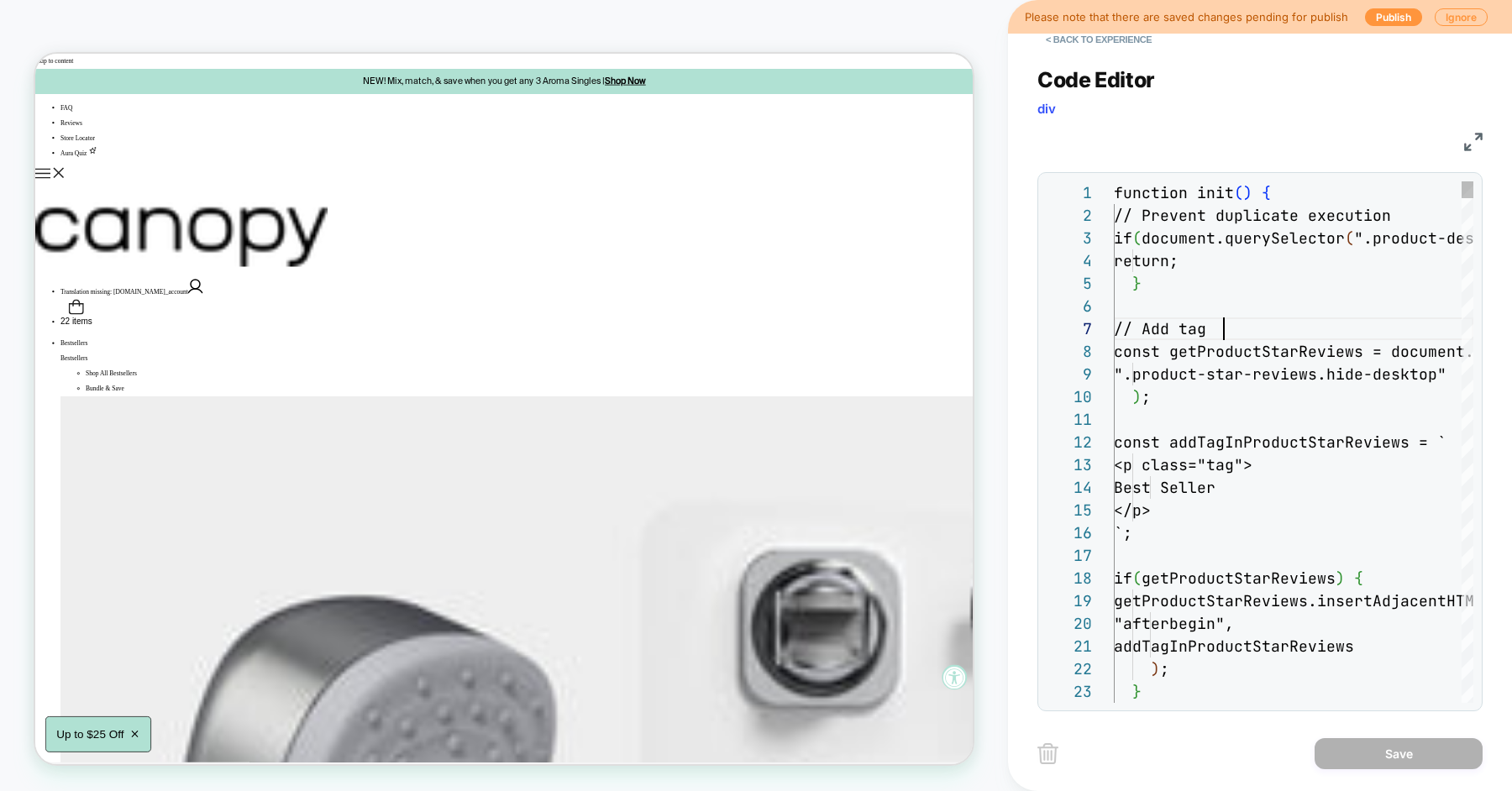
type textarea "**********"
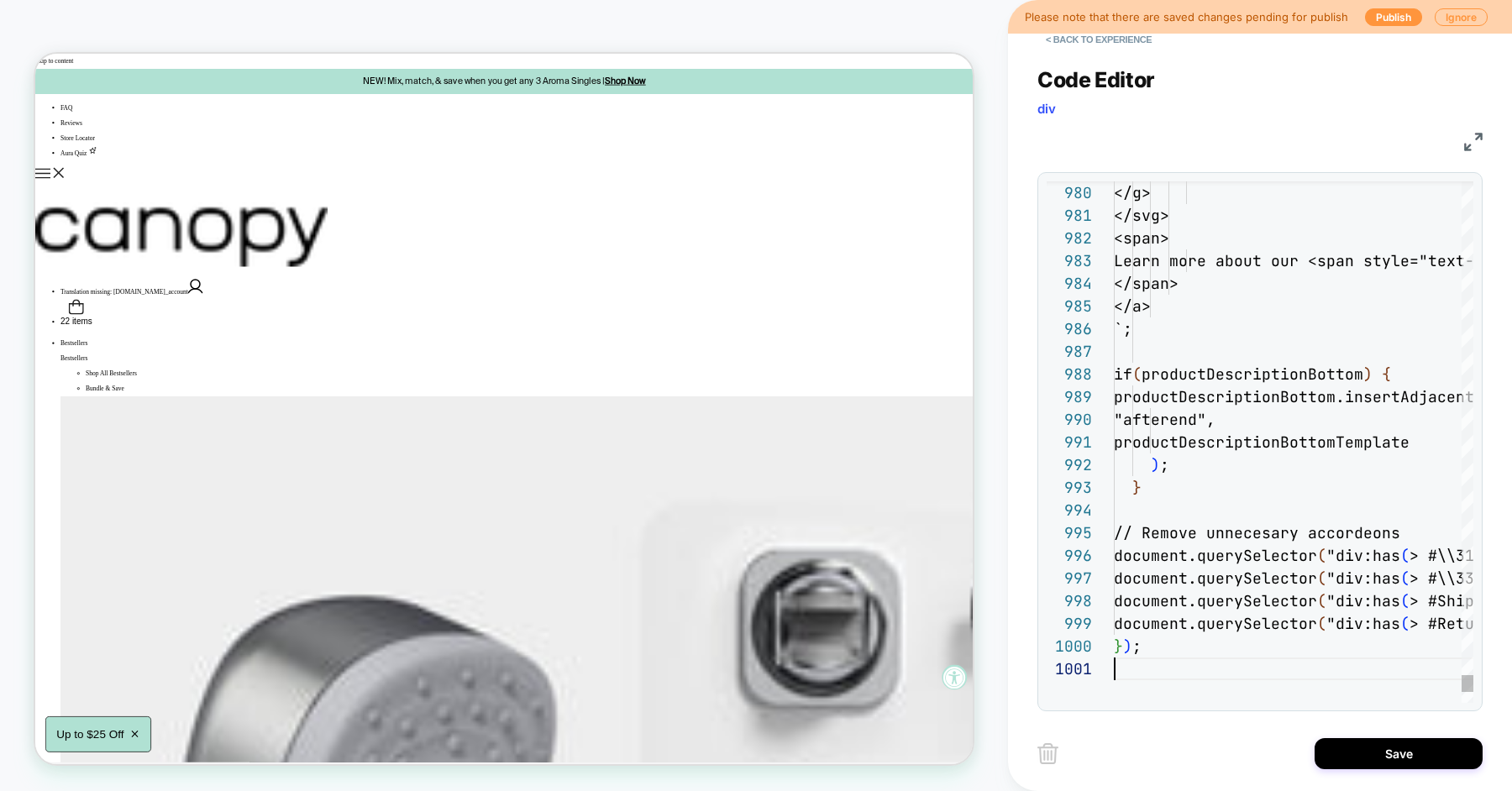
scroll to position [0, 0]
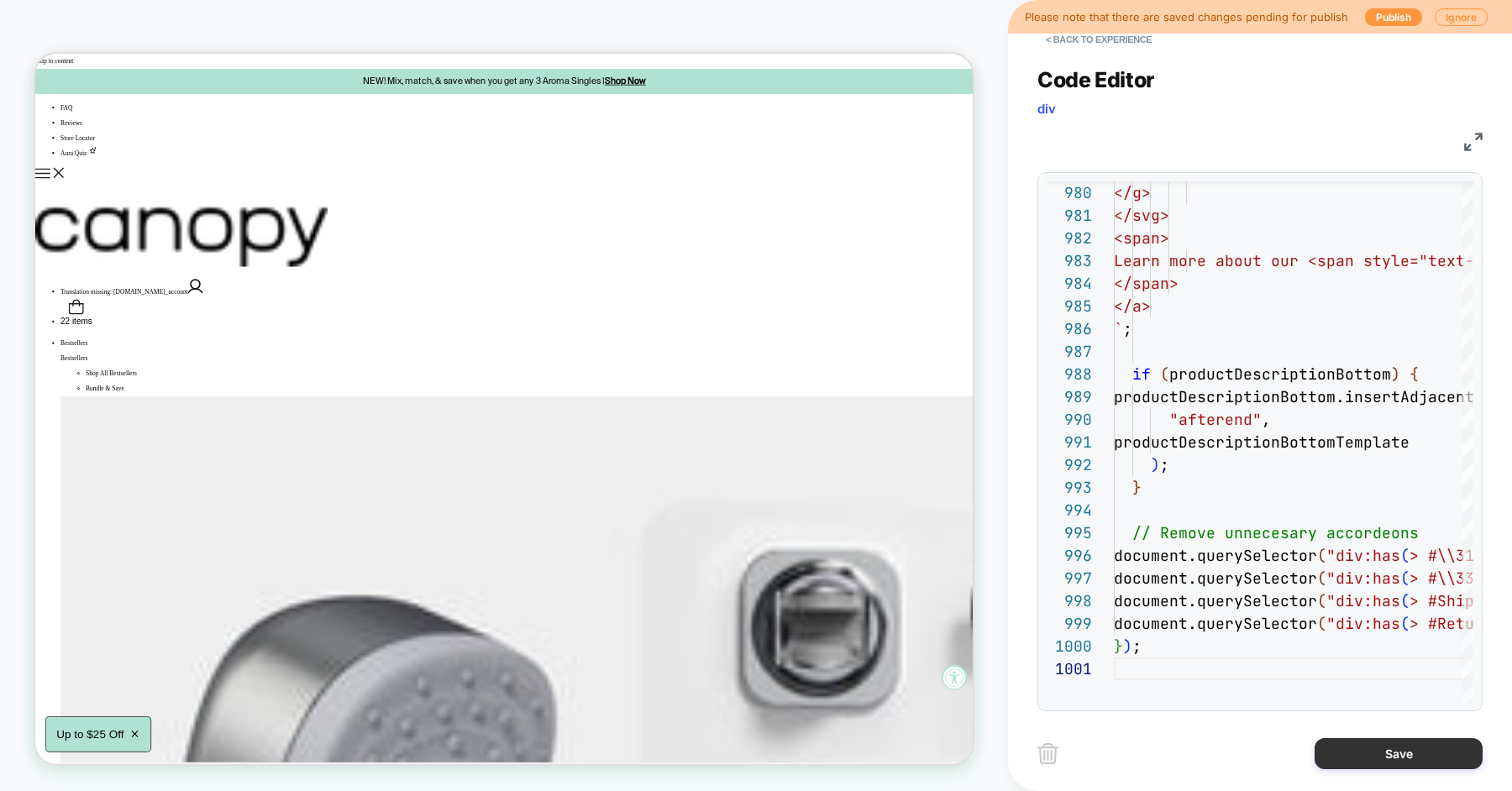
click at [1367, 745] on button "Save" at bounding box center [1398, 754] width 168 height 31
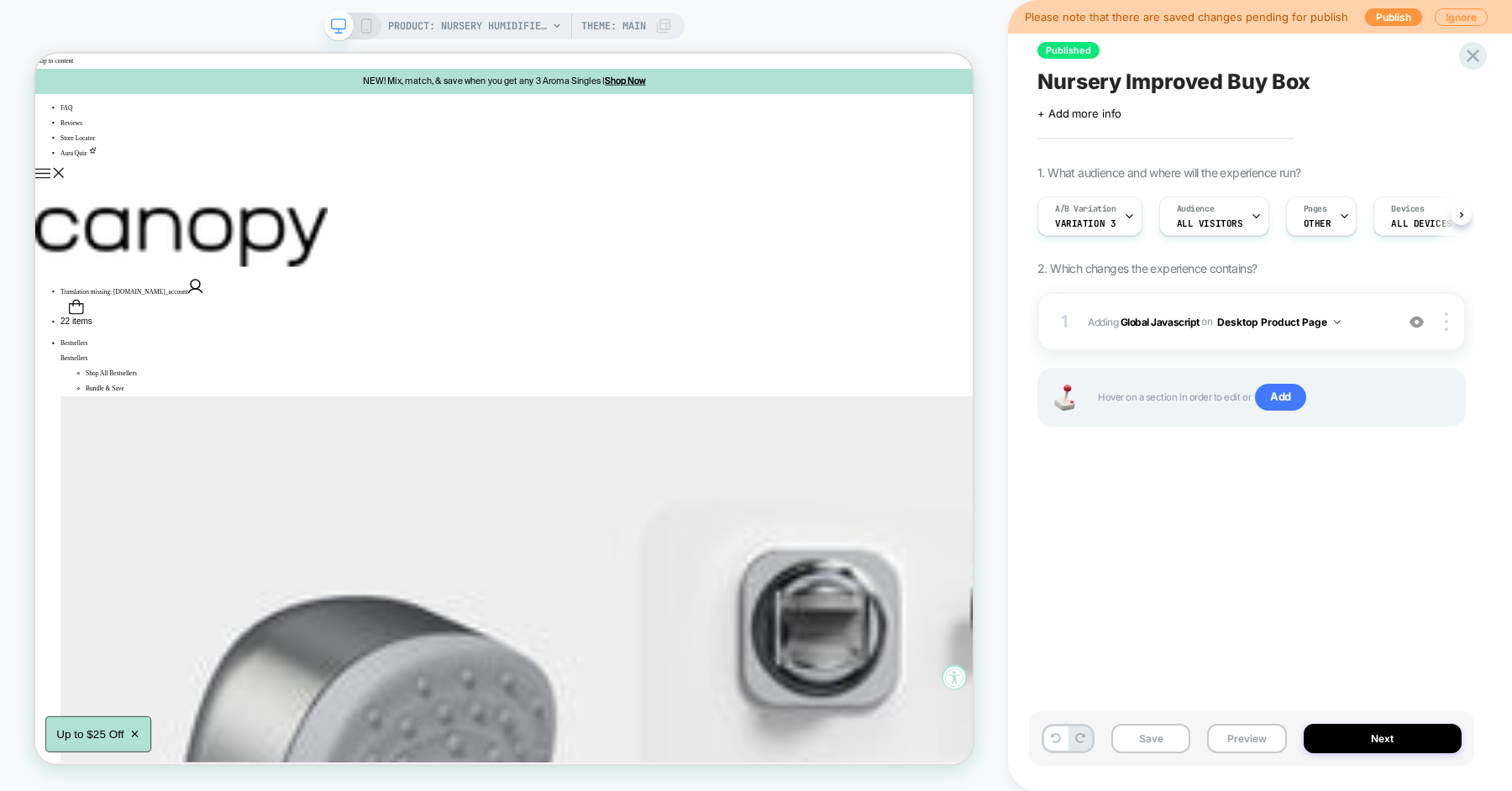
scroll to position [0, 1]
click at [1247, 728] on button "Preview" at bounding box center [1246, 738] width 79 height 30
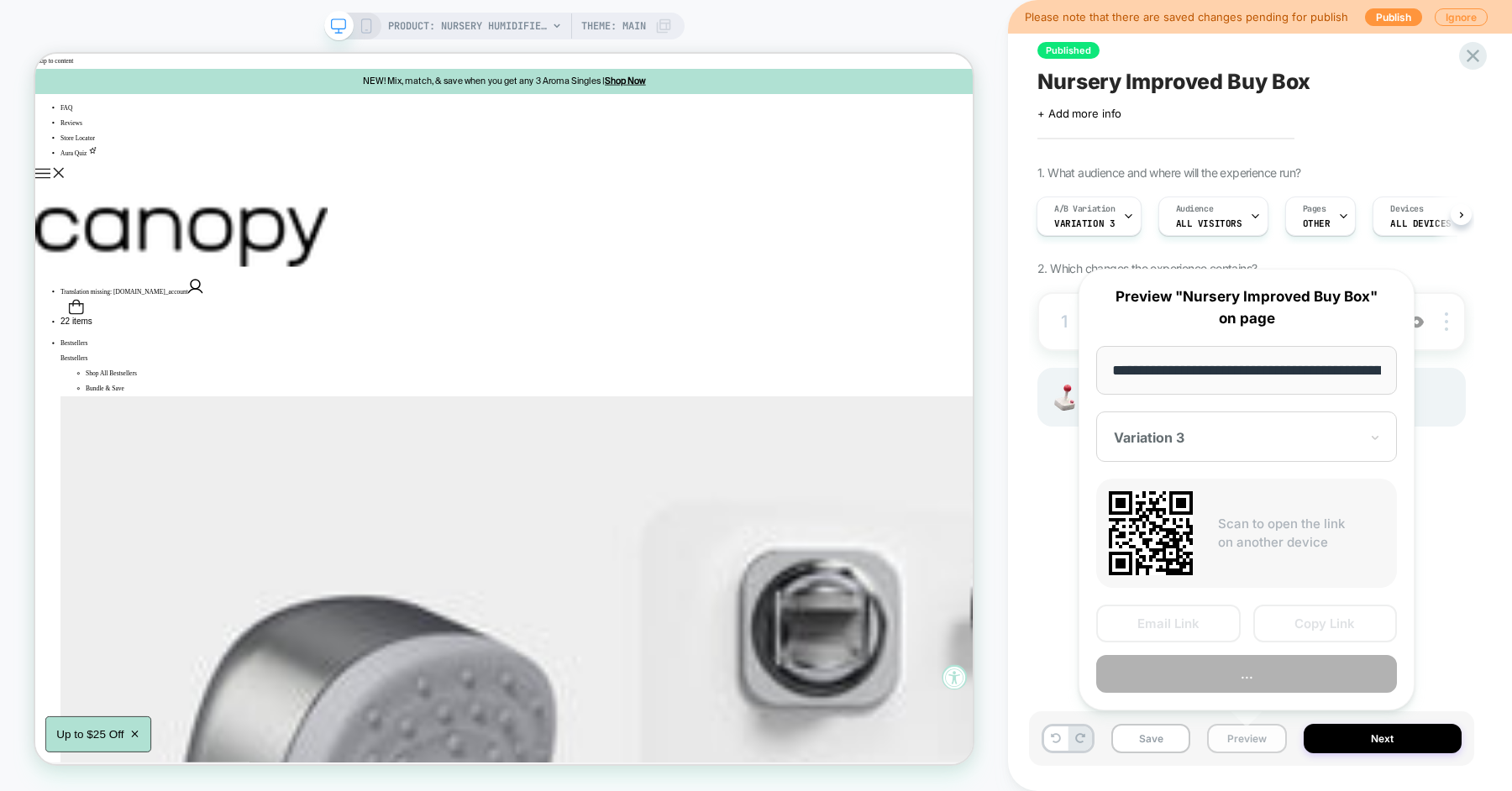
scroll to position [0, 228]
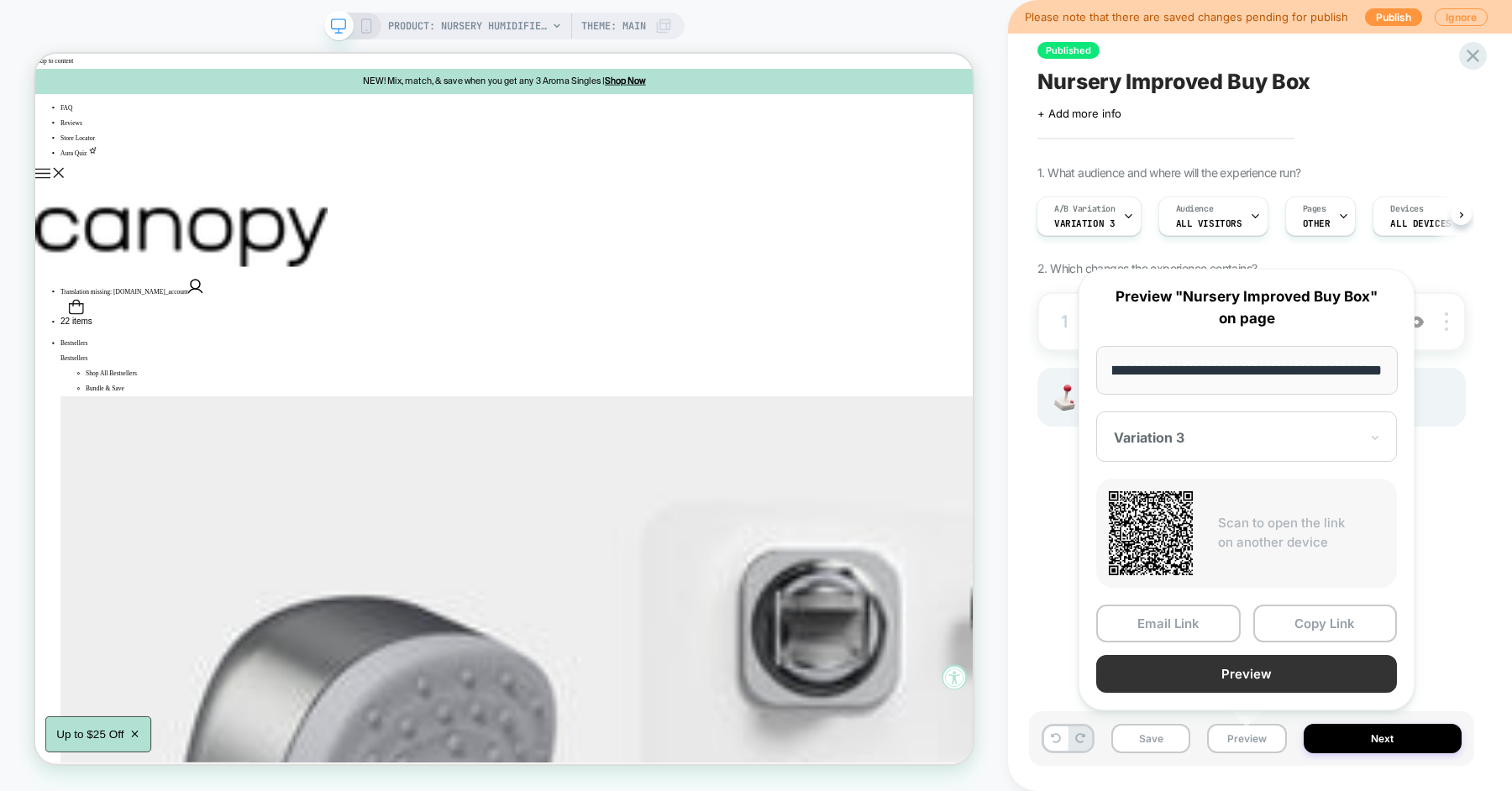
click at [1247, 667] on button "Preview" at bounding box center [1246, 673] width 300 height 37
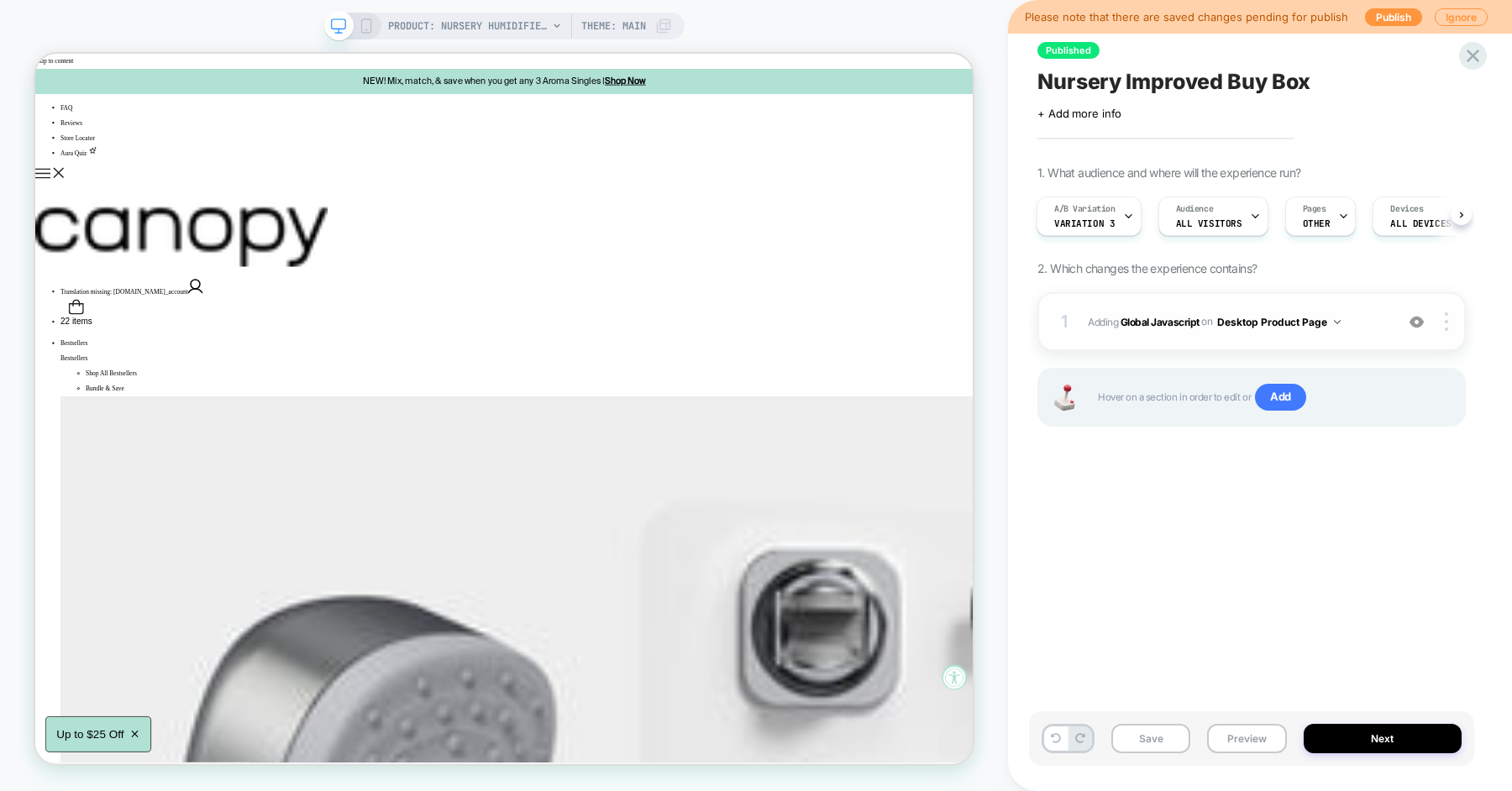
click at [1357, 325] on span "Adding Global Javascript on Desktop Product Page" at bounding box center [1236, 323] width 299 height 21
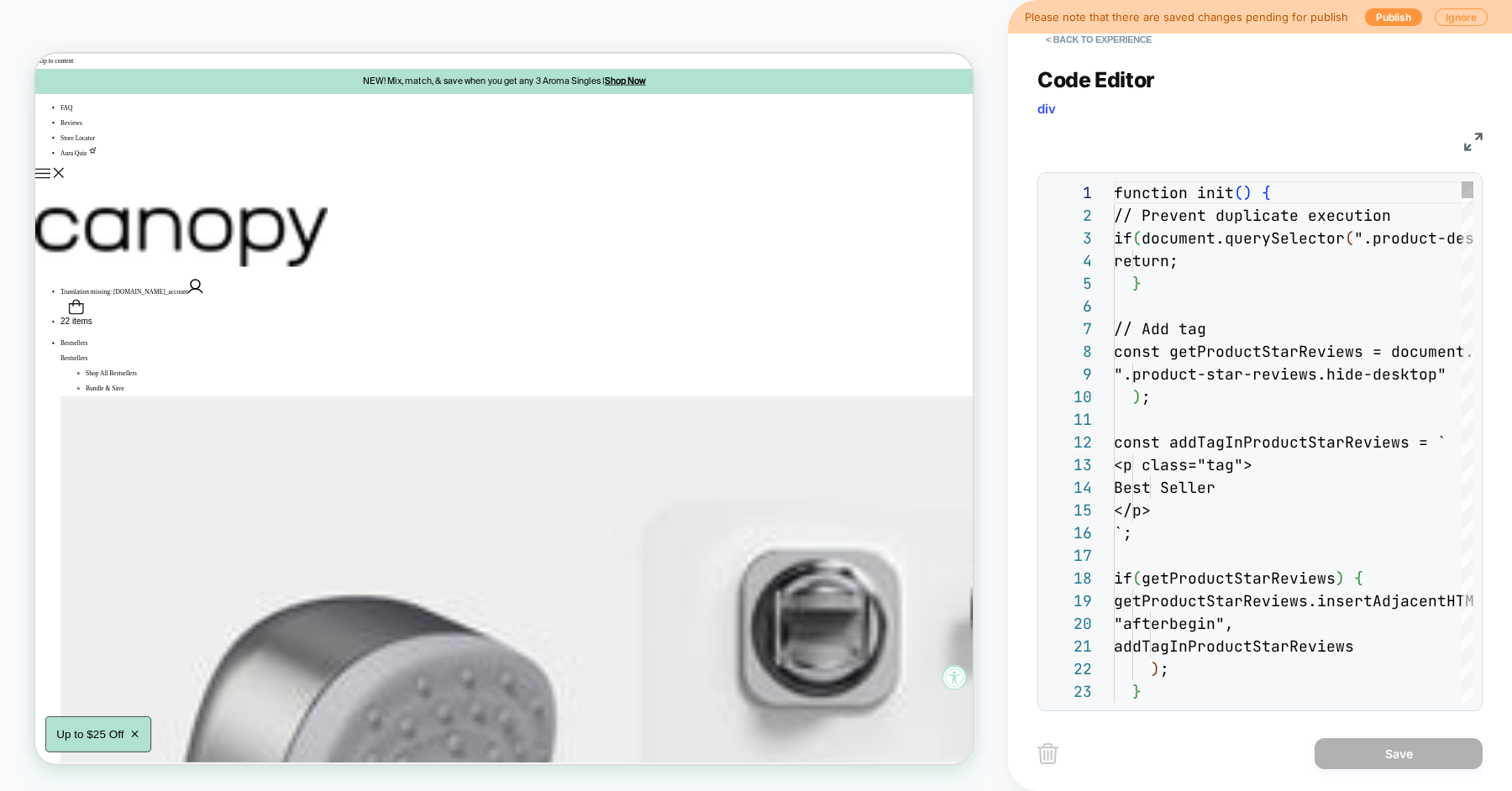
scroll to position [227, 0]
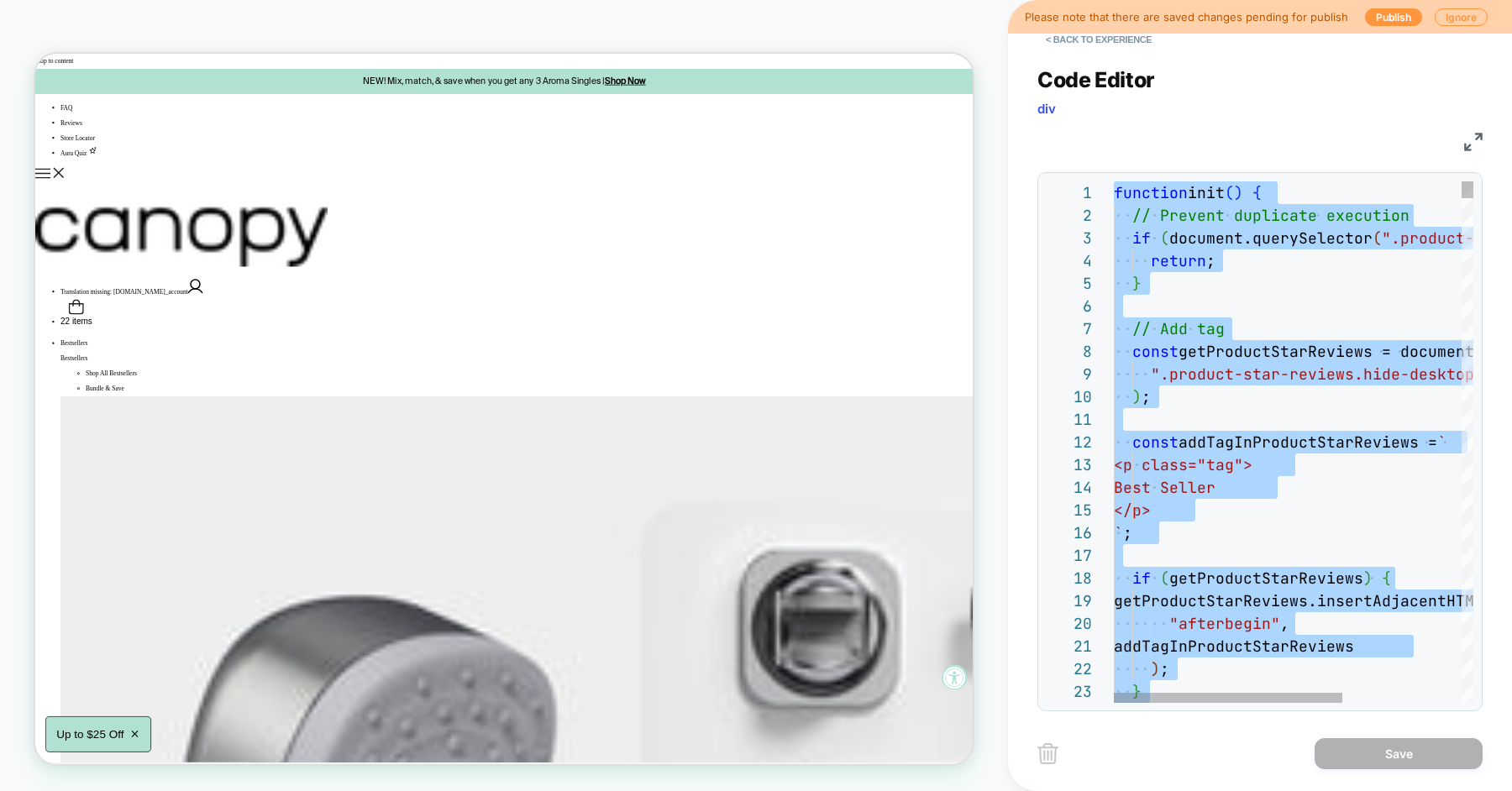
type textarea "**********"
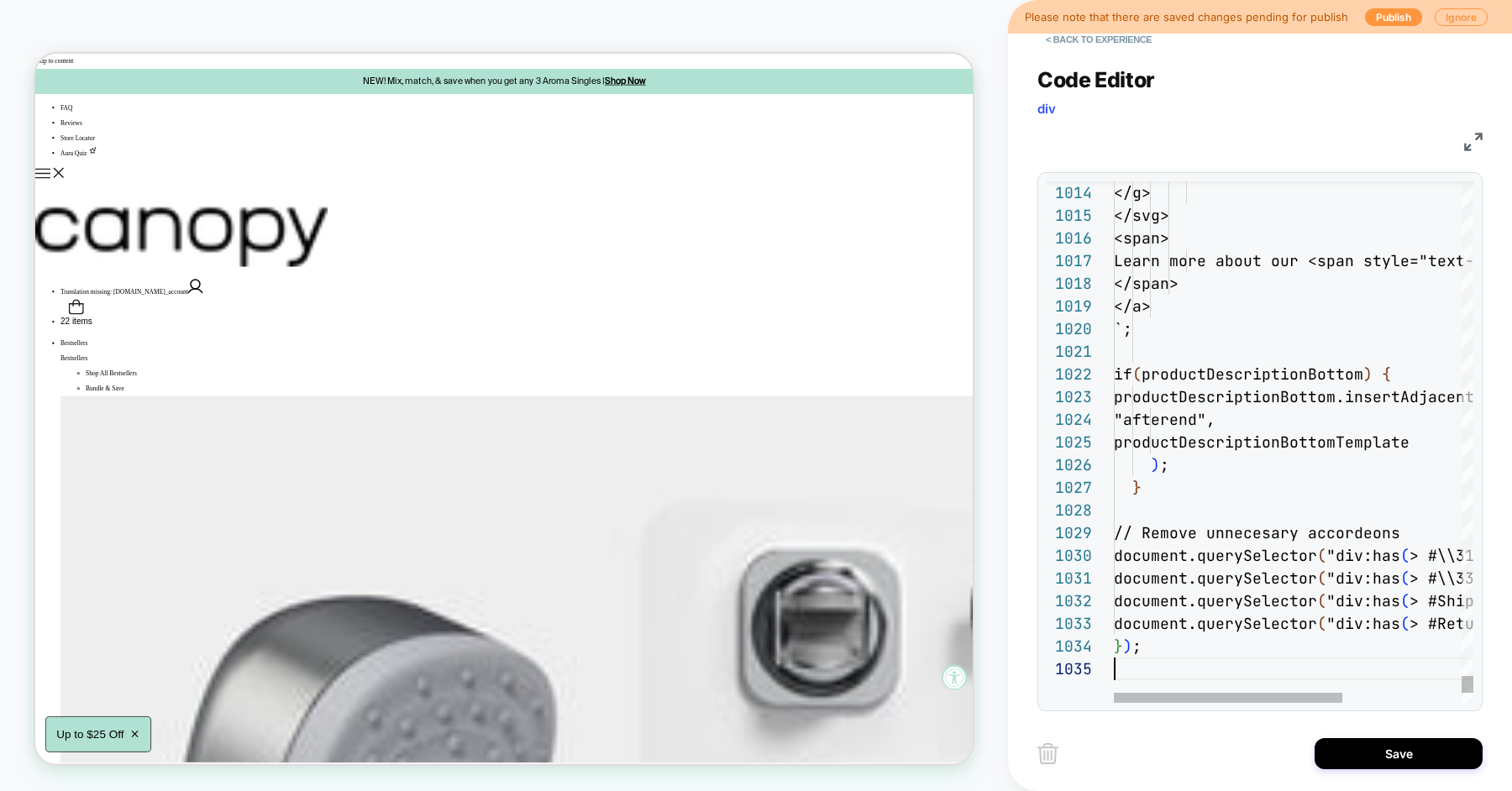
scroll to position [90, 0]
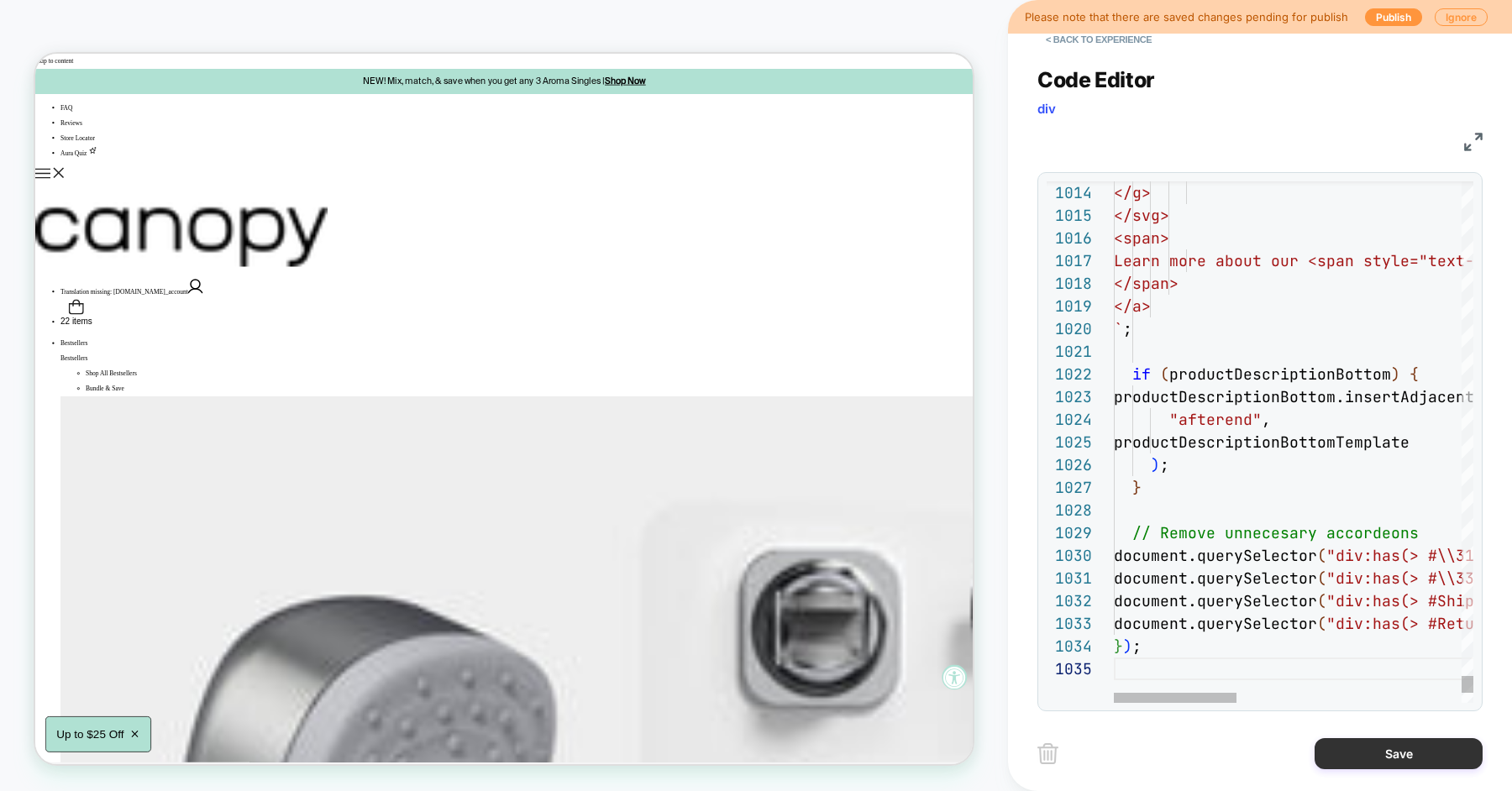
click at [1353, 749] on button "Save" at bounding box center [1398, 754] width 168 height 31
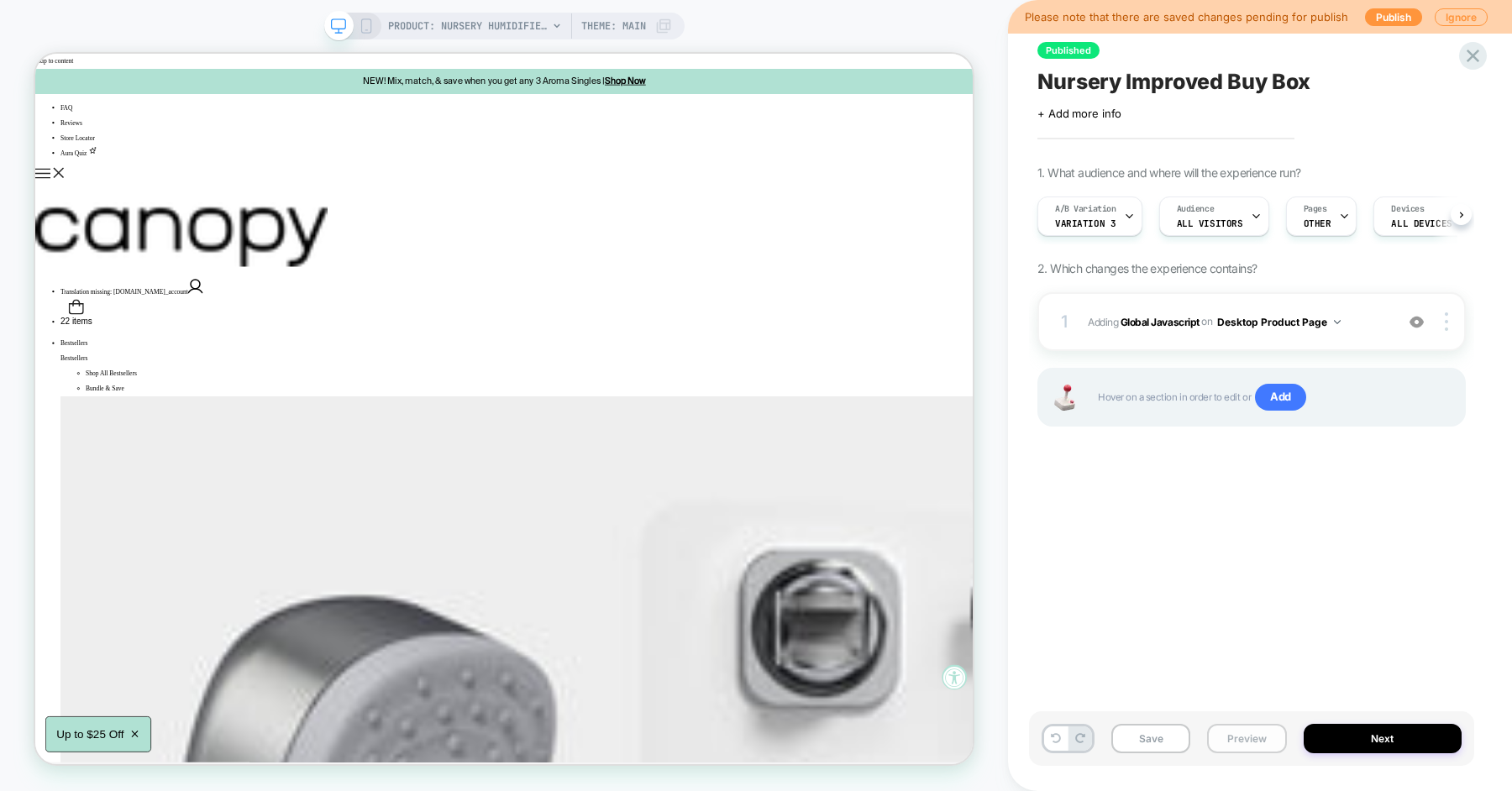
scroll to position [0, 1]
click at [1250, 731] on button "Preview" at bounding box center [1246, 738] width 79 height 30
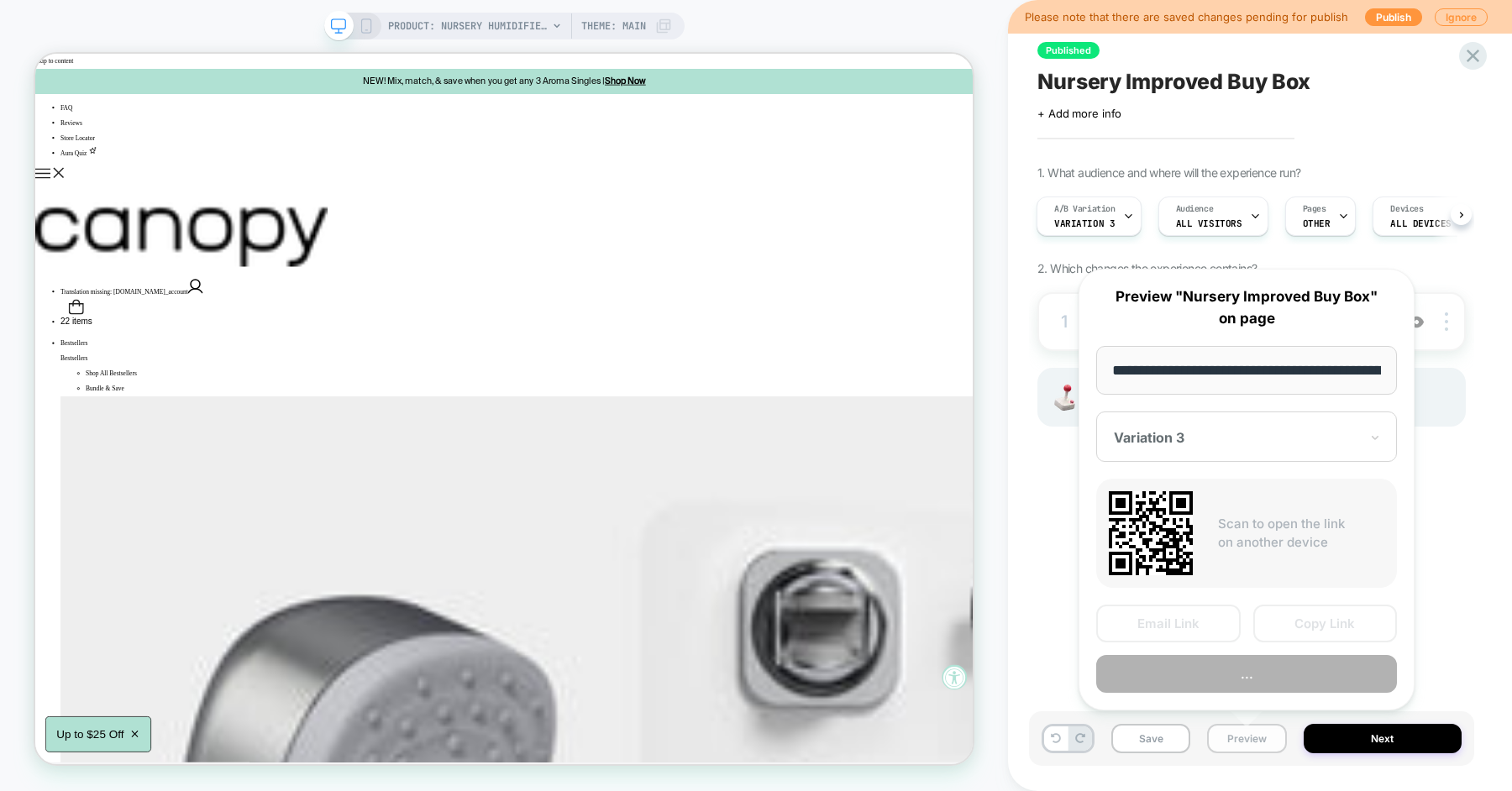
scroll to position [0, 228]
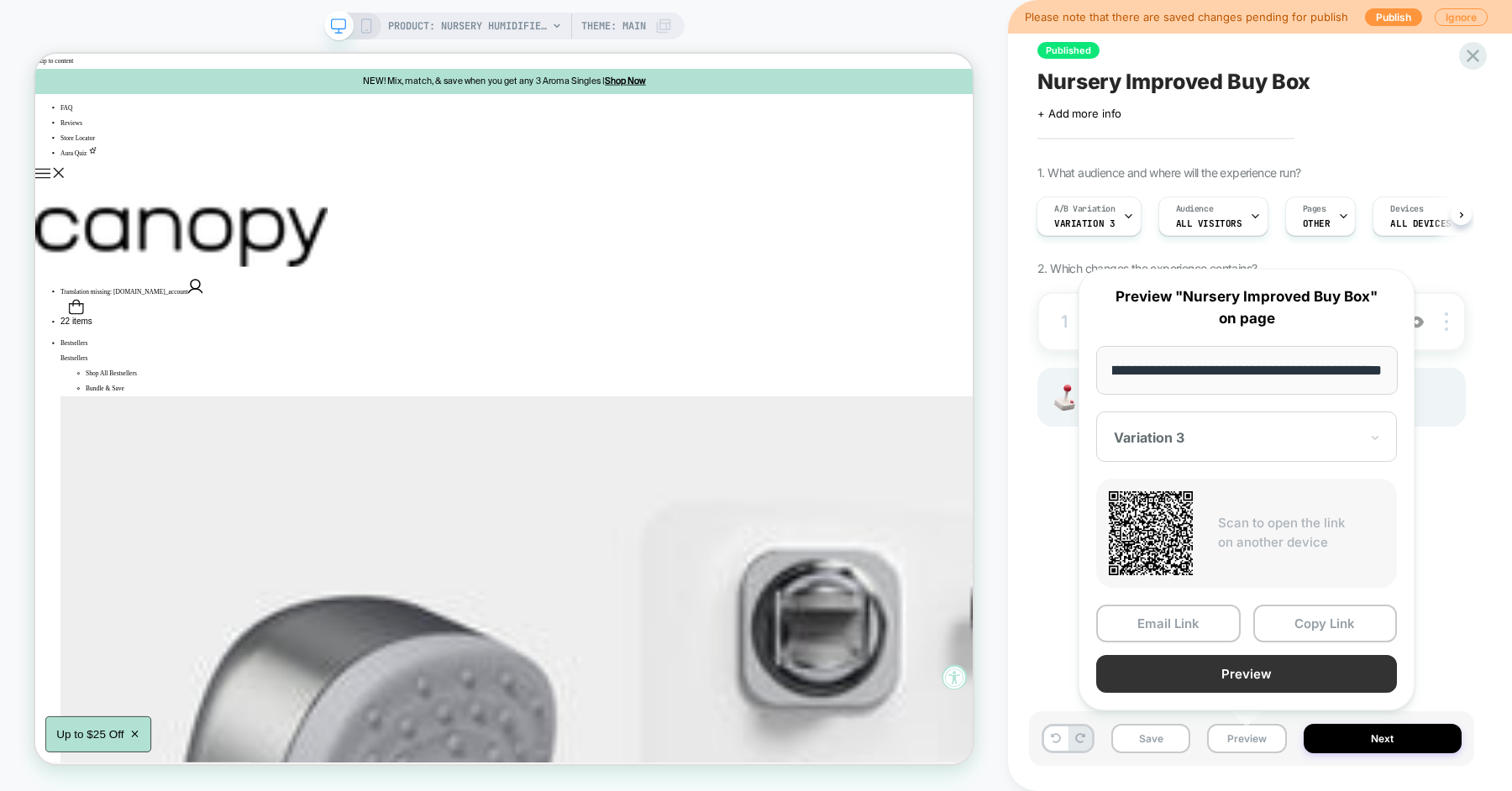
click at [1246, 675] on button "Preview" at bounding box center [1246, 673] width 300 height 37
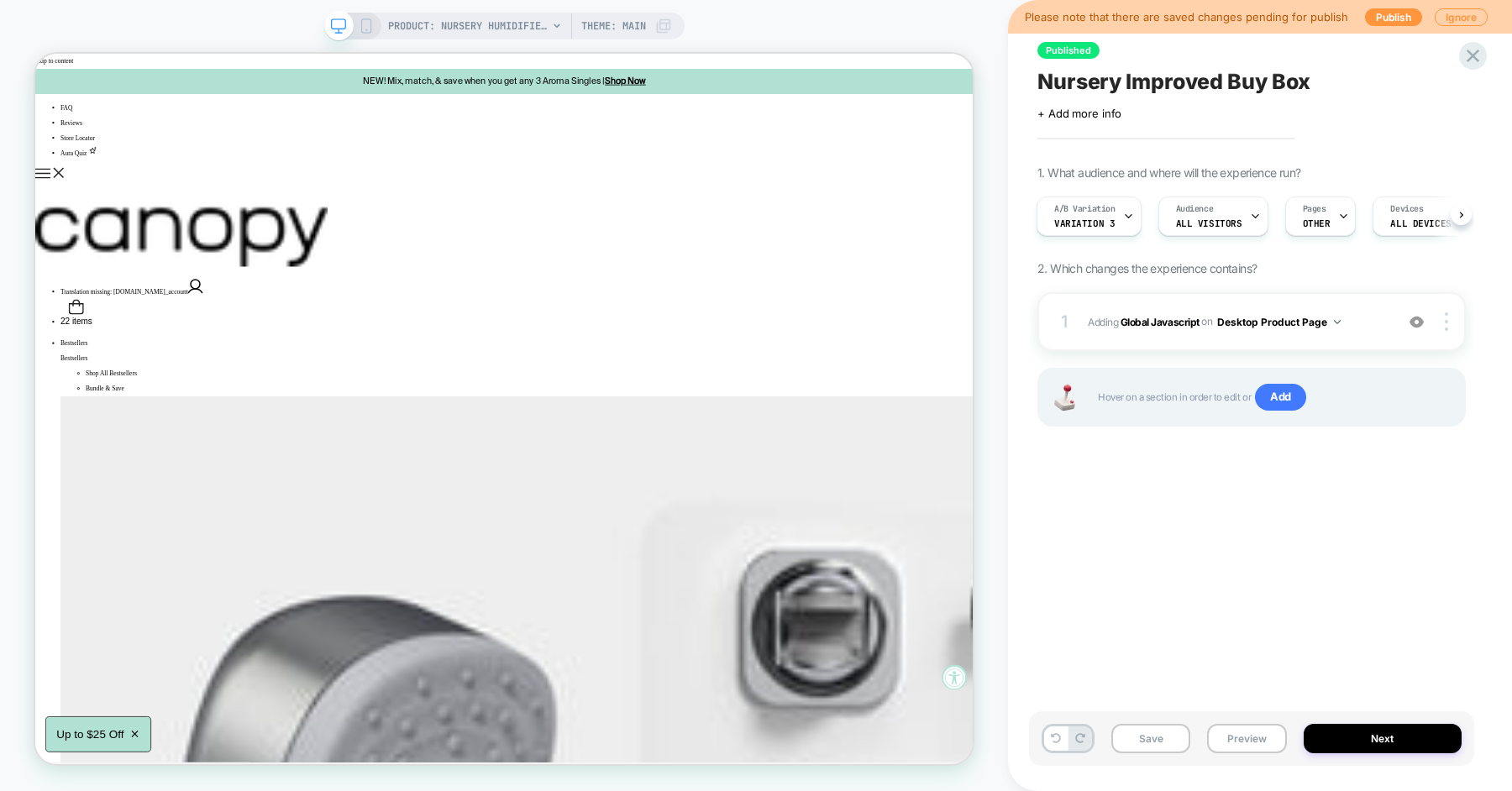
click at [1235, 681] on div "Published Nursery Improved Buy Box Click to edit experience details + Add more …" at bounding box center [1252, 395] width 445 height 757
click at [1224, 737] on button "Preview" at bounding box center [1246, 738] width 79 height 30
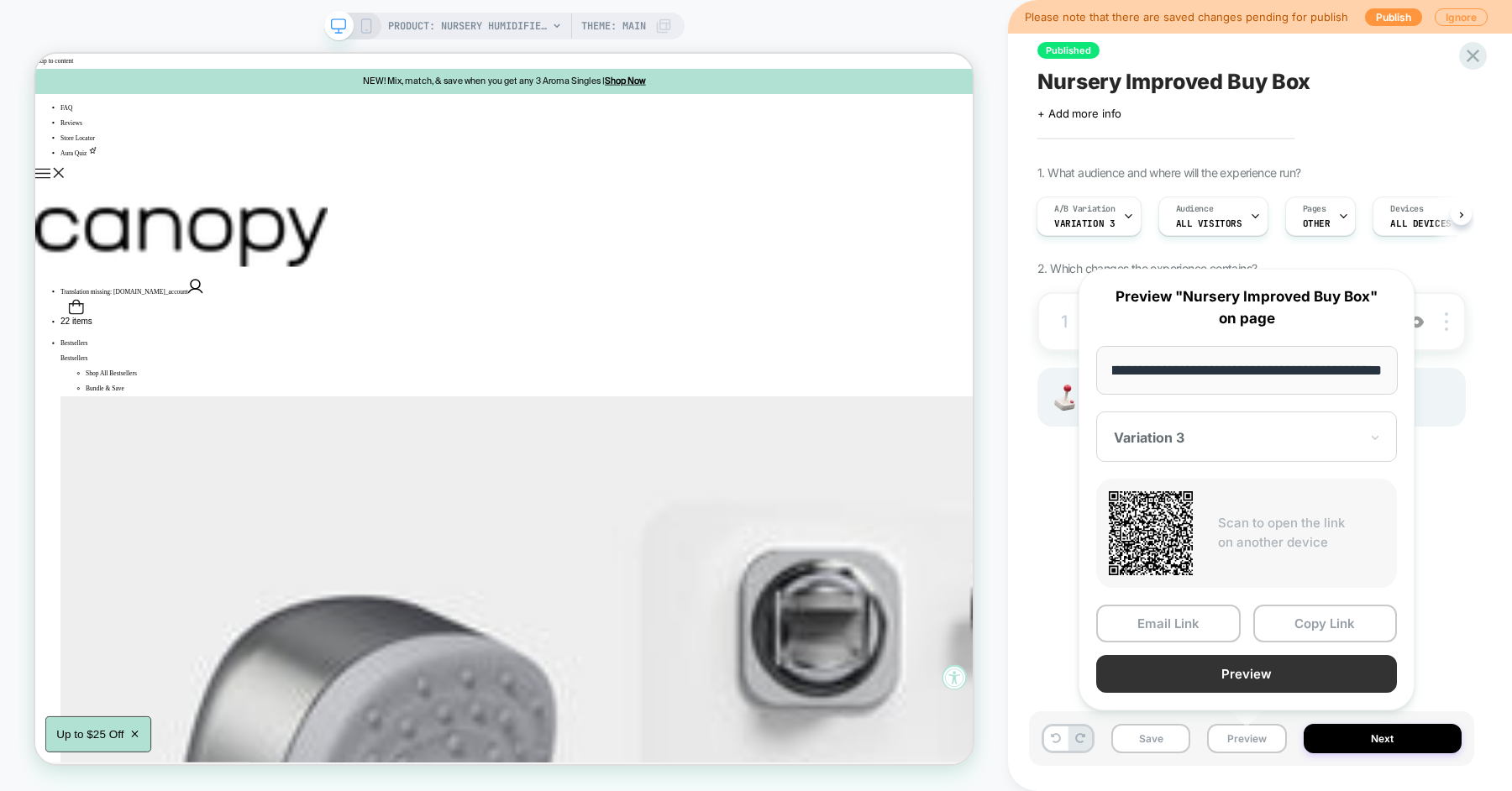
click at [1238, 674] on button "Preview" at bounding box center [1246, 673] width 300 height 37
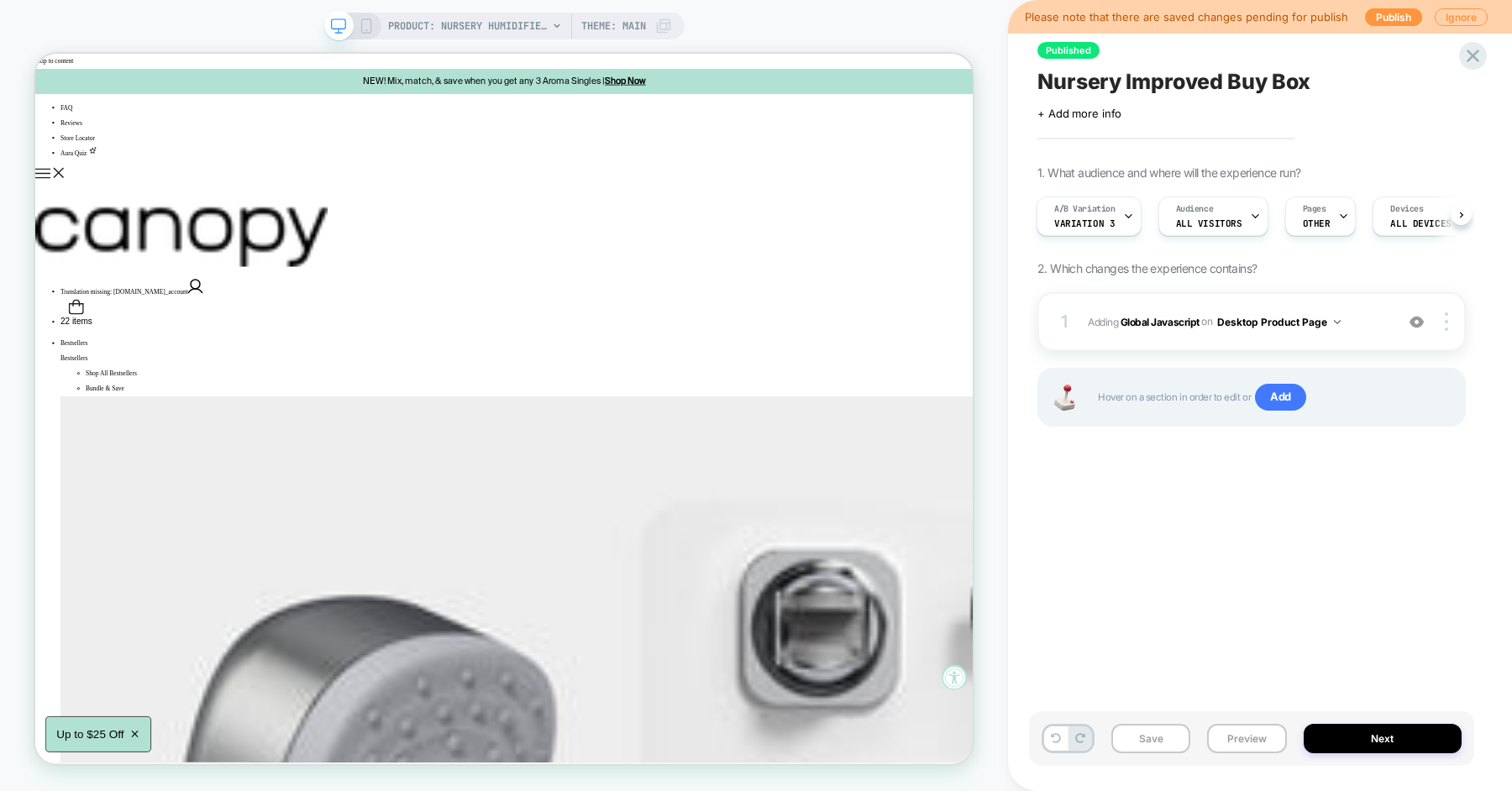
click at [1044, 493] on div "Published Nursery Improved Buy Box Click to edit experience details + Add more …" at bounding box center [1252, 395] width 445 height 757
click at [1073, 319] on div "1 Adding Global Javascript on Desktop Product Page Add Before Add After Copy to…" at bounding box center [1252, 321] width 428 height 59
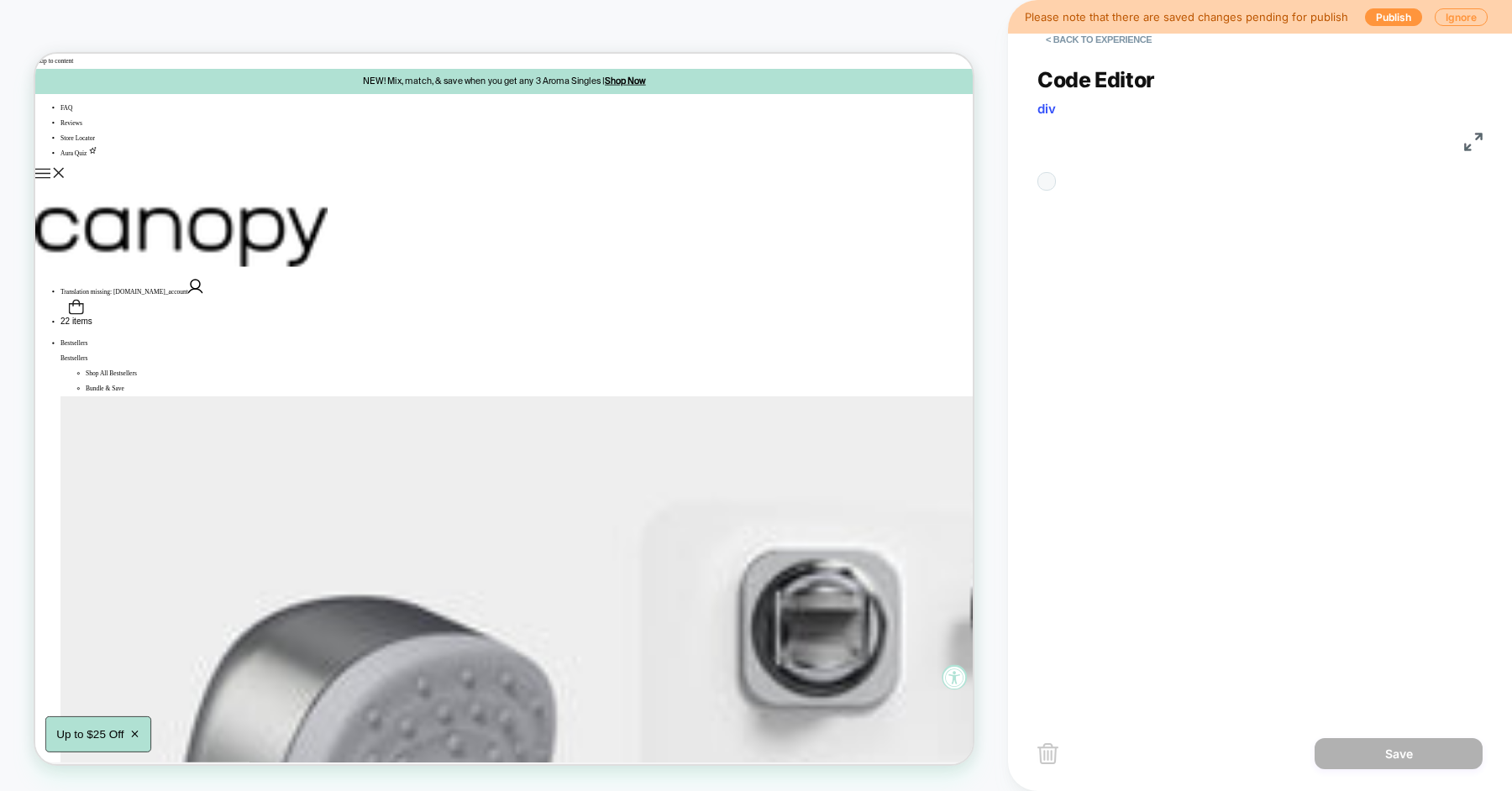
scroll to position [135, 109]
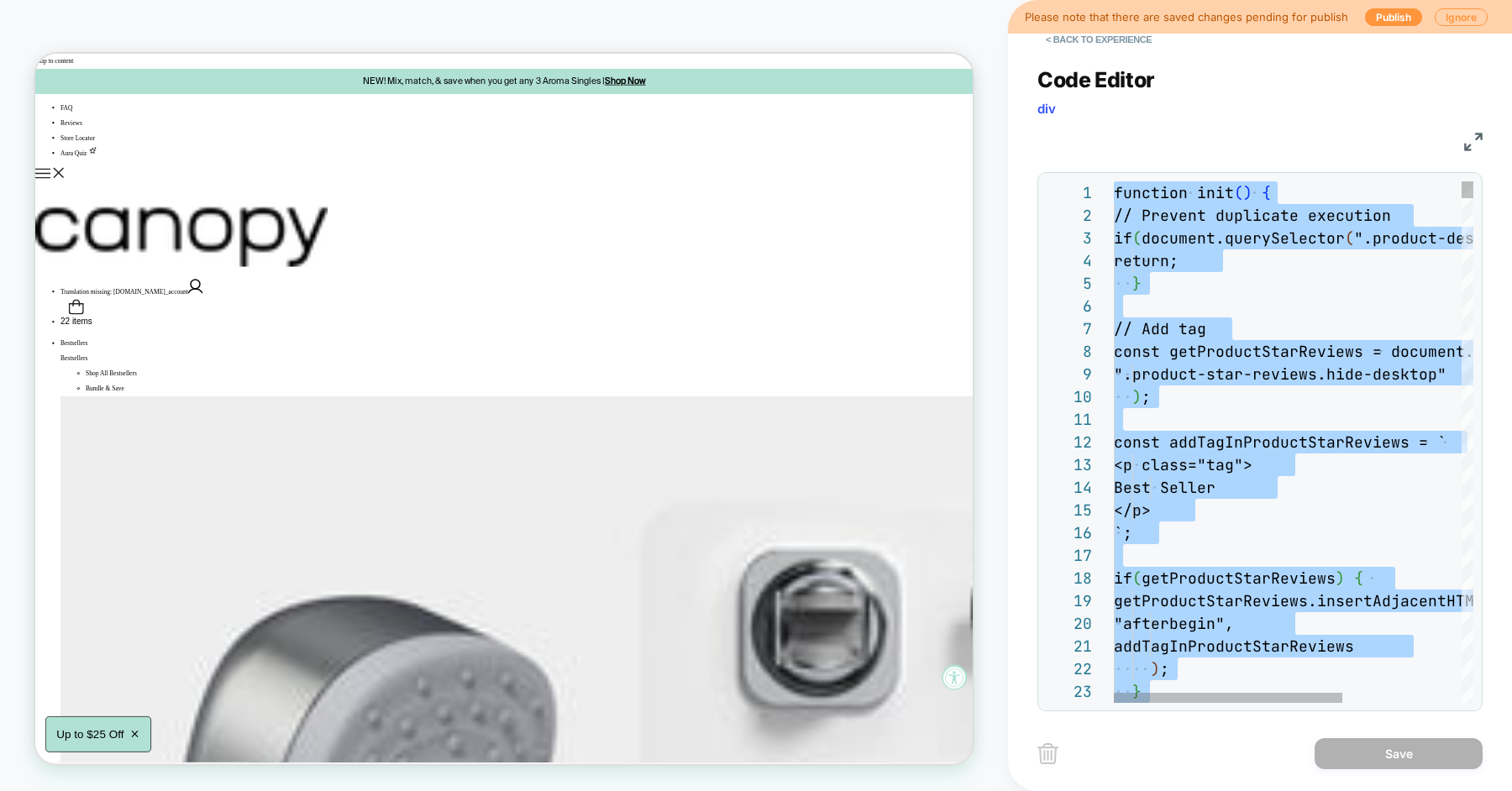
type textarea "***"
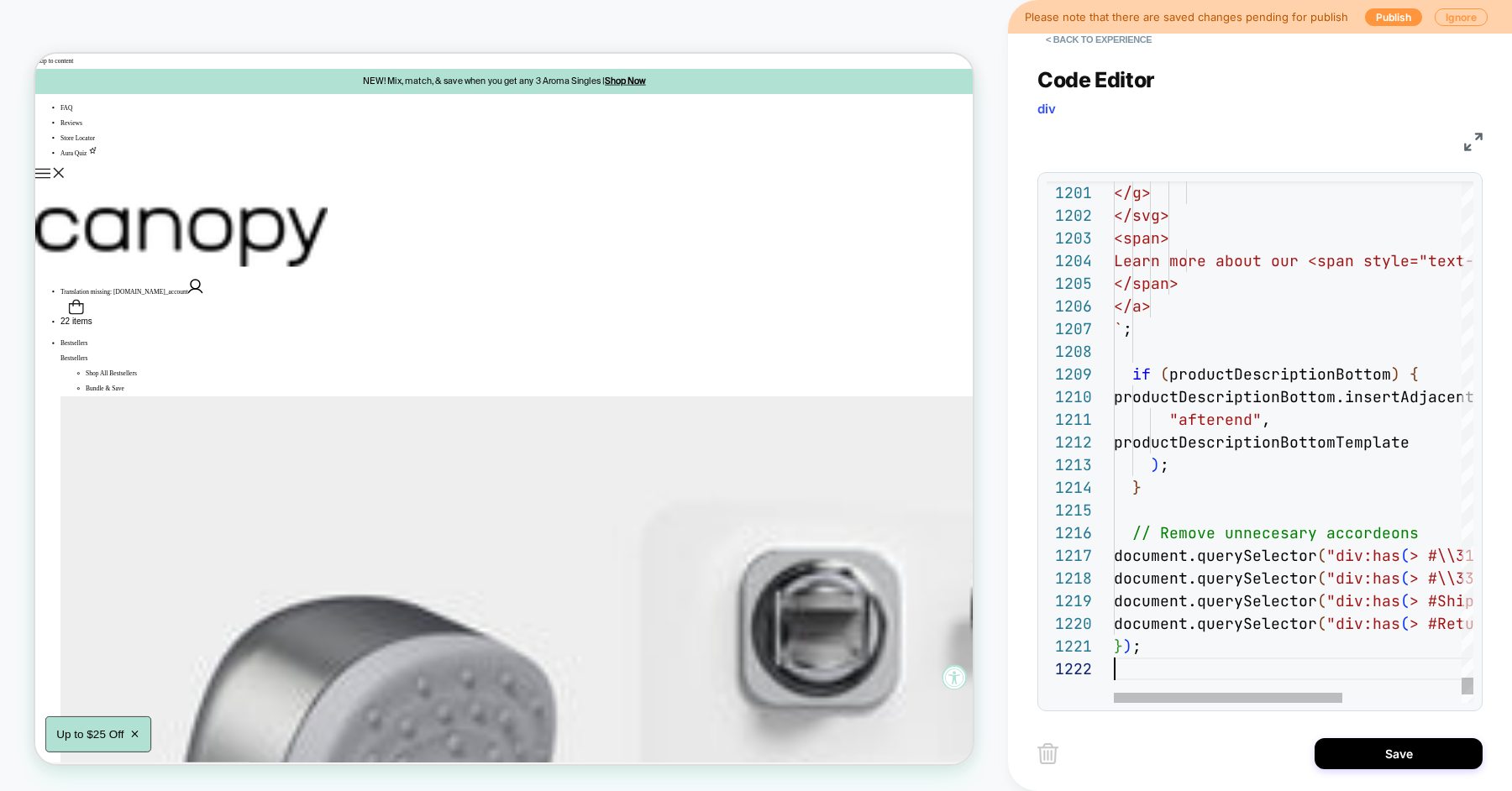
scroll to position [22, 0]
click at [1380, 749] on button "Save" at bounding box center [1398, 754] width 168 height 31
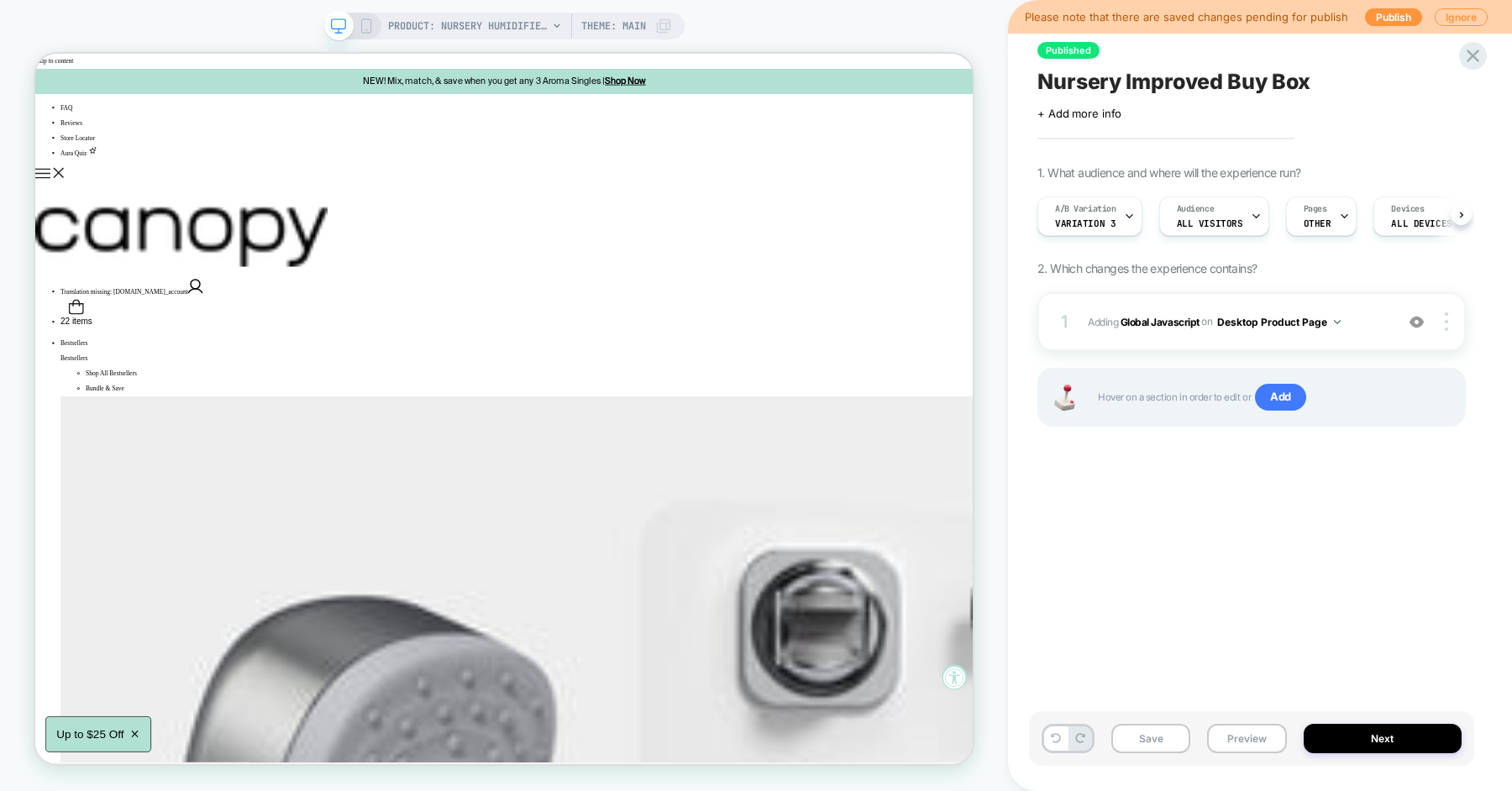
scroll to position [0, 1]
click at [1159, 739] on button "Save" at bounding box center [1151, 738] width 79 height 30
click at [1230, 739] on button "Preview" at bounding box center [1246, 738] width 79 height 30
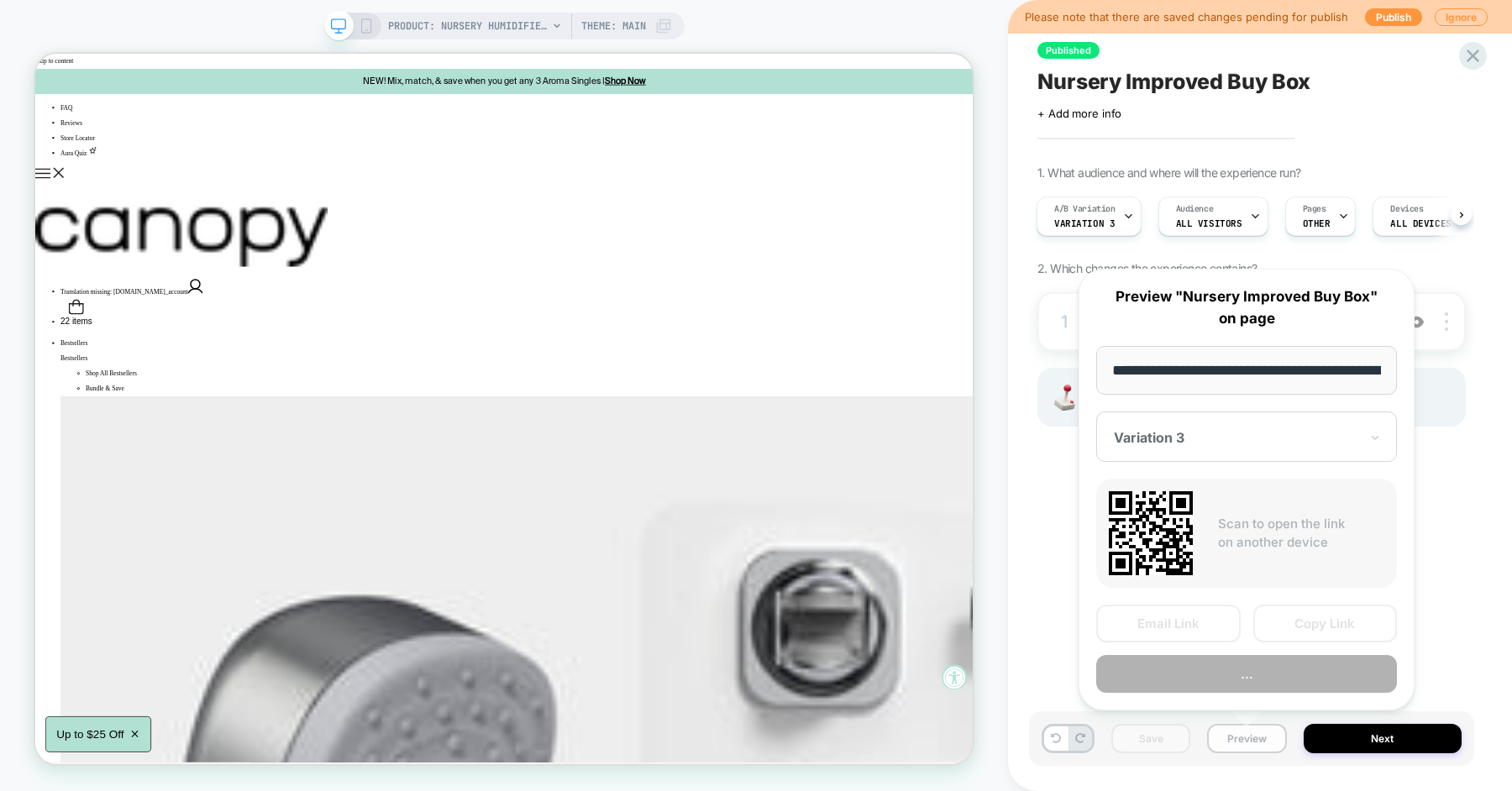
scroll to position [0, 228]
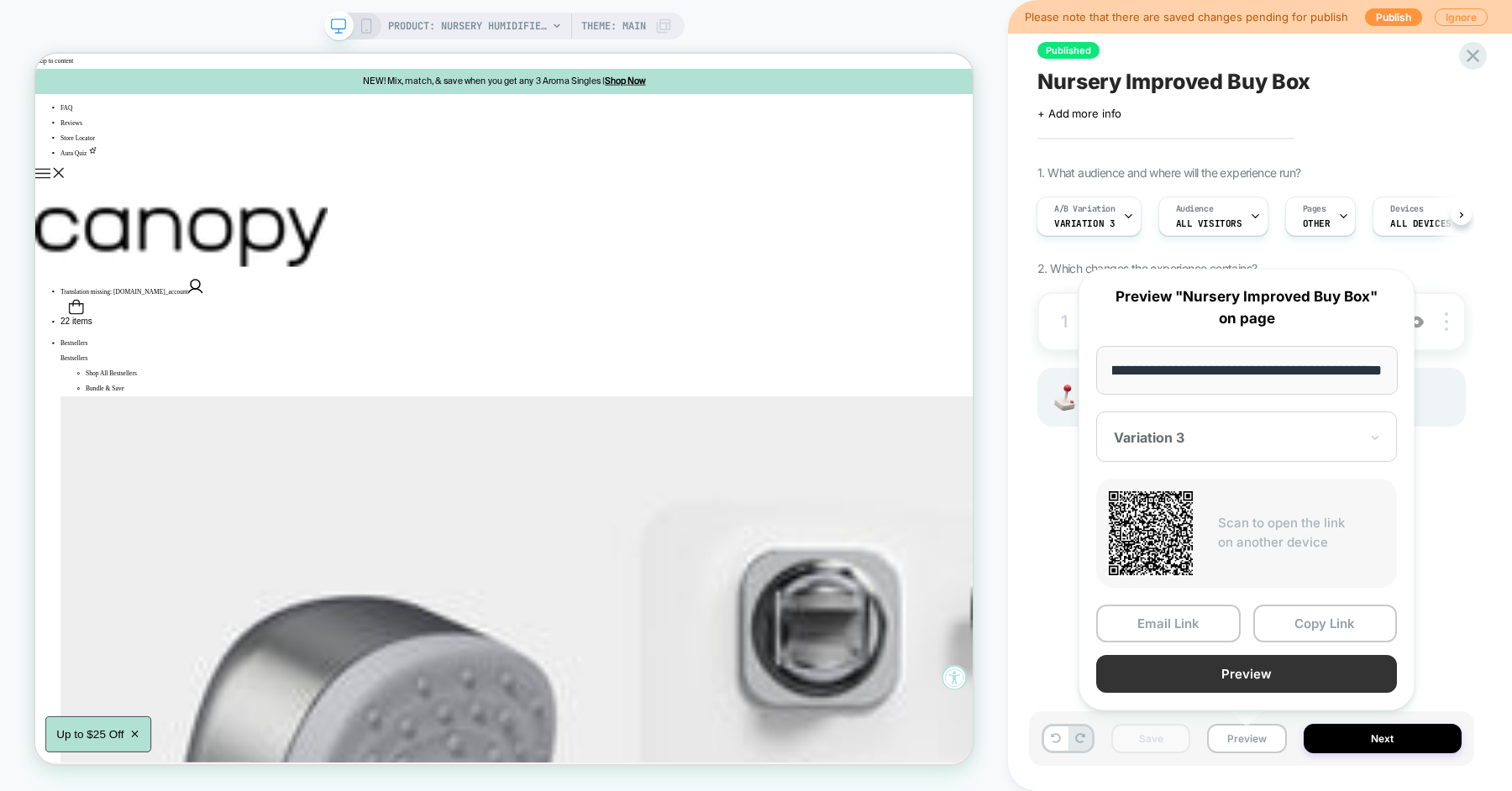
click at [1246, 677] on button "Preview" at bounding box center [1246, 673] width 300 height 37
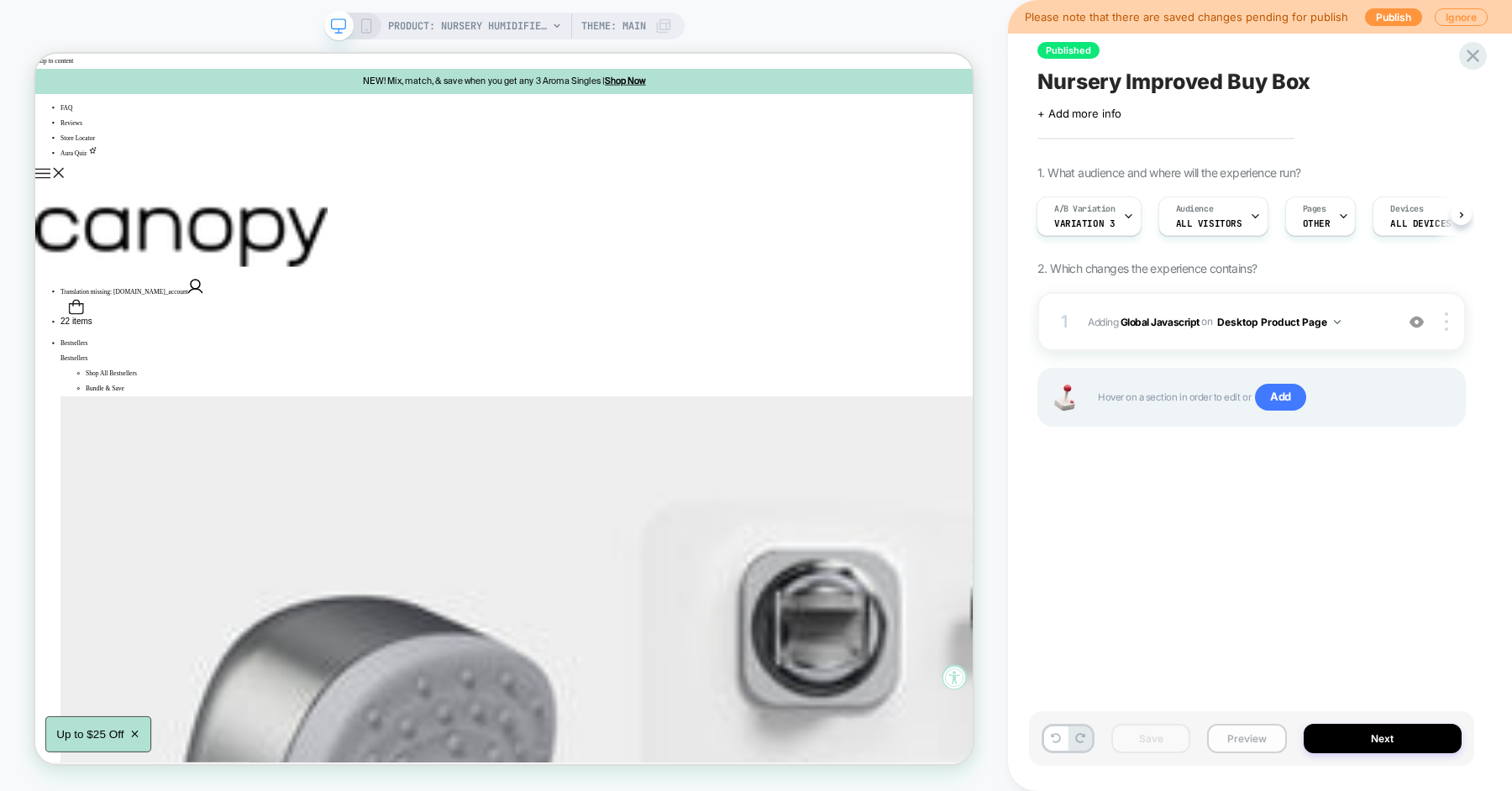
click at [1252, 741] on button "Preview" at bounding box center [1246, 738] width 79 height 30
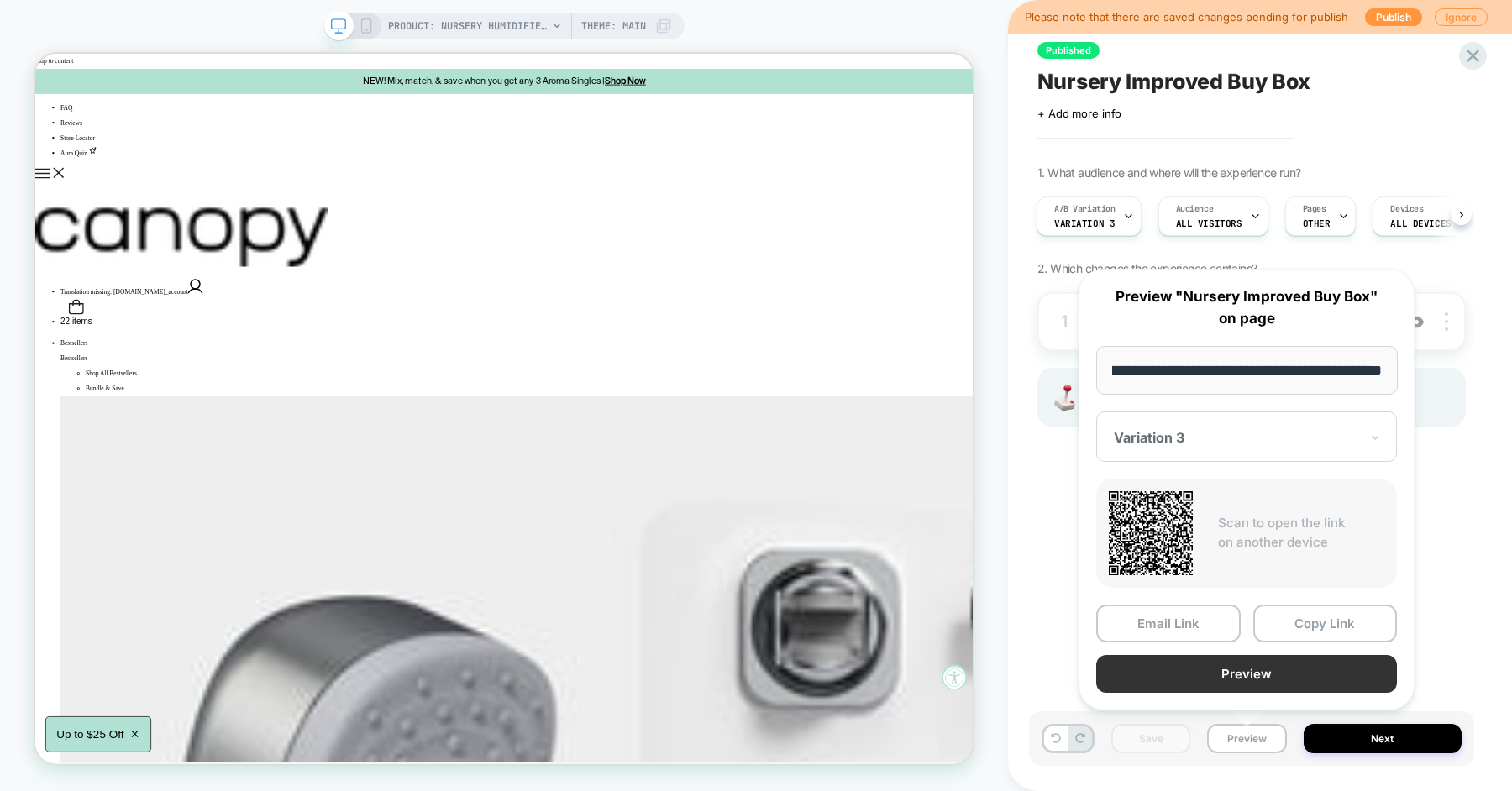
click at [1269, 672] on button "Preview" at bounding box center [1246, 673] width 300 height 37
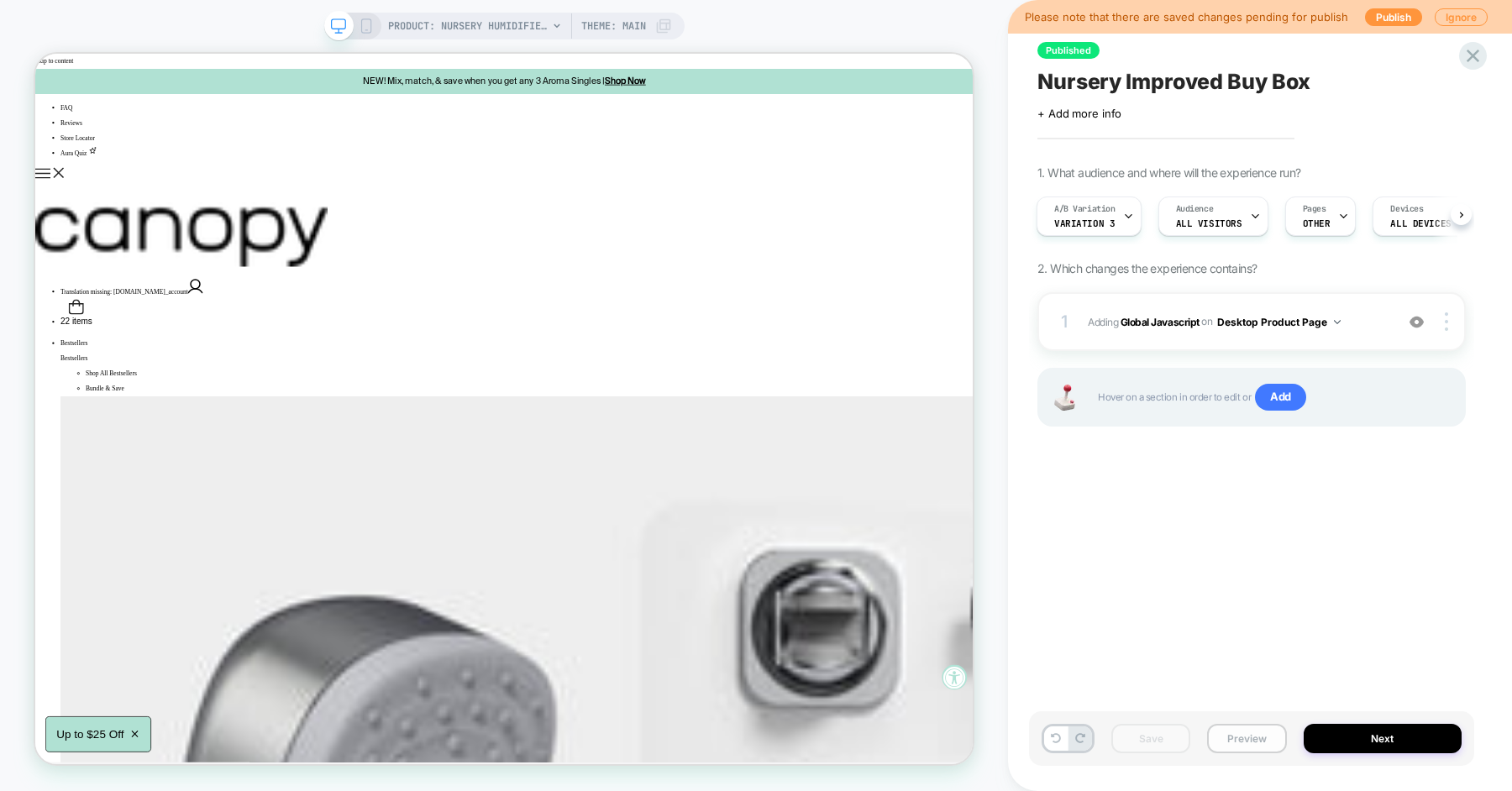
click at [1271, 735] on button "Preview" at bounding box center [1246, 738] width 79 height 30
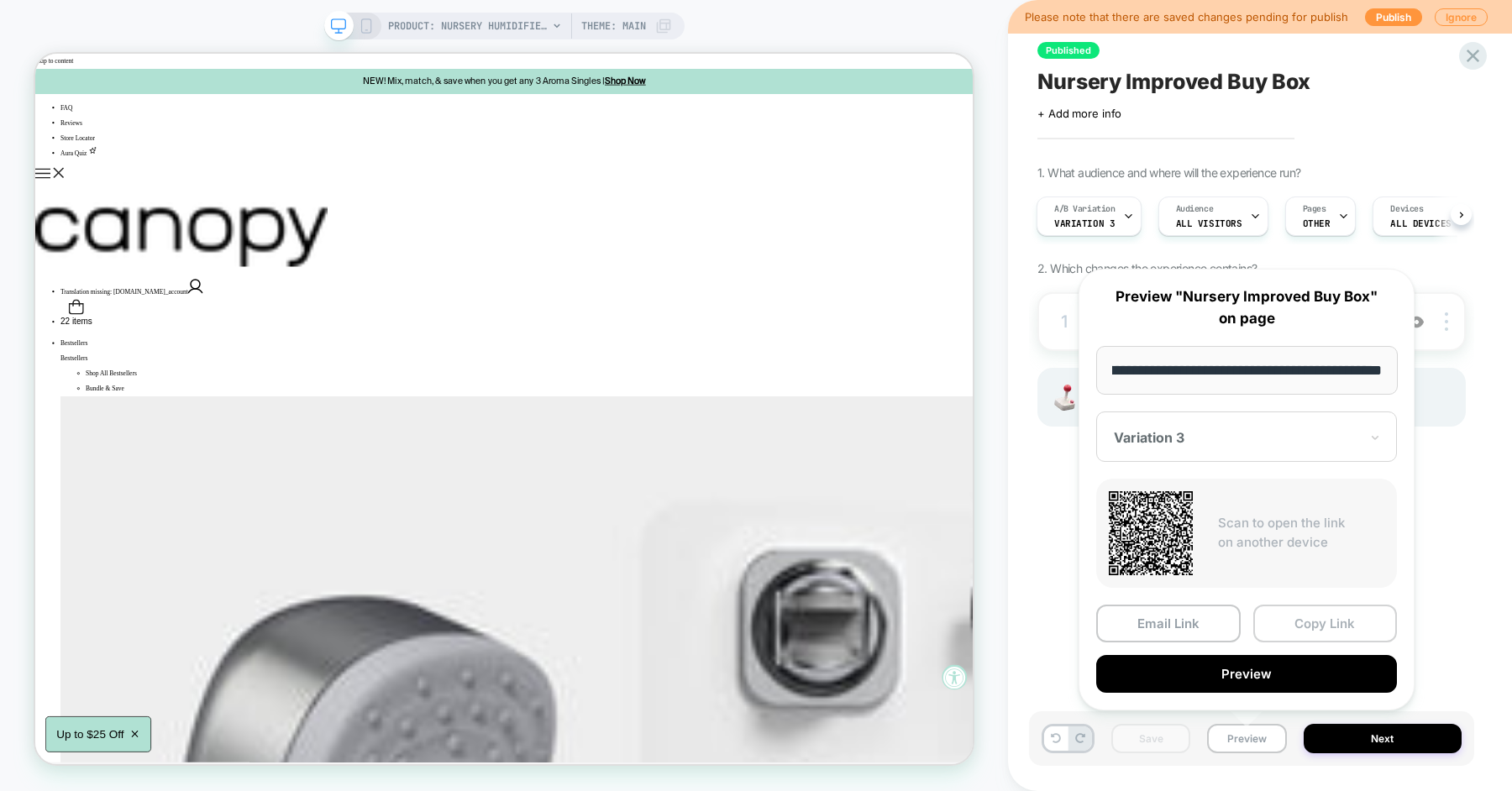
click at [1323, 623] on button "Copy Link" at bounding box center [1325, 623] width 144 height 37
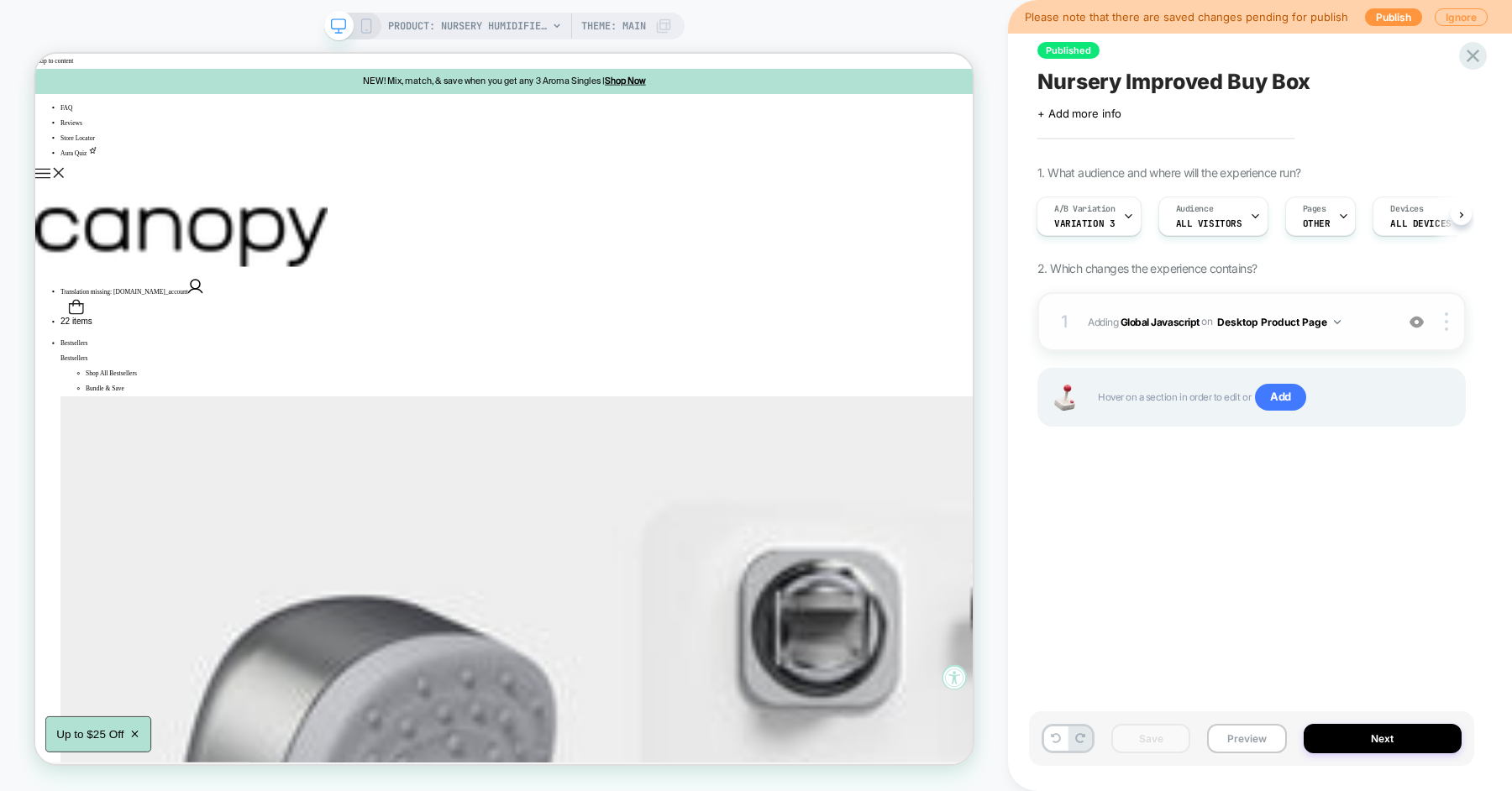
click at [1359, 312] on span "Adding Global Javascript on Desktop Product Page" at bounding box center [1236, 323] width 299 height 21
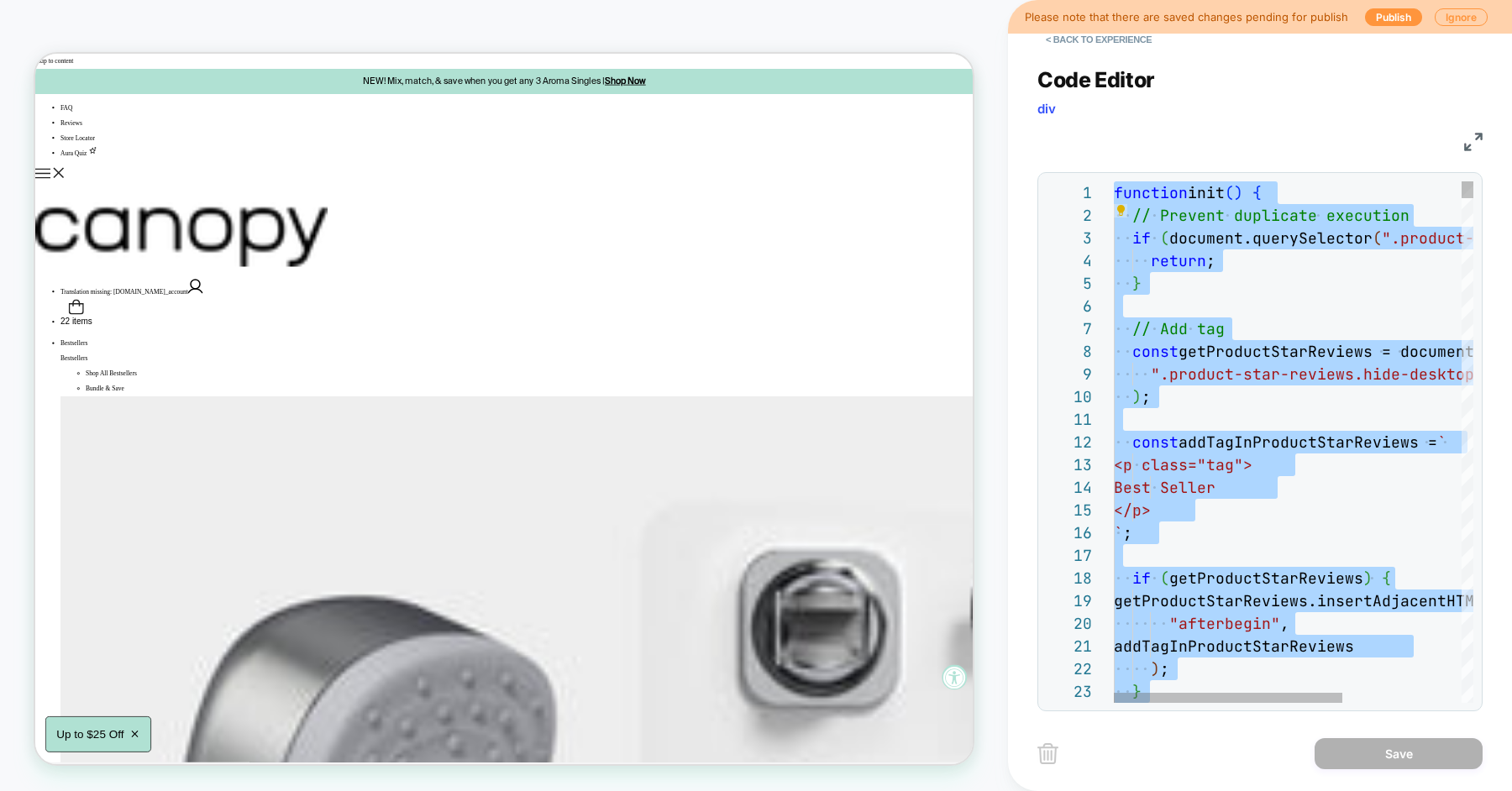
type textarea "**********"
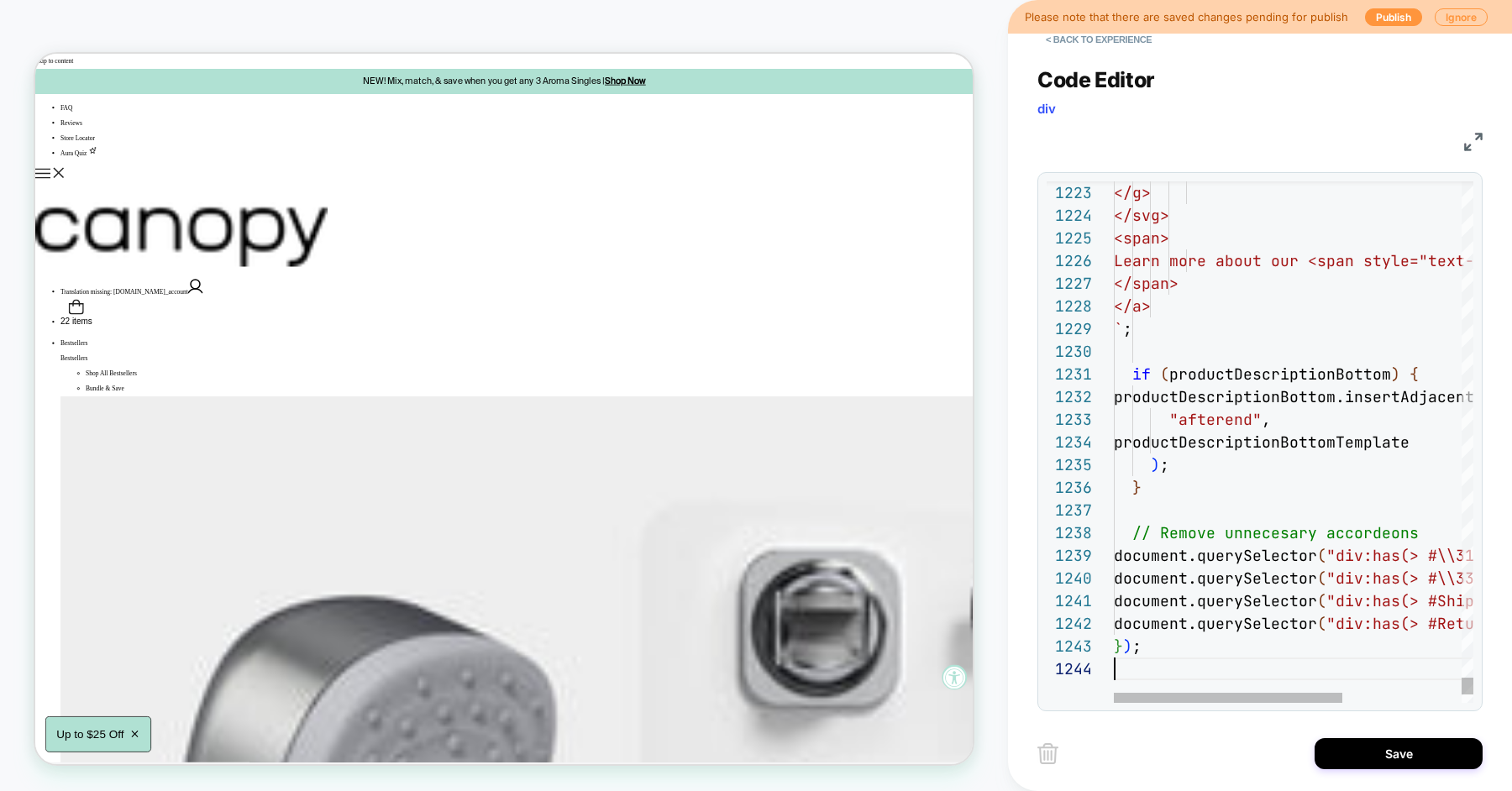
scroll to position [68, 0]
click at [1340, 754] on button "Save" at bounding box center [1398, 754] width 168 height 31
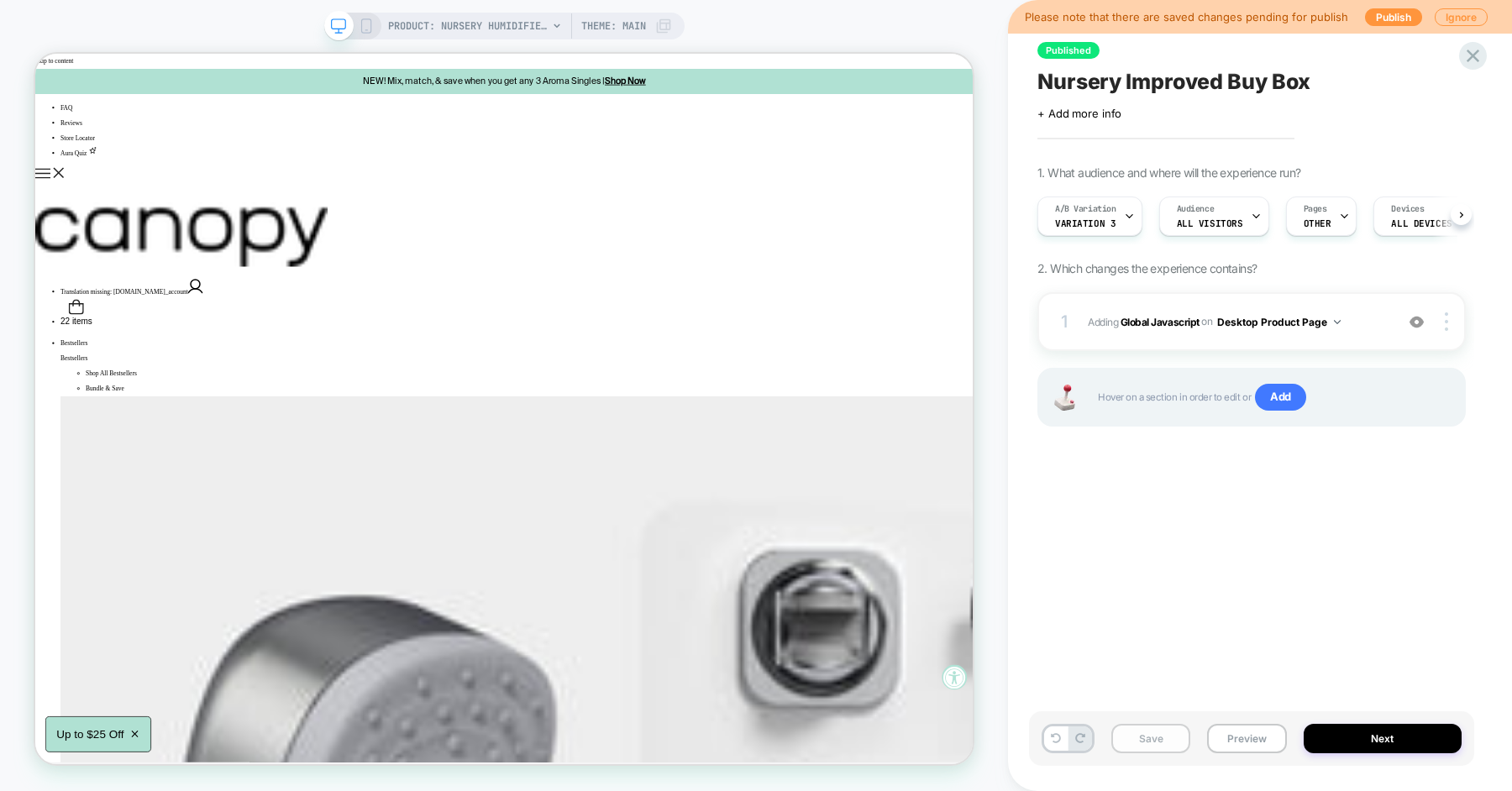
scroll to position [0, 1]
click at [1165, 744] on button "Save" at bounding box center [1151, 738] width 79 height 30
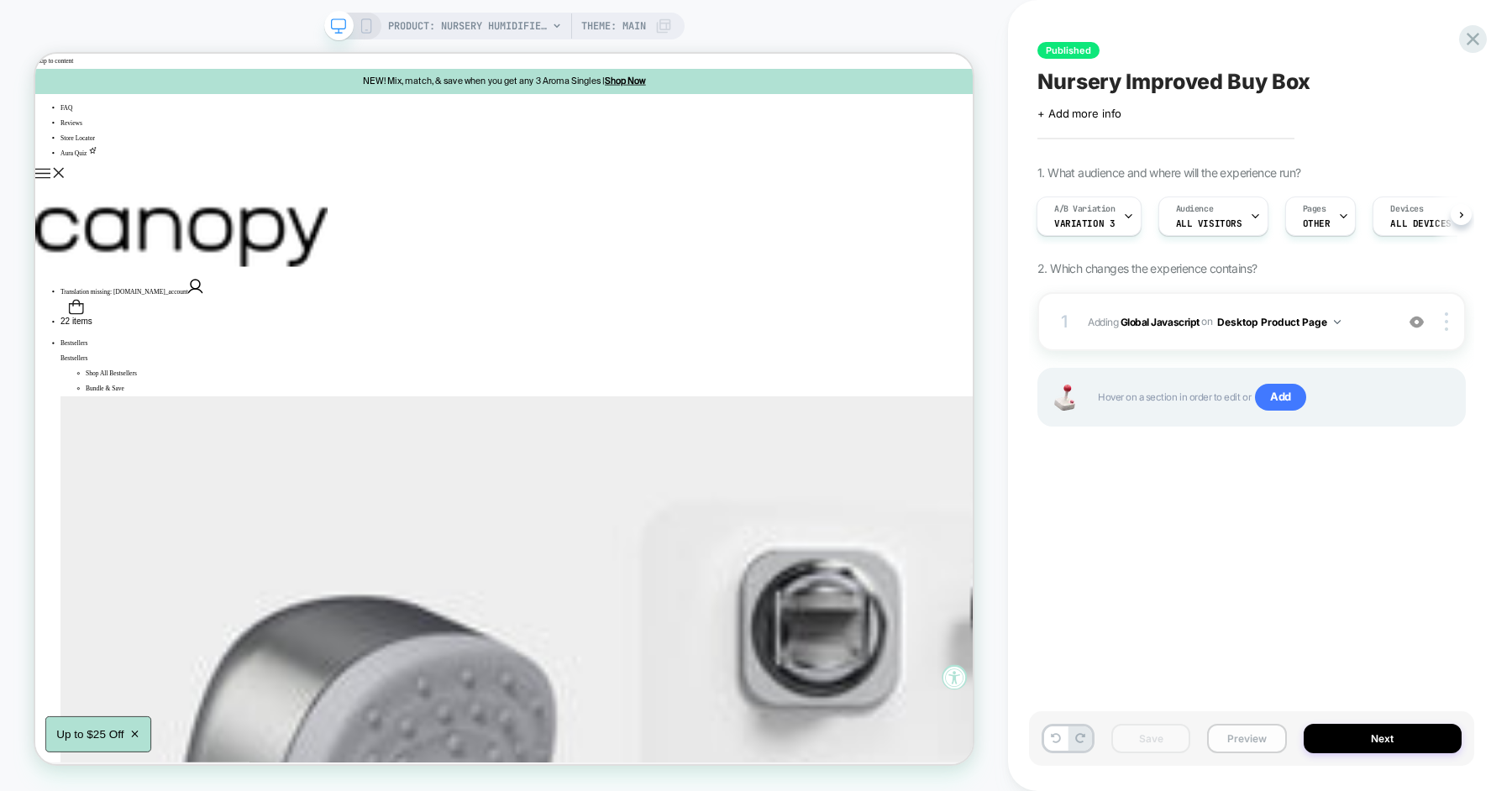
click at [1244, 741] on button "Preview" at bounding box center [1246, 738] width 79 height 30
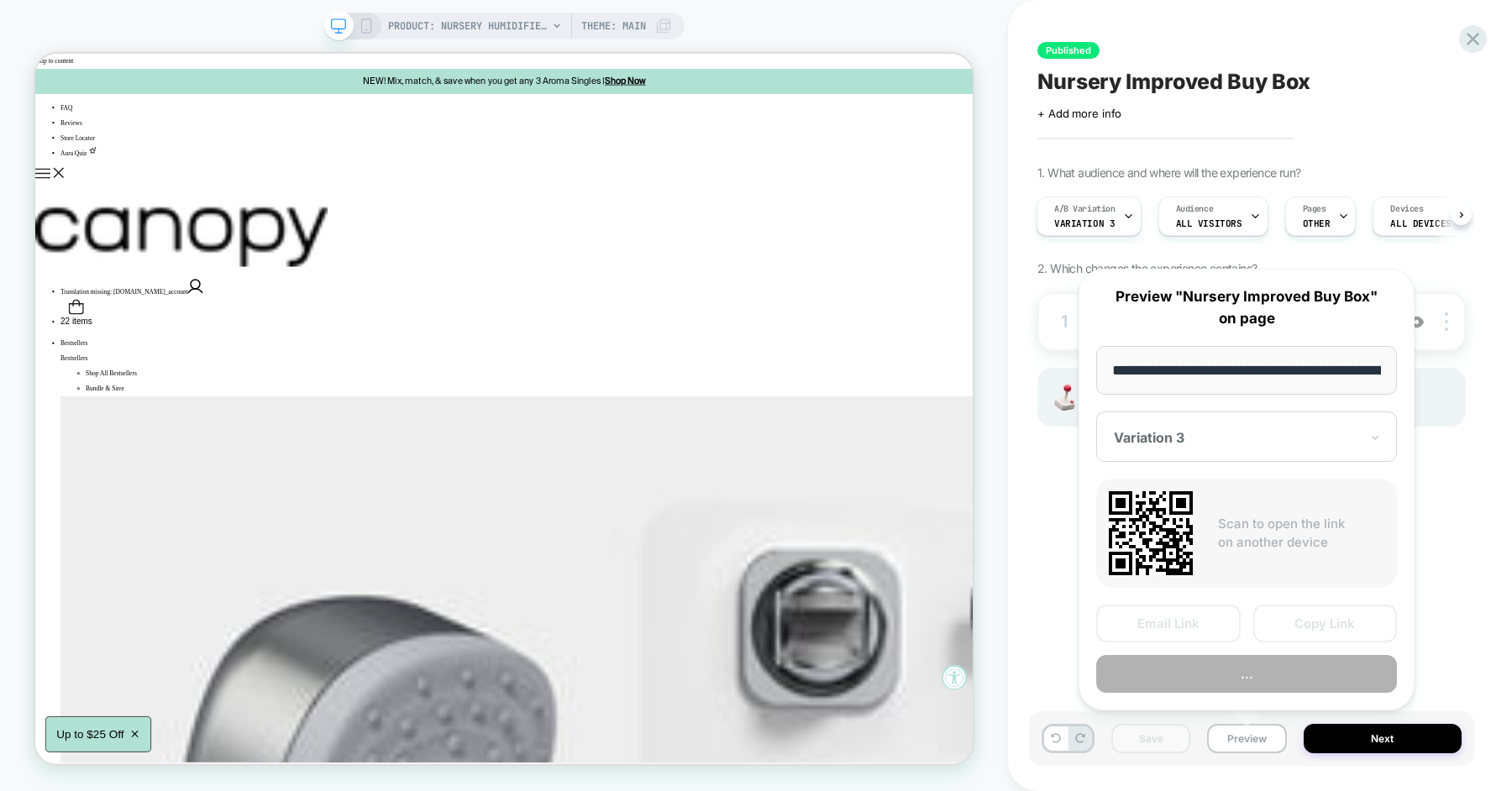
scroll to position [0, 228]
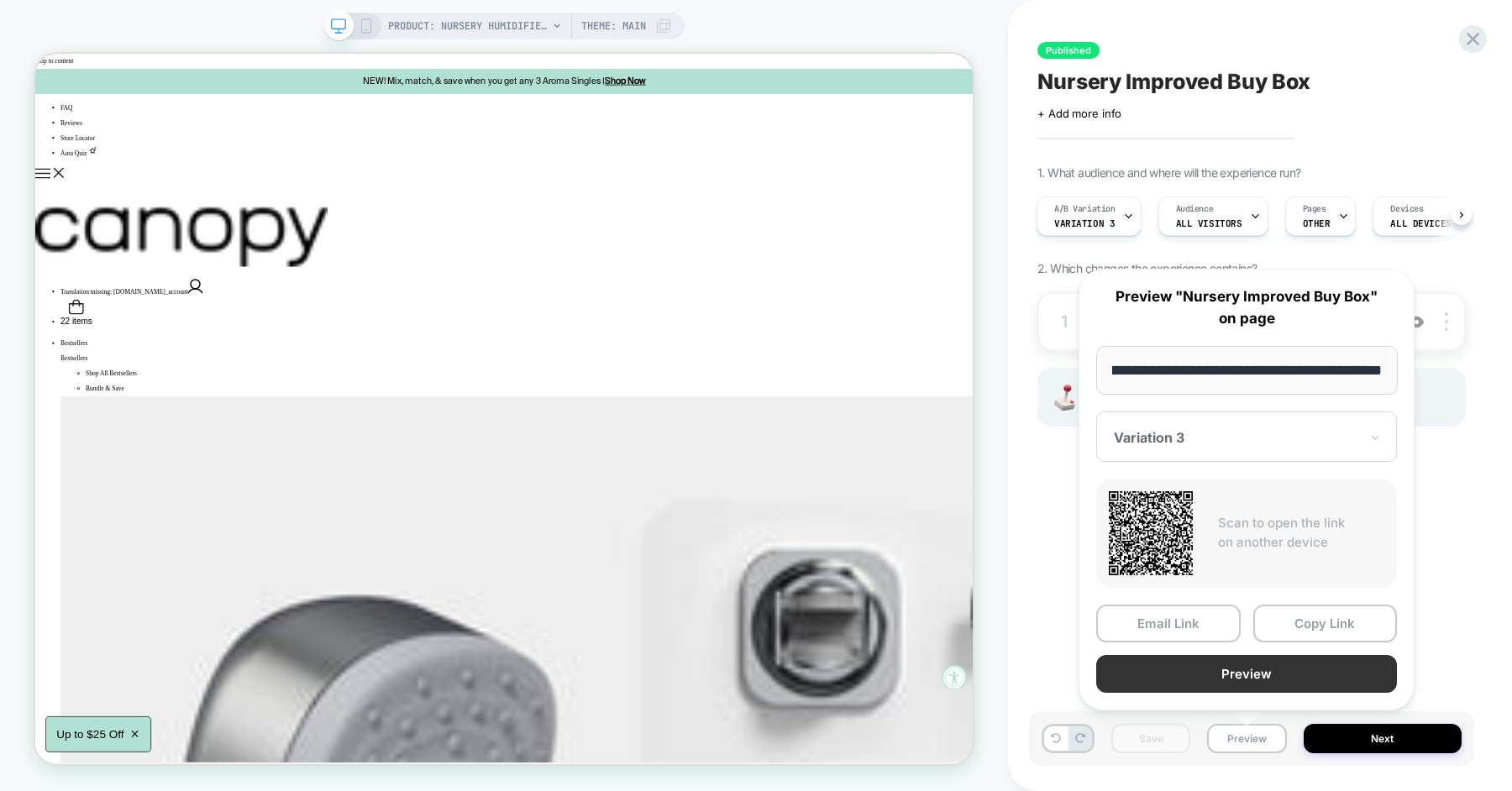
click at [1280, 670] on button "Preview" at bounding box center [1246, 673] width 300 height 37
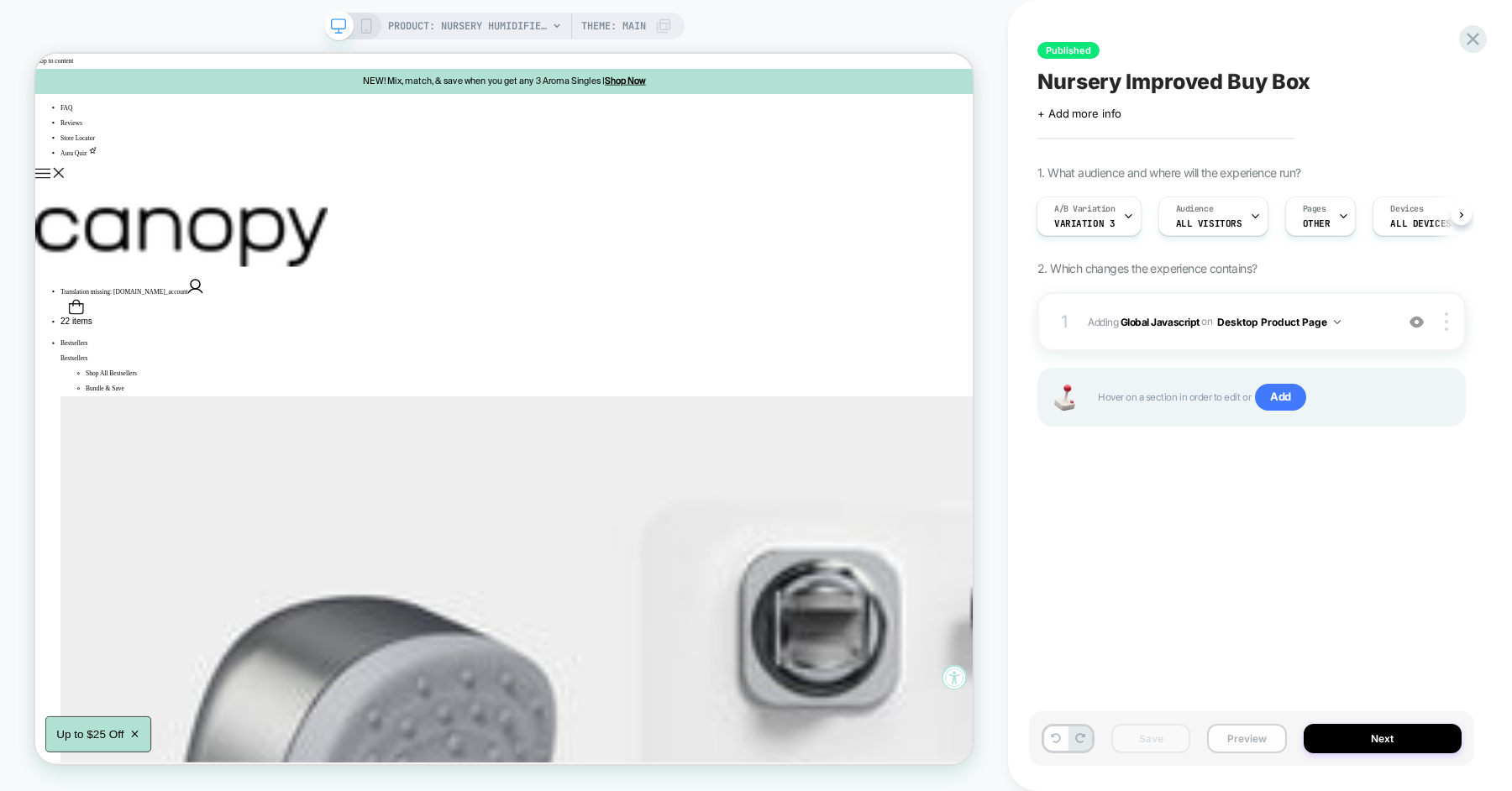
click at [1232, 746] on button "Preview" at bounding box center [1246, 738] width 79 height 30
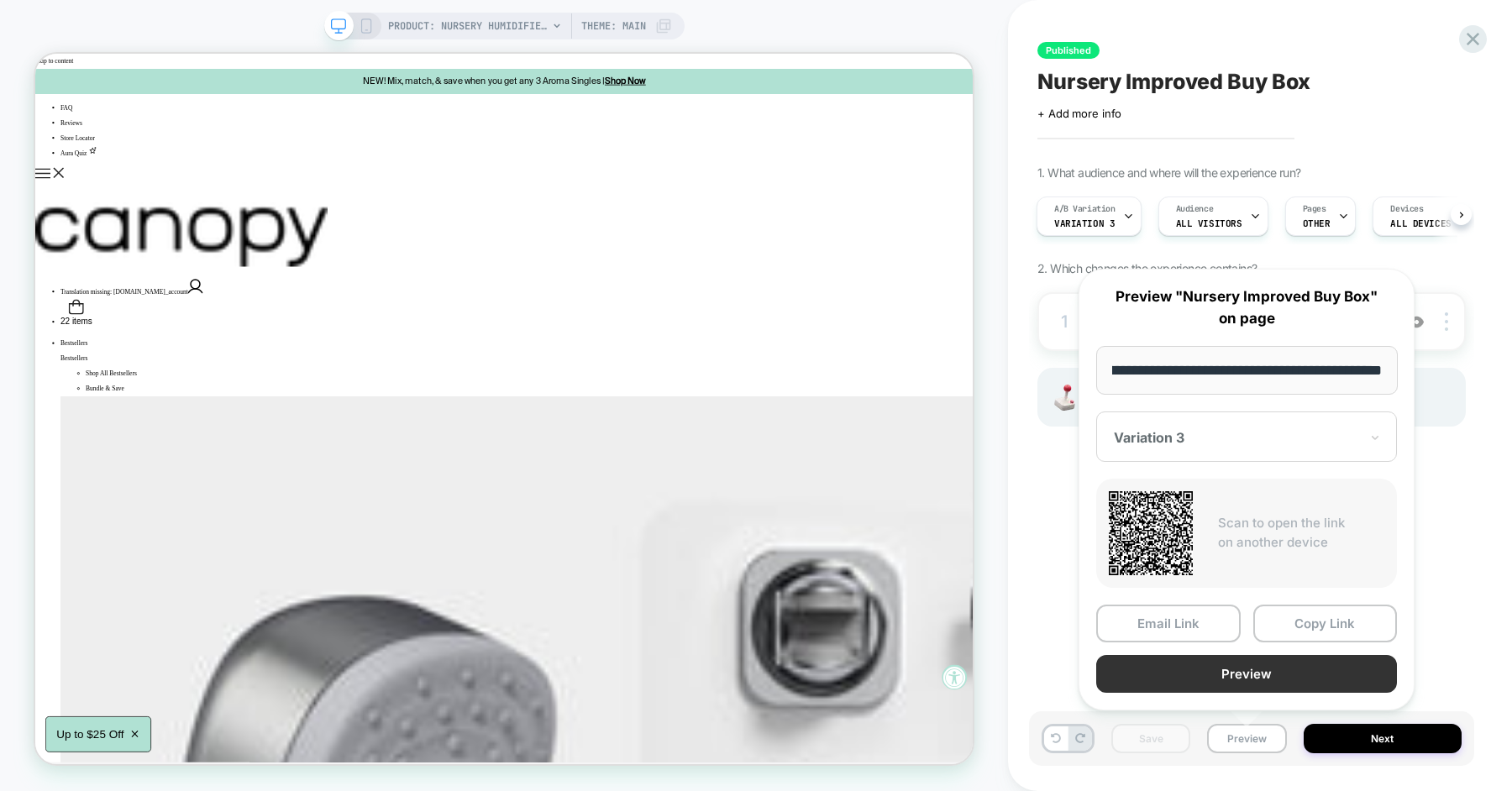
click at [1269, 668] on button "Preview" at bounding box center [1246, 673] width 300 height 37
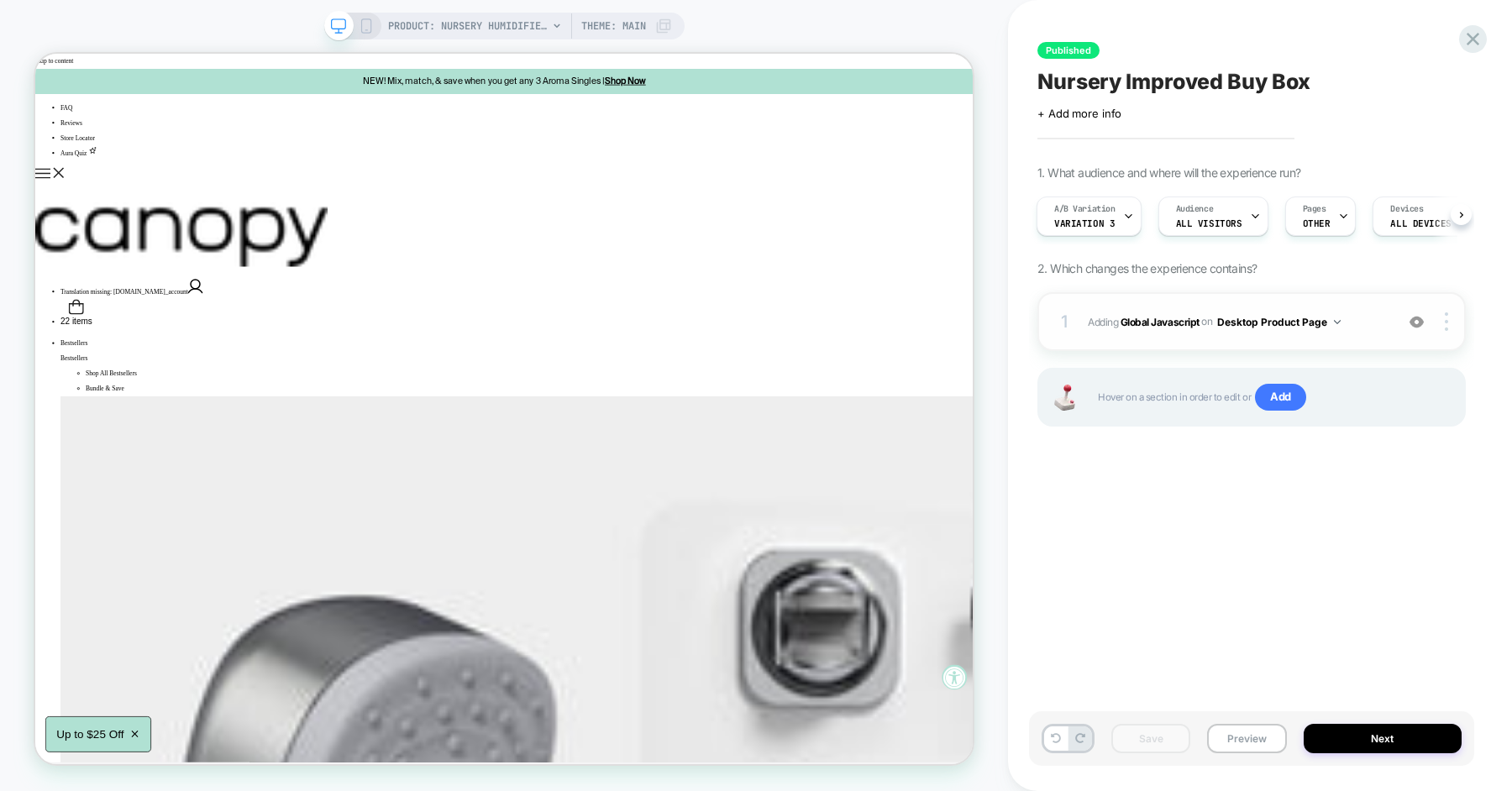
click at [1349, 319] on span "Adding Global Javascript on Desktop Product Page" at bounding box center [1236, 323] width 299 height 21
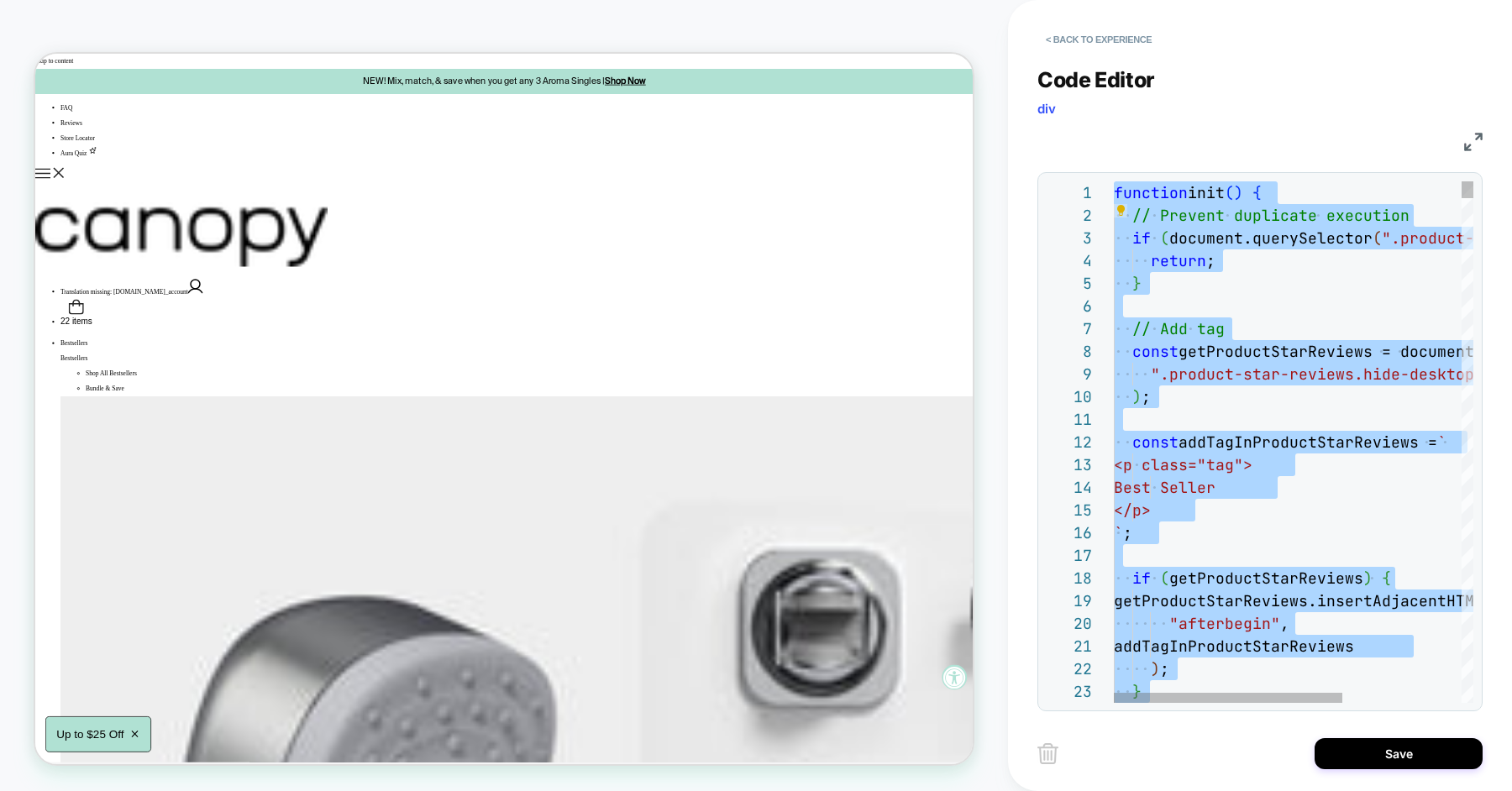
type textarea "**********"
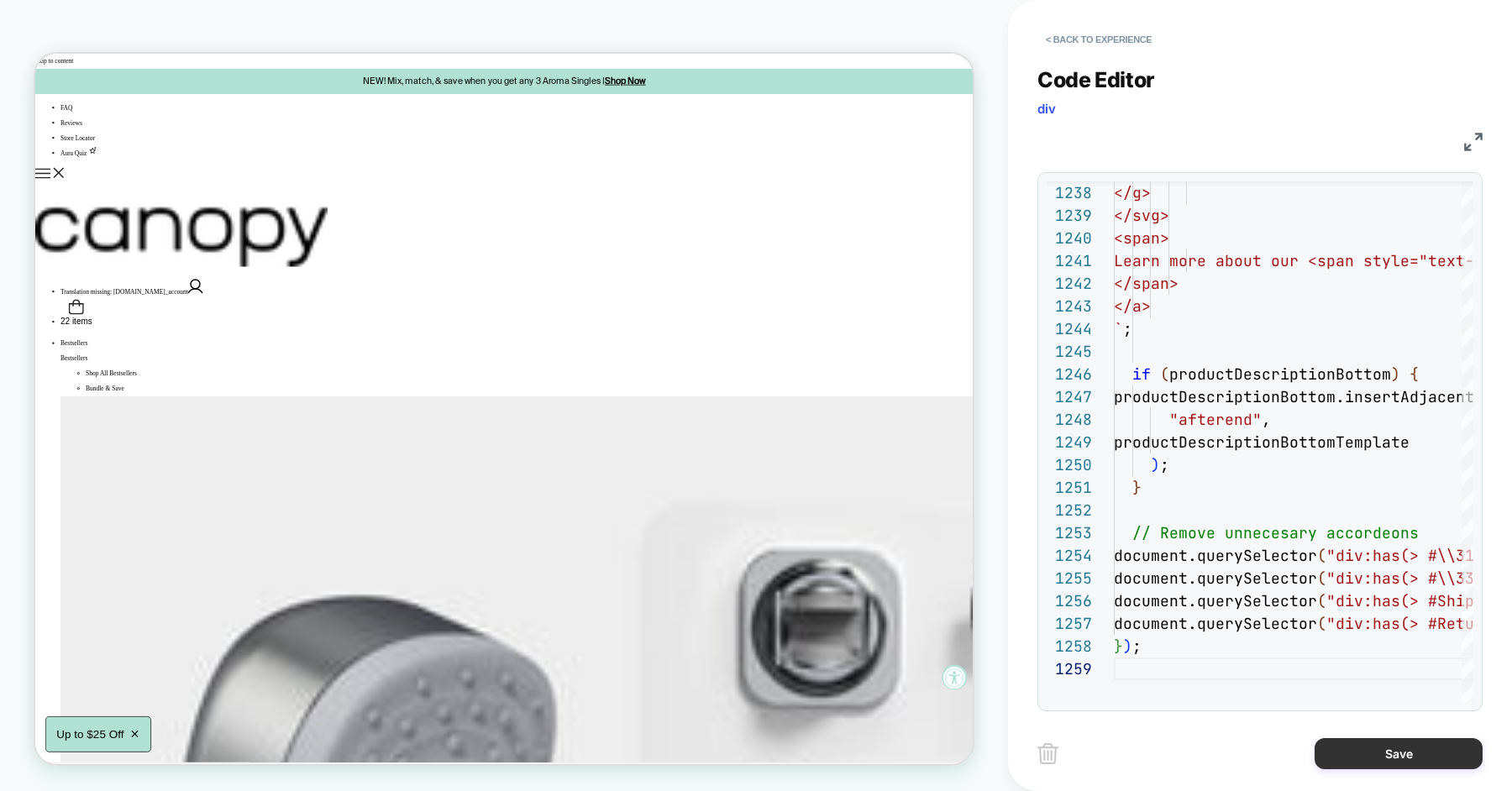
click at [1338, 753] on button "Save" at bounding box center [1398, 754] width 168 height 31
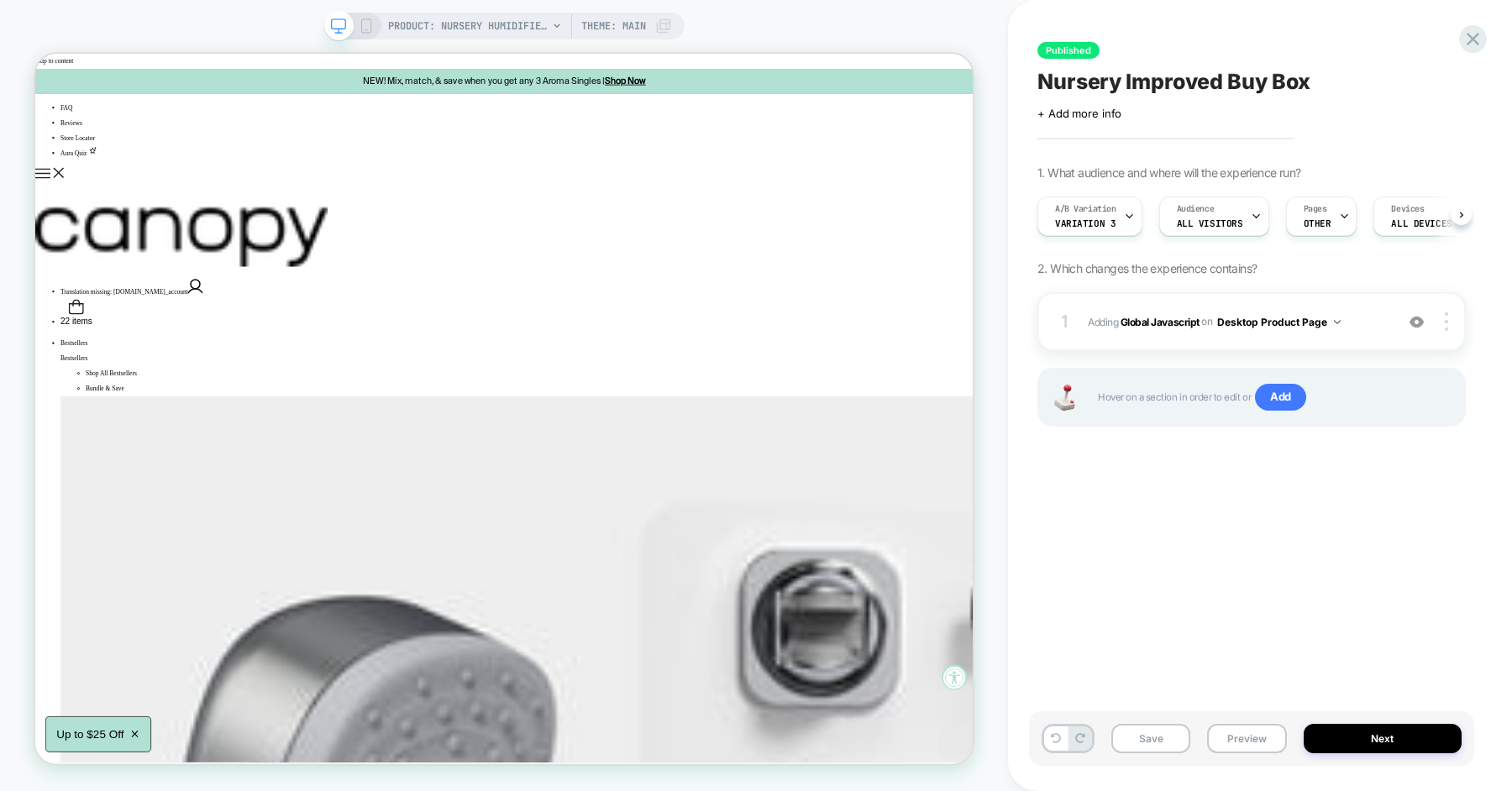
scroll to position [0, 1]
click at [1447, 326] on img at bounding box center [1446, 321] width 3 height 18
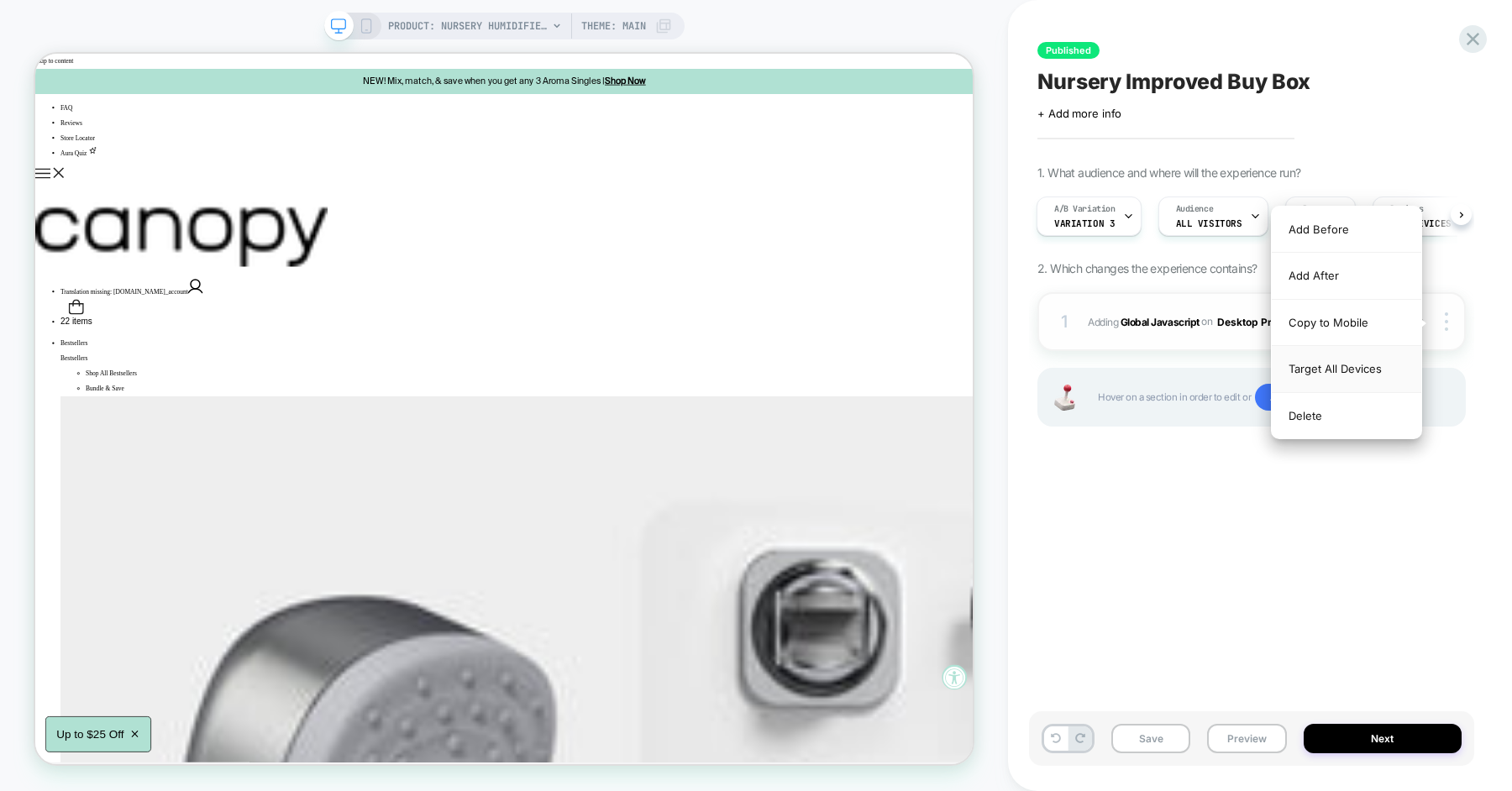
click at [1376, 359] on div "Target All Devices" at bounding box center [1347, 369] width 150 height 46
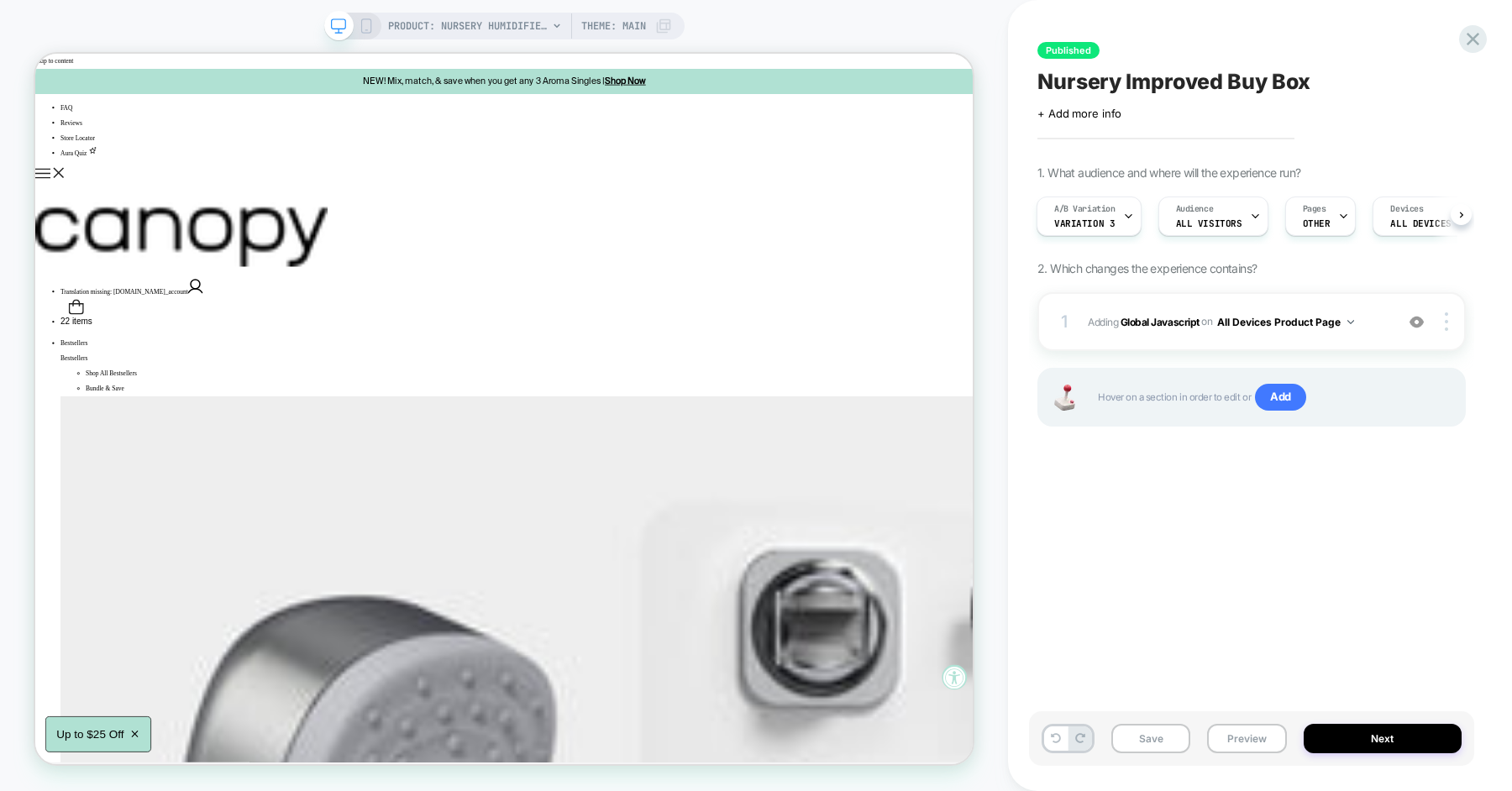
click at [1206, 574] on div "Published Nursery Improved Buy Box Click to edit experience details + Add more …" at bounding box center [1252, 395] width 445 height 757
click at [1152, 740] on button "Save" at bounding box center [1151, 738] width 79 height 30
click at [1220, 740] on button "Preview" at bounding box center [1246, 738] width 79 height 30
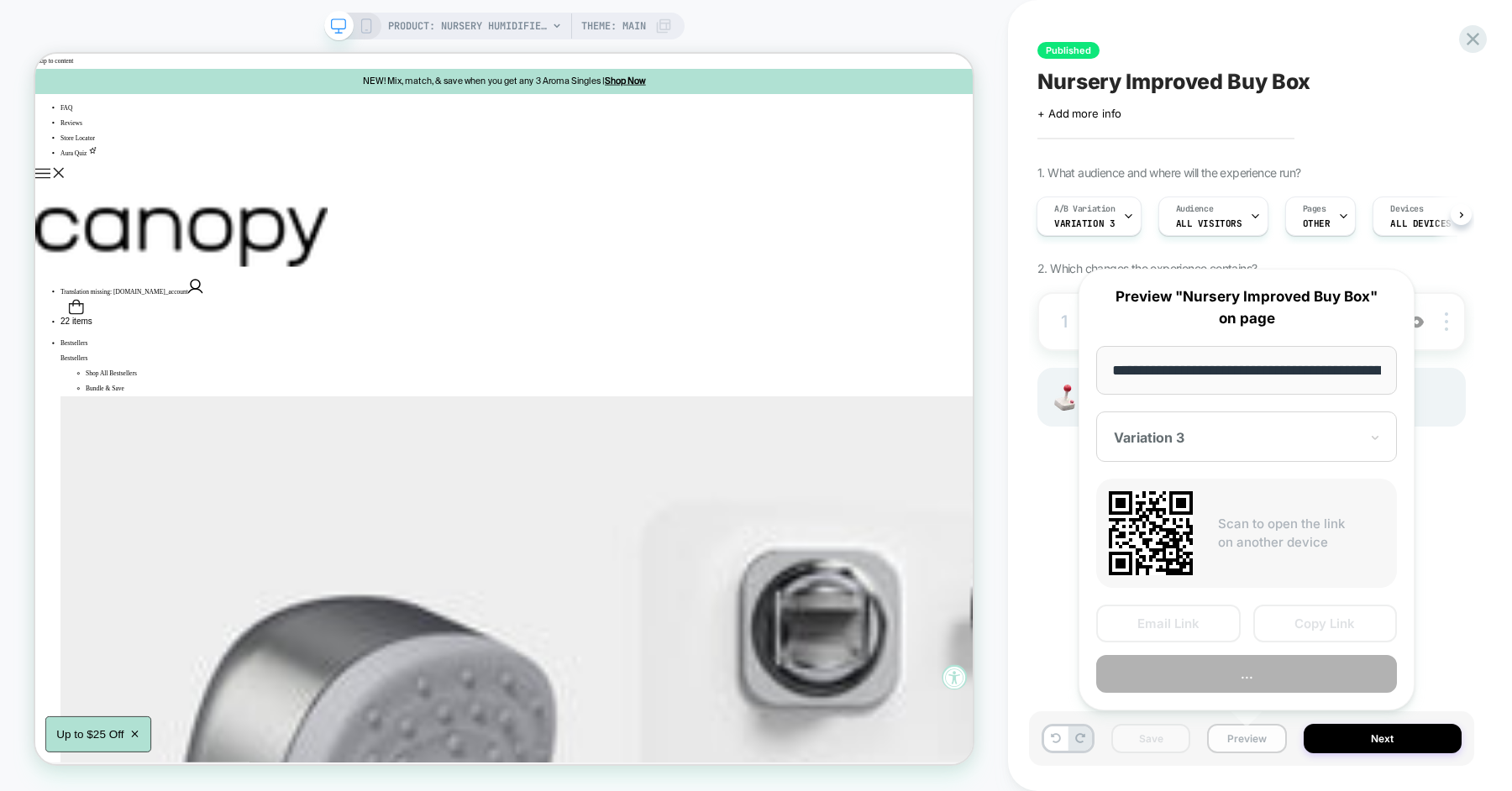
scroll to position [0, 228]
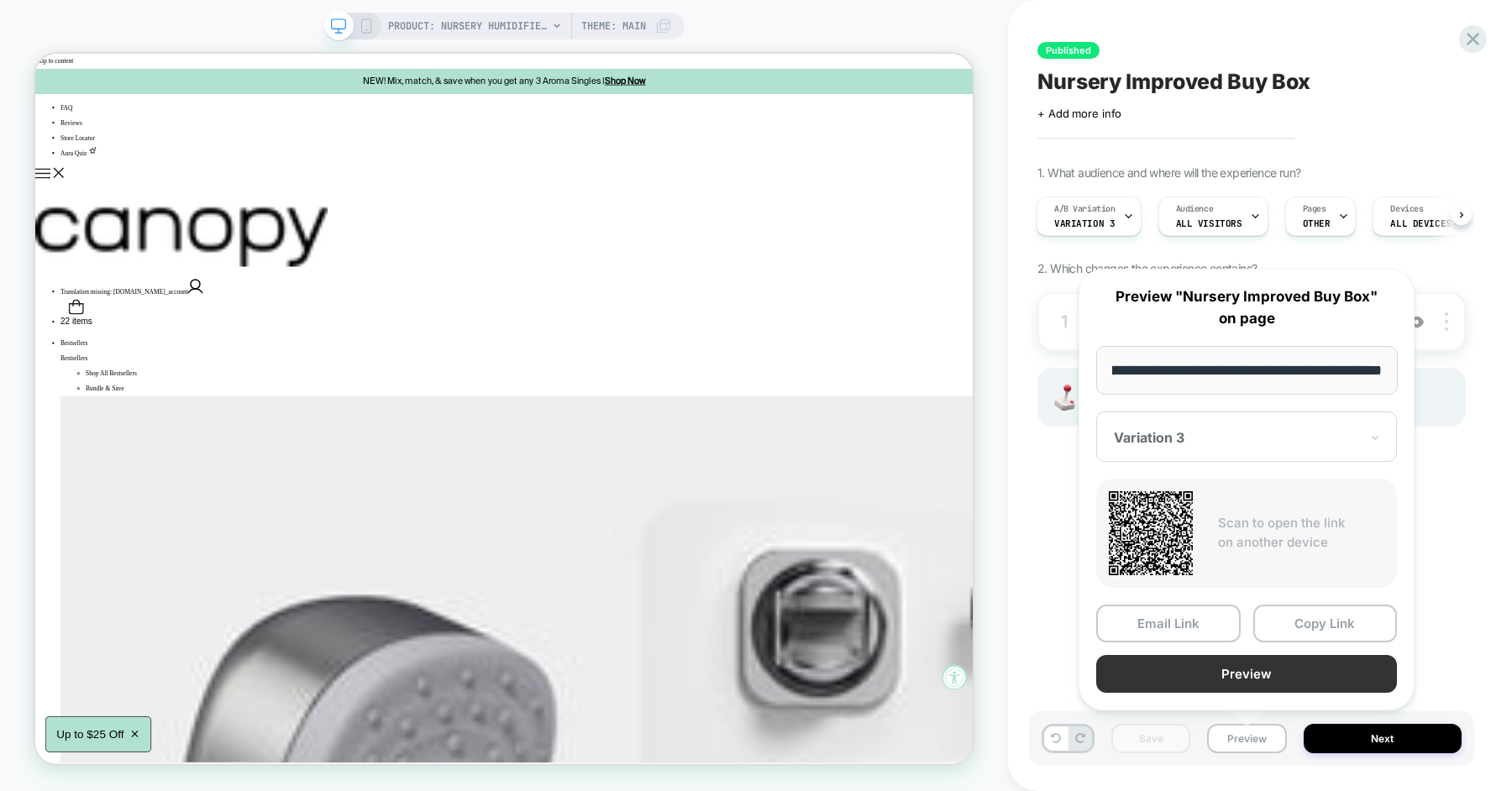
click at [1236, 674] on button "Preview" at bounding box center [1246, 673] width 300 height 37
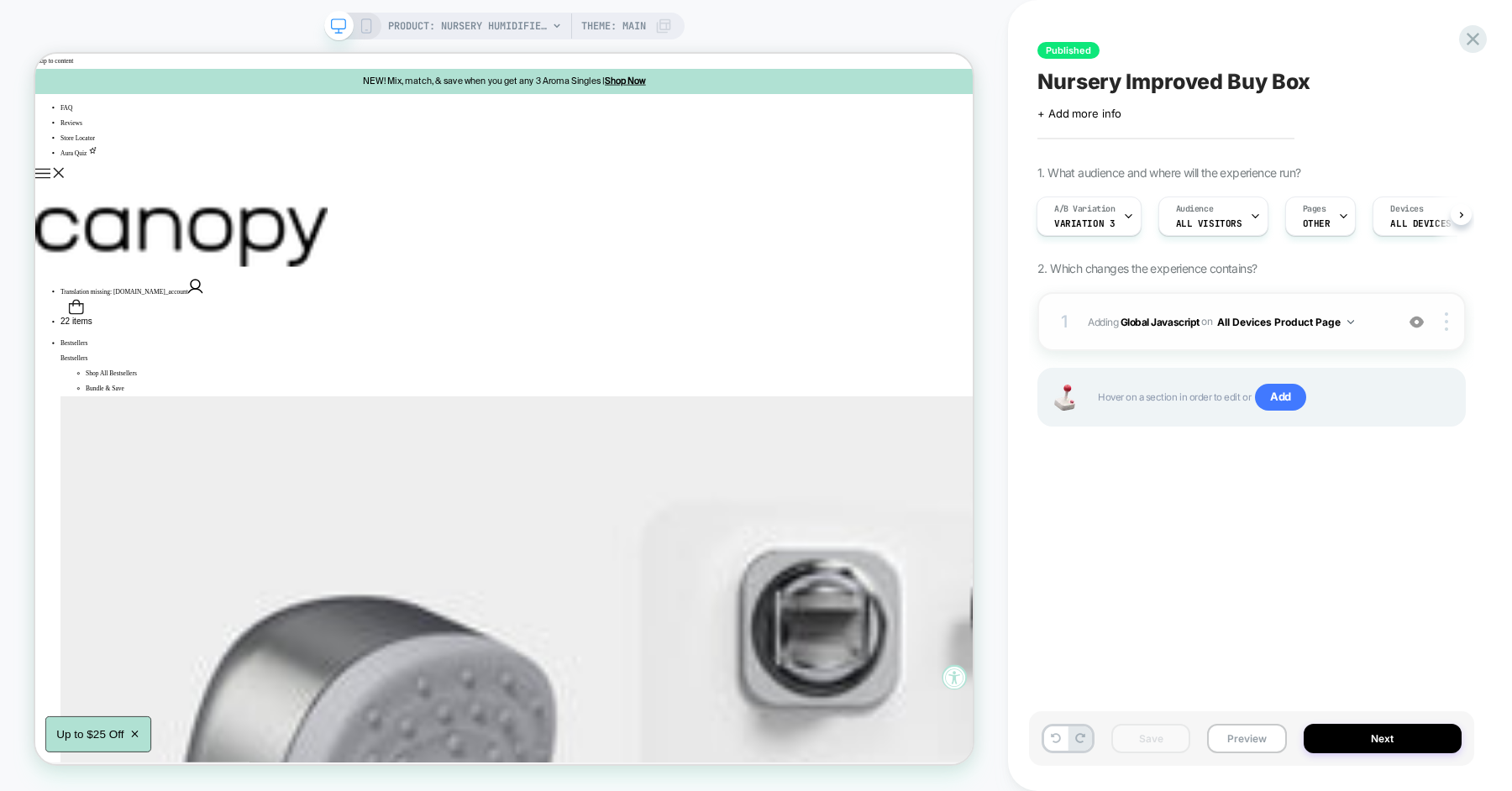
click at [1385, 339] on div "1 Adding Global Javascript on All Devices Product Page Add Before Add After Tar…" at bounding box center [1252, 321] width 428 height 59
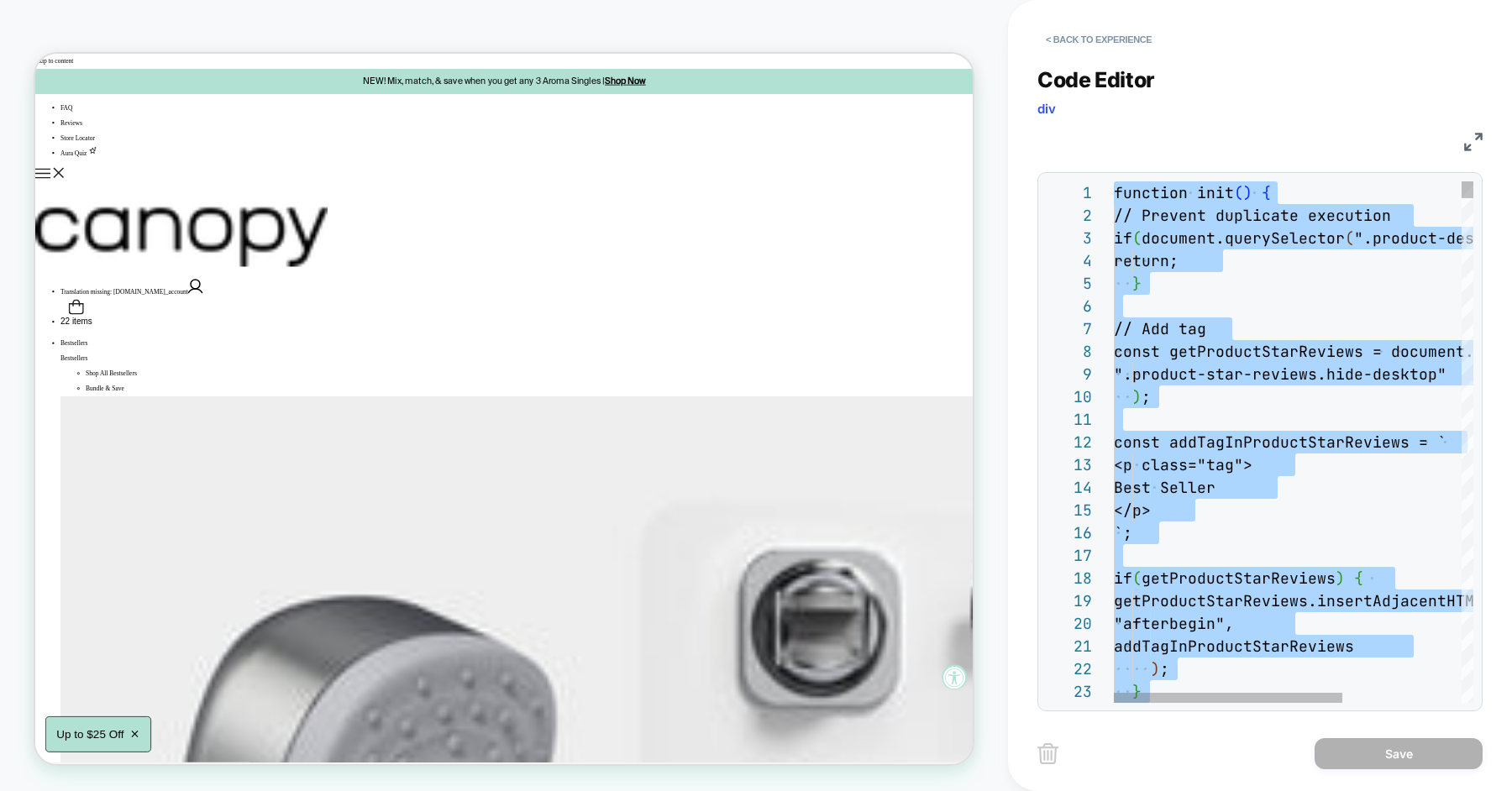
type textarea "**********"
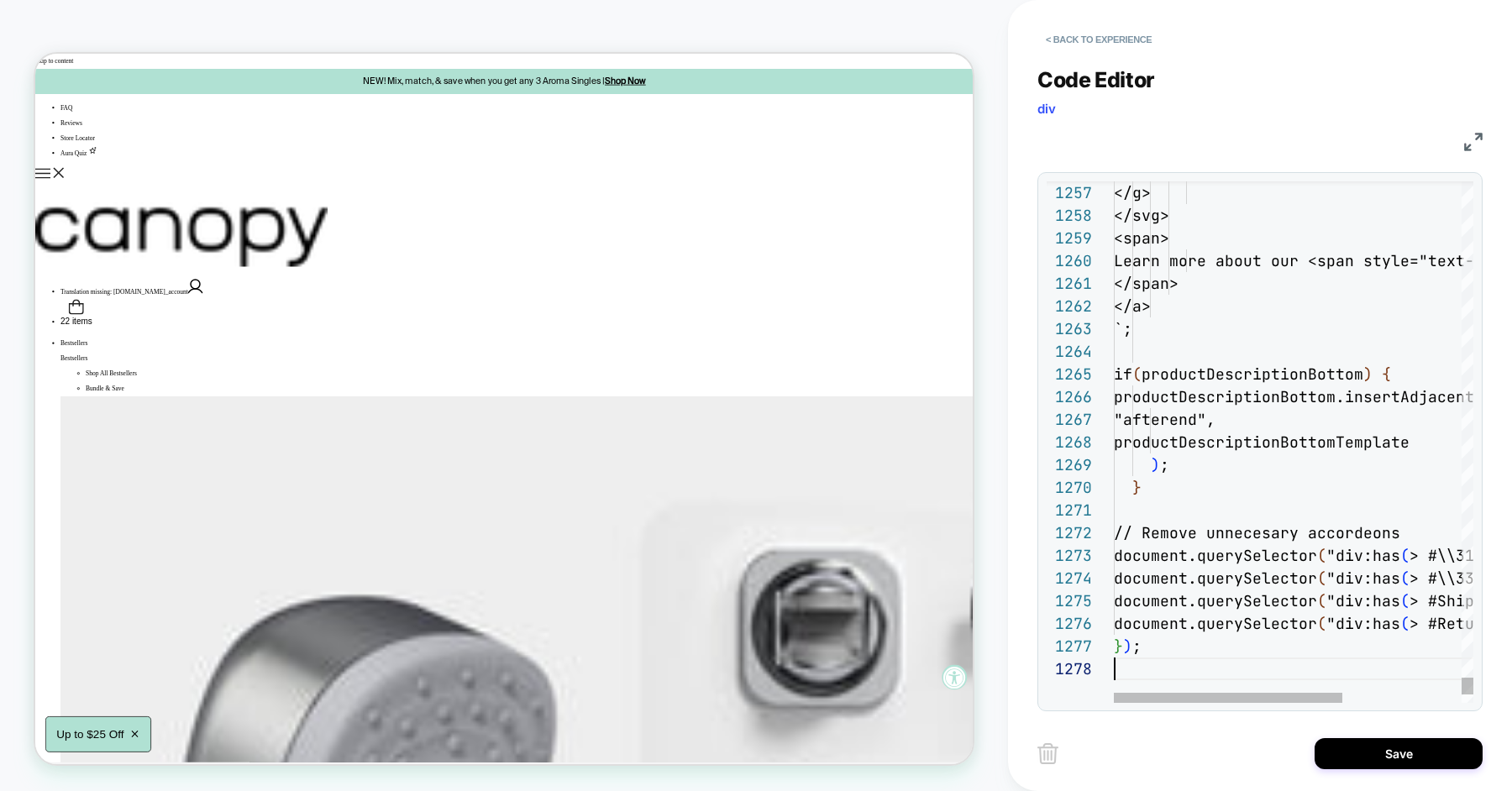
scroll to position [157, 0]
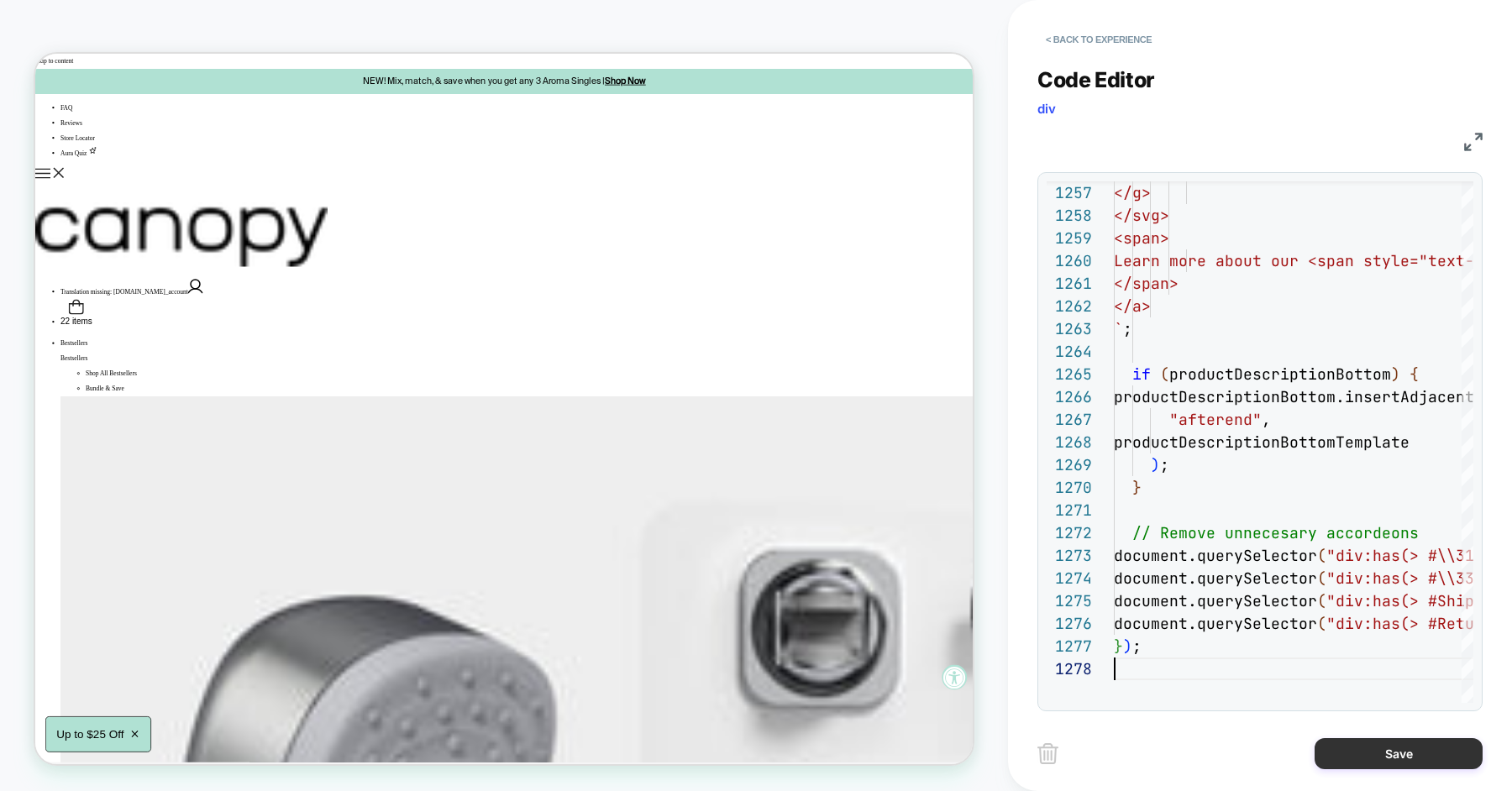
click at [1346, 754] on button "Save" at bounding box center [1398, 754] width 168 height 31
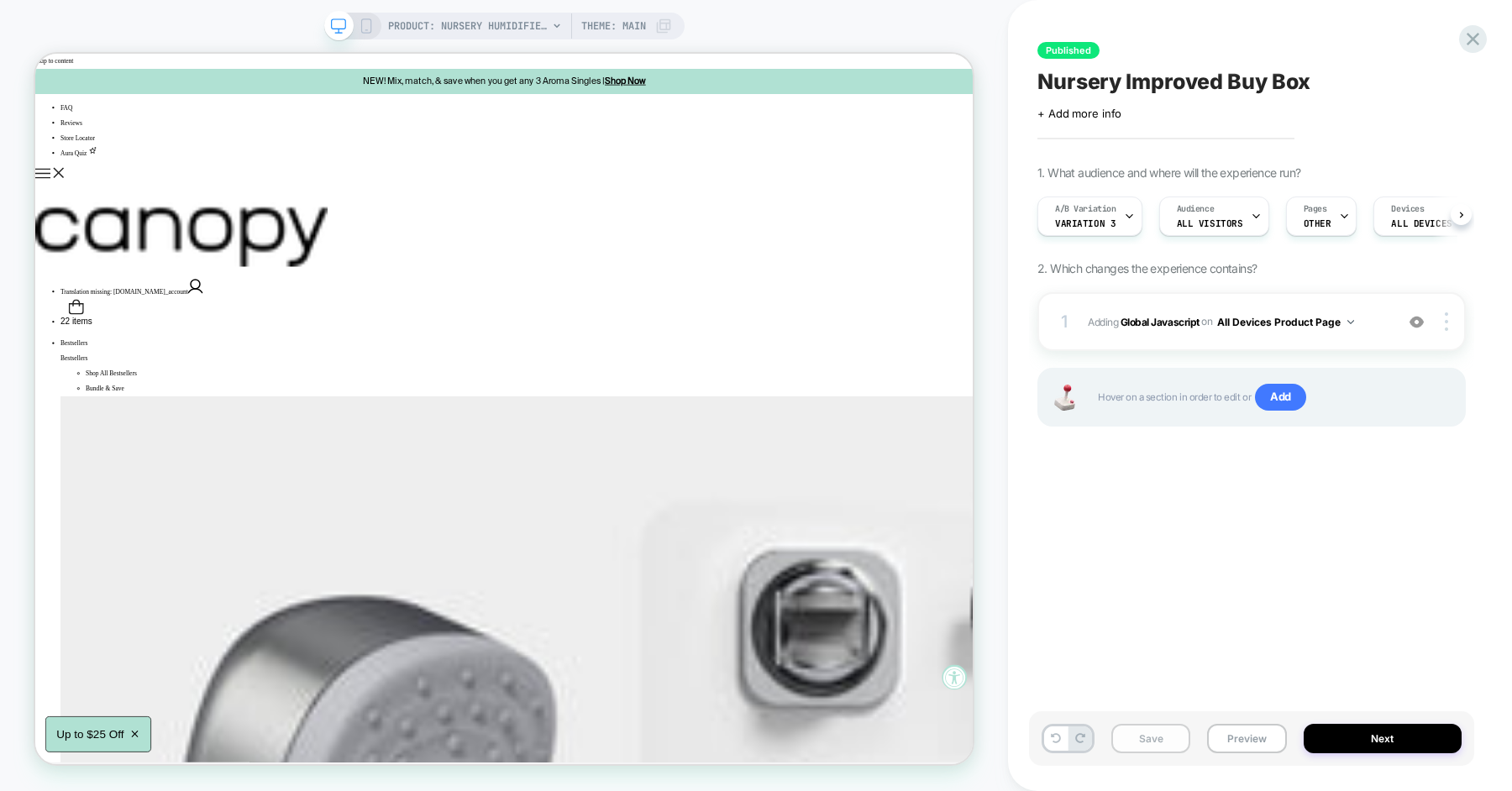
scroll to position [0, 1]
click at [1162, 735] on button "Save" at bounding box center [1151, 738] width 79 height 30
click at [1255, 741] on button "Preview" at bounding box center [1246, 738] width 79 height 30
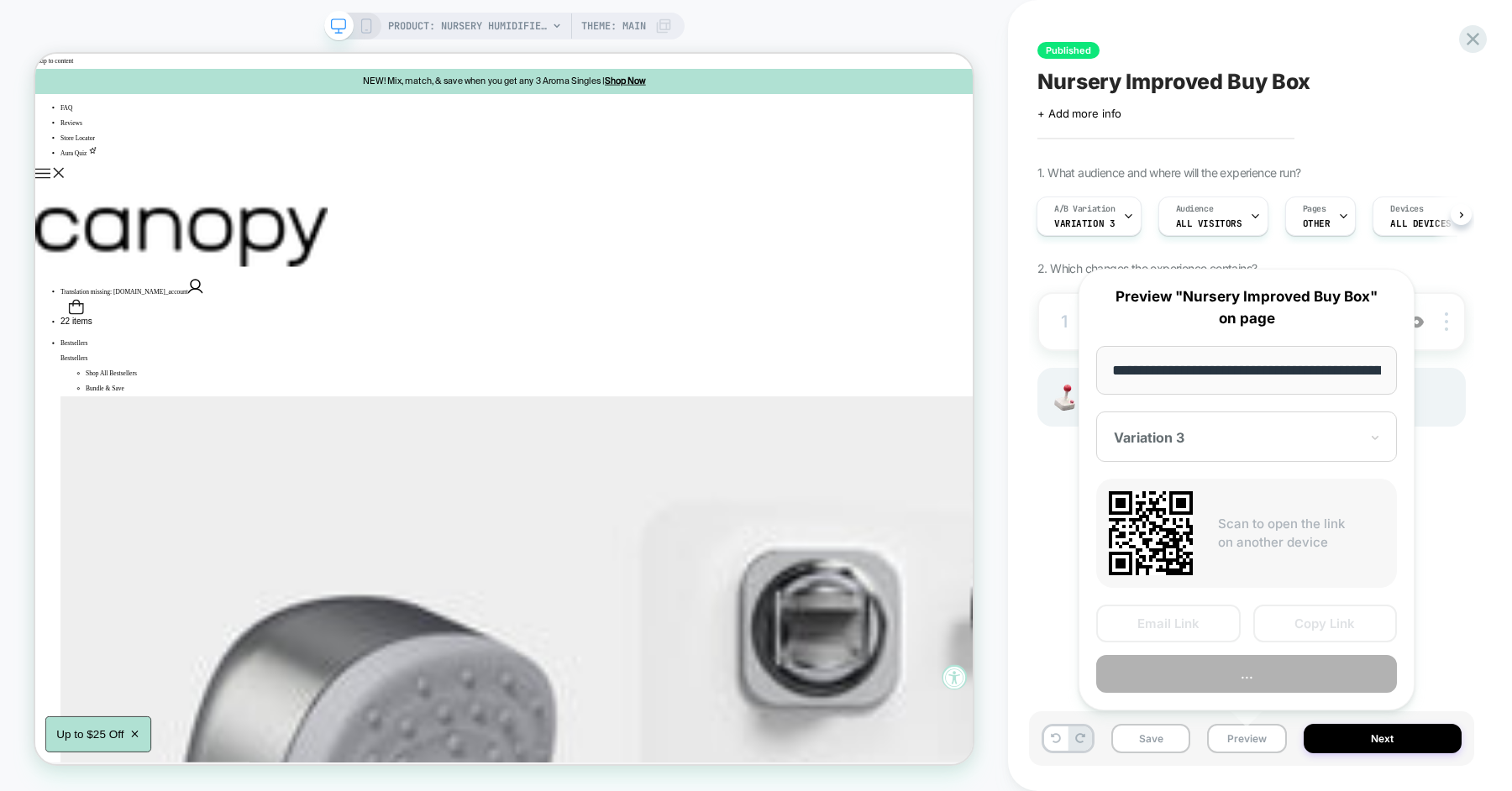
scroll to position [0, 228]
click at [1154, 741] on button "Save" at bounding box center [1151, 738] width 79 height 30
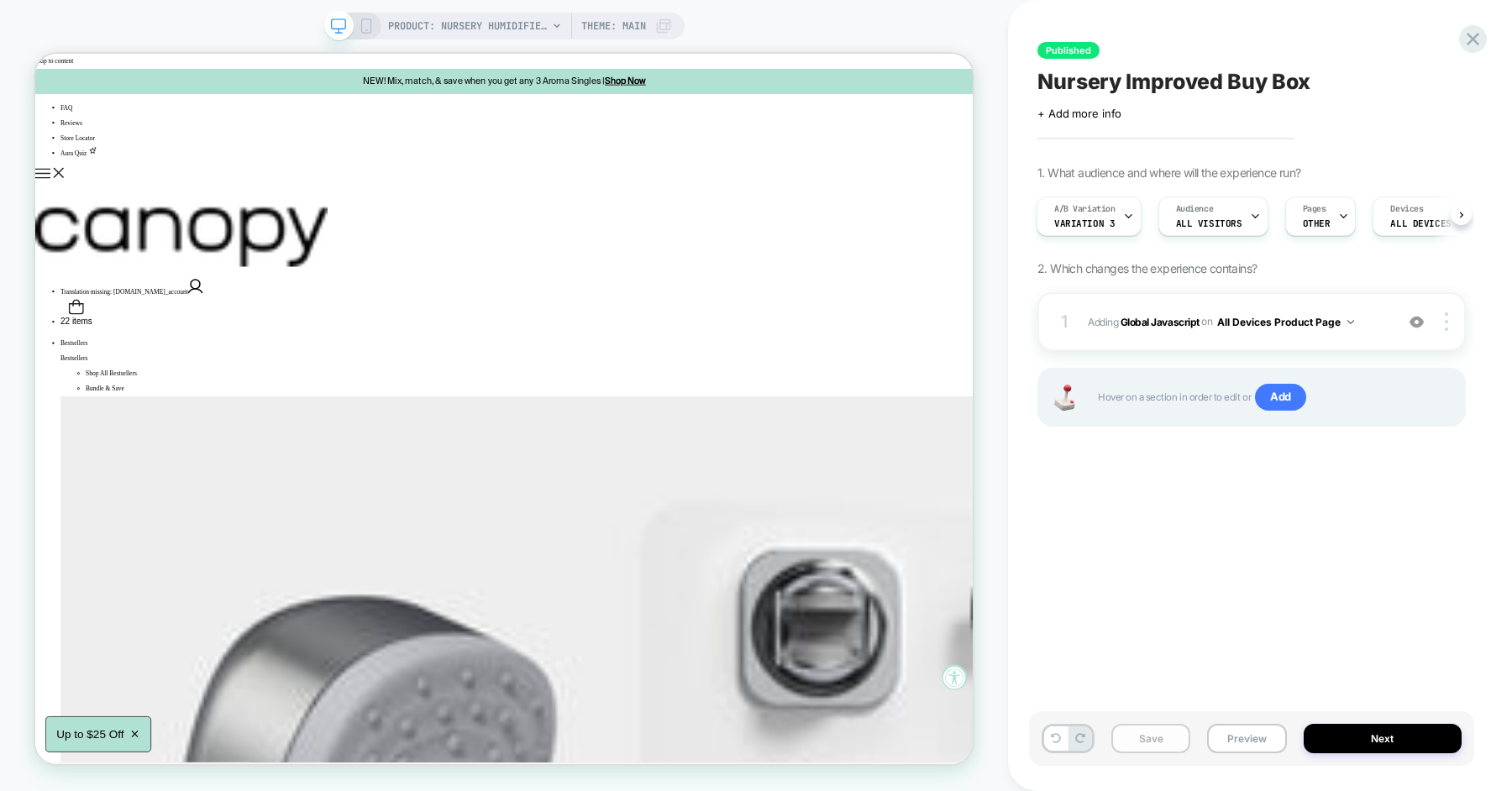
click at [1161, 732] on button "Save" at bounding box center [1151, 738] width 79 height 30
click at [1245, 726] on button "Preview" at bounding box center [1246, 738] width 79 height 30
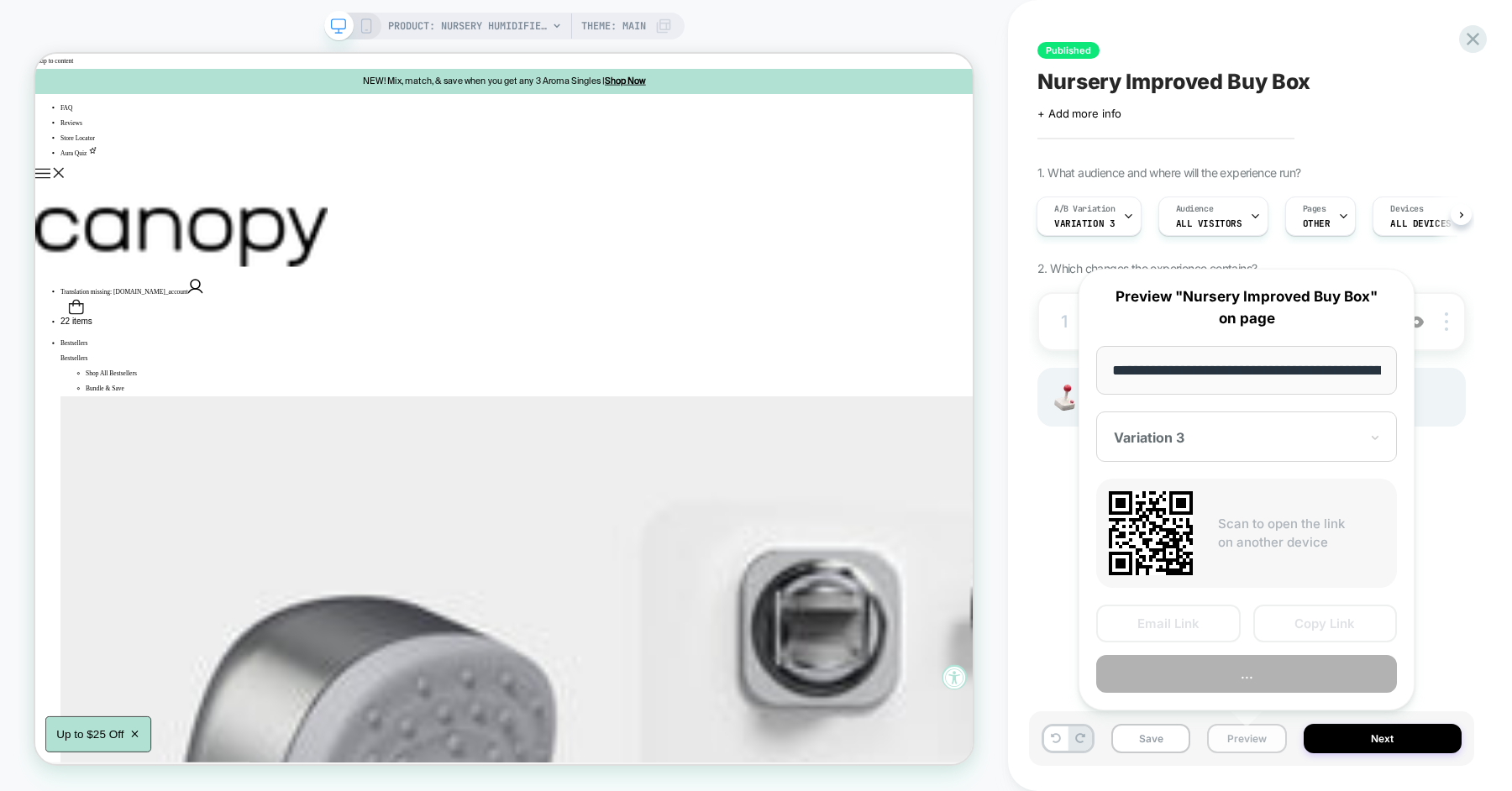
scroll to position [0, 228]
click at [1452, 534] on div "Published Nursery Improved Buy Box Click to edit experience details + Add more …" at bounding box center [1252, 395] width 445 height 757
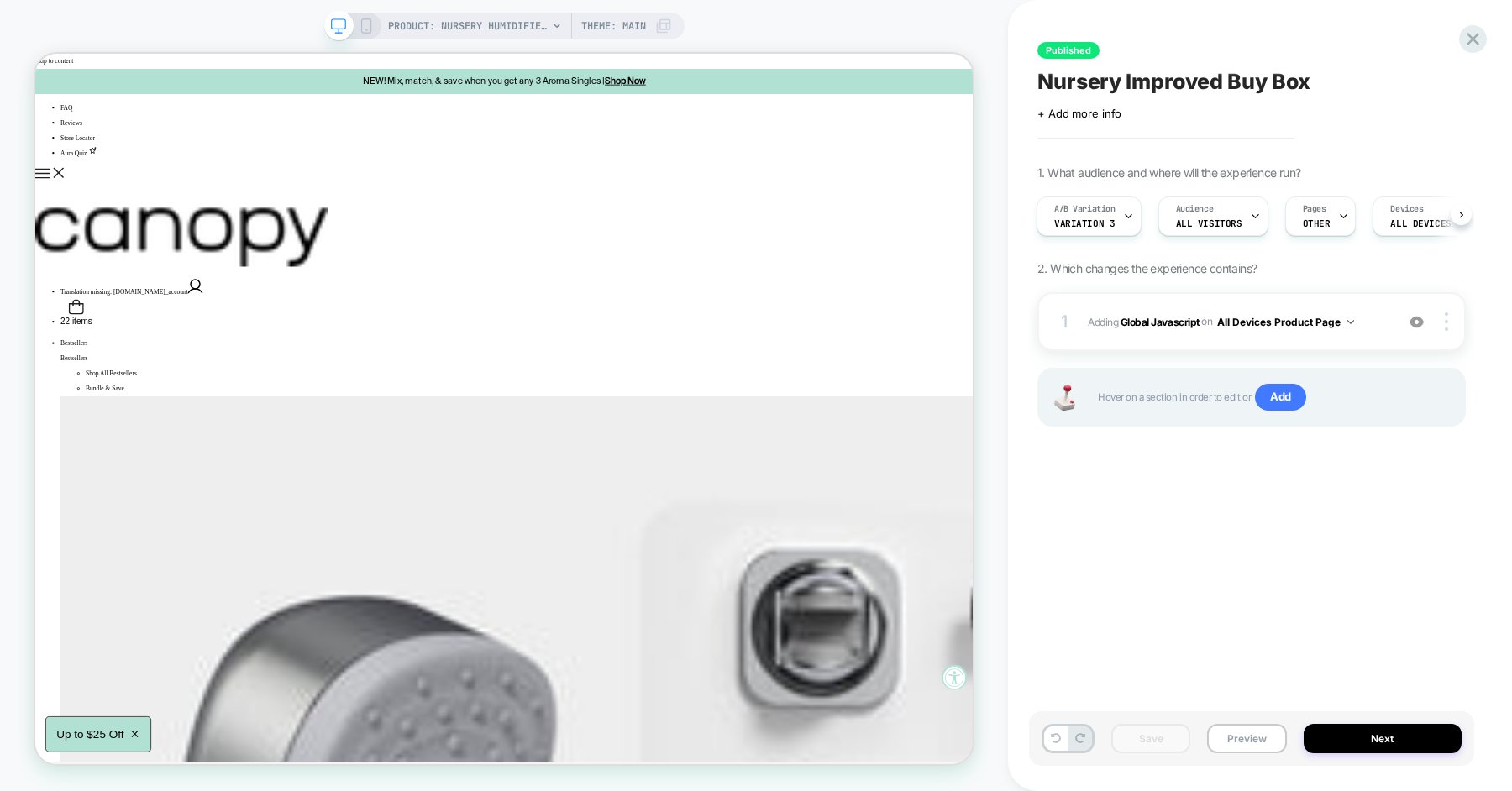
click at [1232, 720] on div "Save Preview Next" at bounding box center [1252, 738] width 445 height 55
click at [1234, 735] on button "Preview" at bounding box center [1246, 738] width 79 height 30
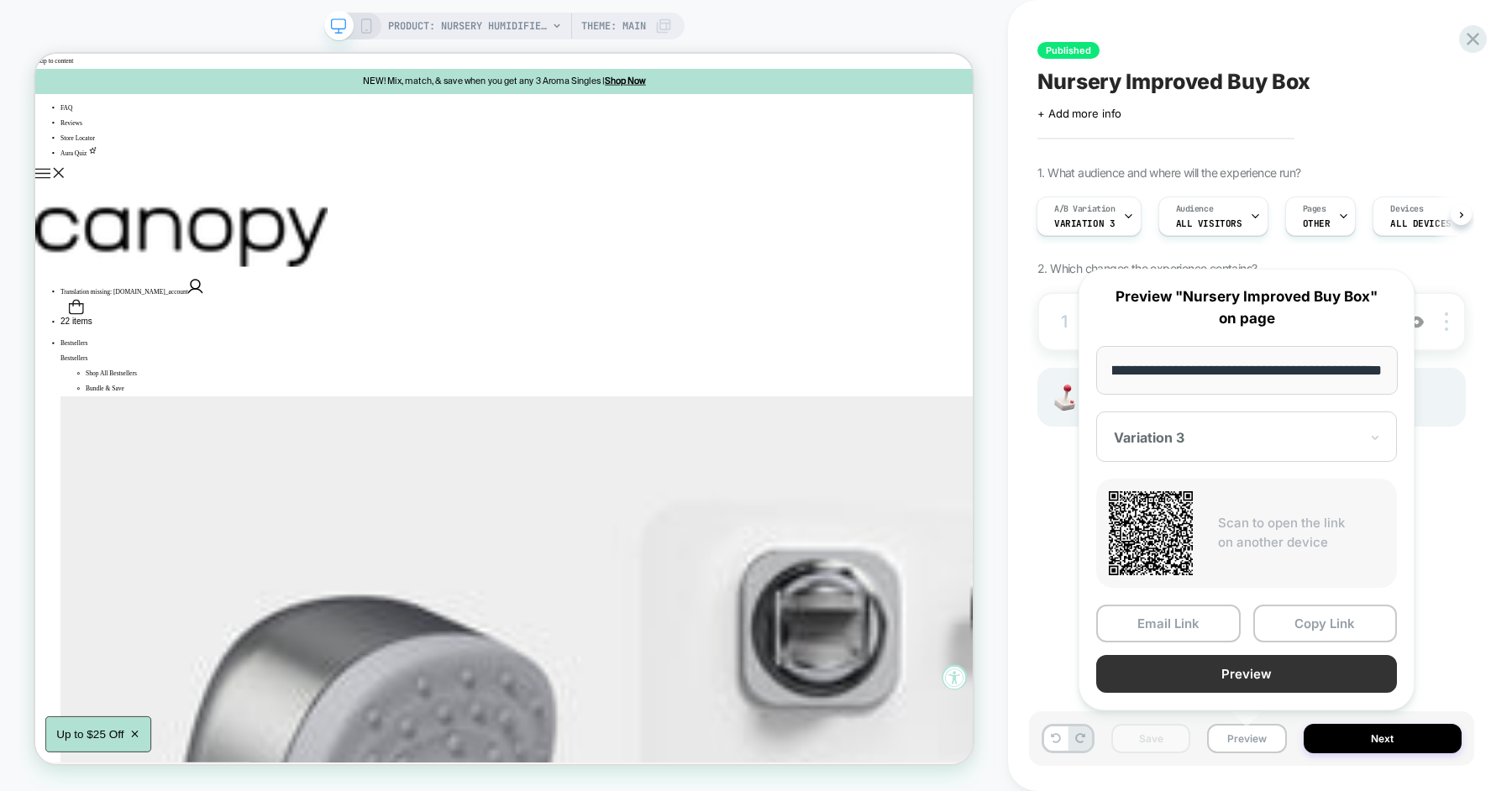
click at [1259, 665] on button "Preview" at bounding box center [1246, 673] width 300 height 37
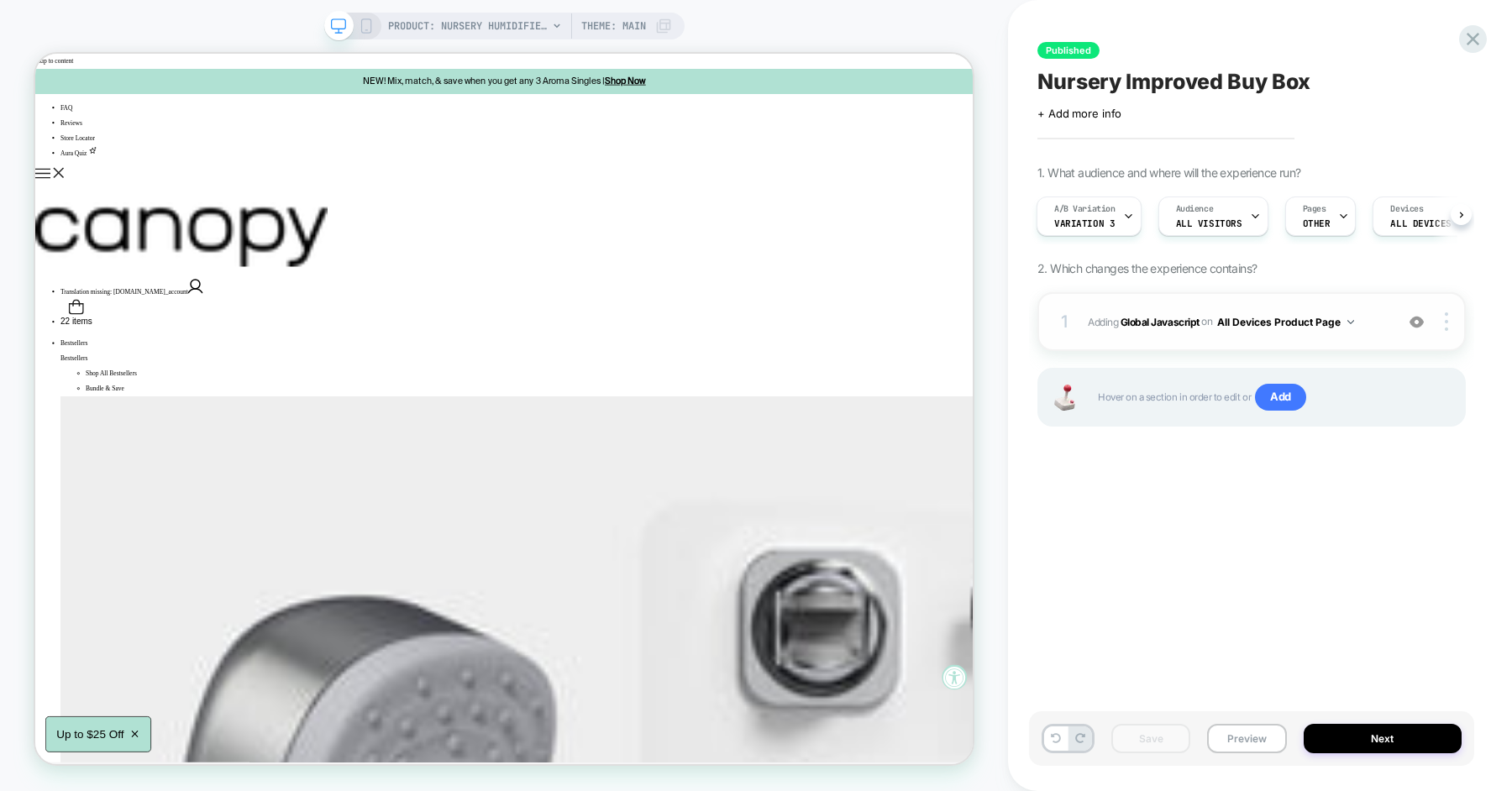
click at [1382, 320] on span "Adding Global Javascript on All Devices Product Page" at bounding box center [1236, 323] width 299 height 21
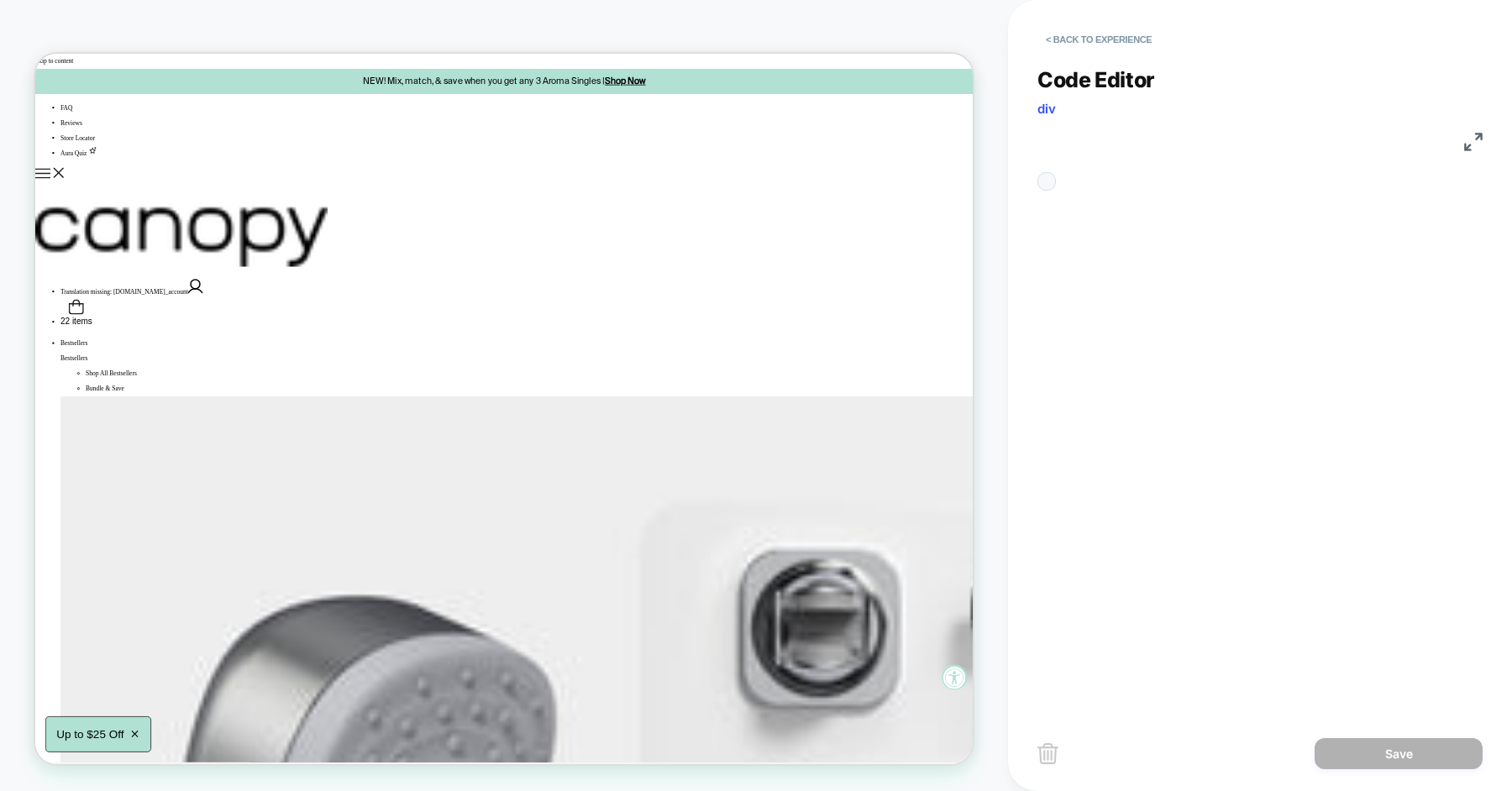
scroll to position [227, 0]
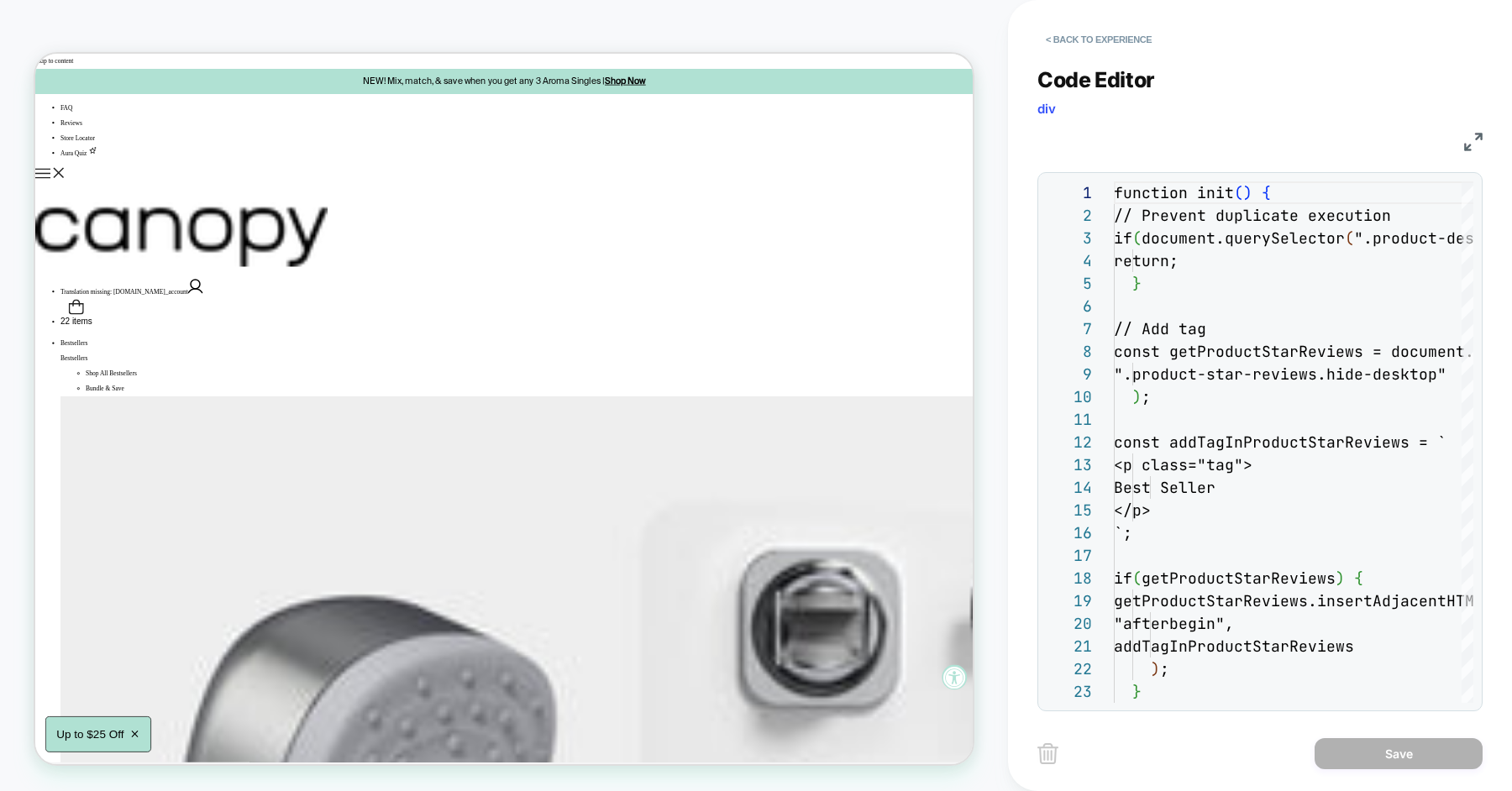
drag, startPoint x: 1305, startPoint y: 318, endPoint x: 1078, endPoint y: 372, distance: 233.3
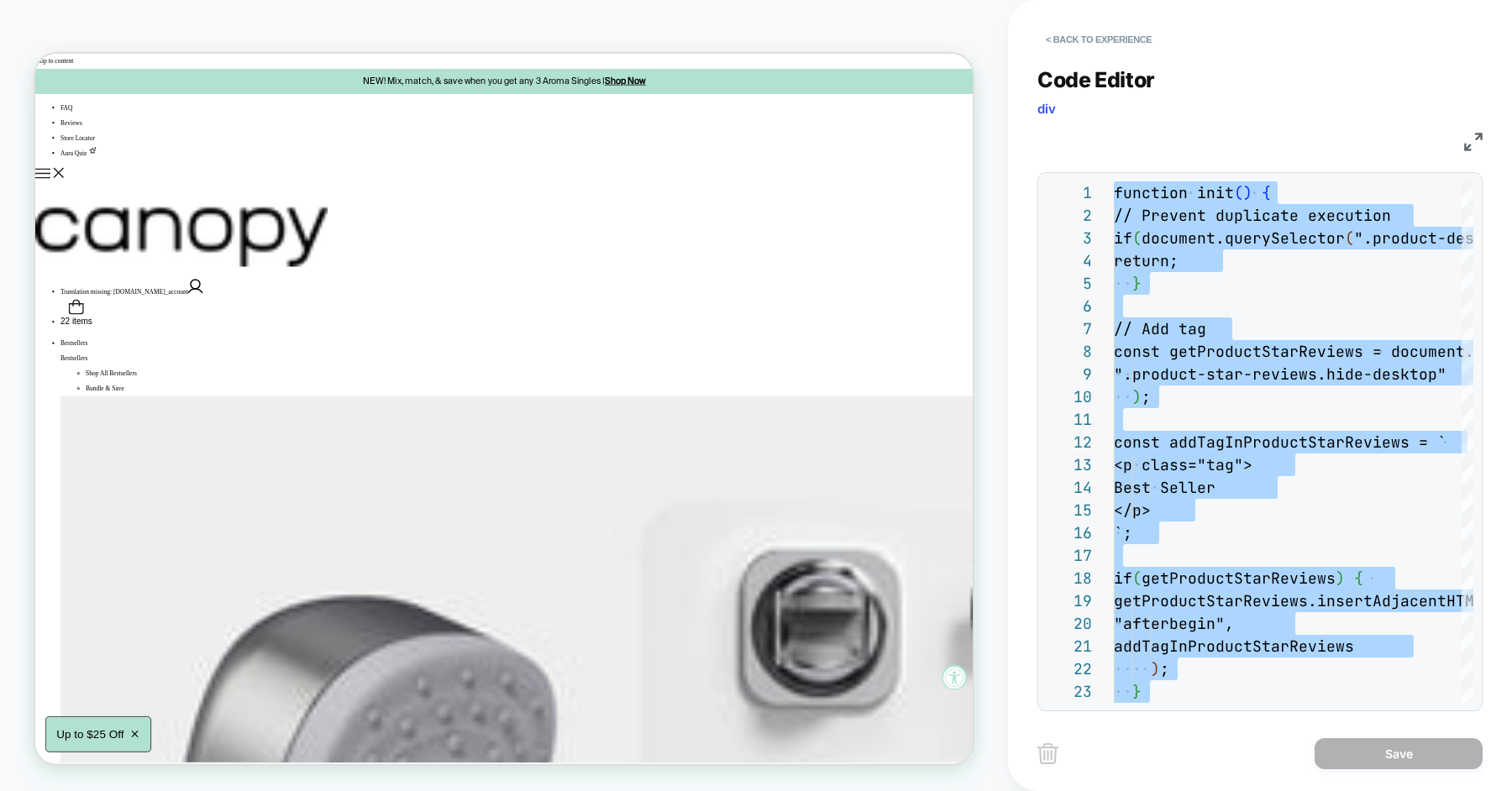
scroll to position [68, 0]
type textarea "**********"
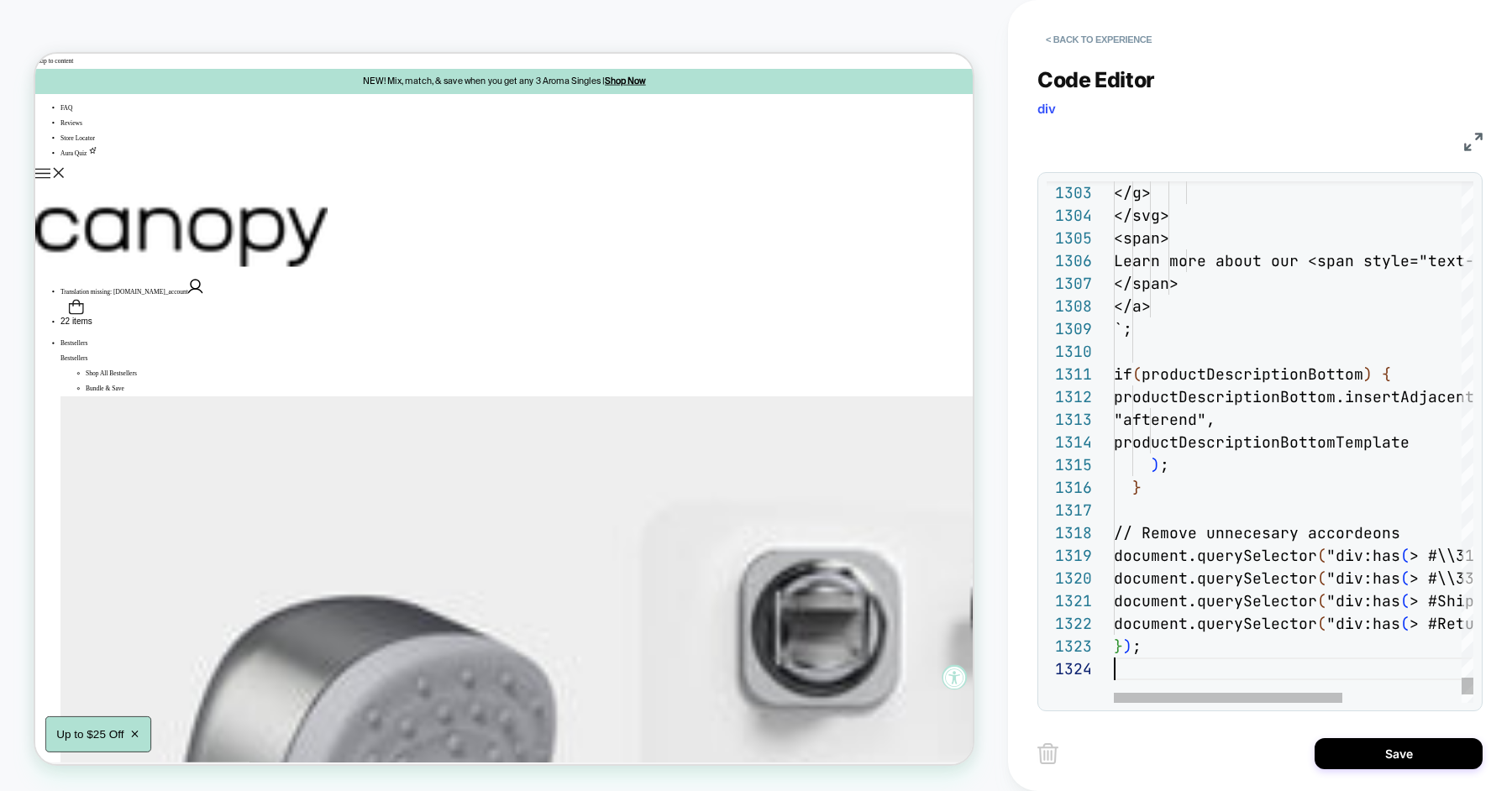
click at [1362, 749] on button "Save" at bounding box center [1398, 754] width 168 height 31
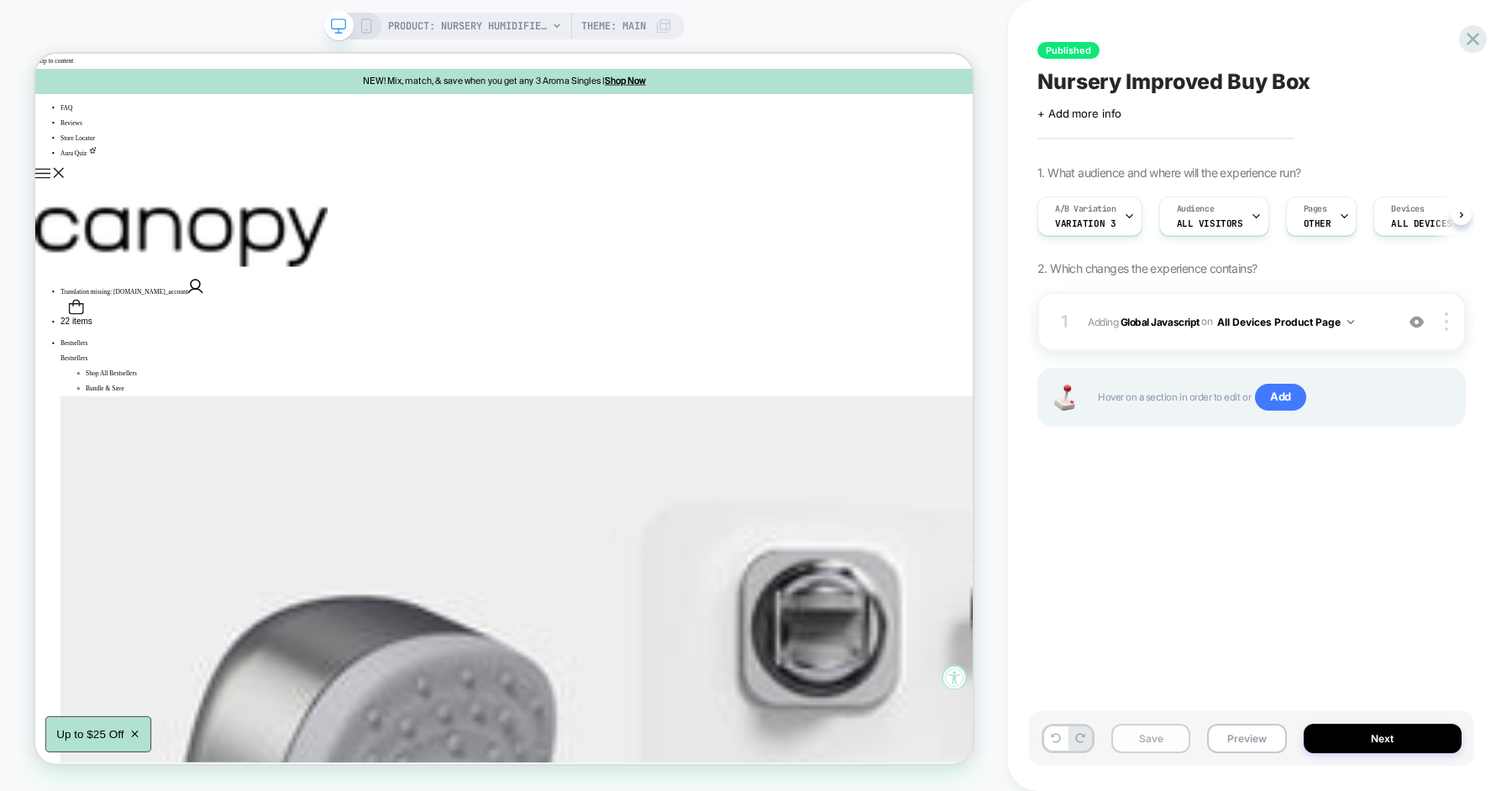
scroll to position [0, 1]
click at [1155, 742] on button "Save" at bounding box center [1151, 738] width 79 height 30
click at [1247, 743] on button "Preview" at bounding box center [1246, 738] width 79 height 30
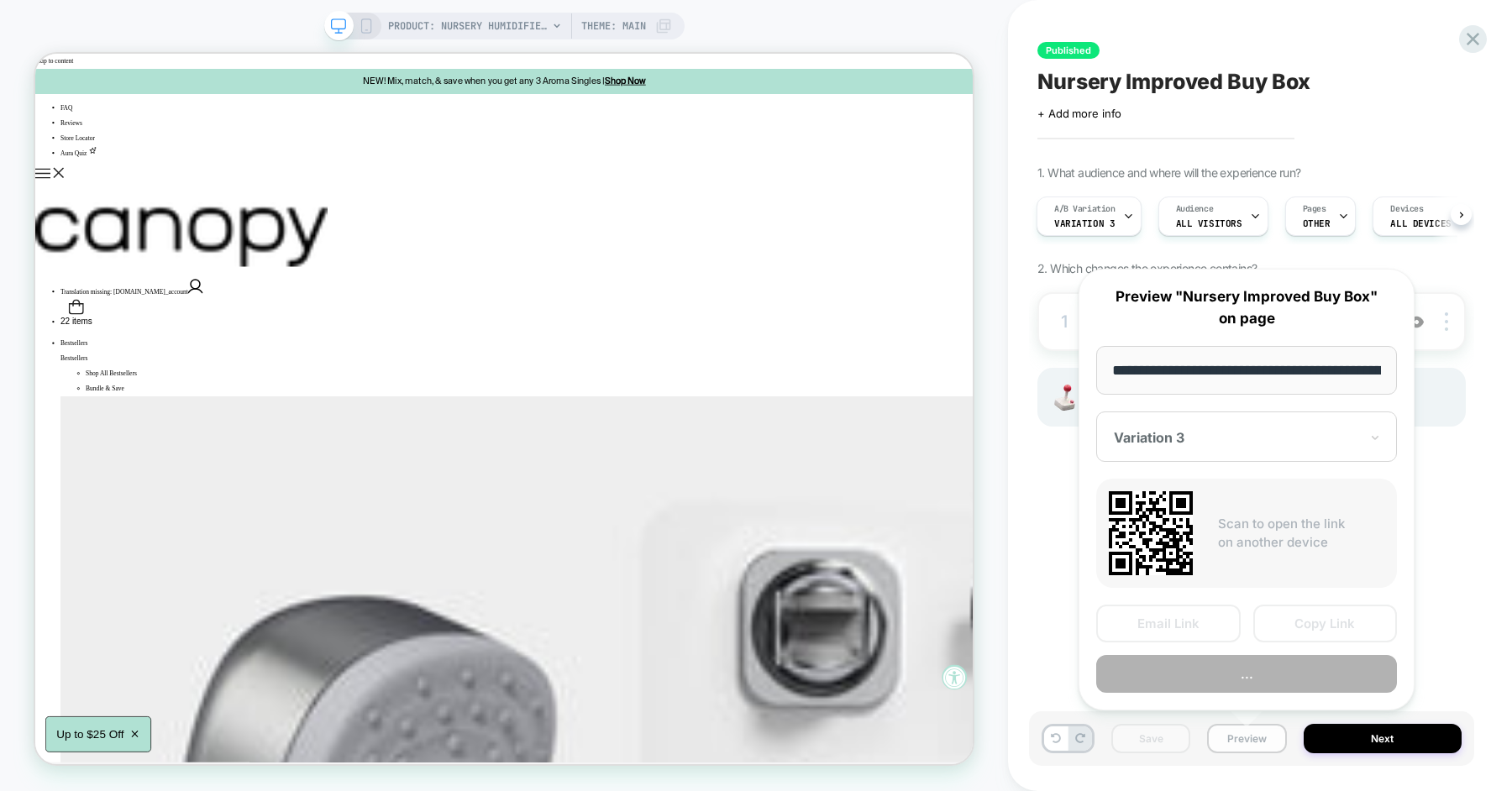
scroll to position [0, 228]
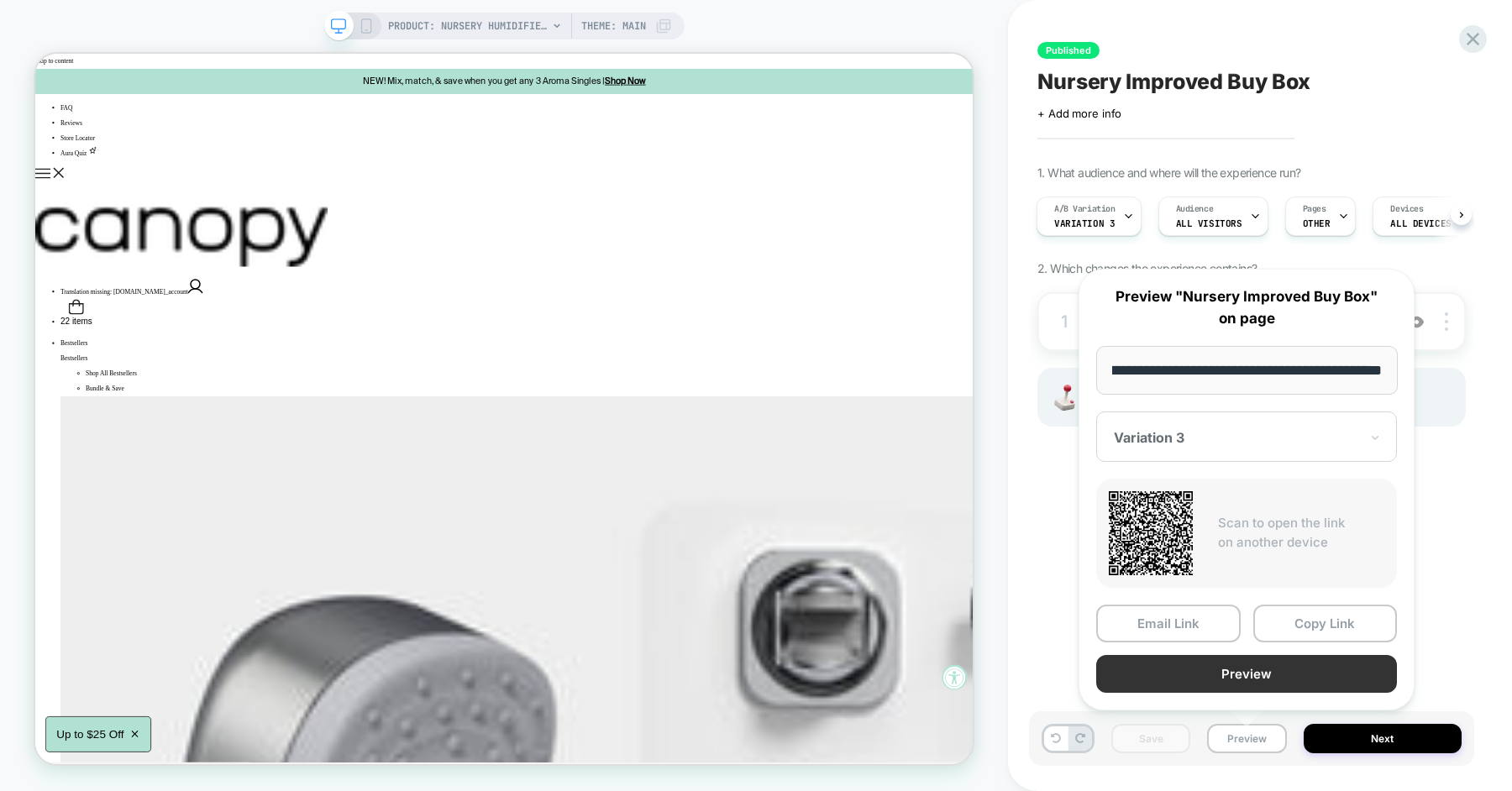
click at [1246, 668] on button "Preview" at bounding box center [1246, 673] width 300 height 37
